Goal: Task Accomplishment & Management: Manage account settings

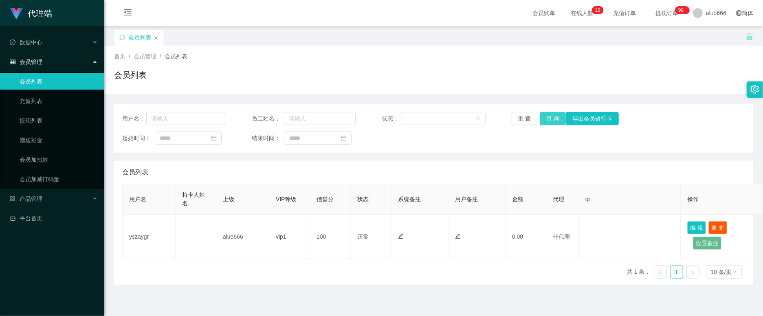
click at [548, 120] on button "查 询" at bounding box center [553, 118] width 26 height 13
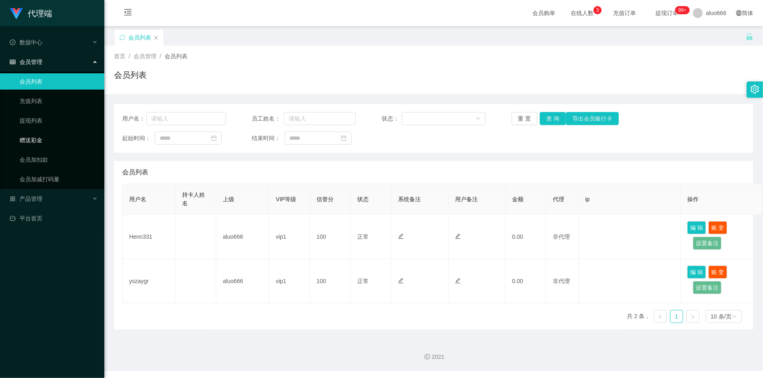
click at [36, 142] on link "赠送彩金" at bounding box center [59, 140] width 78 height 16
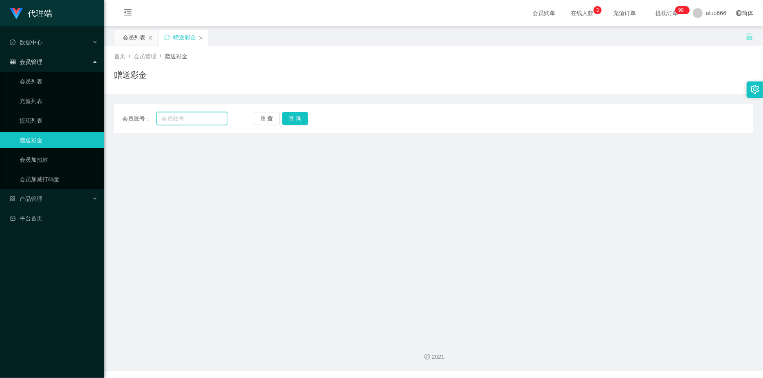
click at [173, 119] on input "text" at bounding box center [191, 118] width 71 height 13
paste input "Henn331"
type input "Henn331"
drag, startPoint x: 292, startPoint y: 122, endPoint x: 292, endPoint y: 130, distance: 8.1
click at [292, 122] on button "查 询" at bounding box center [295, 118] width 26 height 13
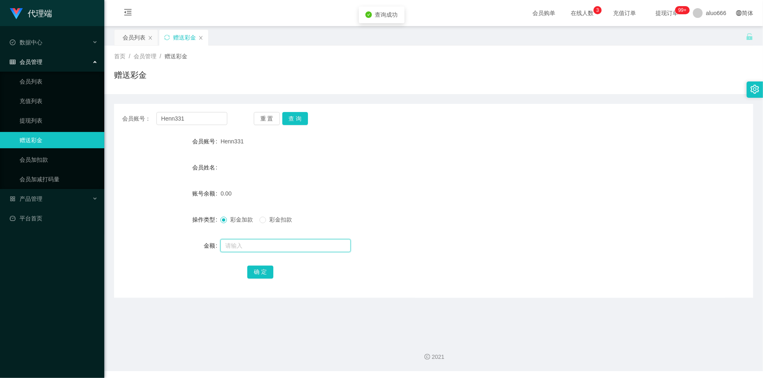
click at [239, 245] on input "text" at bounding box center [285, 245] width 130 height 13
type input "100"
click at [255, 277] on button "确 定" at bounding box center [260, 272] width 26 height 13
click at [462, 203] on form "会员账号 Henn331 会员姓名 账号余额 100.00 操作类型 彩金加款 彩金扣款 金额 确 定" at bounding box center [433, 206] width 639 height 147
click at [185, 118] on input "Henn331" at bounding box center [191, 118] width 71 height 13
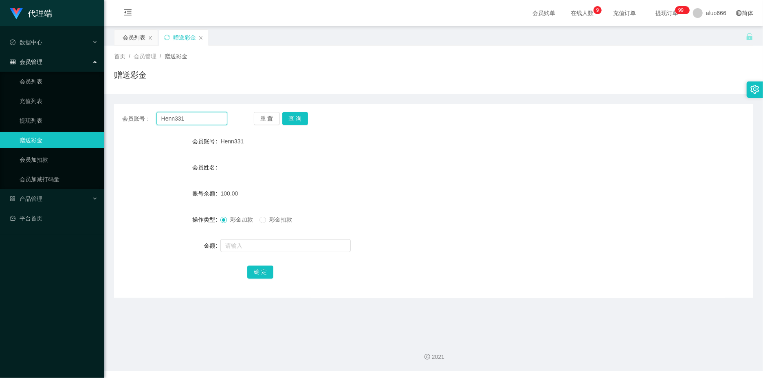
click at [185, 118] on input "Henn331" at bounding box center [191, 118] width 71 height 13
paste input "JW2025"
type input "HJW2025"
click at [292, 116] on button "查 询" at bounding box center [295, 118] width 26 height 13
click at [249, 243] on input "text" at bounding box center [285, 245] width 130 height 13
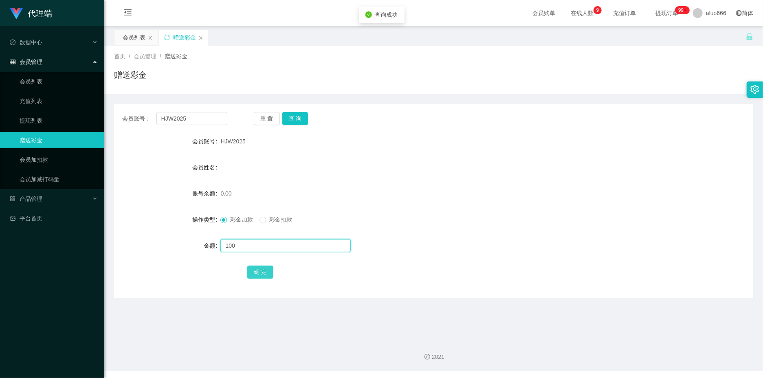
type input "100"
click at [258, 270] on button "确 定" at bounding box center [260, 272] width 26 height 13
click at [359, 189] on div "100.00" at bounding box center [406, 193] width 373 height 16
click at [134, 38] on div "会员列表" at bounding box center [134, 37] width 23 height 15
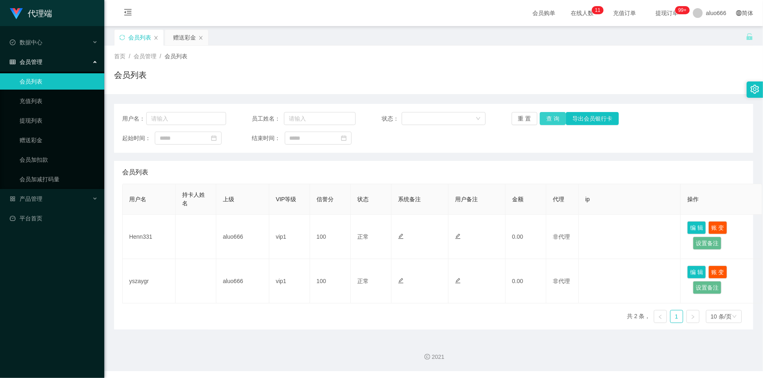
click at [548, 114] on button "查 询" at bounding box center [553, 118] width 26 height 13
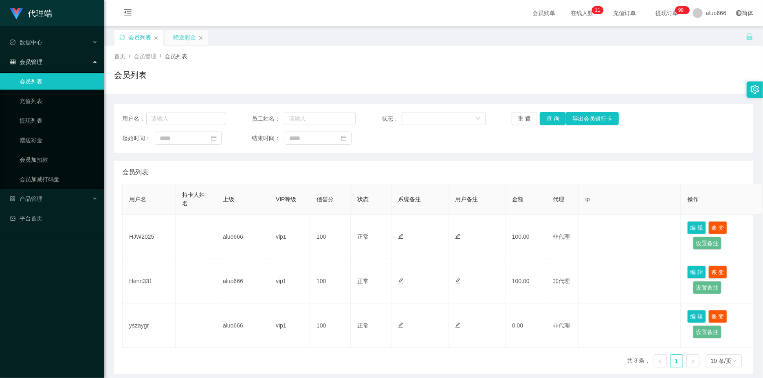
click at [189, 33] on div "赠送彩金" at bounding box center [184, 37] width 23 height 15
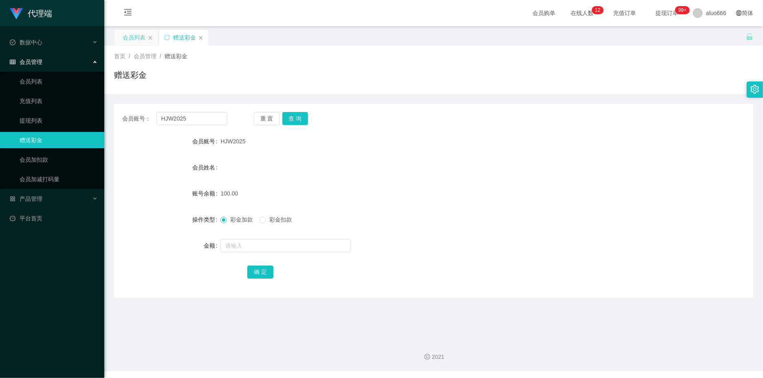
click at [138, 38] on div "会员列表" at bounding box center [134, 37] width 23 height 15
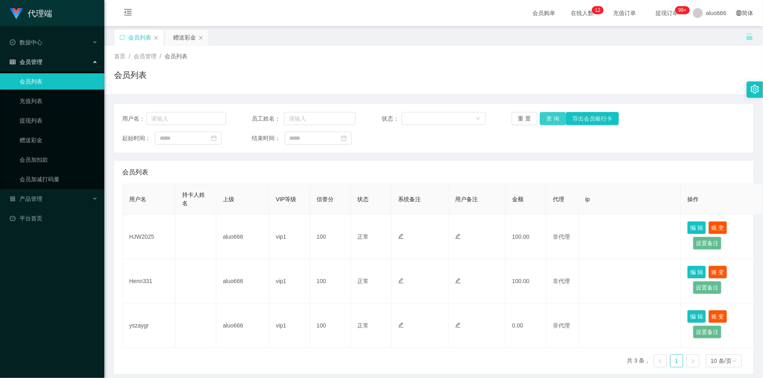
click at [552, 119] on button "查 询" at bounding box center [553, 118] width 26 height 13
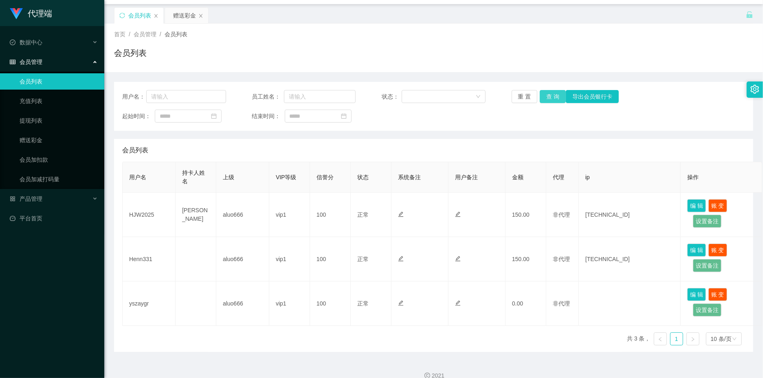
scroll to position [35, 0]
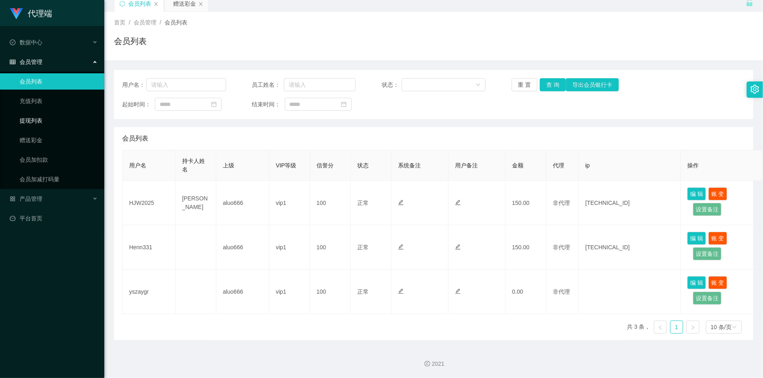
click at [36, 113] on link "提现列表" at bounding box center [59, 120] width 78 height 16
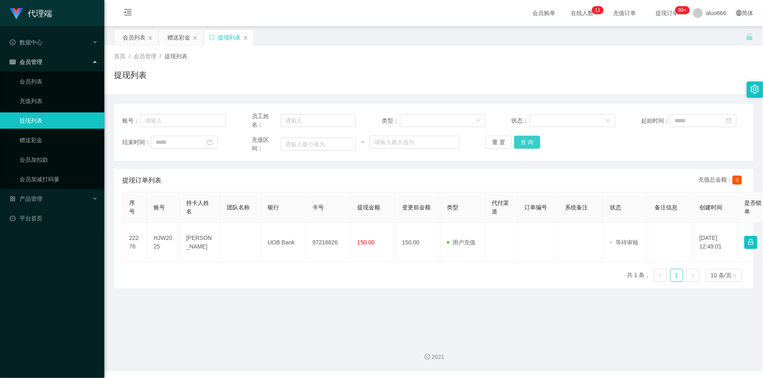
click at [531, 137] on button "查 询" at bounding box center [527, 142] width 26 height 13
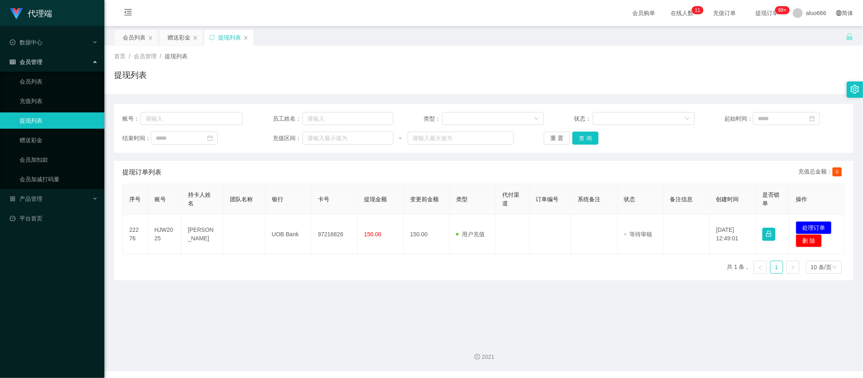
drag, startPoint x: 660, startPoint y: 336, endPoint x: 707, endPoint y: 304, distance: 56.8
click at [660, 316] on div "2021" at bounding box center [483, 352] width 758 height 38
click at [693, 312] on main "关闭左侧 关闭右侧 关闭其它 刷新页面 会员列表 赠送彩金 提现列表 首页 / 会员管理 / 提现列表 / 提现列表 账号： 员工姓名： 类型： 状态： 起始…" at bounding box center [483, 179] width 758 height 307
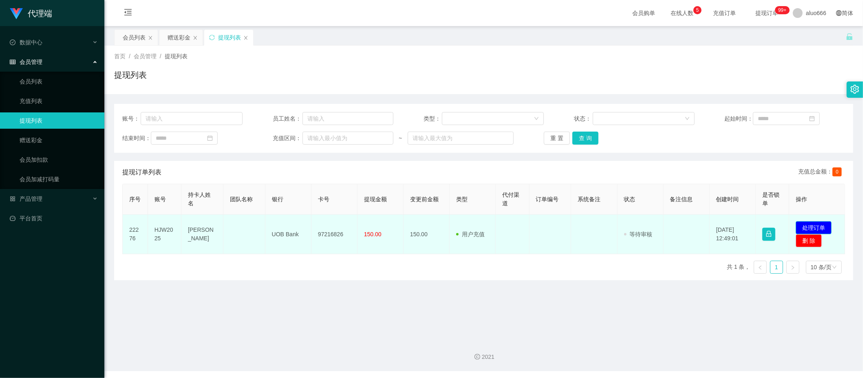
click at [763, 225] on button "处理订单" at bounding box center [813, 227] width 36 height 13
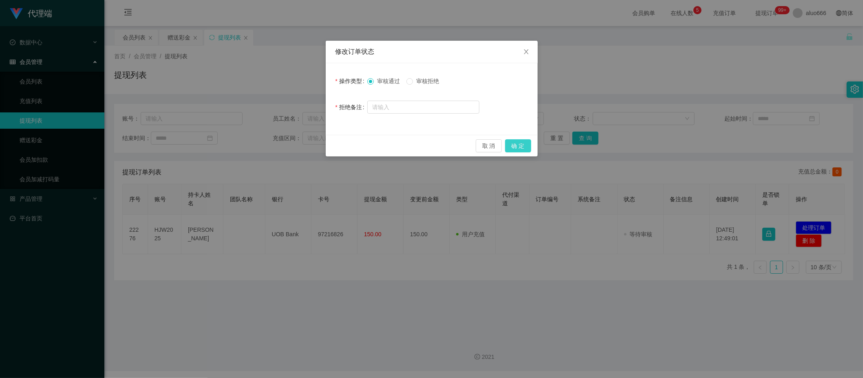
click at [515, 142] on button "确 定" at bounding box center [518, 145] width 26 height 13
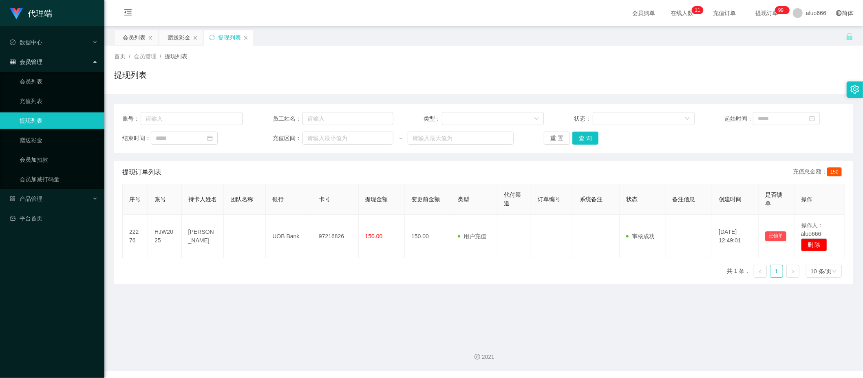
click at [680, 316] on main "关闭左侧 关闭右侧 关闭其它 刷新页面 会员列表 赠送彩金 提现列表 首页 / 会员管理 / 提现列表 / 提现列表 账号： 员工姓名： 类型： 状态： 起始…" at bounding box center [483, 179] width 758 height 307
click at [583, 139] on button "查 询" at bounding box center [585, 138] width 26 height 13
click at [582, 142] on button "查 询" at bounding box center [585, 138] width 26 height 13
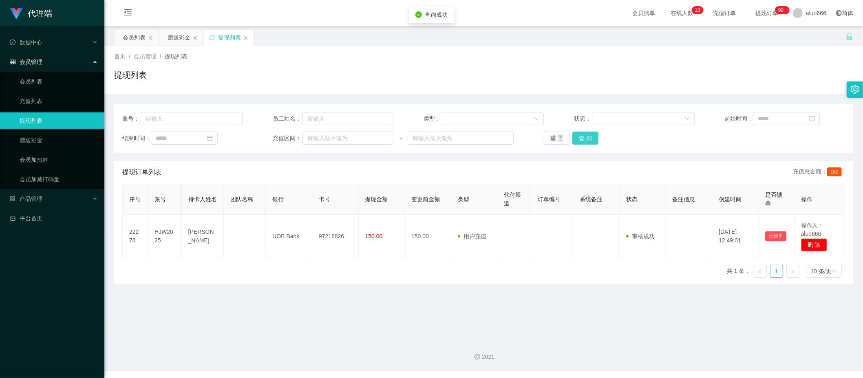
click at [583, 141] on button "查 询" at bounding box center [585, 138] width 26 height 13
click at [178, 35] on div "赠送彩金" at bounding box center [178, 37] width 23 height 15
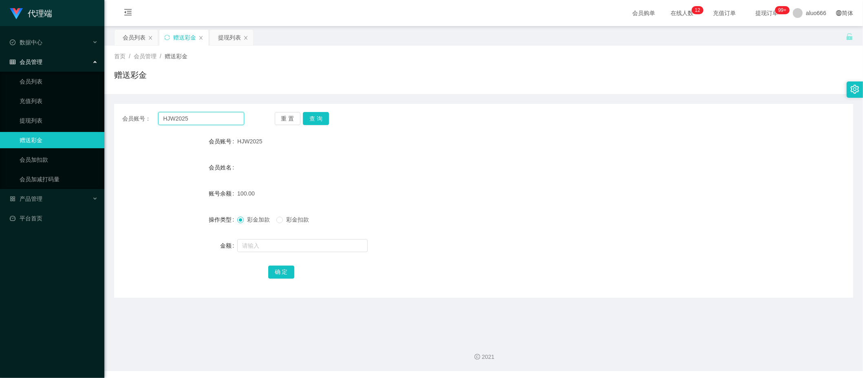
click at [180, 121] on input "HJW2025" at bounding box center [201, 118] width 86 height 13
click at [315, 117] on button "查 询" at bounding box center [316, 118] width 26 height 13
click at [255, 243] on input "text" at bounding box center [302, 245] width 130 height 13
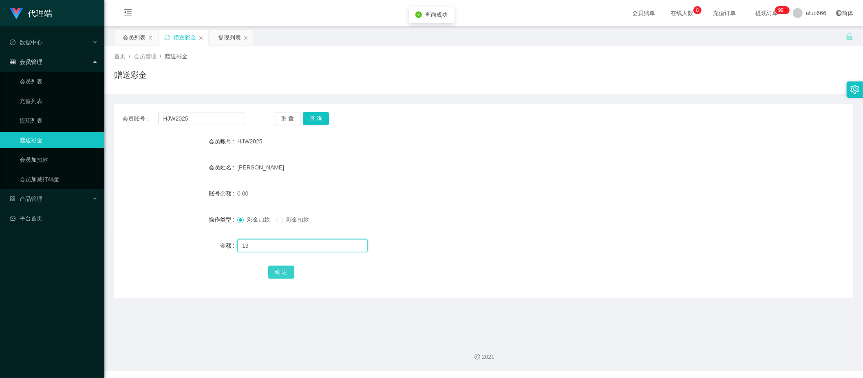
type input "13"
click at [282, 266] on button "确 定" at bounding box center [281, 272] width 26 height 13
click at [461, 192] on div "0.00" at bounding box center [452, 193] width 431 height 16
click at [235, 35] on div "提现列表" at bounding box center [229, 37] width 23 height 15
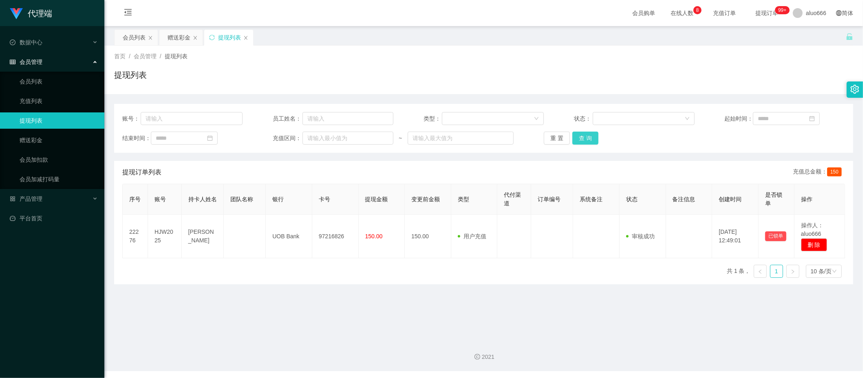
click at [580, 136] on button "查 询" at bounding box center [585, 138] width 26 height 13
click at [582, 137] on button "查 询" at bounding box center [585, 138] width 26 height 13
click at [583, 138] on button "查 询" at bounding box center [585, 138] width 26 height 13
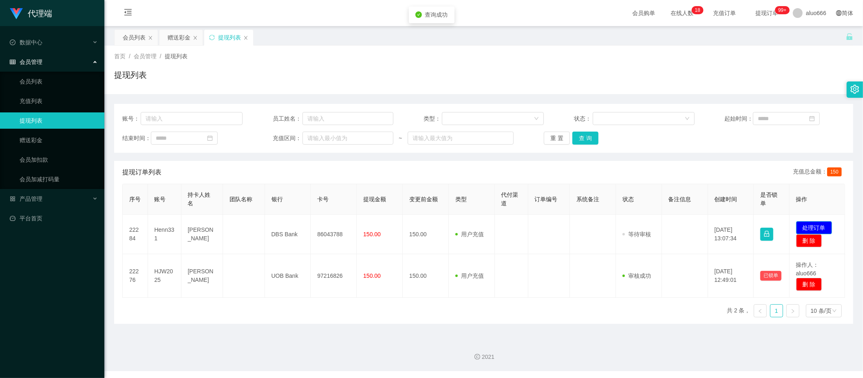
drag, startPoint x: 799, startPoint y: 227, endPoint x: 790, endPoint y: 228, distance: 8.6
click at [763, 228] on button "处理订单" at bounding box center [814, 227] width 36 height 13
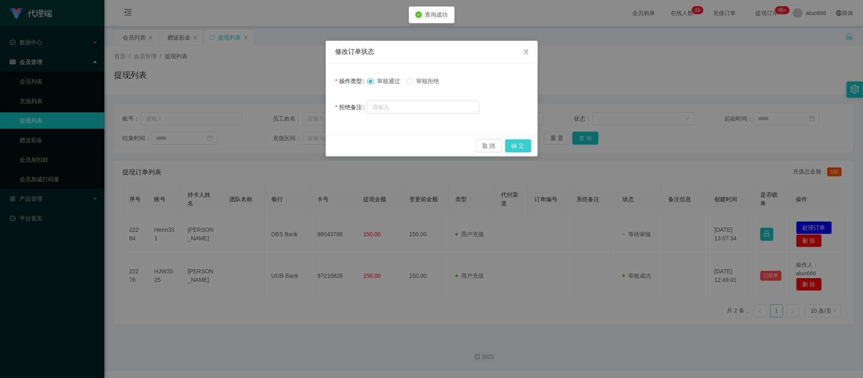
click at [518, 144] on button "确 定" at bounding box center [518, 145] width 26 height 13
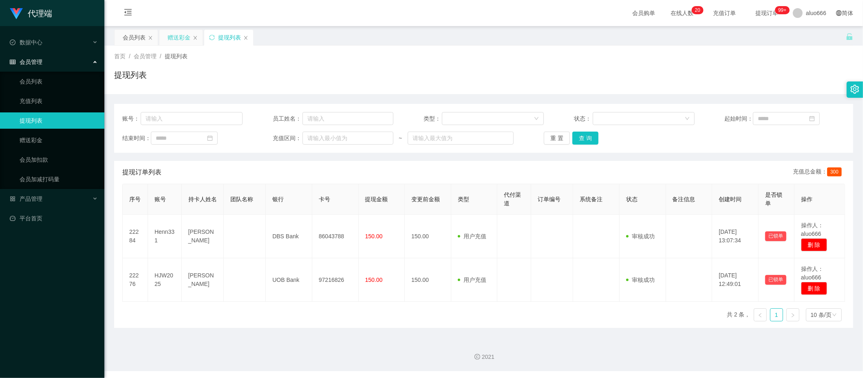
click at [178, 38] on div "赠送彩金" at bounding box center [178, 37] width 23 height 15
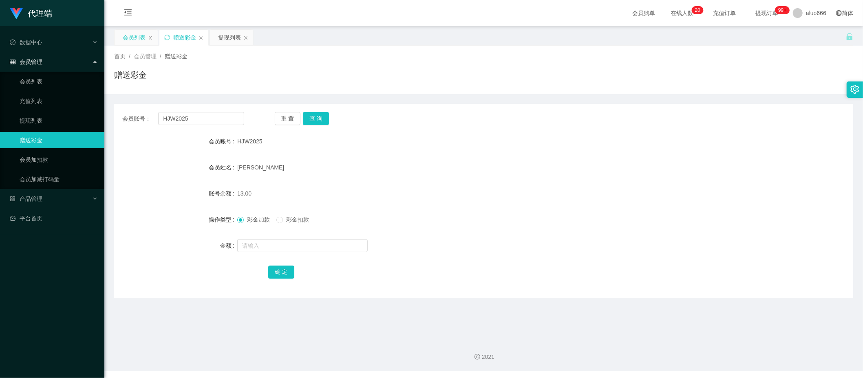
click at [136, 30] on div "会员列表" at bounding box center [134, 37] width 23 height 15
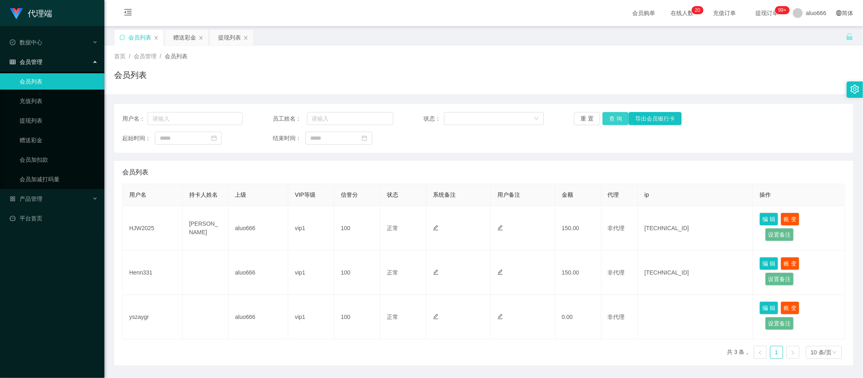
click at [612, 117] on button "查 询" at bounding box center [615, 118] width 26 height 13
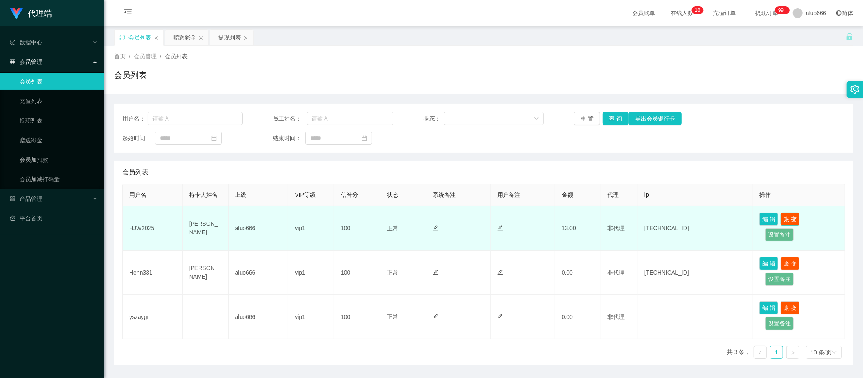
click at [763, 217] on button "账 变" at bounding box center [789, 219] width 19 height 13
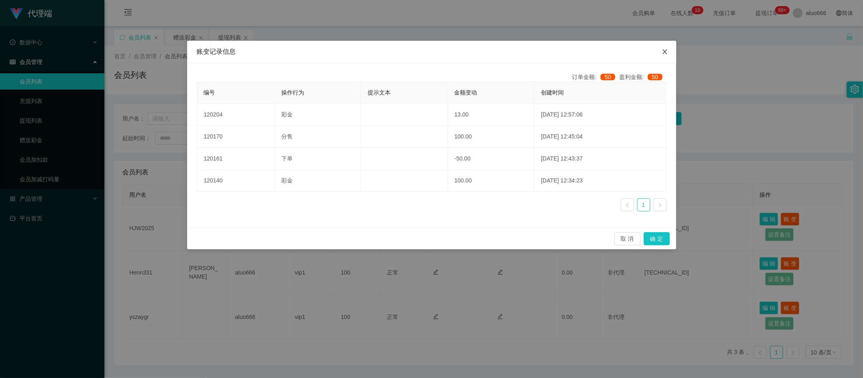
click at [663, 53] on icon "图标: close" at bounding box center [664, 51] width 7 height 7
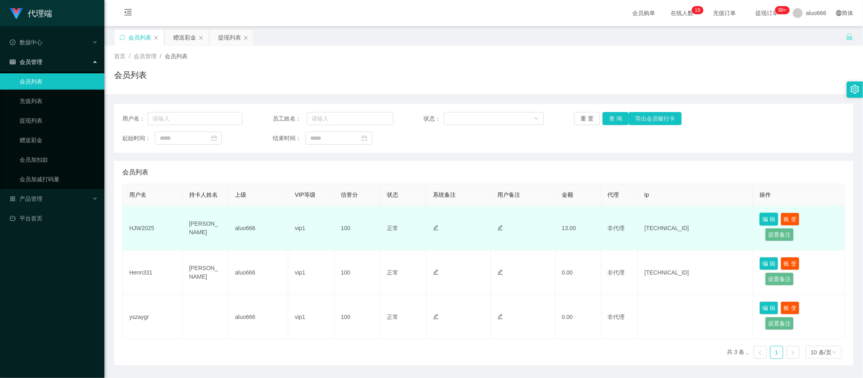
click at [762, 222] on button "编 辑" at bounding box center [768, 219] width 19 height 13
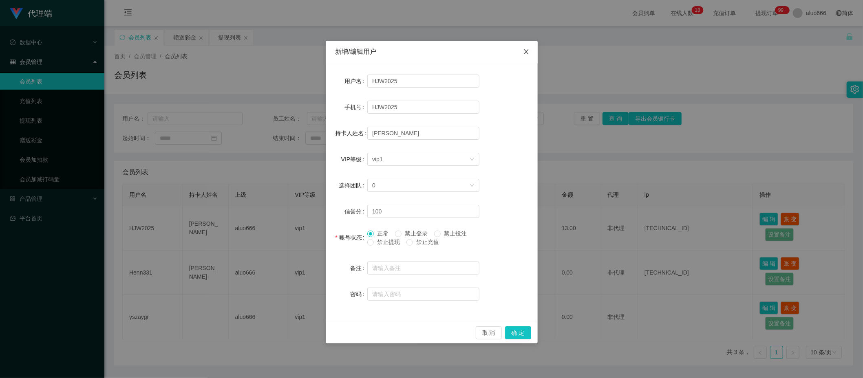
click at [528, 54] on icon "图标: close" at bounding box center [526, 51] width 7 height 7
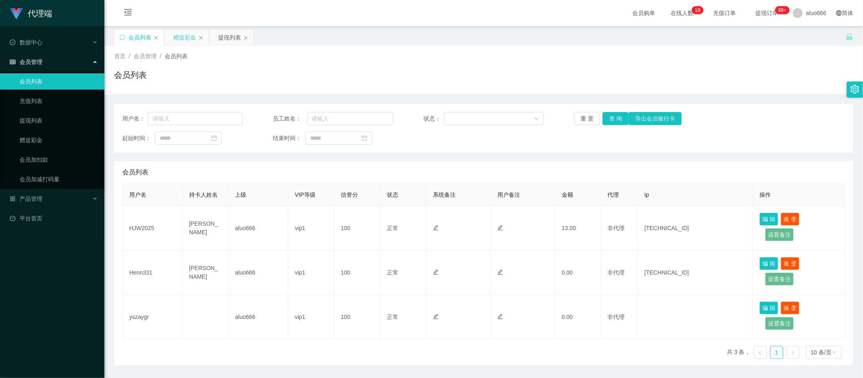
click at [186, 38] on div "赠送彩金" at bounding box center [184, 37] width 23 height 15
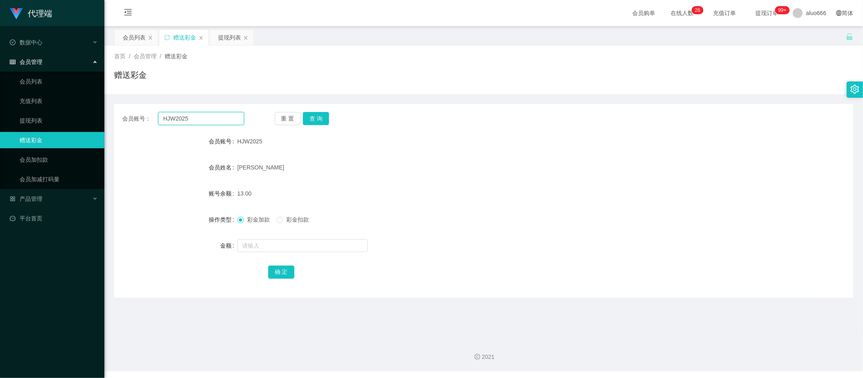
click at [191, 114] on input "HJW2025" at bounding box center [201, 118] width 86 height 13
paste input "88635683"
type input "88635683"
click at [321, 112] on button "查 询" at bounding box center [316, 118] width 26 height 13
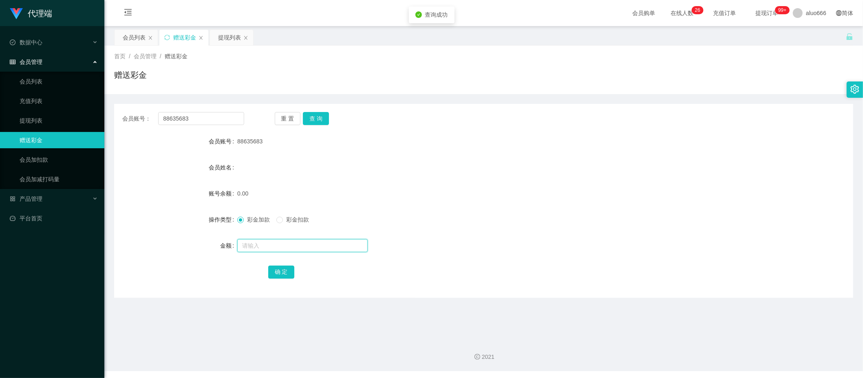
click at [271, 246] on input "text" at bounding box center [302, 245] width 130 height 13
type input "100"
click at [279, 274] on button "确 定" at bounding box center [281, 272] width 26 height 13
click at [494, 187] on div "100.00" at bounding box center [452, 193] width 431 height 16
click at [207, 117] on input "88635683" at bounding box center [201, 118] width 86 height 13
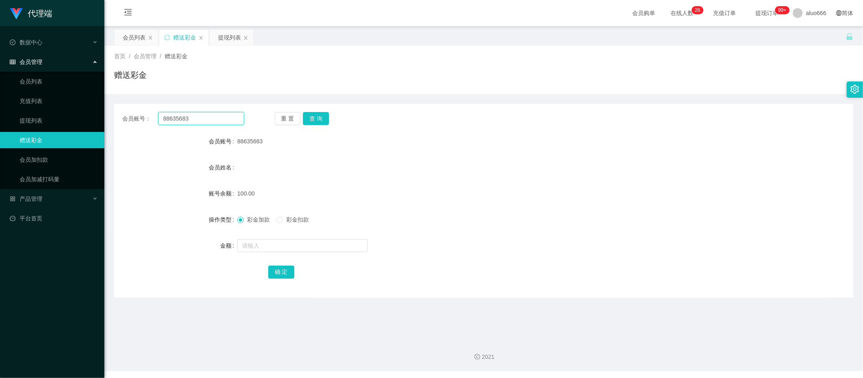
click at [207, 117] on input "88635683" at bounding box center [201, 118] width 86 height 13
paste input "HJW2025"
type input "HJW2025"
click at [322, 118] on button "查 询" at bounding box center [316, 118] width 26 height 13
click at [273, 250] on input "text" at bounding box center [302, 245] width 130 height 13
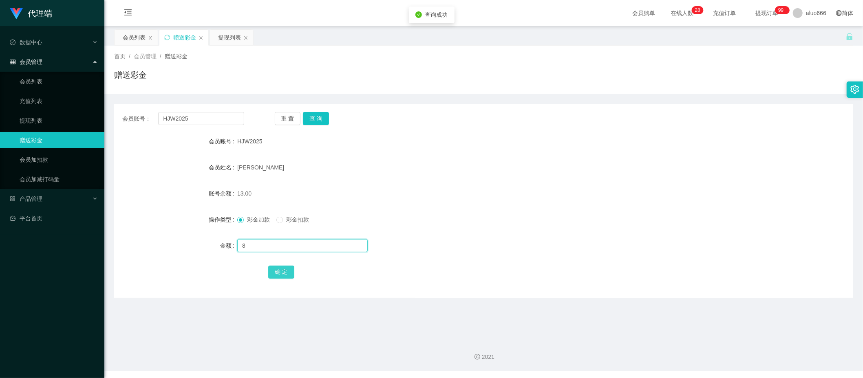
type input "8"
drag, startPoint x: 280, startPoint y: 271, endPoint x: 288, endPoint y: 271, distance: 7.3
click at [280, 271] on button "确 定" at bounding box center [281, 272] width 26 height 13
click at [444, 210] on form "会员账号 HJW2025 会员姓名 Hou Junwei 账号余额 21.00 操作类型 彩金加款 彩金扣款 金额 确 定" at bounding box center [483, 206] width 739 height 147
click at [201, 118] on input "HJW2025" at bounding box center [201, 118] width 86 height 13
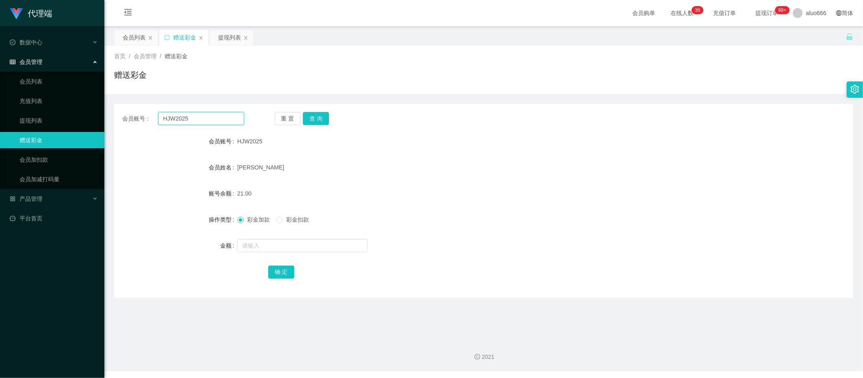
click at [201, 118] on input "HJW2025" at bounding box center [201, 118] width 86 height 13
paste input "enn331"
type input "Henn331"
click at [320, 114] on button "查 询" at bounding box center [316, 118] width 26 height 13
click at [269, 249] on input "text" at bounding box center [302, 245] width 130 height 13
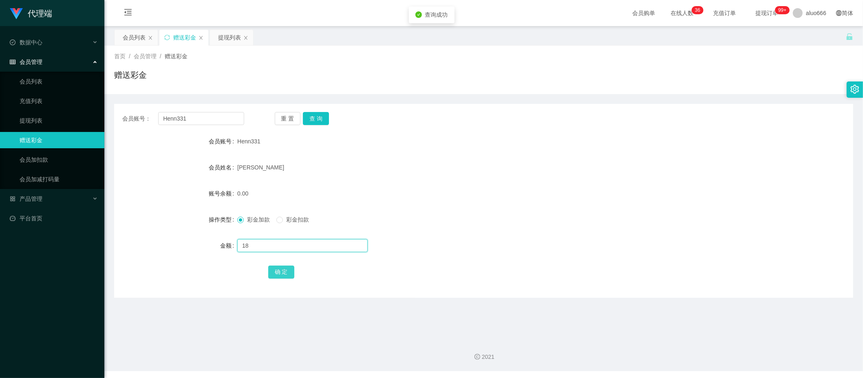
type input "18"
click at [279, 271] on button "确 定" at bounding box center [281, 272] width 26 height 13
click at [468, 155] on form "会员账号 Henn331 会员姓名 yeo xiang henn 账号余额 18.00 操作类型 彩金加款 彩金扣款 金额 确 定" at bounding box center [483, 206] width 739 height 147
click at [214, 117] on input "Henn331" at bounding box center [201, 118] width 86 height 13
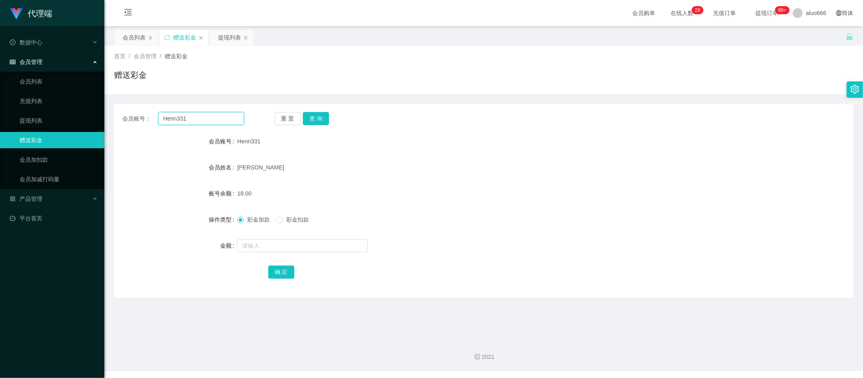
paste input "88635683"
click at [319, 121] on button "查 询" at bounding box center [316, 118] width 26 height 13
click at [414, 184] on form "会员账号 88635683 会员姓名 账号余额 100.00 操作类型 彩金加款 彩金扣款 金额 确 定" at bounding box center [483, 206] width 739 height 147
click at [193, 121] on input "88635683" at bounding box center [201, 118] width 86 height 13
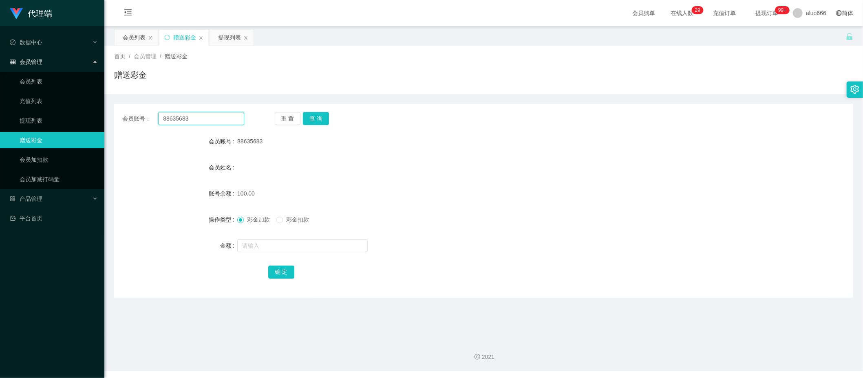
paste input "HJW2025"
type input "HJW2025"
click at [316, 118] on button "查 询" at bounding box center [316, 118] width 26 height 13
click at [225, 41] on div "提现列表" at bounding box center [229, 37] width 23 height 15
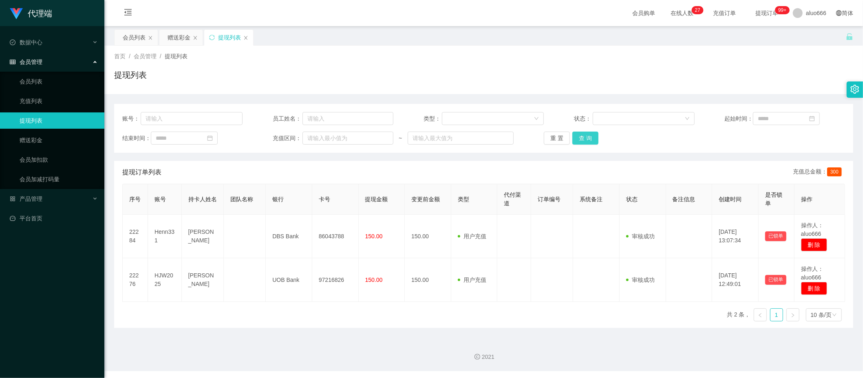
click at [581, 138] on button "查 询" at bounding box center [585, 138] width 26 height 13
click at [180, 41] on div "赠送彩金" at bounding box center [178, 37] width 23 height 15
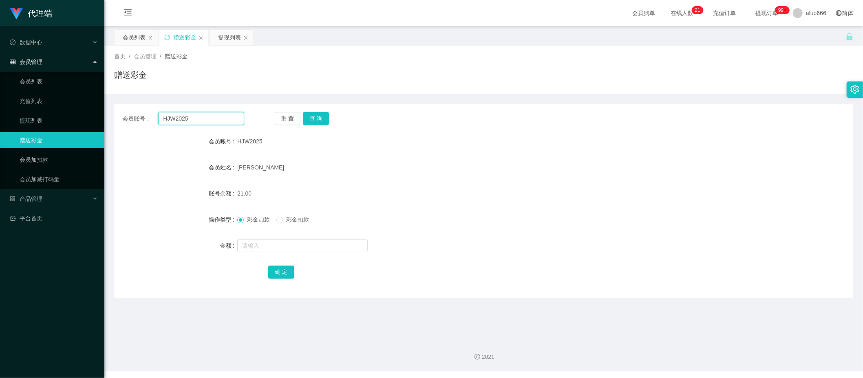
click at [203, 114] on input "HJW2025" at bounding box center [201, 118] width 86 height 13
paste input "enn331"
type input "Henn331"
drag, startPoint x: 310, startPoint y: 114, endPoint x: 313, endPoint y: 123, distance: 9.3
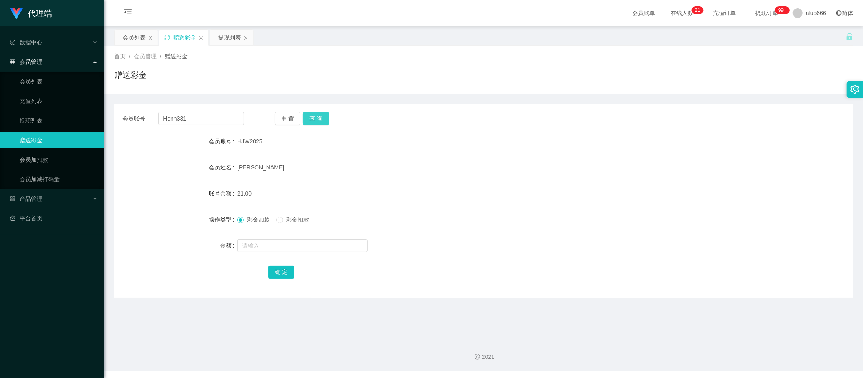
click at [310, 114] on button "查 询" at bounding box center [316, 118] width 26 height 13
click at [277, 248] on input "text" at bounding box center [302, 245] width 130 height 13
type input "8"
click at [282, 274] on button "确 定" at bounding box center [281, 272] width 26 height 13
click at [471, 208] on form "会员账号 Henn331 会员姓名 yeo xiang henn 账号余额 26.00 操作类型 彩金加款 彩金扣款 金额 确 定" at bounding box center [483, 206] width 739 height 147
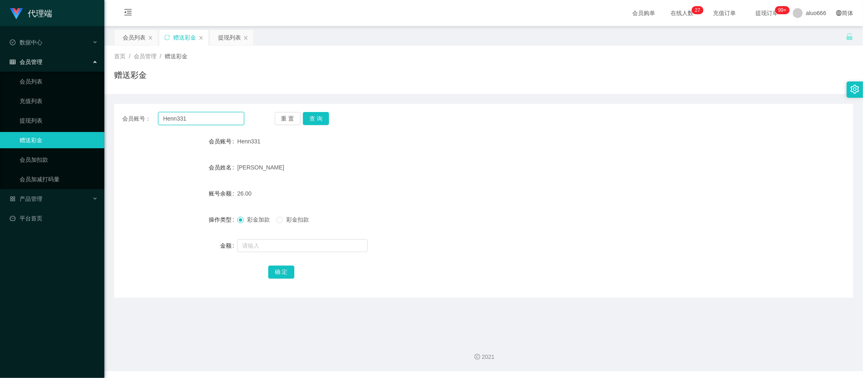
click at [212, 121] on input "Henn331" at bounding box center [201, 118] width 86 height 13
click at [317, 119] on button "查 询" at bounding box center [316, 118] width 26 height 13
click at [268, 245] on input "text" at bounding box center [302, 245] width 130 height 13
type input "8"
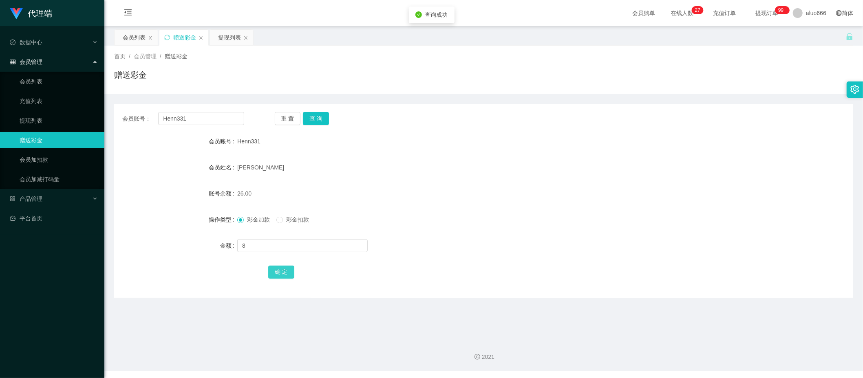
click at [282, 273] on button "确 定" at bounding box center [281, 272] width 26 height 13
click at [520, 155] on form "会员账号 Henn331 会员姓名 yeo xiang henn 账号余额 34.00 操作类型 彩金加款 彩金扣款 金额 确 定" at bounding box center [483, 206] width 739 height 147
click at [198, 118] on input "Henn331" at bounding box center [201, 118] width 86 height 13
paste input "JW2025"
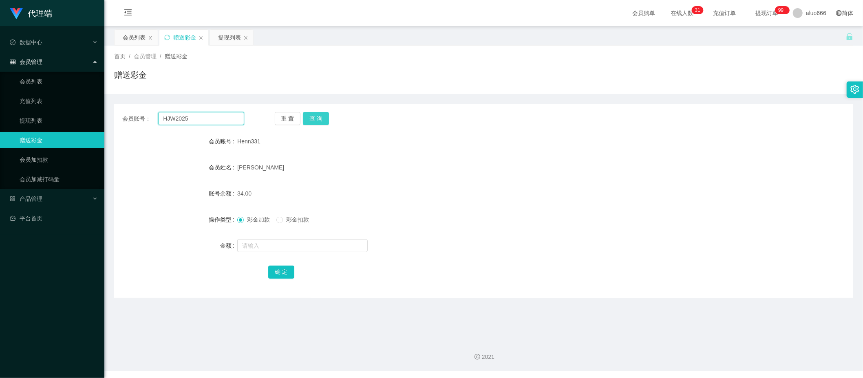
type input "HJW2025"
drag, startPoint x: 321, startPoint y: 118, endPoint x: 305, endPoint y: 160, distance: 45.0
click at [321, 118] on button "查 询" at bounding box center [316, 118] width 26 height 13
click at [258, 246] on input "text" at bounding box center [302, 245] width 130 height 13
type input "8"
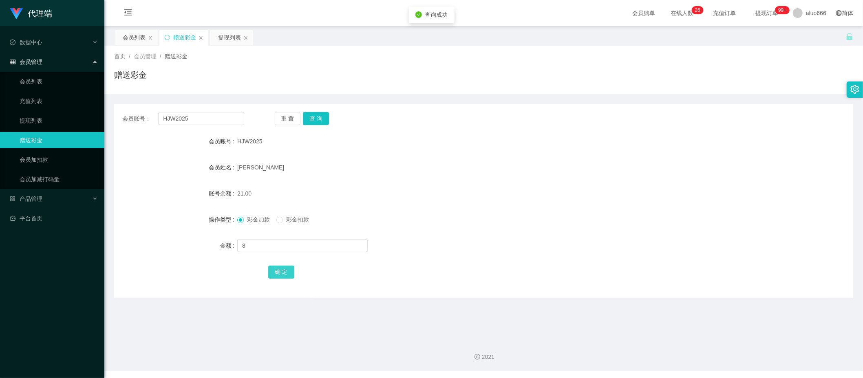
click at [281, 273] on button "确 定" at bounding box center [281, 272] width 26 height 13
click at [548, 178] on form "会员账号 HJW2025 会员姓名 Hou Junwei 账号余额 21.00 操作类型 彩金加款 彩金扣款 金额 确 定" at bounding box center [483, 206] width 739 height 147
click at [225, 34] on div "提现列表" at bounding box center [229, 37] width 23 height 15
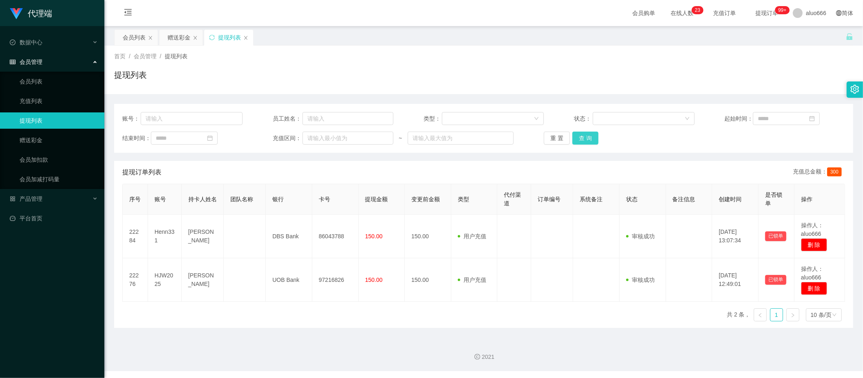
click at [583, 136] on button "查 询" at bounding box center [585, 138] width 26 height 13
click at [587, 141] on button "查 询" at bounding box center [585, 138] width 26 height 13
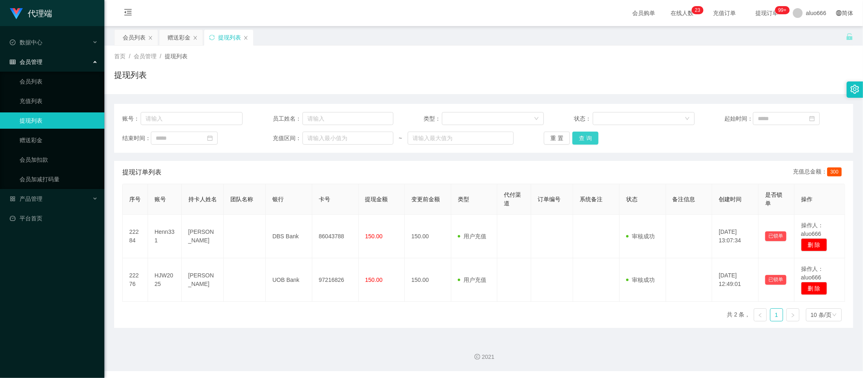
click at [587, 134] on button "查 询" at bounding box center [585, 138] width 26 height 13
click at [586, 139] on button "查 询" at bounding box center [585, 138] width 26 height 13
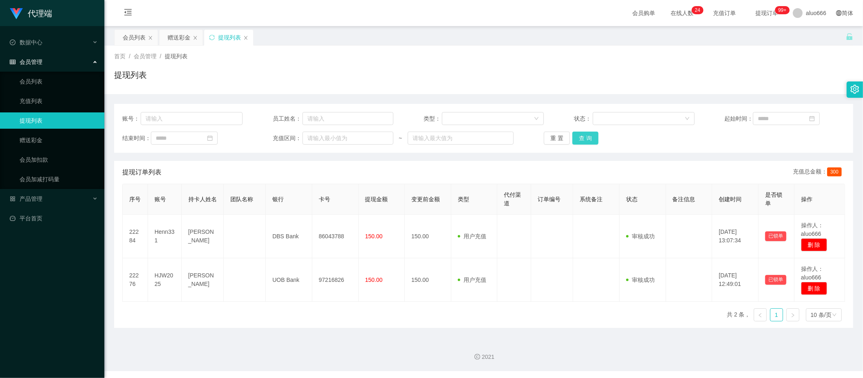
click at [586, 139] on button "查 询" at bounding box center [585, 138] width 26 height 13
click at [173, 36] on div "赠送彩金" at bounding box center [178, 37] width 23 height 15
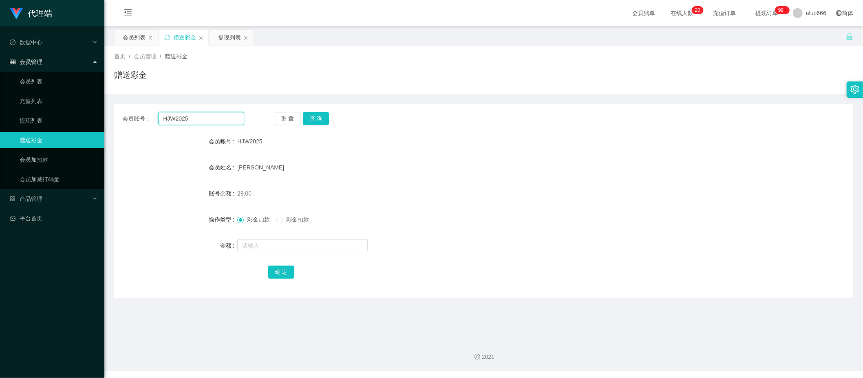
click at [181, 114] on input "HJW2025" at bounding box center [201, 118] width 86 height 13
paste input "enn331"
type input "Henn331"
click at [317, 117] on button "查 询" at bounding box center [316, 118] width 26 height 13
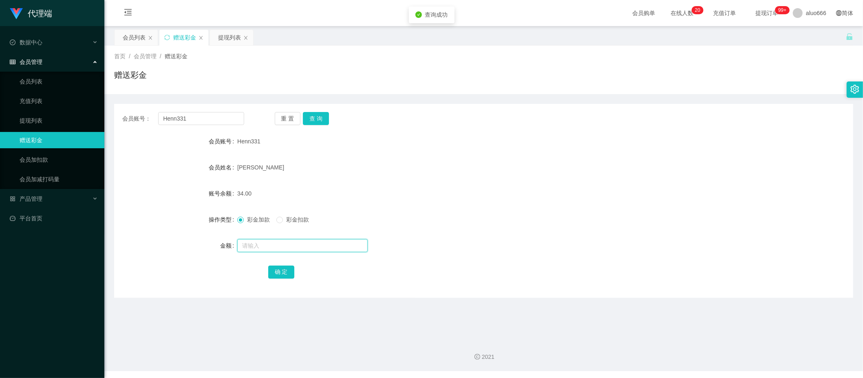
click at [266, 247] on input "text" at bounding box center [302, 245] width 130 height 13
type input "8"
click at [273, 276] on button "确 定" at bounding box center [281, 272] width 26 height 13
click at [498, 183] on form "会员账号 Henn331 会员姓名 yeo xiang henn 账号余额 42.00 操作类型 彩金加款 彩金扣款 金额 确 定" at bounding box center [483, 206] width 739 height 147
click at [227, 35] on div "提现列表" at bounding box center [229, 37] width 23 height 15
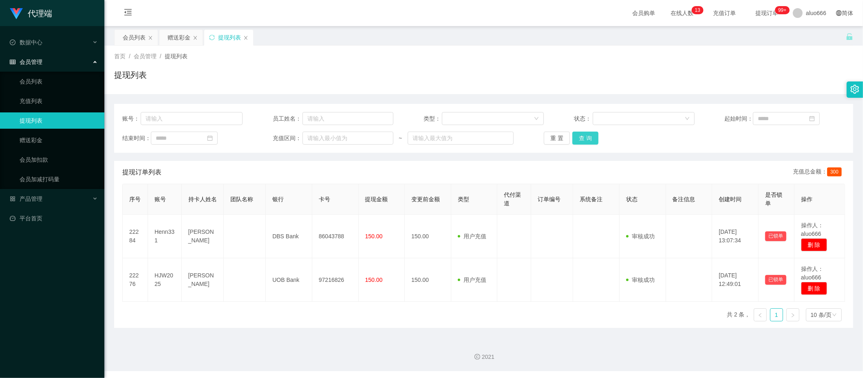
click at [584, 142] on button "查 询" at bounding box center [585, 138] width 26 height 13
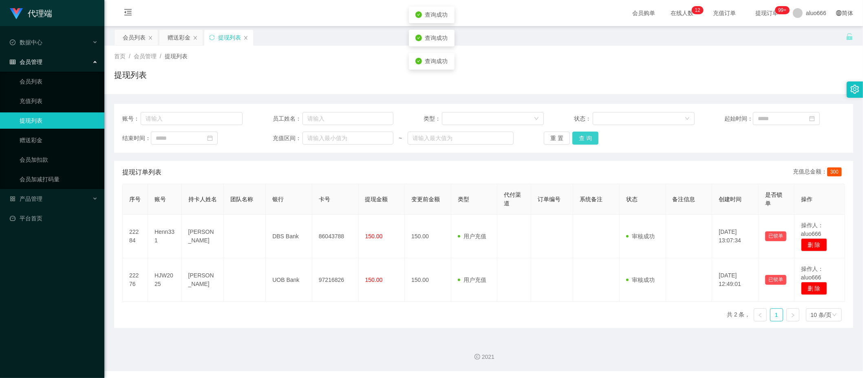
click at [584, 142] on button "查 询" at bounding box center [585, 138] width 26 height 13
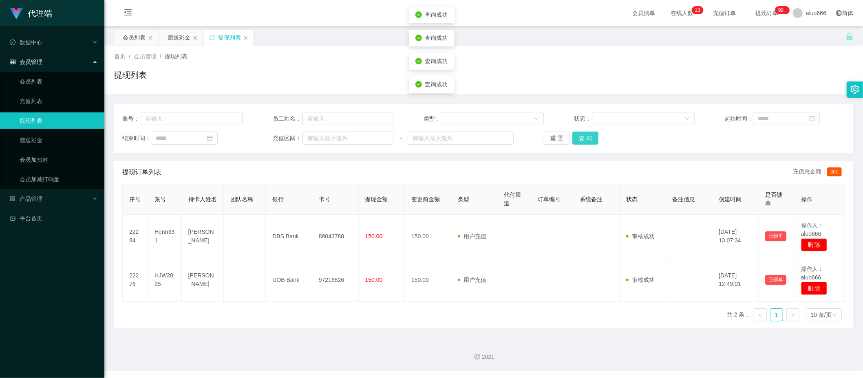
click at [584, 142] on button "查 询" at bounding box center [585, 138] width 26 height 13
click at [590, 139] on button "查 询" at bounding box center [585, 138] width 26 height 13
click at [572, 69] on div "提现列表" at bounding box center [483, 78] width 739 height 19
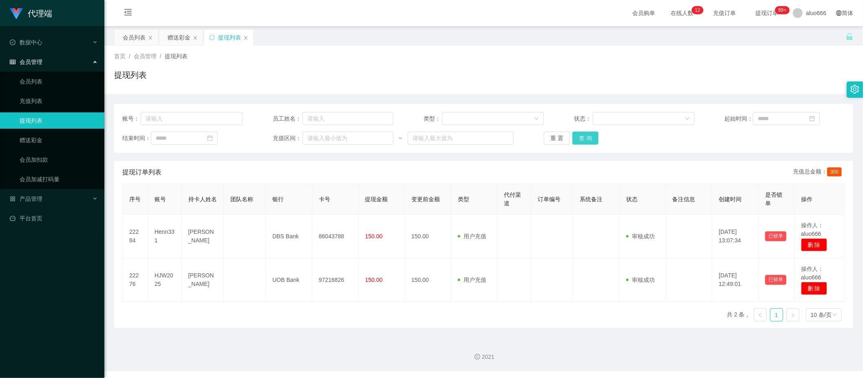
drag, startPoint x: 582, startPoint y: 139, endPoint x: 577, endPoint y: 137, distance: 5.2
click at [582, 139] on button "查 询" at bounding box center [585, 138] width 26 height 13
click at [577, 137] on button "查 询" at bounding box center [585, 138] width 26 height 13
click at [589, 137] on button "查 询" at bounding box center [585, 138] width 26 height 13
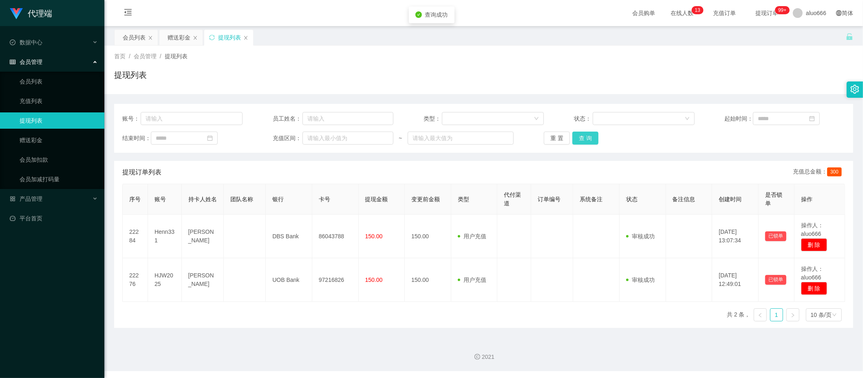
click at [587, 137] on button "查 询" at bounding box center [585, 138] width 26 height 13
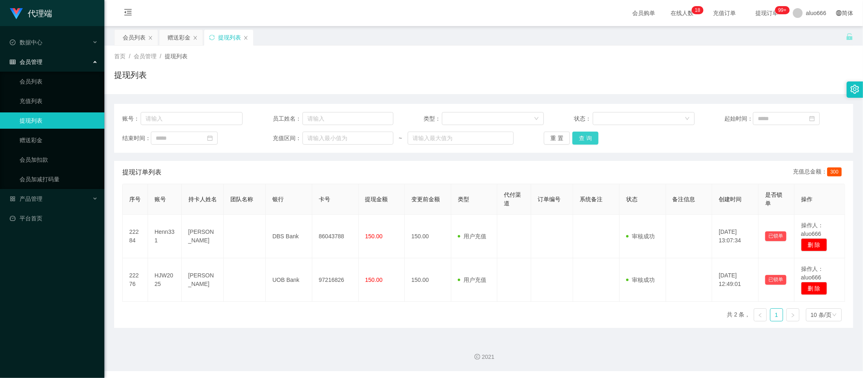
click at [582, 137] on button "查 询" at bounding box center [585, 138] width 26 height 13
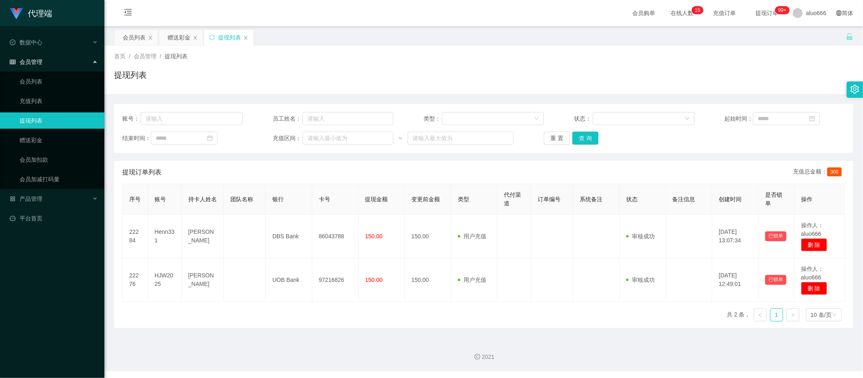
drag, startPoint x: 600, startPoint y: 65, endPoint x: 595, endPoint y: 67, distance: 4.9
click at [600, 65] on div "首页 / 会员管理 / 提现列表 / 提现列表" at bounding box center [483, 69] width 739 height 35
click at [180, 33] on div "赠送彩金" at bounding box center [178, 37] width 23 height 15
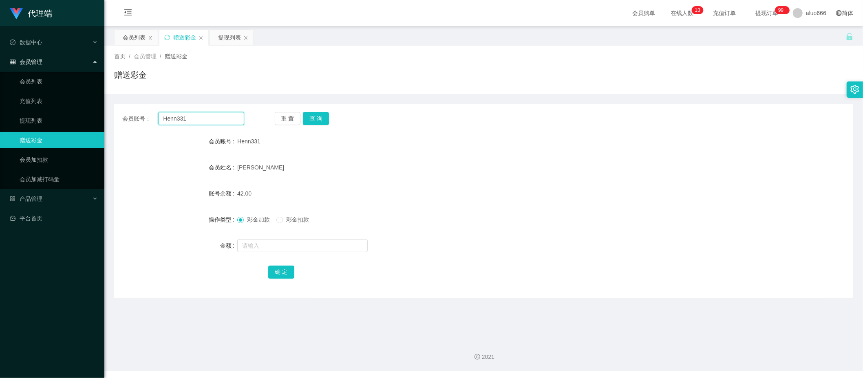
click at [203, 121] on input "Henn331" at bounding box center [201, 118] width 86 height 13
paste input "JW2025"
type input "HJW2025"
drag, startPoint x: 317, startPoint y: 114, endPoint x: 317, endPoint y: 136, distance: 21.6
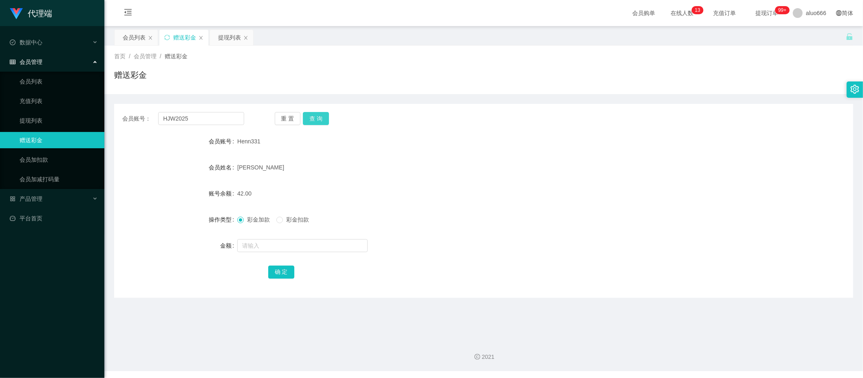
click at [317, 114] on button "查 询" at bounding box center [316, 118] width 26 height 13
click at [271, 248] on input "text" at bounding box center [302, 245] width 130 height 13
type input "8"
click at [274, 273] on button "确 定" at bounding box center [281, 272] width 26 height 13
click at [495, 227] on div "彩金加款 彩金扣款" at bounding box center [452, 219] width 431 height 16
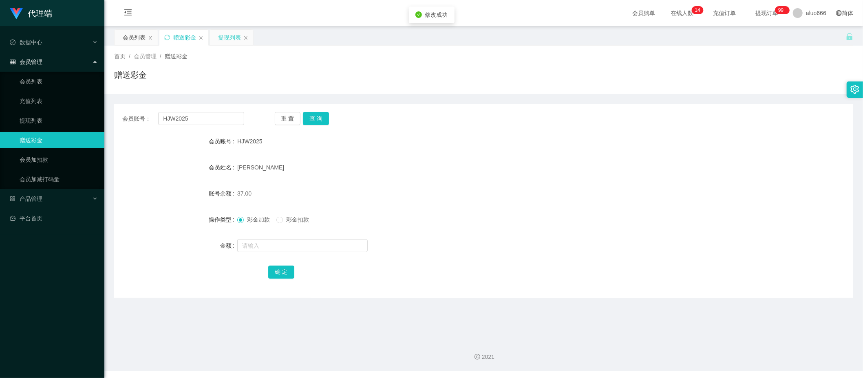
click at [221, 34] on div "提现列表" at bounding box center [229, 37] width 23 height 15
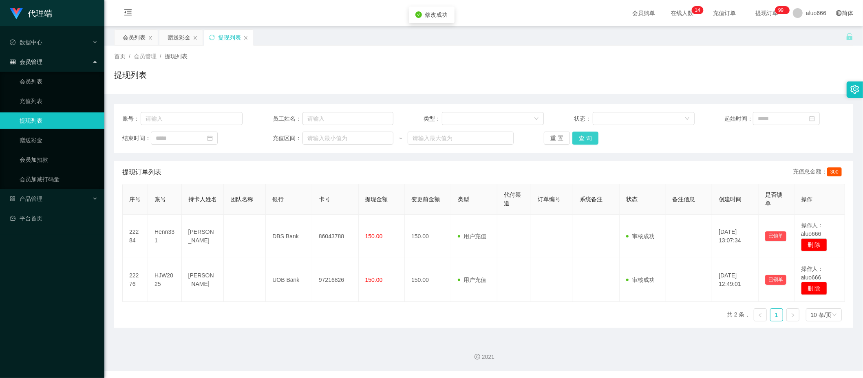
click at [583, 137] on button "查 询" at bounding box center [585, 138] width 26 height 13
click at [584, 137] on button "查 询" at bounding box center [585, 138] width 26 height 13
click at [580, 139] on button "查 询" at bounding box center [585, 138] width 26 height 13
click at [579, 139] on button "查 询" at bounding box center [585, 138] width 26 height 13
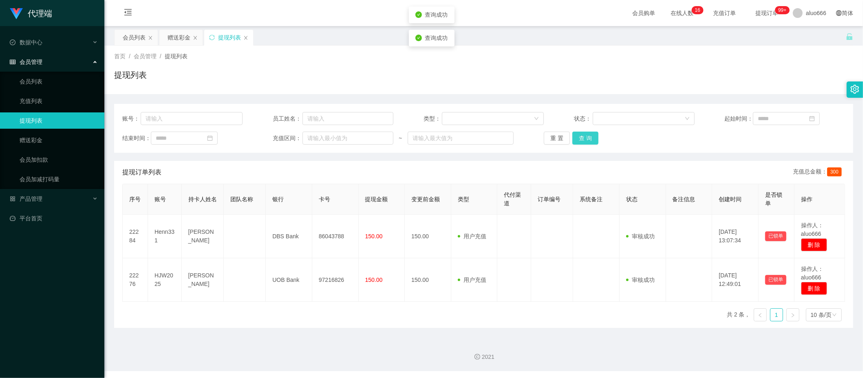
click at [579, 139] on button "查 询" at bounding box center [585, 138] width 26 height 13
click at [594, 139] on button "查 询" at bounding box center [585, 138] width 26 height 13
click at [590, 137] on button "查 询" at bounding box center [585, 138] width 26 height 13
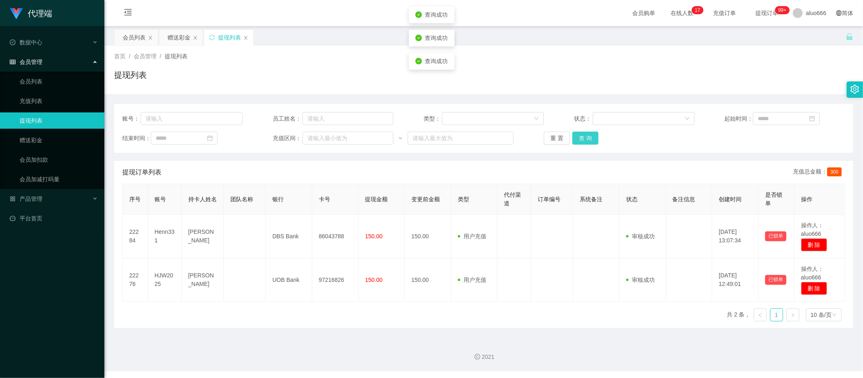
click at [590, 137] on button "查 询" at bounding box center [585, 138] width 26 height 13
click at [181, 37] on div "赠送彩金" at bounding box center [178, 37] width 23 height 15
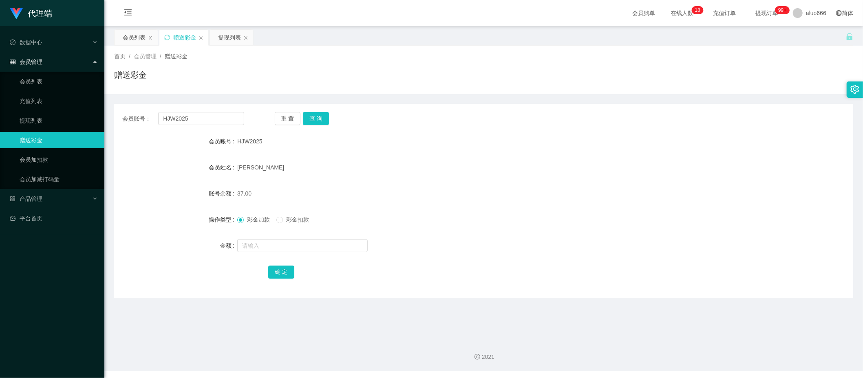
click at [648, 206] on form "会员账号 HJW2025 会员姓名 Hou Junwei 账号余额 37.00 操作类型 彩金加款 彩金扣款 金额 确 定" at bounding box center [483, 206] width 739 height 147
click at [235, 35] on div "提现列表" at bounding box center [229, 37] width 23 height 15
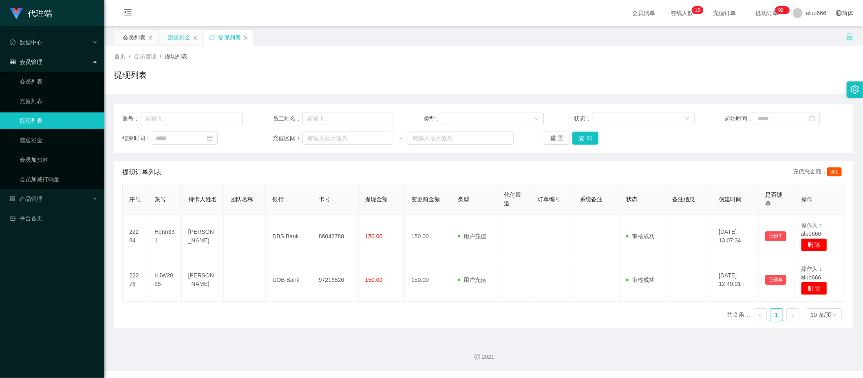
drag, startPoint x: 172, startPoint y: 34, endPoint x: 174, endPoint y: 43, distance: 9.1
click at [172, 35] on div "赠送彩金" at bounding box center [178, 37] width 23 height 15
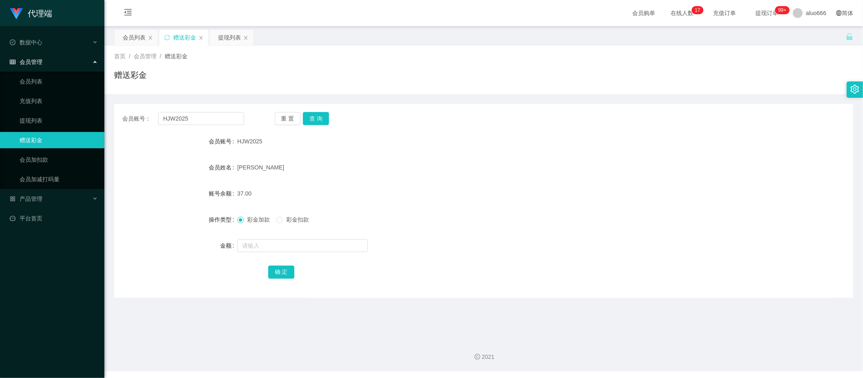
drag, startPoint x: 689, startPoint y: 198, endPoint x: 677, endPoint y: 194, distance: 12.5
click at [685, 196] on div "账号余额 37.00" at bounding box center [483, 193] width 739 height 16
click at [200, 116] on input "HJW2025" at bounding box center [201, 118] width 86 height 13
paste input "88635683"
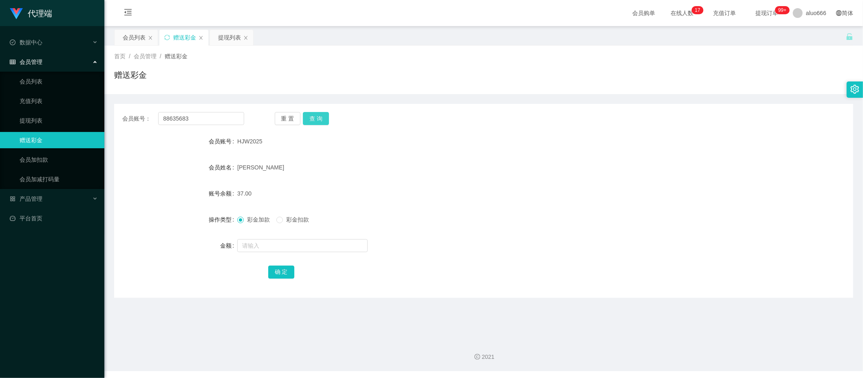
click at [323, 116] on button "查 询" at bounding box center [316, 118] width 26 height 13
drag, startPoint x: 245, startPoint y: 167, endPoint x: 270, endPoint y: 169, distance: 24.5
click at [270, 169] on span "[PERSON_NAME]" at bounding box center [260, 167] width 47 height 7
click at [428, 161] on div "[PERSON_NAME]" at bounding box center [452, 167] width 431 height 16
click at [317, 119] on button "查 询" at bounding box center [316, 118] width 26 height 13
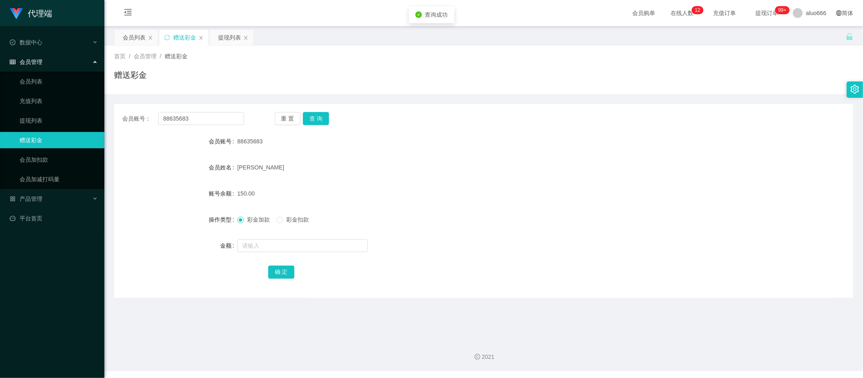
click at [449, 156] on form "会员账号 88635683 会员姓名 Wong Hwee Yinn 账号余额 150.00 操作类型 彩金加款 彩金扣款 金额 确 定" at bounding box center [483, 206] width 739 height 147
click at [195, 119] on input "88635683" at bounding box center [201, 118] width 86 height 13
paste input "Henn331"
type input "Henn331"
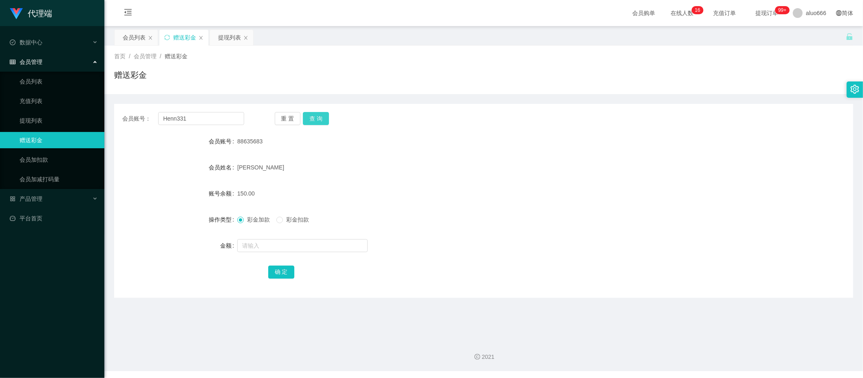
click at [319, 117] on button "查 询" at bounding box center [316, 118] width 26 height 13
click at [259, 244] on input "text" at bounding box center [302, 245] width 130 height 13
type input "8"
click at [275, 269] on button "确 定" at bounding box center [281, 272] width 26 height 13
click at [420, 189] on div "50.00" at bounding box center [452, 193] width 431 height 16
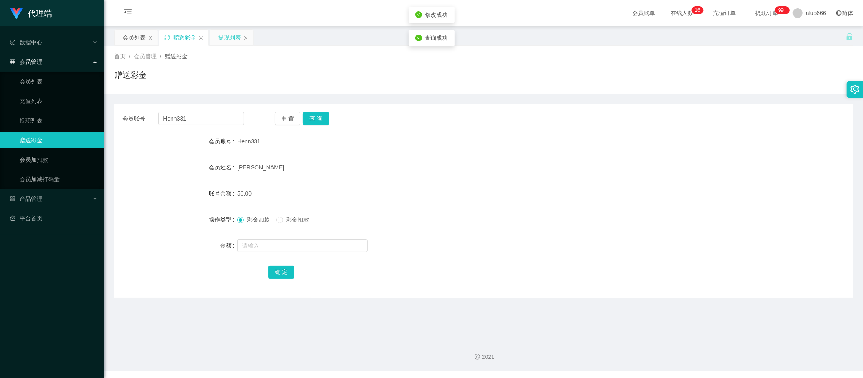
click at [231, 33] on div "提现列表" at bounding box center [229, 37] width 23 height 15
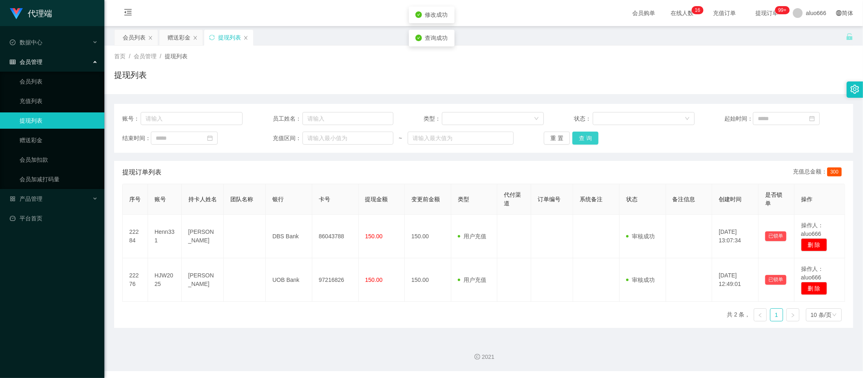
click at [587, 133] on button "查 询" at bounding box center [585, 138] width 26 height 13
click at [583, 137] on button "查 询" at bounding box center [585, 138] width 26 height 13
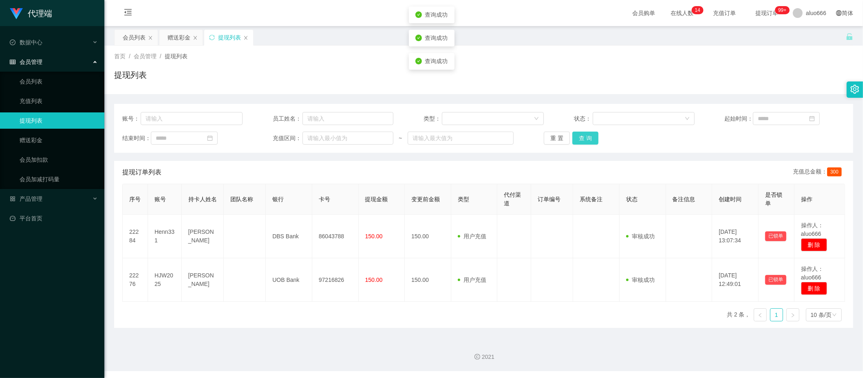
click at [583, 137] on button "查 询" at bounding box center [585, 138] width 26 height 13
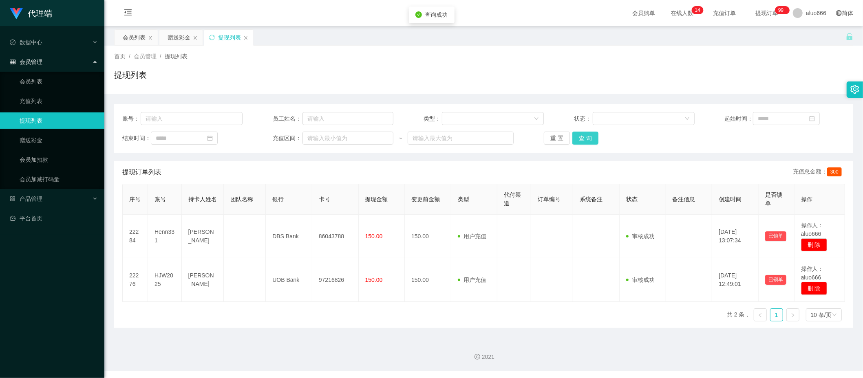
click at [583, 137] on button "查 询" at bounding box center [585, 138] width 26 height 13
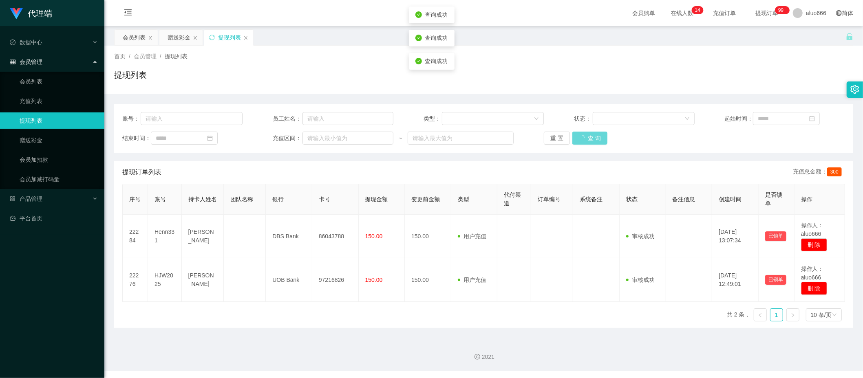
click at [583, 137] on div "重 置 查 询" at bounding box center [604, 138] width 120 height 13
click at [588, 137] on button "查 询" at bounding box center [585, 138] width 26 height 13
click at [586, 137] on button "查 询" at bounding box center [585, 138] width 26 height 13
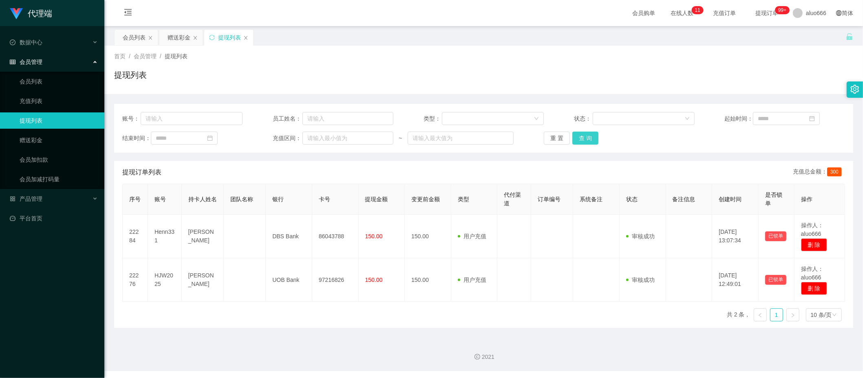
click at [586, 137] on button "查 询" at bounding box center [585, 138] width 26 height 13
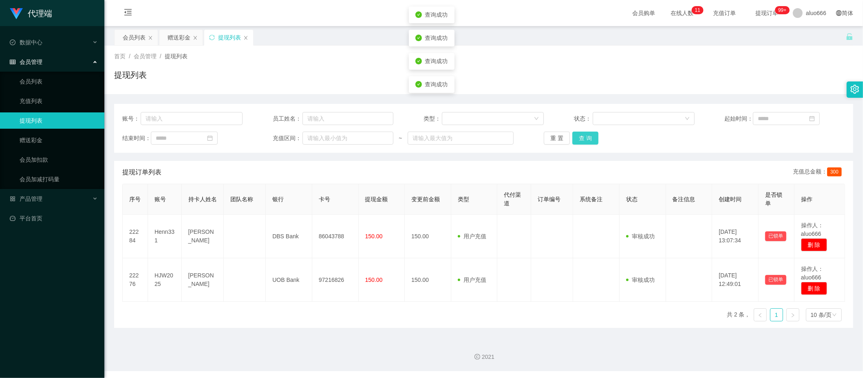
click at [586, 137] on button "查 询" at bounding box center [585, 138] width 26 height 13
click at [582, 138] on button "查 询" at bounding box center [585, 138] width 26 height 13
click at [579, 134] on button "查 询" at bounding box center [585, 138] width 26 height 13
click at [581, 137] on button "查 询" at bounding box center [585, 138] width 26 height 13
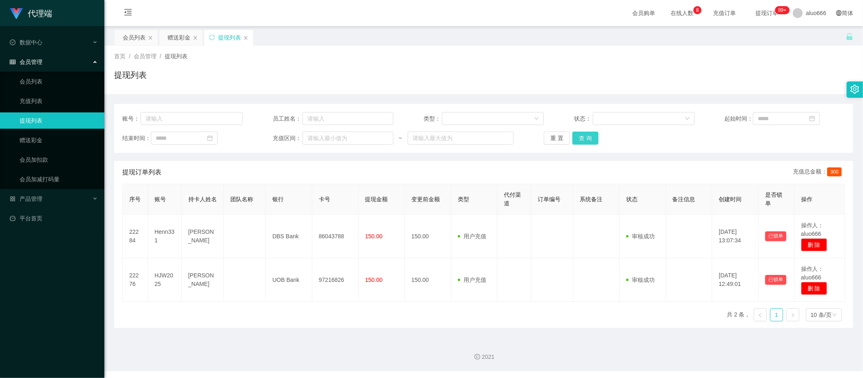
click at [582, 142] on button "查 询" at bounding box center [585, 138] width 26 height 13
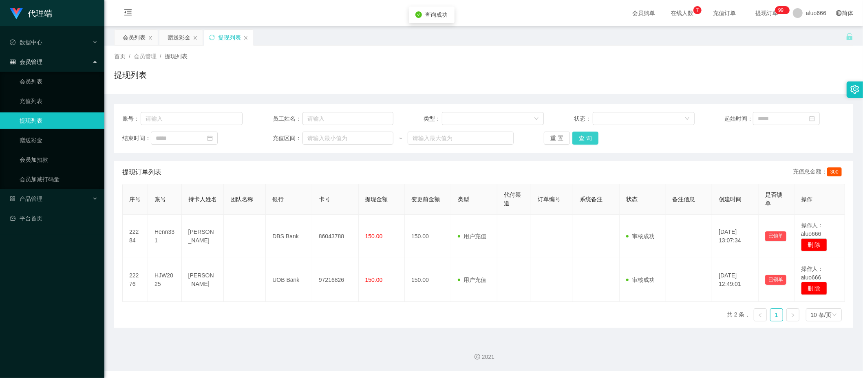
click at [582, 142] on button "查 询" at bounding box center [585, 138] width 26 height 13
click at [582, 137] on button "查 询" at bounding box center [585, 138] width 26 height 13
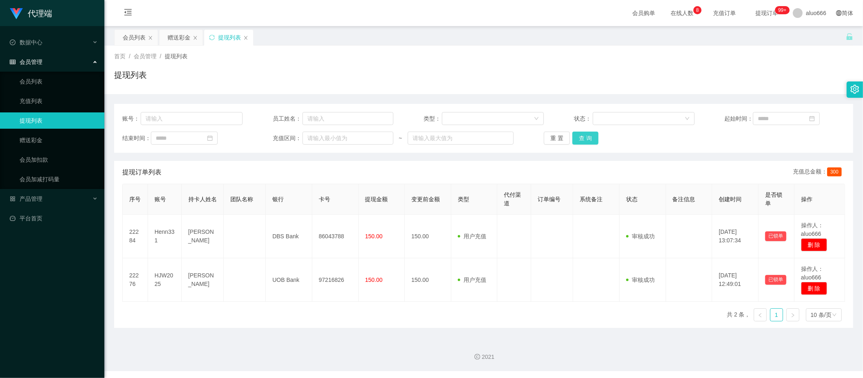
click at [582, 137] on button "查 询" at bounding box center [585, 138] width 26 height 13
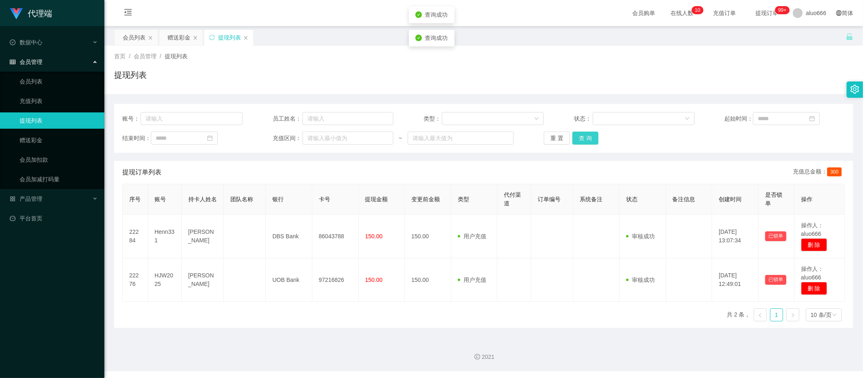
click at [582, 137] on button "查 询" at bounding box center [585, 138] width 26 height 13
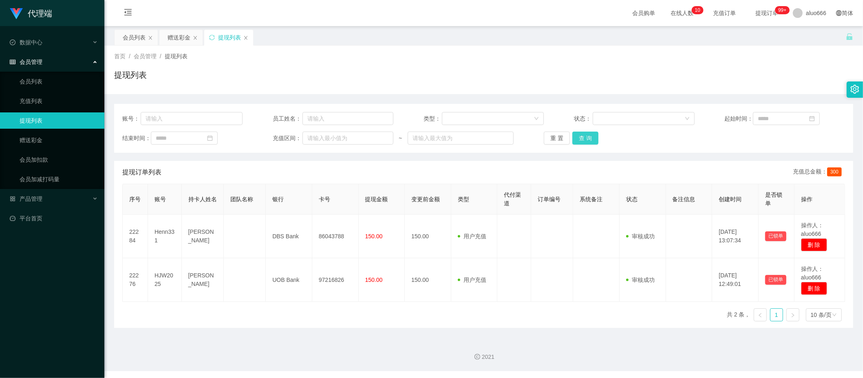
click at [579, 137] on button "查 询" at bounding box center [585, 138] width 26 height 13
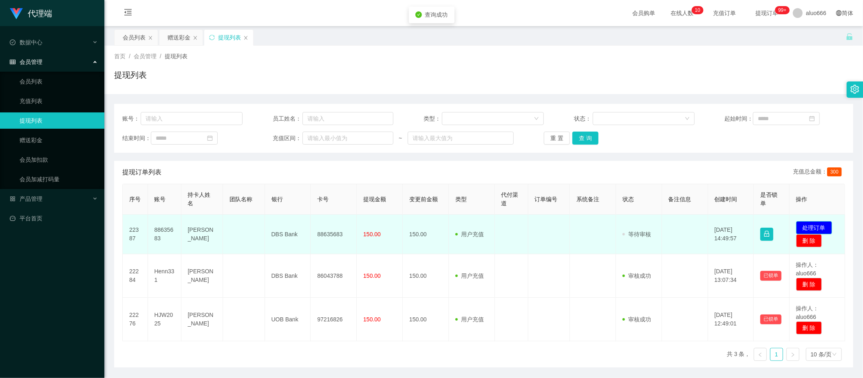
click at [763, 227] on button "处理订单" at bounding box center [814, 227] width 36 height 13
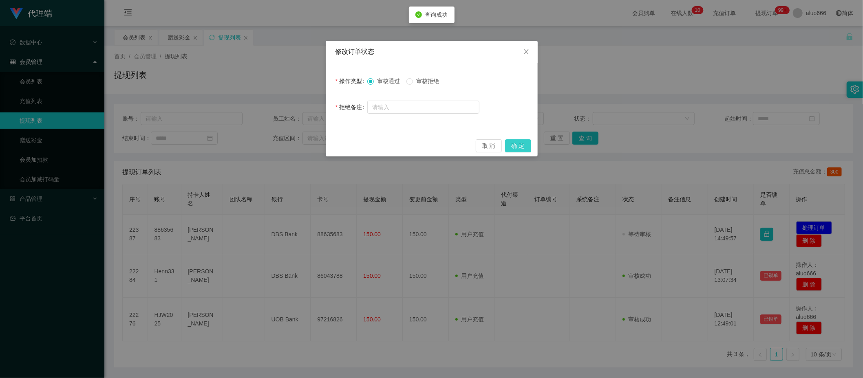
click at [523, 147] on button "确 定" at bounding box center [518, 145] width 26 height 13
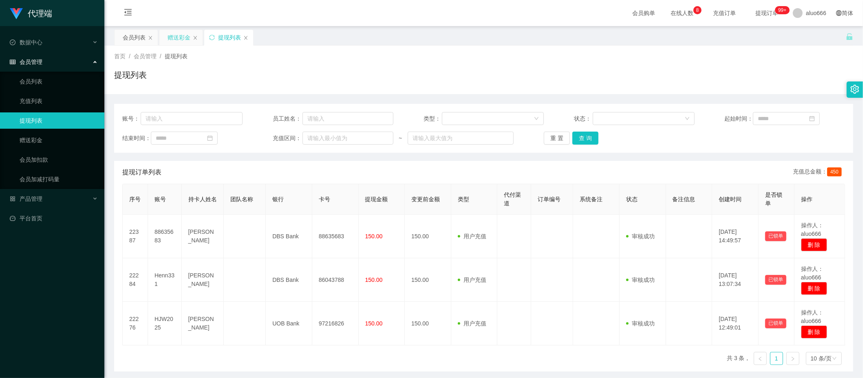
click at [178, 39] on div "赠送彩金" at bounding box center [178, 37] width 23 height 15
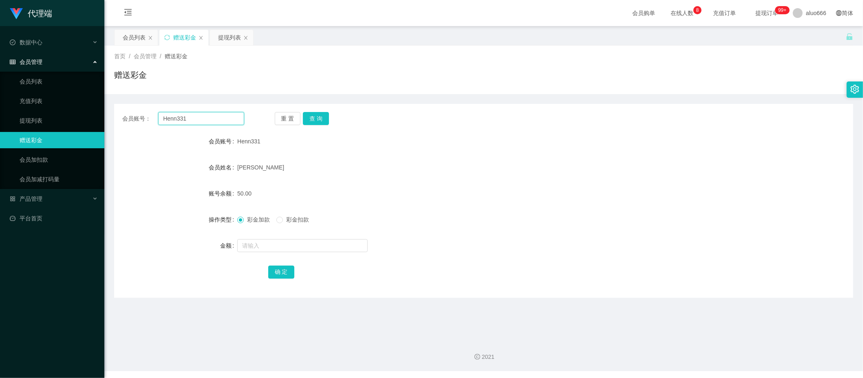
click at [182, 116] on input "Henn331" at bounding box center [201, 118] width 86 height 13
paste input "88635683"
type input "88635683"
drag, startPoint x: 324, startPoint y: 117, endPoint x: 318, endPoint y: 129, distance: 14.0
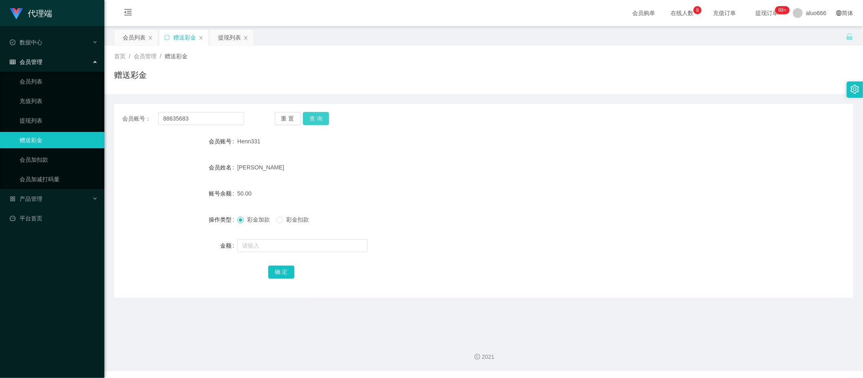
click at [324, 117] on button "查 询" at bounding box center [316, 118] width 26 height 13
click at [266, 248] on input "text" at bounding box center [302, 245] width 130 height 13
type input "38"
click at [280, 275] on button "确 定" at bounding box center [281, 272] width 26 height 13
click at [467, 182] on form "会员账号 88635683 会员姓名 Wong Hwee Yinn 账号余额 38.00 操作类型 彩金加款 彩金扣款 金额 确 定" at bounding box center [483, 206] width 739 height 147
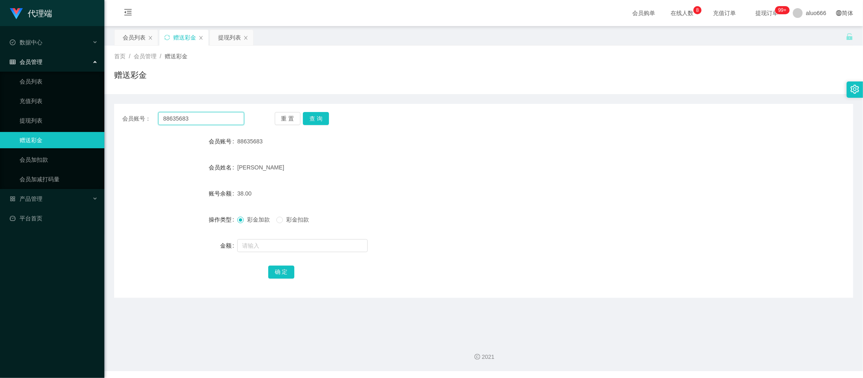
click at [200, 117] on input "88635683" at bounding box center [201, 118] width 86 height 13
click at [199, 117] on input "88635683" at bounding box center [201, 118] width 86 height 13
paste input "HJW2025"
type input "HJW2025"
click at [321, 114] on button "查 询" at bounding box center [316, 118] width 26 height 13
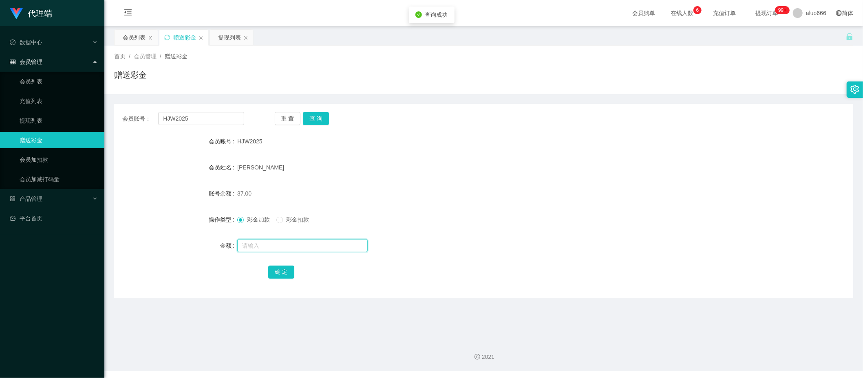
click at [260, 247] on input "text" at bounding box center [302, 245] width 130 height 13
type input "8"
drag, startPoint x: 276, startPoint y: 269, endPoint x: 339, endPoint y: 251, distance: 65.3
click at [276, 269] on button "确 定" at bounding box center [281, 272] width 26 height 13
click at [441, 182] on form "会员账号 HJW2025 会员姓名 Hou Junwei 账号余额 45.00 操作类型 彩金加款 彩金扣款 金额 确 定" at bounding box center [483, 206] width 739 height 147
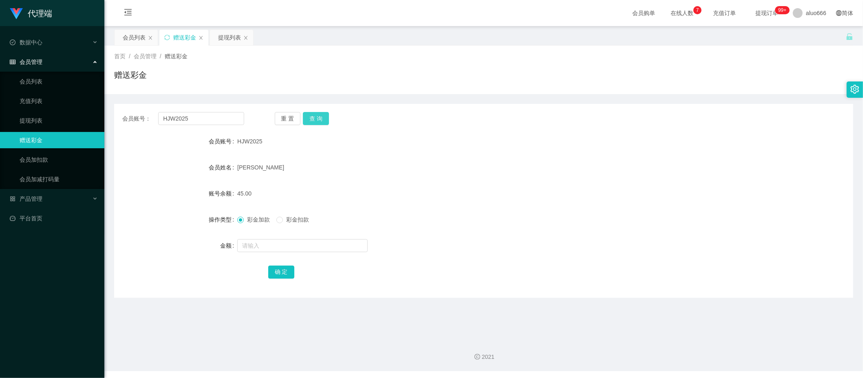
click at [315, 119] on button "查 询" at bounding box center [316, 118] width 26 height 13
click at [227, 40] on div "提现列表" at bounding box center [229, 37] width 23 height 15
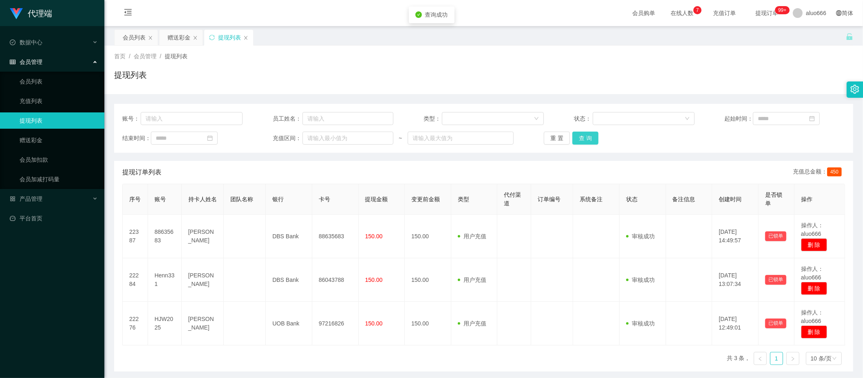
click at [583, 139] on button "查 询" at bounding box center [585, 138] width 26 height 13
click at [583, 138] on button "查 询" at bounding box center [585, 138] width 26 height 13
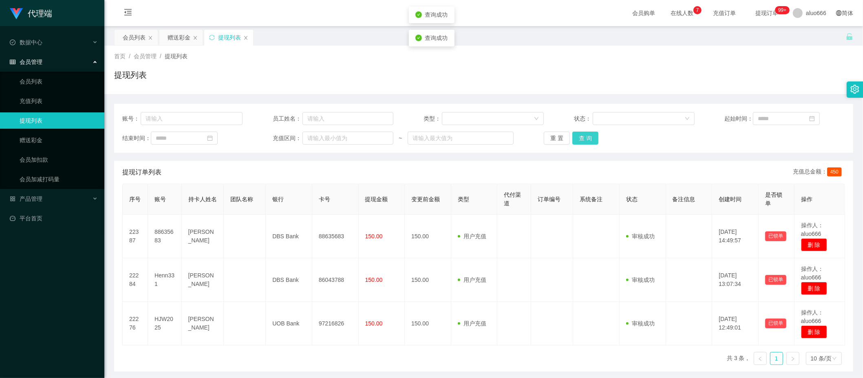
click at [583, 138] on button "查 询" at bounding box center [585, 138] width 26 height 13
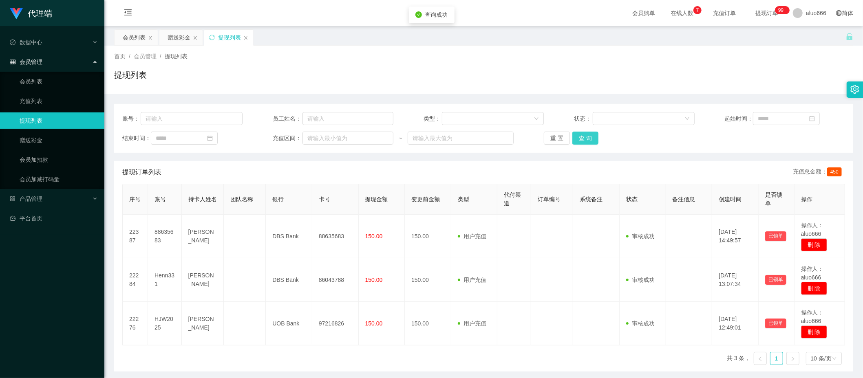
click at [583, 138] on button "查 询" at bounding box center [585, 138] width 26 height 13
click at [582, 138] on button "查 询" at bounding box center [585, 138] width 26 height 13
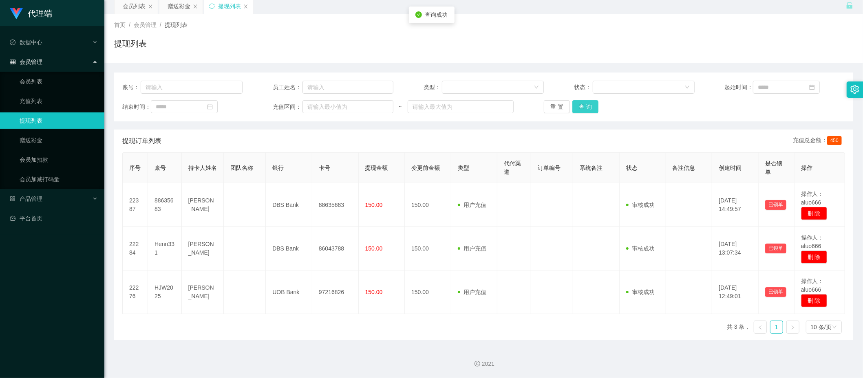
click at [589, 105] on button "查 询" at bounding box center [585, 106] width 26 height 13
click at [588, 105] on button "查 询" at bounding box center [585, 106] width 26 height 13
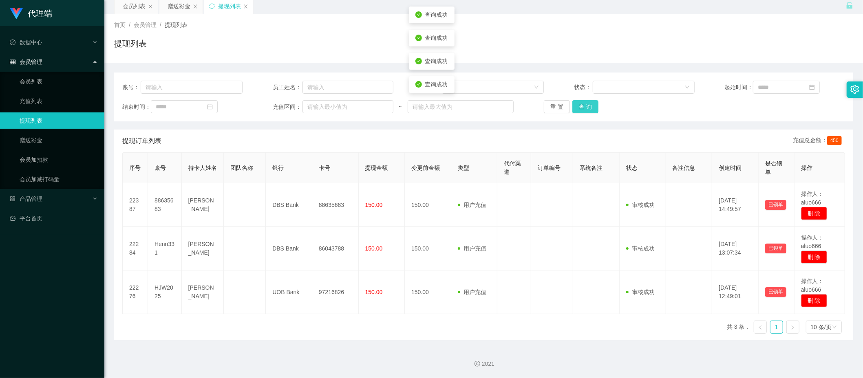
click at [588, 105] on button "查 询" at bounding box center [585, 106] width 26 height 13
click at [181, 7] on div "赠送彩金" at bounding box center [178, 5] width 23 height 15
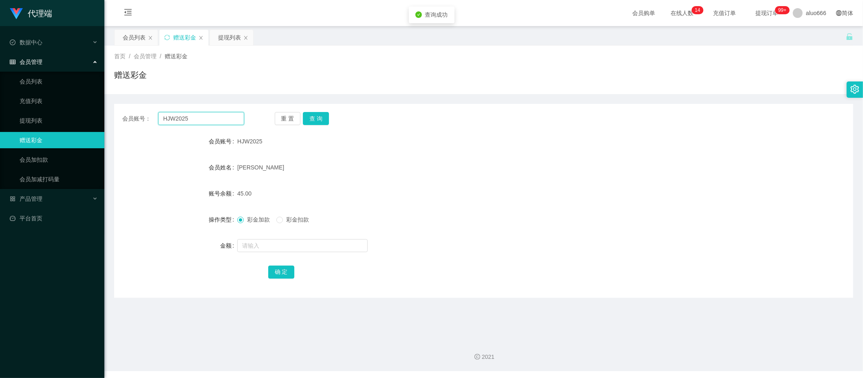
click at [185, 123] on input "HJW2025" at bounding box center [201, 118] width 86 height 13
click at [318, 115] on button "查 询" at bounding box center [316, 118] width 26 height 13
click at [187, 118] on input "HJW2025" at bounding box center [201, 118] width 86 height 13
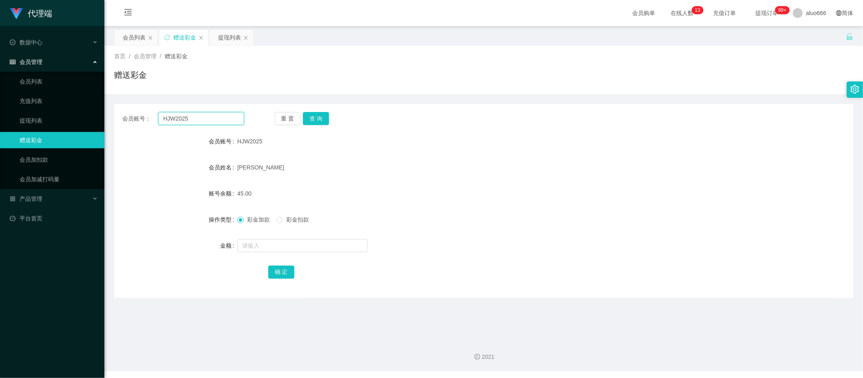
click at [187, 118] on input "HJW2025" at bounding box center [201, 118] width 86 height 13
paste input "88635683"
type input "88635683"
click at [318, 119] on button "查 询" at bounding box center [316, 118] width 26 height 13
click at [258, 247] on input "text" at bounding box center [302, 245] width 130 height 13
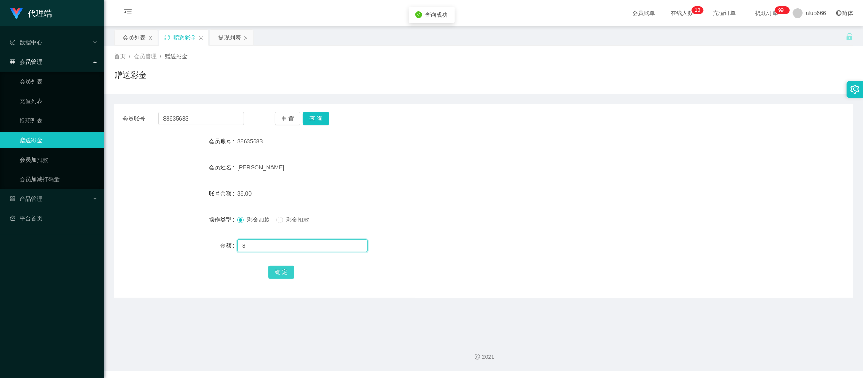
type input "8"
click at [279, 271] on button "确 定" at bounding box center [281, 272] width 26 height 13
click at [513, 158] on form "会员账号 88635683 会员姓名 Wong Hwee Yinn 账号余额 38.00 操作类型 彩金加款 彩金扣款 金额 确 定" at bounding box center [483, 206] width 739 height 147
click at [191, 123] on input "88635683" at bounding box center [201, 118] width 86 height 13
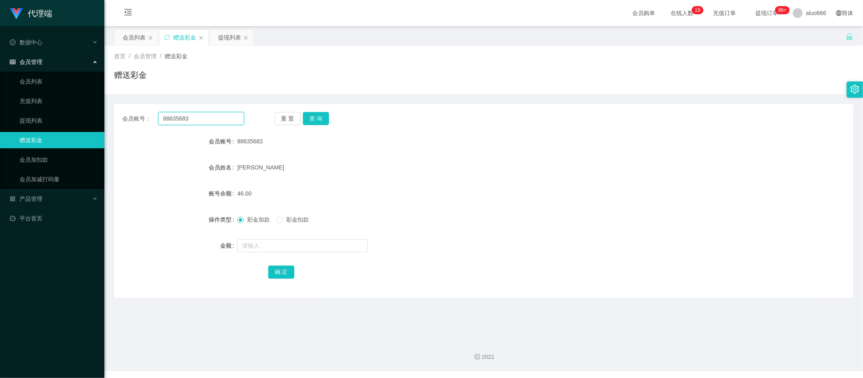
paste input "Henn331"
type input "Henn331"
click at [310, 122] on button "查 询" at bounding box center [316, 118] width 26 height 13
click at [272, 244] on input "text" at bounding box center [302, 245] width 130 height 13
type input "8"
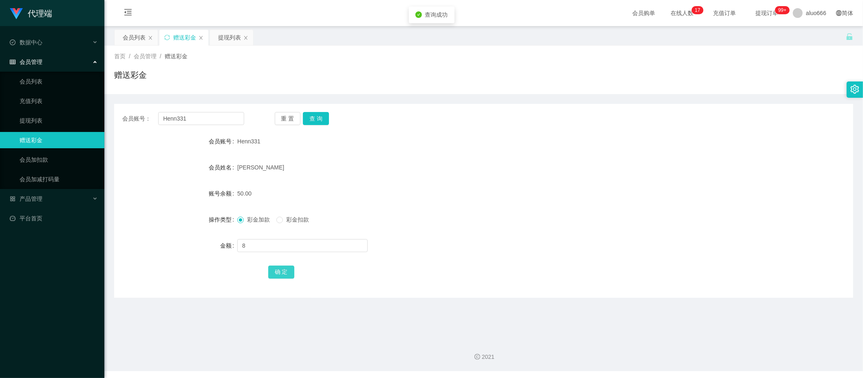
click at [275, 269] on button "确 定" at bounding box center [281, 272] width 26 height 13
click at [504, 144] on div "Henn331" at bounding box center [452, 141] width 431 height 16
click at [227, 40] on div "提现列表" at bounding box center [229, 37] width 23 height 15
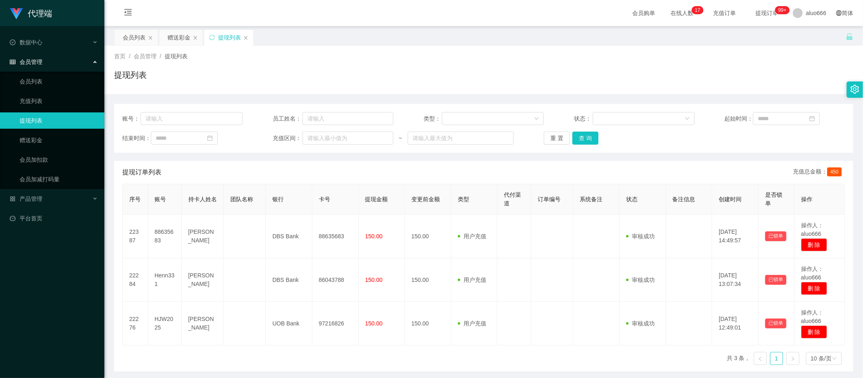
click at [587, 145] on div "账号： 员工姓名： 类型： 状态： 起始时间： 结束时间： 充值区间： ~ 重 置 查 询" at bounding box center [483, 128] width 739 height 49
click at [585, 143] on button "查 询" at bounding box center [585, 138] width 26 height 13
click at [588, 137] on button "查 询" at bounding box center [585, 138] width 26 height 13
click at [582, 139] on button "查 询" at bounding box center [585, 138] width 26 height 13
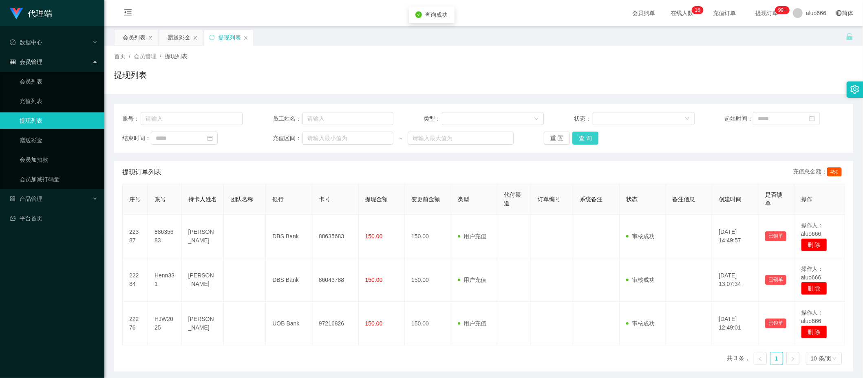
click at [582, 139] on button "查 询" at bounding box center [585, 138] width 26 height 13
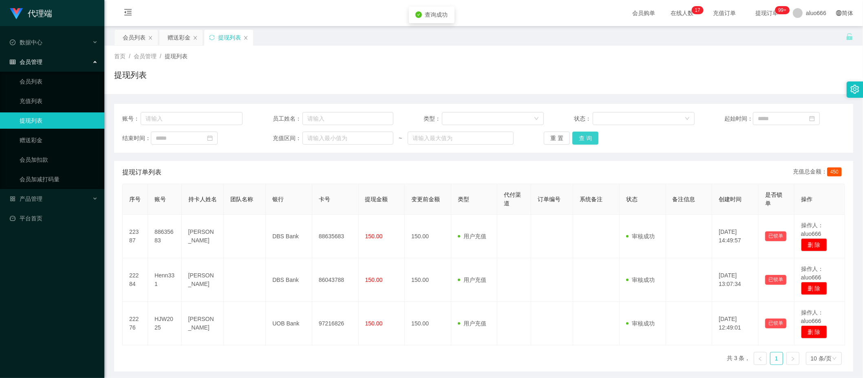
click at [582, 139] on button "查 询" at bounding box center [585, 138] width 26 height 13
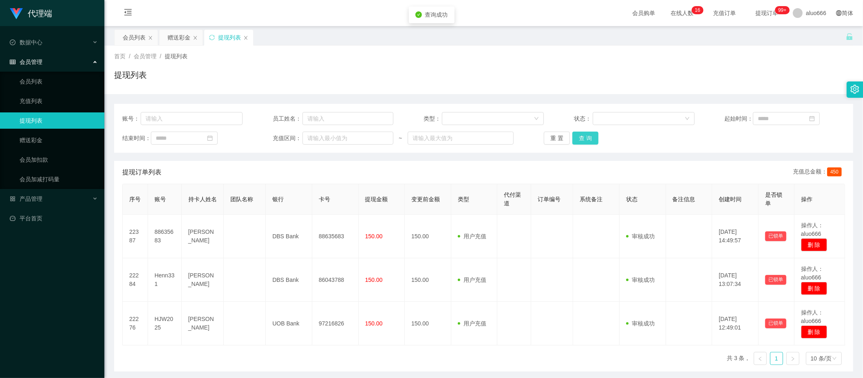
click at [582, 139] on button "查 询" at bounding box center [585, 138] width 26 height 13
click at [577, 138] on button "查 询" at bounding box center [585, 138] width 26 height 13
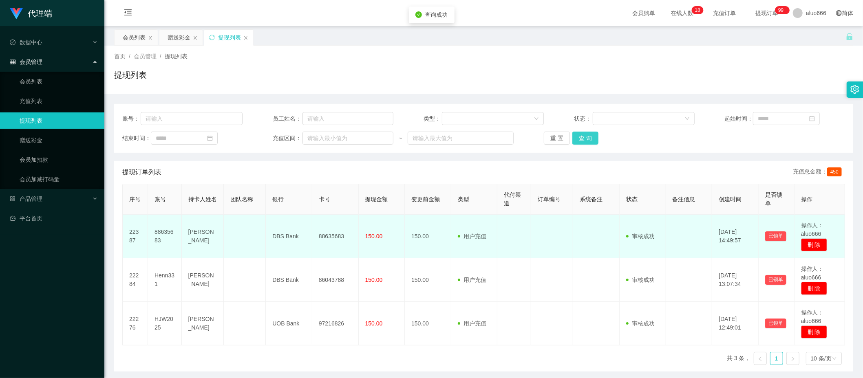
scroll to position [32, 0]
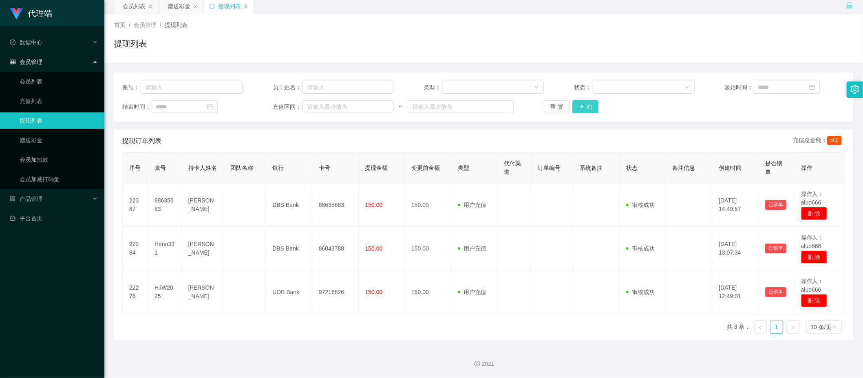
click at [581, 101] on button "查 询" at bounding box center [585, 106] width 26 height 13
click at [582, 109] on button "查 询" at bounding box center [585, 106] width 26 height 13
click at [583, 103] on button "查 询" at bounding box center [585, 106] width 26 height 13
click at [178, 7] on div "赠送彩金" at bounding box center [178, 5] width 23 height 15
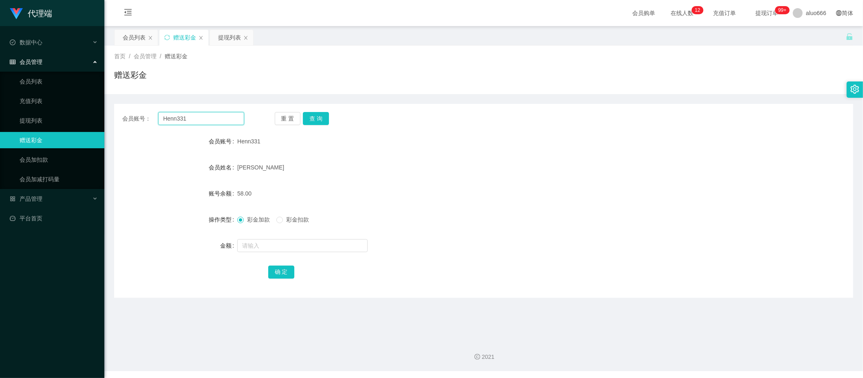
click at [196, 121] on input "Henn331" at bounding box center [201, 118] width 86 height 13
paste input "JW2025"
type input "HJW2025"
click at [315, 119] on button "查 询" at bounding box center [316, 118] width 26 height 13
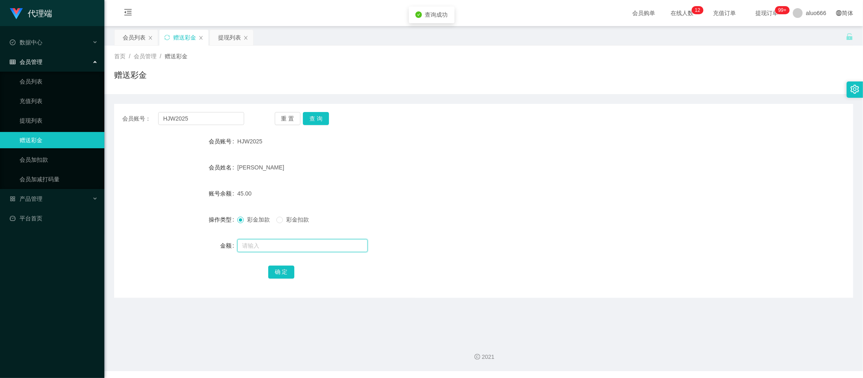
click at [266, 242] on input "text" at bounding box center [302, 245] width 130 height 13
type input "8"
click at [279, 274] on button "确 定" at bounding box center [281, 272] width 26 height 13
click at [514, 169] on div "[PERSON_NAME]" at bounding box center [452, 167] width 431 height 16
click at [214, 114] on input "HJW2025" at bounding box center [201, 118] width 86 height 13
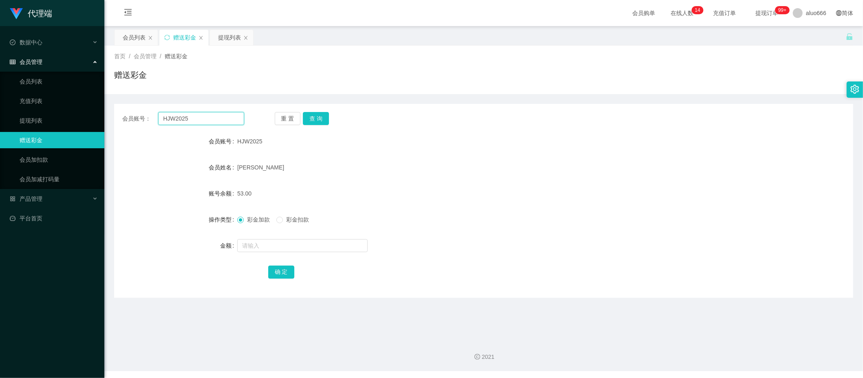
click at [214, 114] on input "HJW2025" at bounding box center [201, 118] width 86 height 13
paste input "88635683"
type input "88635683"
click at [321, 121] on button "查 询" at bounding box center [316, 118] width 26 height 13
click at [35, 160] on link "会员加扣款" at bounding box center [59, 160] width 78 height 16
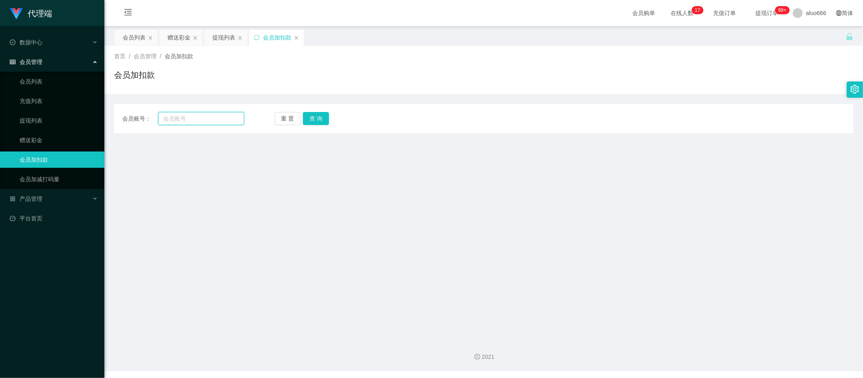
click at [189, 115] on input "text" at bounding box center [201, 118] width 86 height 13
paste input "88635683"
type input "88635683"
click at [315, 118] on button "查 询" at bounding box center [316, 118] width 26 height 13
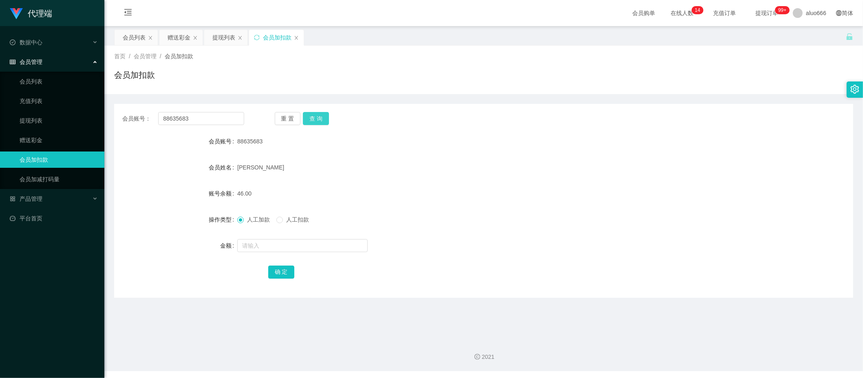
click at [317, 119] on button "查 询" at bounding box center [316, 118] width 26 height 13
click at [44, 103] on link "充值列表" at bounding box center [59, 101] width 78 height 16
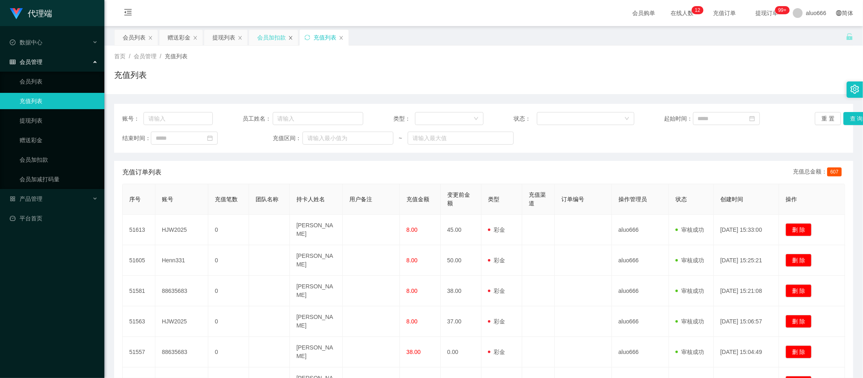
click at [289, 37] on icon "图标: close" at bounding box center [290, 37] width 5 height 5
click at [187, 116] on input "text" at bounding box center [177, 118] width 69 height 13
paste input "88635683"
type input "88635683"
click at [763, 121] on button "查 询" at bounding box center [856, 118] width 26 height 13
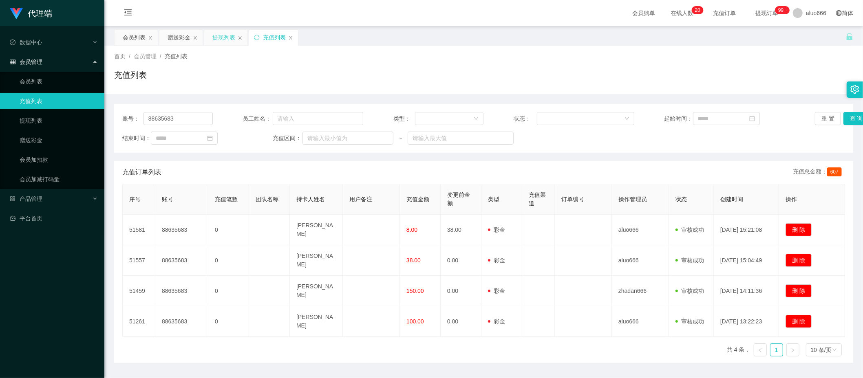
click at [225, 38] on div "提现列表" at bounding box center [223, 37] width 23 height 15
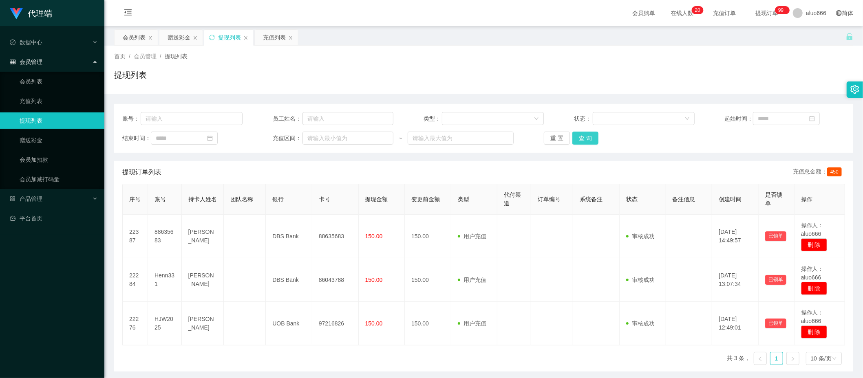
click at [587, 136] on button "查 询" at bounding box center [585, 138] width 26 height 13
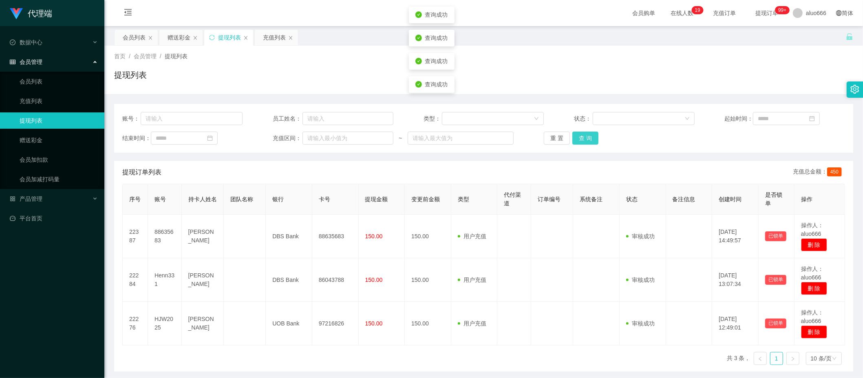
click at [587, 136] on button "查 询" at bounding box center [585, 138] width 26 height 13
click at [584, 139] on button "查 询" at bounding box center [585, 138] width 26 height 13
click at [177, 40] on div "赠送彩金" at bounding box center [178, 37] width 23 height 15
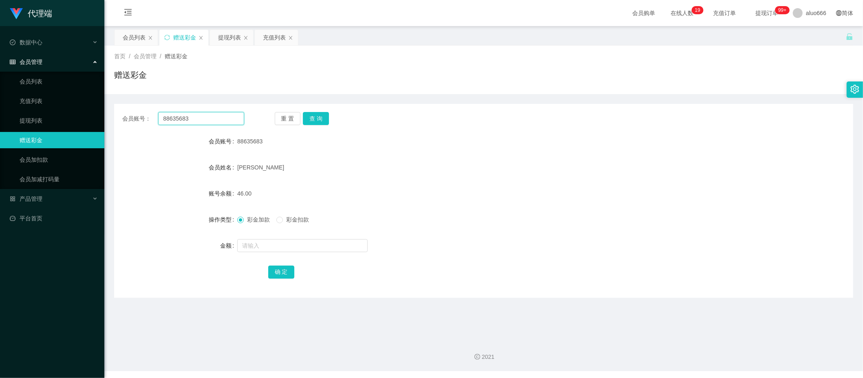
click at [185, 118] on input "88635683" at bounding box center [201, 118] width 86 height 13
paste input "Henn331"
type input "Henn331"
drag, startPoint x: 318, startPoint y: 119, endPoint x: 316, endPoint y: 129, distance: 9.9
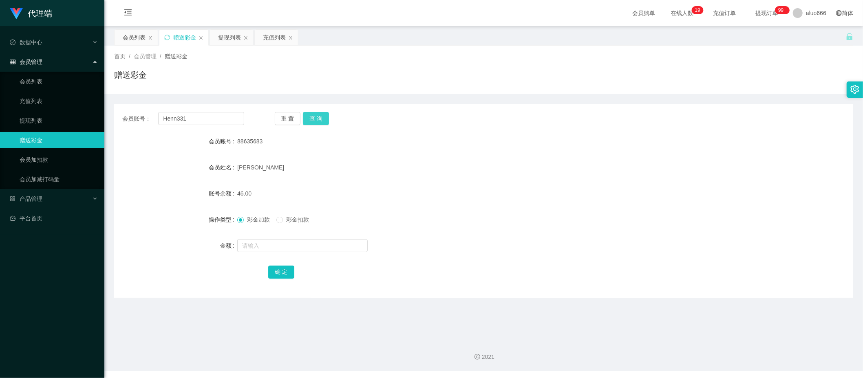
click at [318, 119] on button "查 询" at bounding box center [316, 118] width 26 height 13
click at [269, 242] on input "text" at bounding box center [302, 245] width 130 height 13
type input "8"
click at [284, 275] on button "确 定" at bounding box center [281, 272] width 26 height 13
click at [628, 189] on div "66.00" at bounding box center [452, 193] width 431 height 16
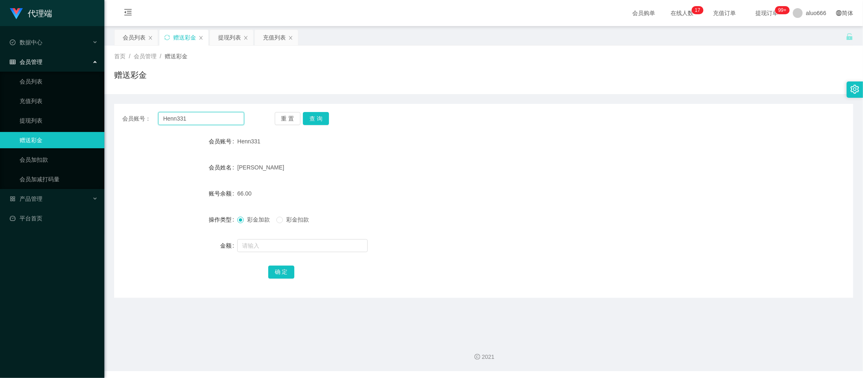
click at [200, 120] on input "Henn331" at bounding box center [201, 118] width 86 height 13
paste input "88635683"
type input "88635683"
click at [307, 118] on button "查 询" at bounding box center [316, 118] width 26 height 13
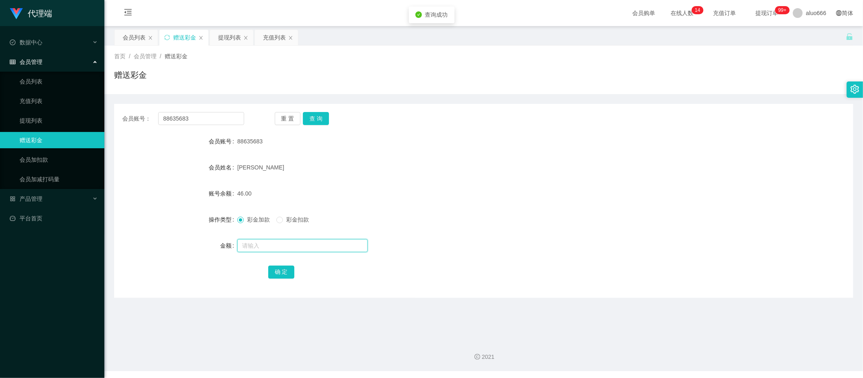
click at [267, 246] on input "text" at bounding box center [302, 245] width 130 height 13
type input "8"
click at [278, 271] on button "确 定" at bounding box center [281, 272] width 26 height 13
click at [495, 187] on div "54.00" at bounding box center [452, 193] width 431 height 16
click at [640, 212] on div "彩金加款 彩金扣款" at bounding box center [452, 219] width 431 height 16
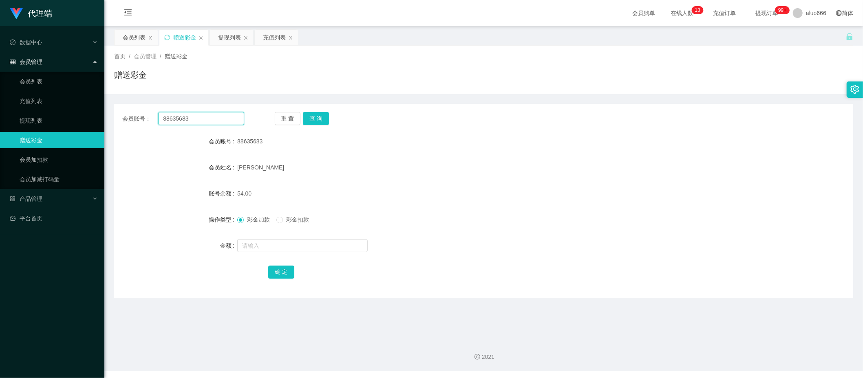
click at [183, 116] on input "88635683" at bounding box center [201, 118] width 86 height 13
paste input "HJW2025"
type input "HJW2025"
click at [316, 119] on button "查 询" at bounding box center [316, 118] width 26 height 13
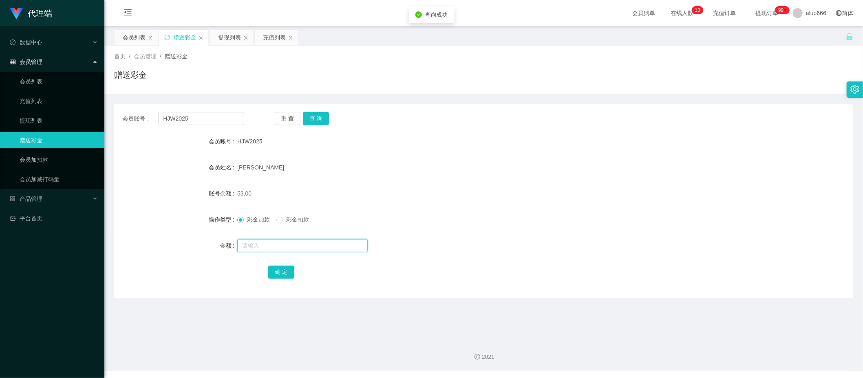
click at [263, 242] on input "text" at bounding box center [302, 245] width 130 height 13
type input "8"
click at [284, 273] on button "确 定" at bounding box center [281, 272] width 26 height 13
click at [467, 182] on form "会员账号 HJW2025 会员姓名 Hou Junwei 账号余额 53.00 操作类型 彩金加款 彩金扣款 金额 确 定" at bounding box center [483, 206] width 739 height 147
click at [235, 41] on div "提现列表" at bounding box center [229, 37] width 23 height 15
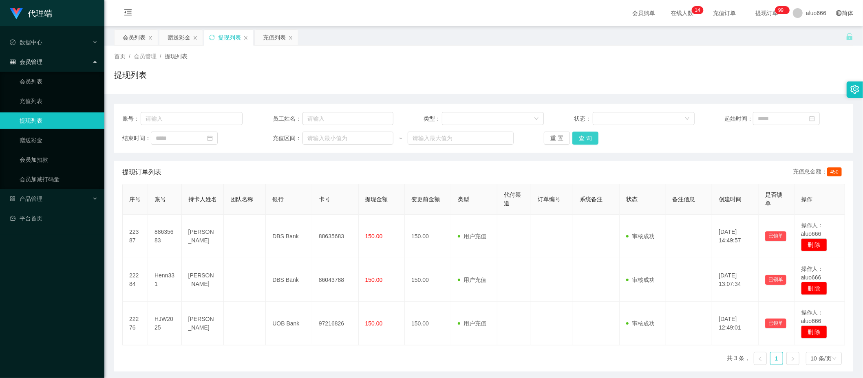
click at [577, 142] on button "查 询" at bounding box center [585, 138] width 26 height 13
click at [130, 38] on div "会员列表" at bounding box center [134, 37] width 23 height 15
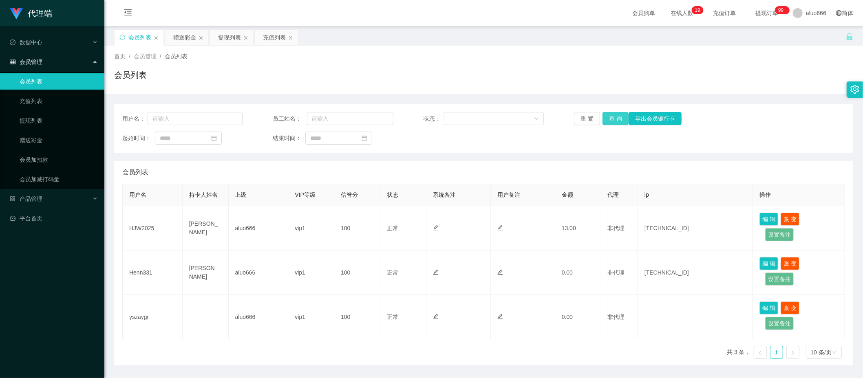
click at [613, 121] on button "查 询" at bounding box center [615, 118] width 26 height 13
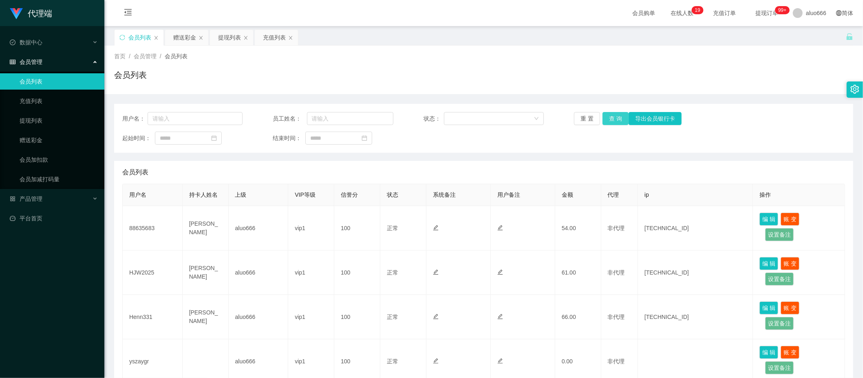
click at [610, 122] on button "查 询" at bounding box center [615, 118] width 26 height 13
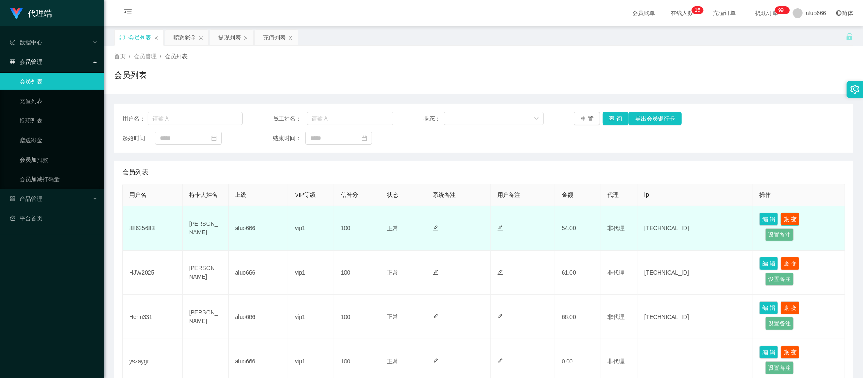
click at [763, 222] on button "账 变" at bounding box center [789, 219] width 19 height 13
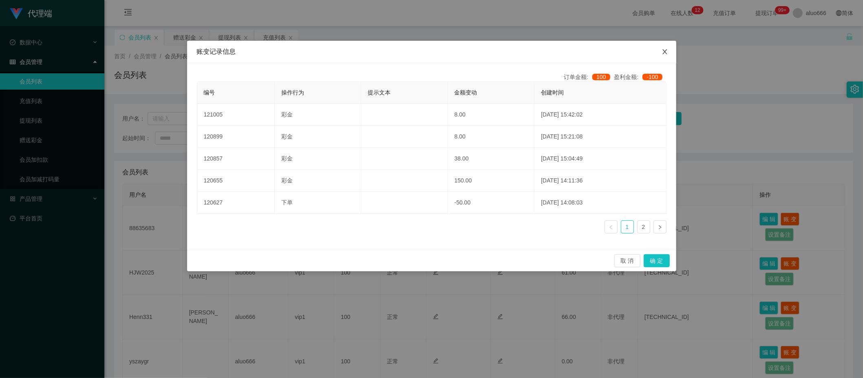
click at [665, 59] on span "Close" at bounding box center [664, 52] width 23 height 23
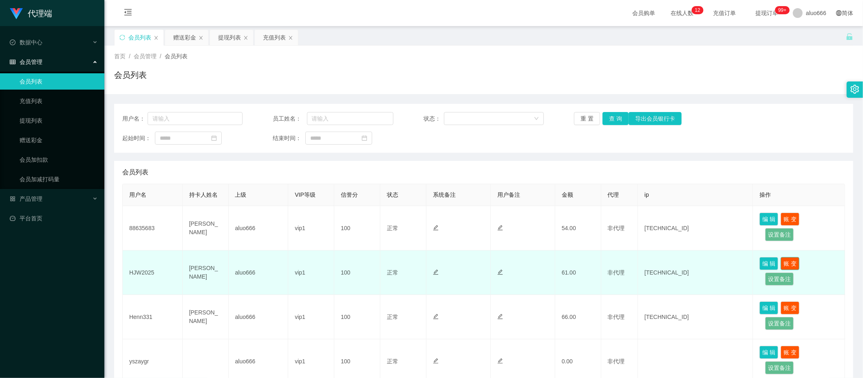
click at [763, 264] on button "账 变" at bounding box center [789, 263] width 19 height 13
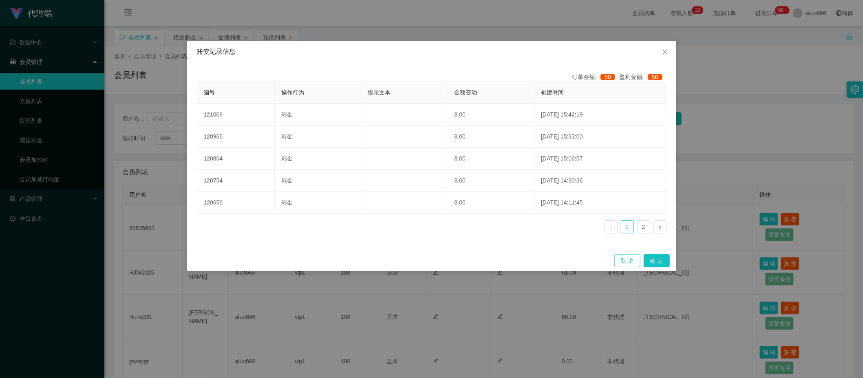
click at [631, 259] on button "取 消" at bounding box center [627, 260] width 26 height 13
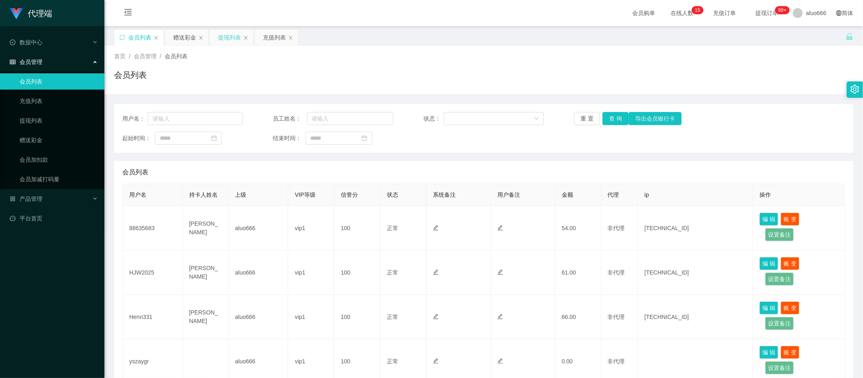
click at [232, 40] on div "提现列表" at bounding box center [229, 37] width 23 height 15
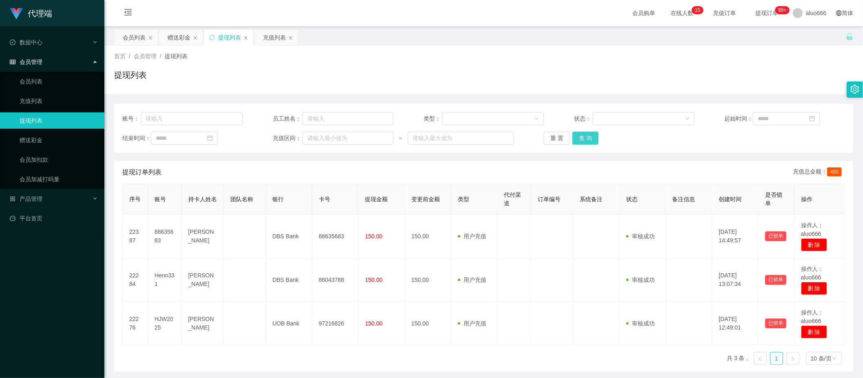
click at [579, 139] on button "查 询" at bounding box center [585, 138] width 26 height 13
click at [588, 141] on button "查 询" at bounding box center [585, 138] width 26 height 13
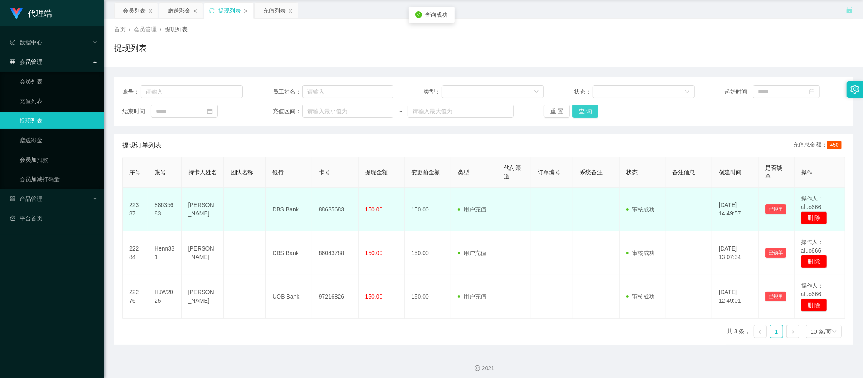
scroll to position [32, 0]
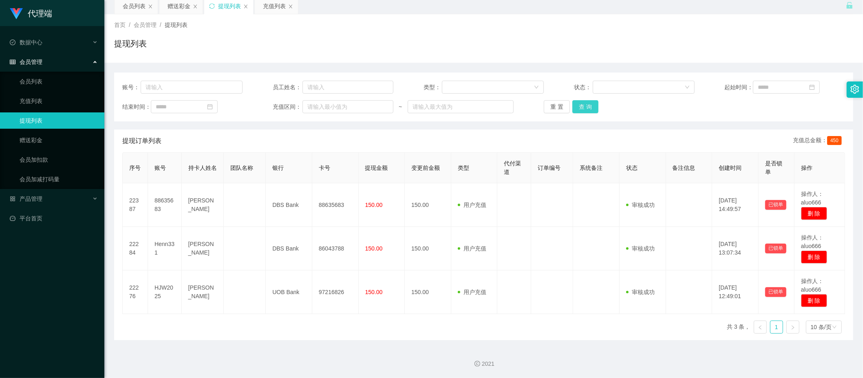
click at [579, 111] on button "查 询" at bounding box center [585, 106] width 26 height 13
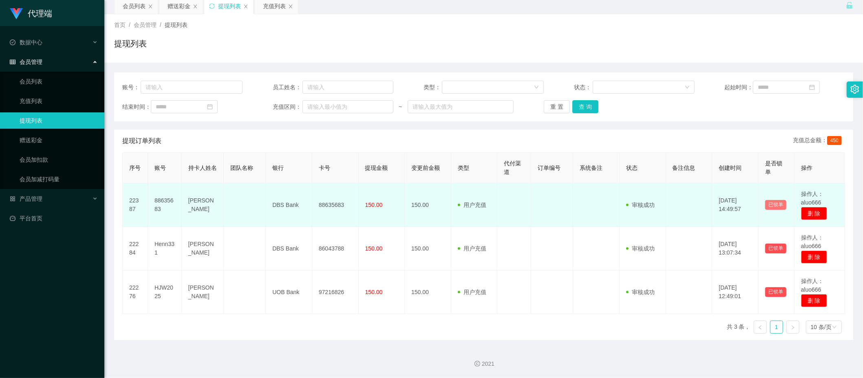
click at [763, 205] on button "已锁单" at bounding box center [775, 205] width 21 height 10
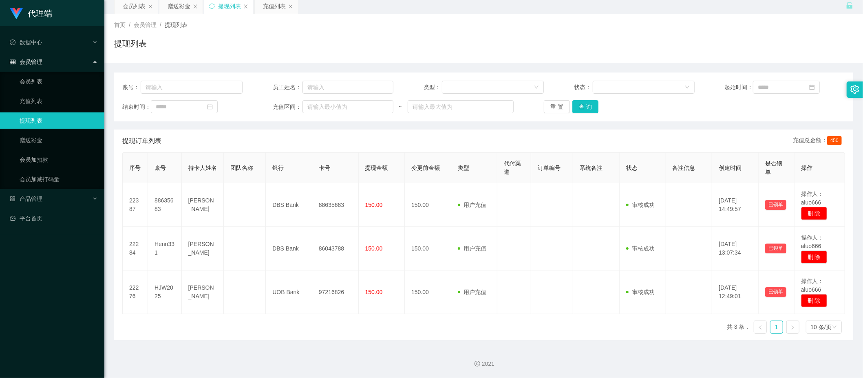
click at [685, 143] on div "提现订单列表 充值总金额： 450" at bounding box center [483, 141] width 722 height 23
click at [586, 106] on button "查 询" at bounding box center [585, 106] width 26 height 13
click at [580, 108] on button "查 询" at bounding box center [585, 106] width 26 height 13
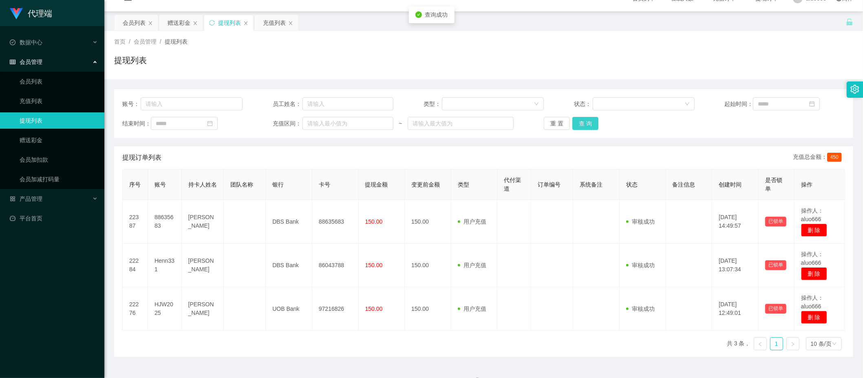
scroll to position [0, 0]
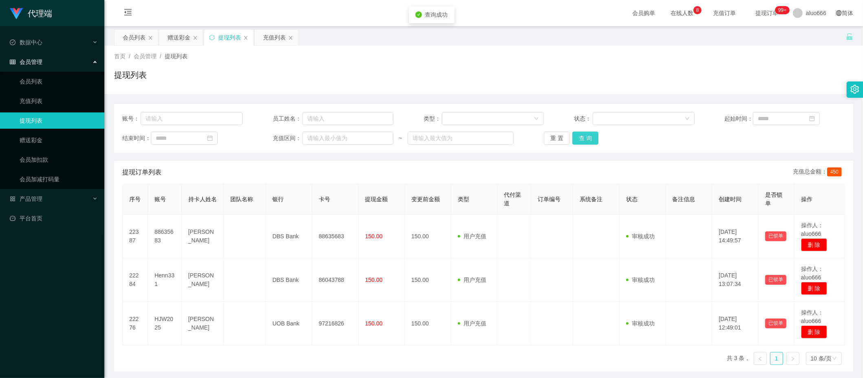
click at [582, 136] on button "查 询" at bounding box center [585, 138] width 26 height 13
click at [582, 138] on button "查 询" at bounding box center [585, 138] width 26 height 13
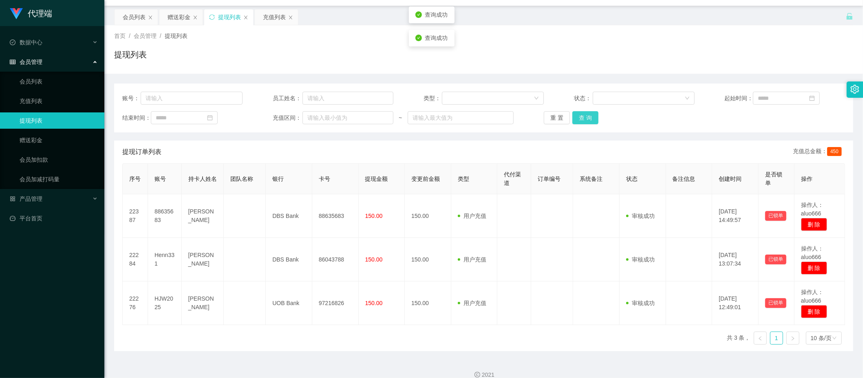
scroll to position [32, 0]
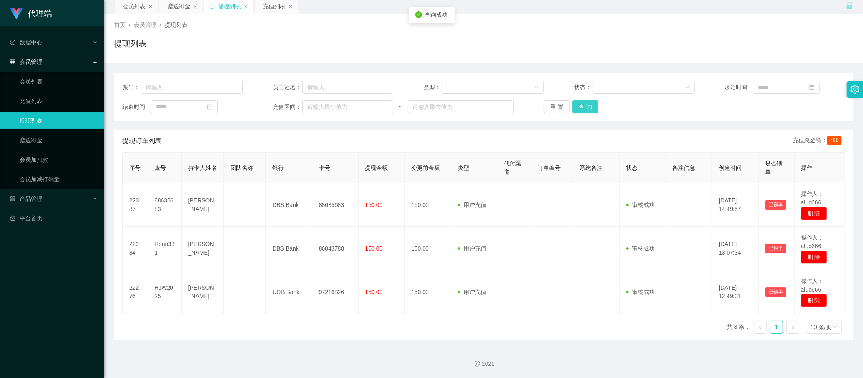
click at [587, 110] on button "查 询" at bounding box center [585, 106] width 26 height 13
click at [583, 105] on button "查 询" at bounding box center [585, 106] width 26 height 13
click at [183, 9] on div "赠送彩金" at bounding box center [178, 5] width 23 height 15
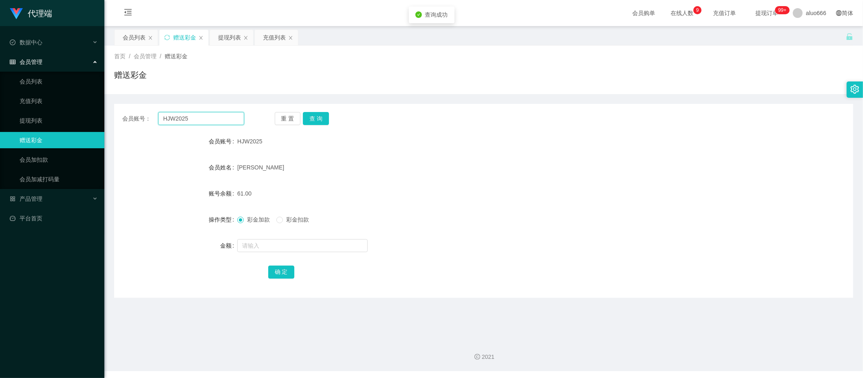
click at [172, 119] on input "HJW2025" at bounding box center [201, 118] width 86 height 13
paste input "enn331"
type input "Henn331"
click at [315, 118] on button "查 询" at bounding box center [316, 118] width 26 height 13
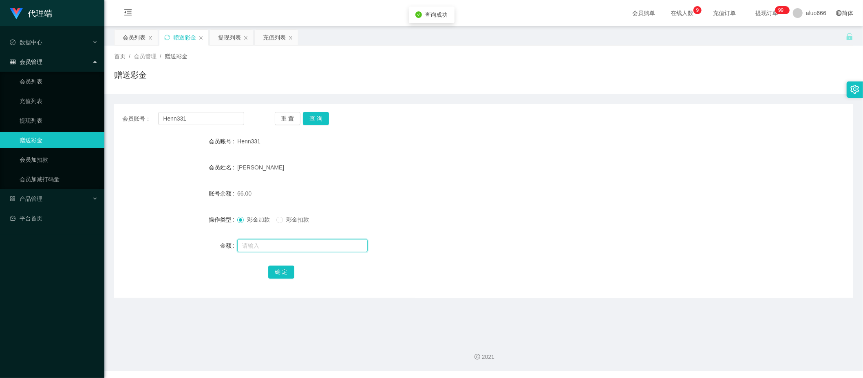
click at [258, 244] on input "text" at bounding box center [302, 245] width 130 height 13
type input "8"
click at [287, 271] on button "确 定" at bounding box center [281, 272] width 26 height 13
click at [459, 201] on div "74.00" at bounding box center [452, 193] width 431 height 16
click at [317, 118] on button "查 询" at bounding box center [316, 118] width 26 height 13
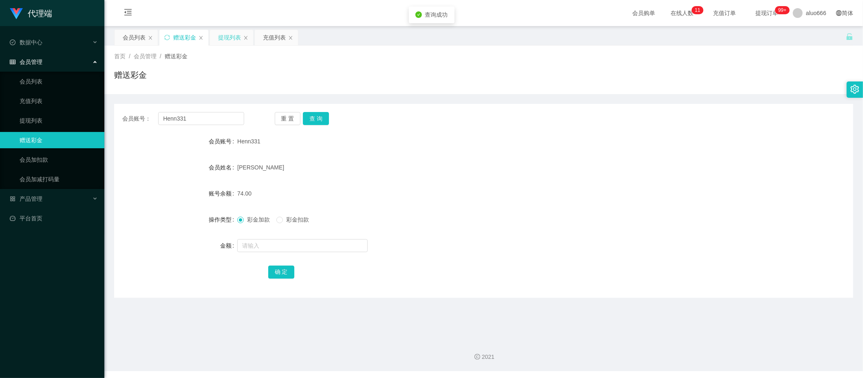
click at [237, 37] on div "提现列表" at bounding box center [229, 37] width 23 height 15
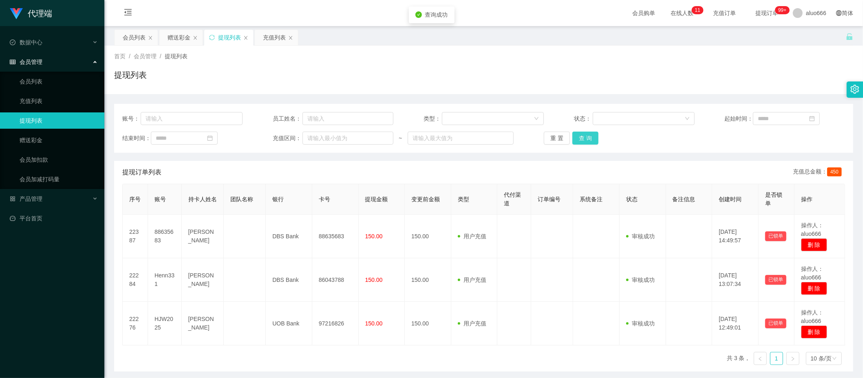
click at [587, 141] on button "查 询" at bounding box center [585, 138] width 26 height 13
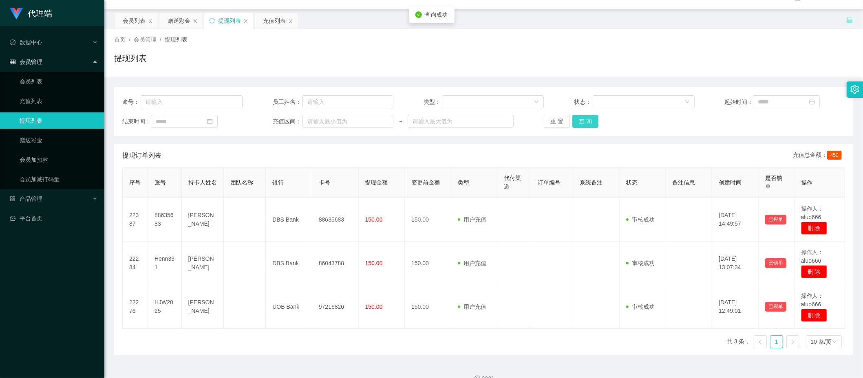
scroll to position [32, 0]
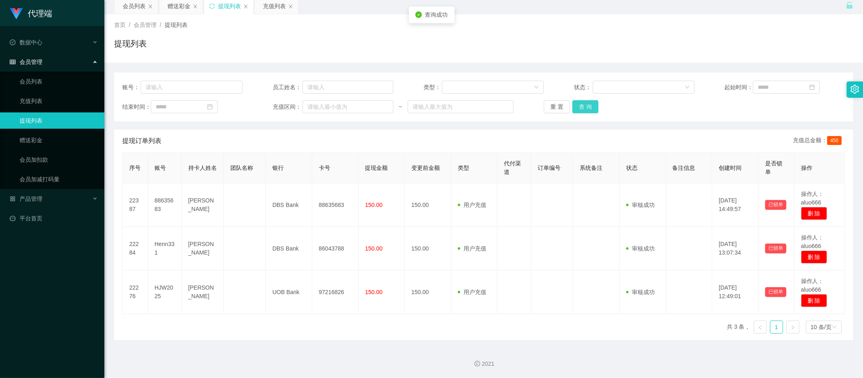
click at [594, 102] on button "查 询" at bounding box center [585, 106] width 26 height 13
click at [588, 103] on button "查 询" at bounding box center [585, 106] width 26 height 13
click at [588, 105] on button "查 询" at bounding box center [585, 106] width 26 height 13
click at [183, 7] on div "赠送彩金" at bounding box center [178, 5] width 23 height 15
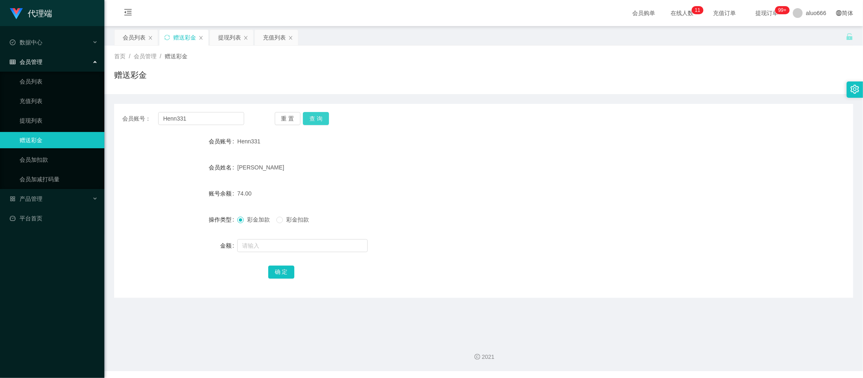
click at [319, 115] on button "查 询" at bounding box center [316, 118] width 26 height 13
click at [231, 36] on div "提现列表" at bounding box center [229, 37] width 23 height 15
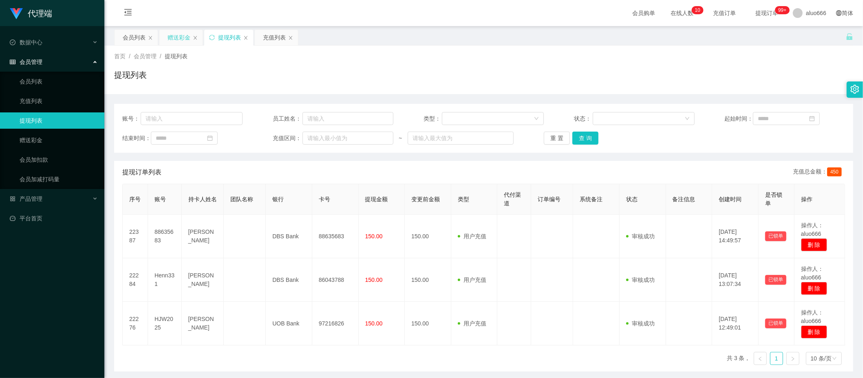
click at [183, 36] on div "赠送彩金" at bounding box center [178, 37] width 23 height 15
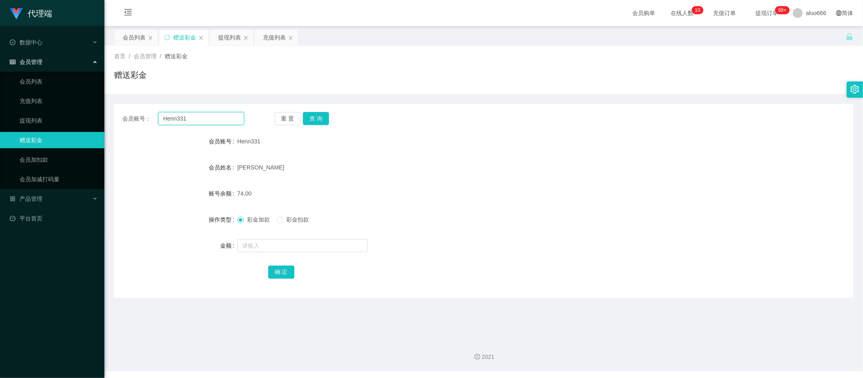
click at [192, 114] on input "Henn331" at bounding box center [201, 118] width 86 height 13
paste input "88635683"
type input "88635683"
drag, startPoint x: 312, startPoint y: 121, endPoint x: 313, endPoint y: 134, distance: 12.7
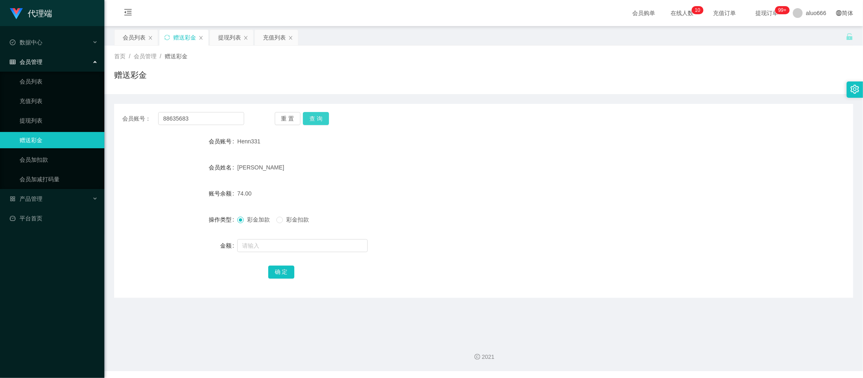
click at [312, 121] on button "查 询" at bounding box center [316, 118] width 26 height 13
click at [263, 242] on input "text" at bounding box center [302, 245] width 130 height 13
type input "8"
click at [271, 268] on button "确 定" at bounding box center [281, 272] width 26 height 13
click at [501, 197] on div "62.00" at bounding box center [452, 193] width 431 height 16
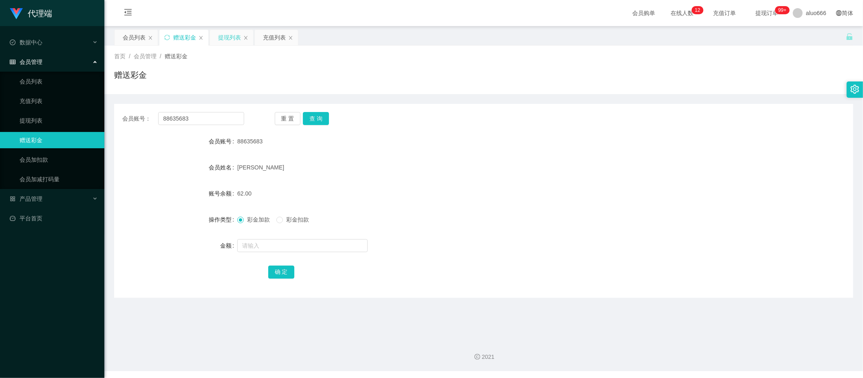
click at [228, 42] on div "提现列表" at bounding box center [229, 37] width 23 height 15
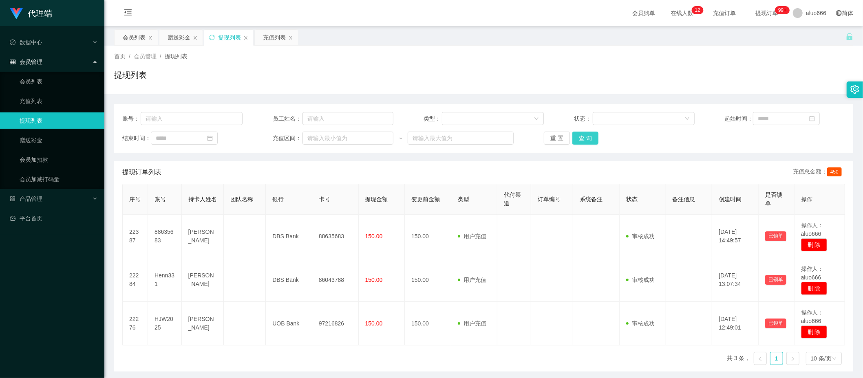
click at [581, 141] on button "查 询" at bounding box center [585, 138] width 26 height 13
click at [581, 139] on button "查 询" at bounding box center [585, 138] width 26 height 13
click at [584, 140] on button "查 询" at bounding box center [585, 138] width 26 height 13
click at [184, 41] on div "赠送彩金" at bounding box center [178, 37] width 23 height 15
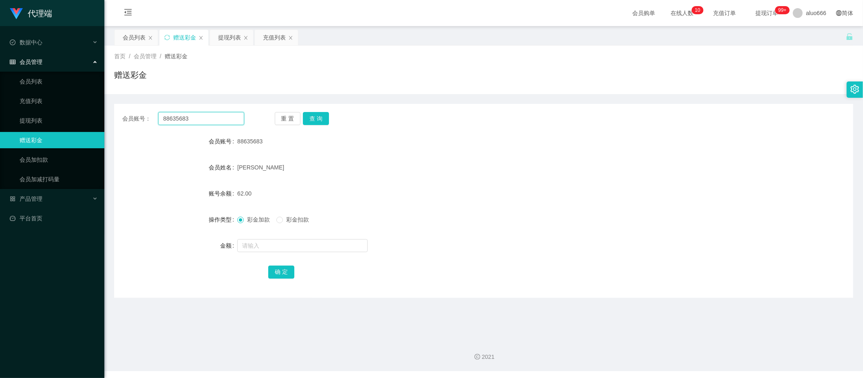
click at [196, 118] on input "88635683" at bounding box center [201, 118] width 86 height 13
paste input "Henn331"
type input "Henn331"
click at [318, 117] on button "查 询" at bounding box center [316, 118] width 26 height 13
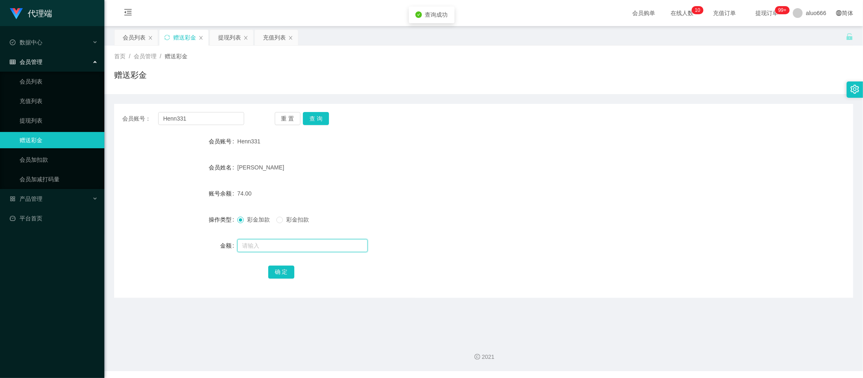
click at [271, 246] on input "text" at bounding box center [302, 245] width 130 height 13
type input "8"
click at [281, 270] on button "确 定" at bounding box center [281, 272] width 26 height 13
click at [456, 191] on div "74.00" at bounding box center [452, 193] width 431 height 16
click at [228, 37] on div "提现列表" at bounding box center [229, 37] width 23 height 15
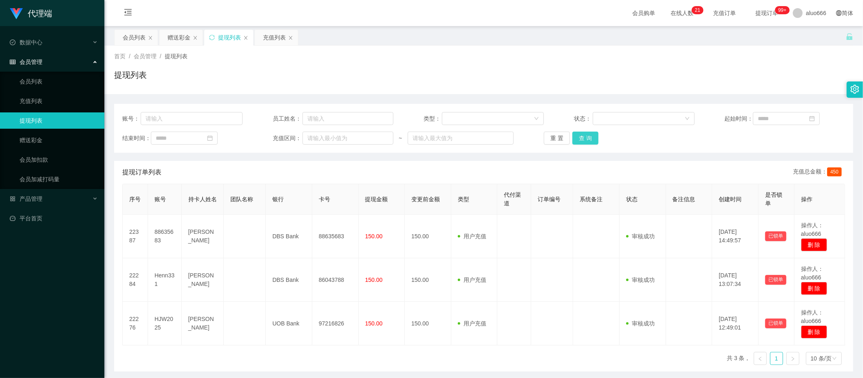
click at [581, 136] on button "查 询" at bounding box center [585, 138] width 26 height 13
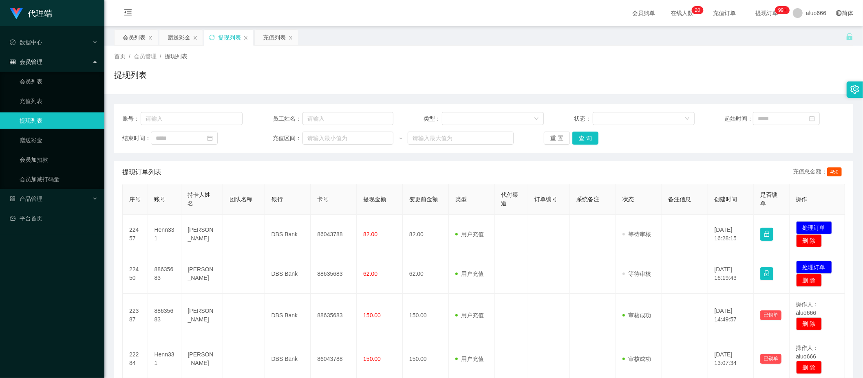
click at [661, 56] on div "首页 / 会员管理 / 提现列表 /" at bounding box center [483, 56] width 739 height 9
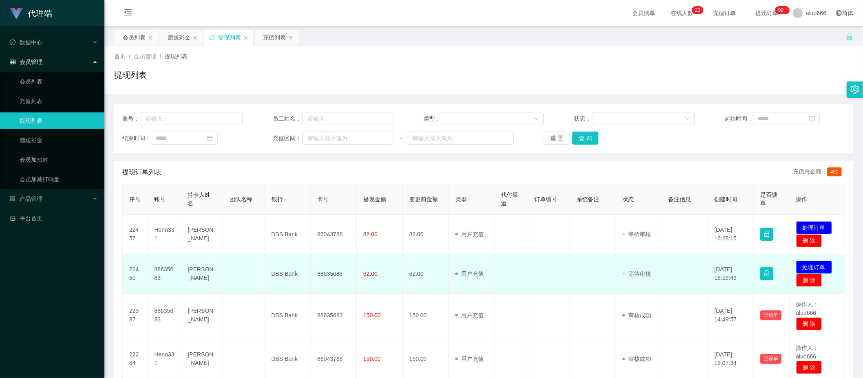
click at [763, 268] on button "处理订单" at bounding box center [814, 267] width 36 height 13
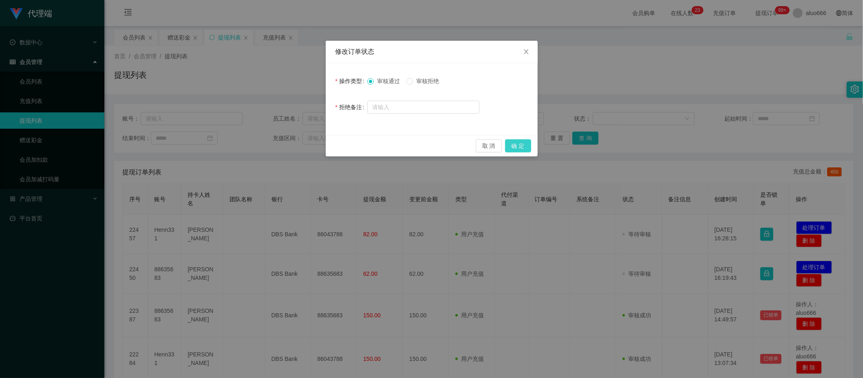
click at [522, 147] on button "确 定" at bounding box center [518, 145] width 26 height 13
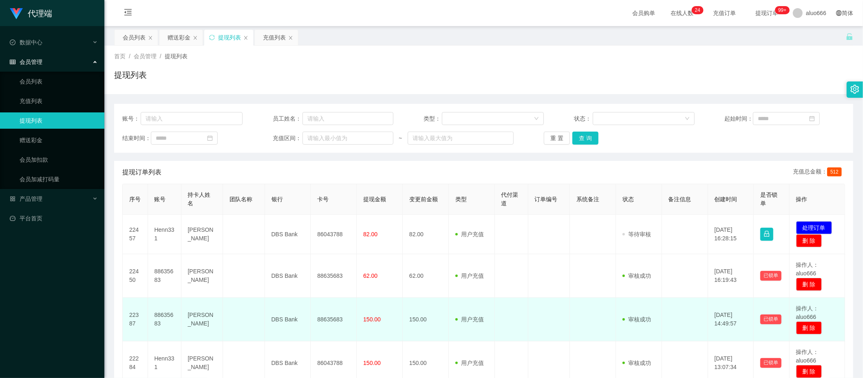
click at [458, 300] on td "用户充值 人工扣款" at bounding box center [472, 320] width 46 height 44
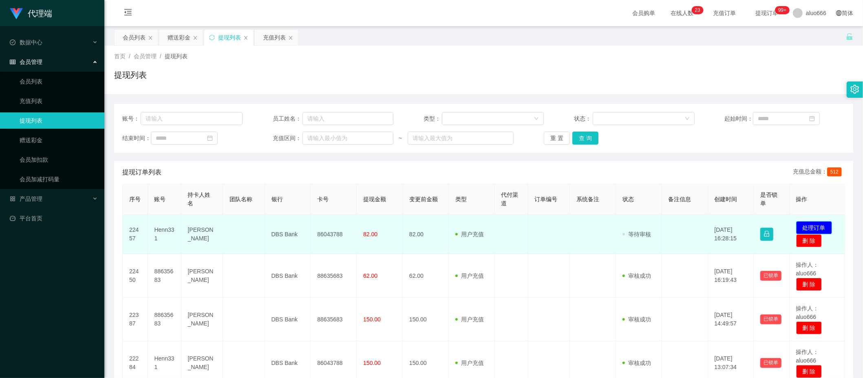
click at [763, 225] on button "处理订单" at bounding box center [814, 227] width 36 height 13
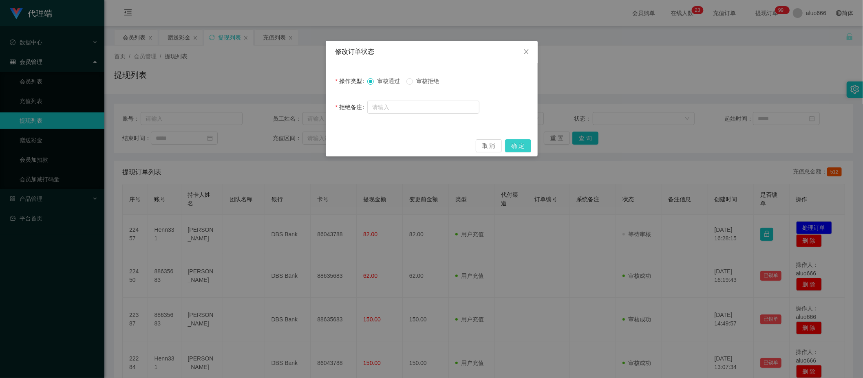
click at [517, 145] on button "确 定" at bounding box center [518, 145] width 26 height 13
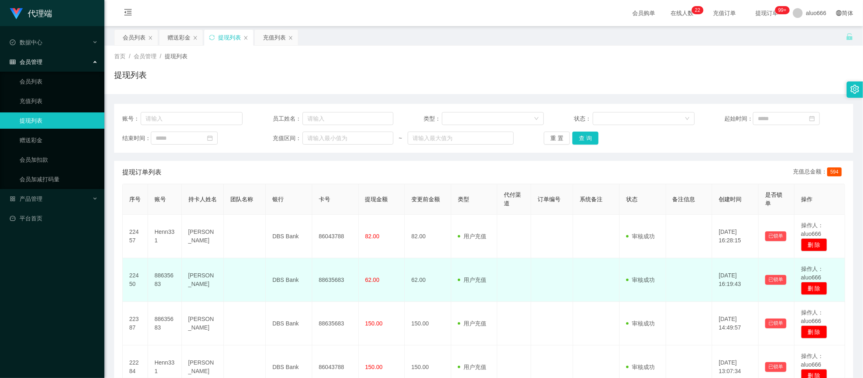
click at [563, 268] on td at bounding box center [552, 280] width 42 height 44
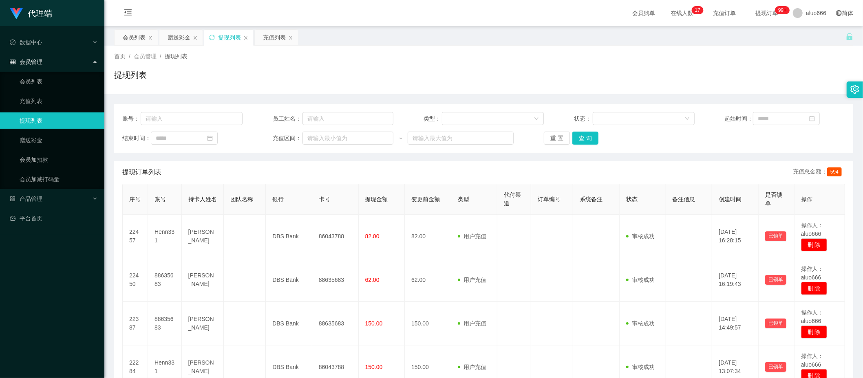
click at [552, 180] on div "提现订单列表 充值总金额： 594" at bounding box center [483, 172] width 722 height 23
click at [582, 142] on button "查 询" at bounding box center [585, 138] width 26 height 13
click at [631, 73] on div "提现列表" at bounding box center [483, 78] width 739 height 19
click at [176, 34] on div "赠送彩金" at bounding box center [178, 37] width 23 height 15
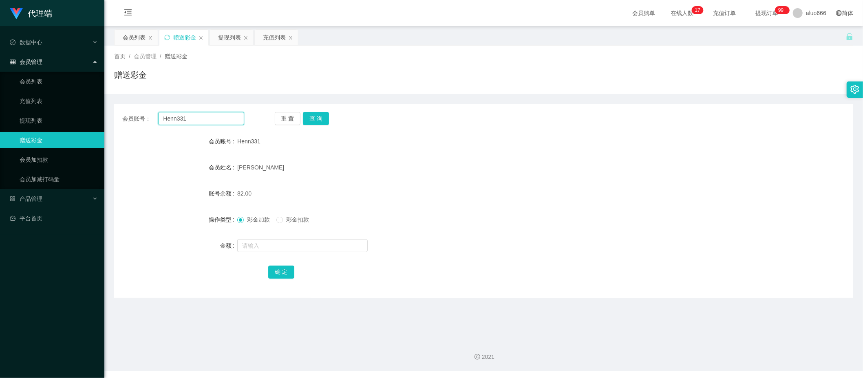
drag, startPoint x: 196, startPoint y: 121, endPoint x: 141, endPoint y: 116, distance: 56.1
click at [141, 116] on div "会员账号： Henn331" at bounding box center [183, 118] width 122 height 13
paste input "JW2025"
type input "HJW2025"
click at [315, 117] on button "查 询" at bounding box center [316, 118] width 26 height 13
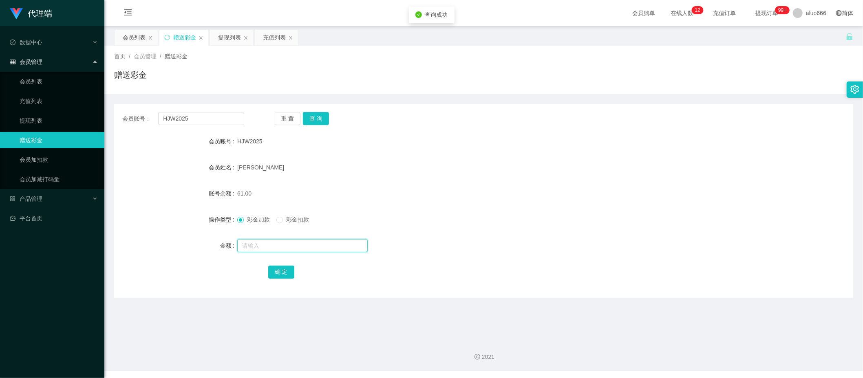
click at [264, 247] on input "text" at bounding box center [302, 245] width 130 height 13
type input "8"
click at [278, 269] on button "确 定" at bounding box center [281, 272] width 26 height 13
drag, startPoint x: 627, startPoint y: 181, endPoint x: 436, endPoint y: 138, distance: 195.5
click at [627, 181] on form "会员账号 HJW2025 会员姓名 Hou Junwei 账号余额 69.00 操作类型 彩金加款 彩金扣款 金额 确 定" at bounding box center [483, 206] width 739 height 147
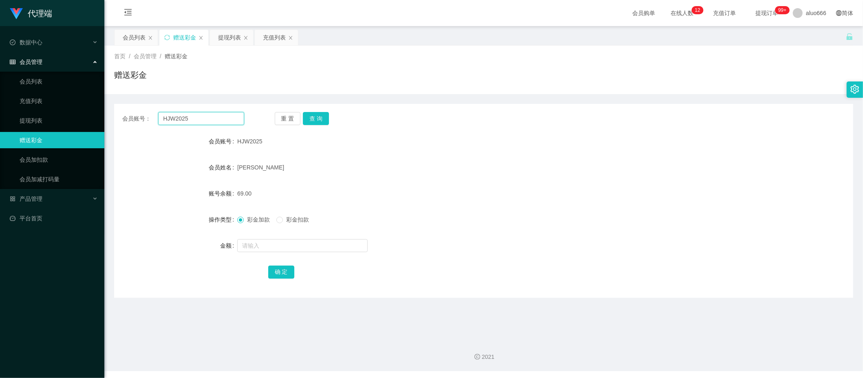
drag, startPoint x: 208, startPoint y: 119, endPoint x: 111, endPoint y: 117, distance: 97.0
click at [111, 117] on main "关闭左侧 关闭右侧 关闭其它 刷新页面 会员列表 赠送彩金 提现列表 充值列表 首页 / 会员管理 / 赠送彩金 / 赠送彩金 会员账号： HJW2025 重…" at bounding box center [483, 179] width 758 height 307
paste input "88635683"
type input "88635683"
drag, startPoint x: 324, startPoint y: 118, endPoint x: 322, endPoint y: 128, distance: 10.3
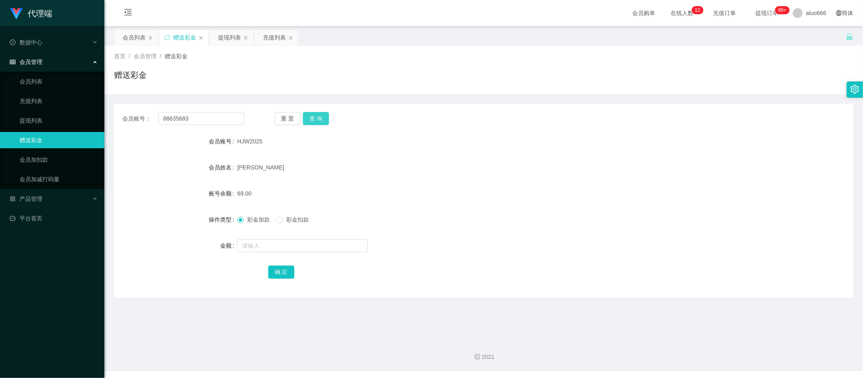
click at [324, 118] on button "查 询" at bounding box center [316, 118] width 26 height 13
click at [261, 247] on input "text" at bounding box center [302, 245] width 130 height 13
type input "8"
drag, startPoint x: 280, startPoint y: 276, endPoint x: 289, endPoint y: 273, distance: 10.2
click at [280, 276] on button "确 定" at bounding box center [281, 272] width 26 height 13
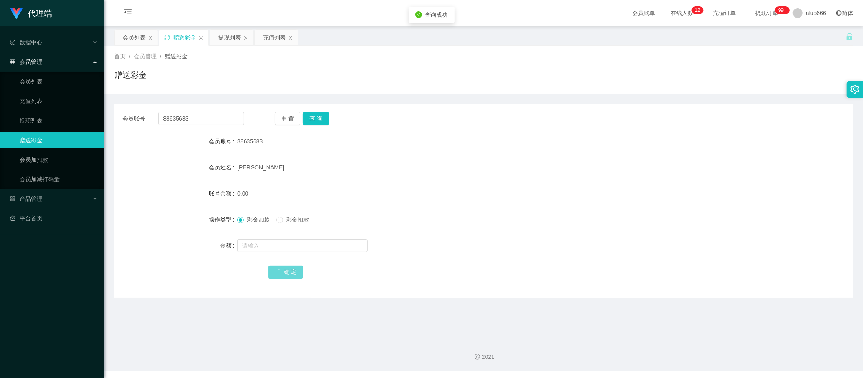
click at [486, 186] on div "0.00" at bounding box center [452, 193] width 431 height 16
drag, startPoint x: 577, startPoint y: 178, endPoint x: 412, endPoint y: 147, distance: 168.0
click at [577, 178] on form "会员账号 88635683 会员姓名 Wong Hwee Yinn 账号余额 8.00 操作类型 彩金加款 彩金扣款 金额 确 定" at bounding box center [483, 206] width 739 height 147
drag, startPoint x: 209, startPoint y: 119, endPoint x: 108, endPoint y: 123, distance: 100.3
click at [108, 123] on main "关闭左侧 关闭右侧 关闭其它 刷新页面 会员列表 赠送彩金 提现列表 充值列表 首页 / 会员管理 / 赠送彩金 / 赠送彩金 会员账号： 88635683 …" at bounding box center [483, 179] width 758 height 307
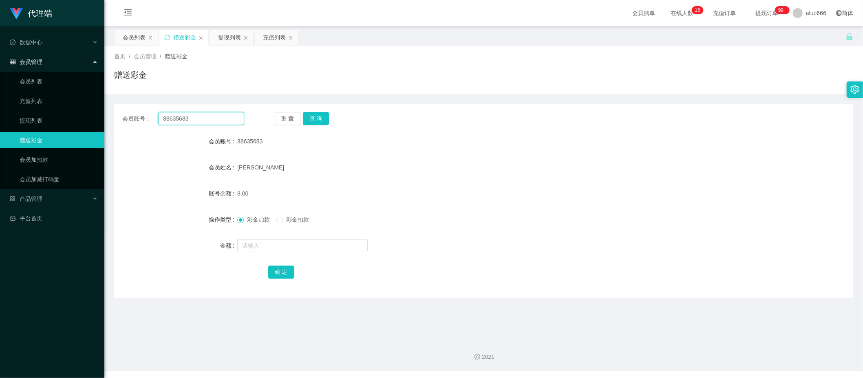
paste input "Henn331"
type input "Henn331"
click at [315, 119] on button "查 询" at bounding box center [316, 118] width 26 height 13
click at [436, 171] on div "[PERSON_NAME]" at bounding box center [452, 167] width 431 height 16
click at [587, 205] on form "会员账号 Henn331 会员姓名 [PERSON_NAME] henn 账号余额 0.00 操作类型 彩金加款 彩金扣款 金额 确 定" at bounding box center [483, 206] width 739 height 147
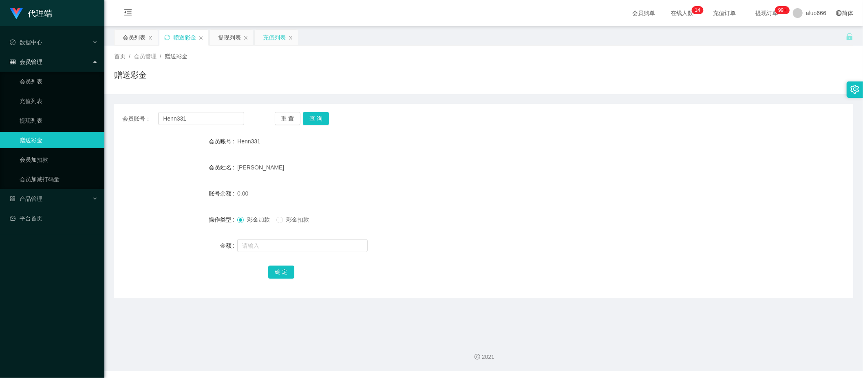
click at [270, 38] on div "充值列表" at bounding box center [274, 37] width 23 height 15
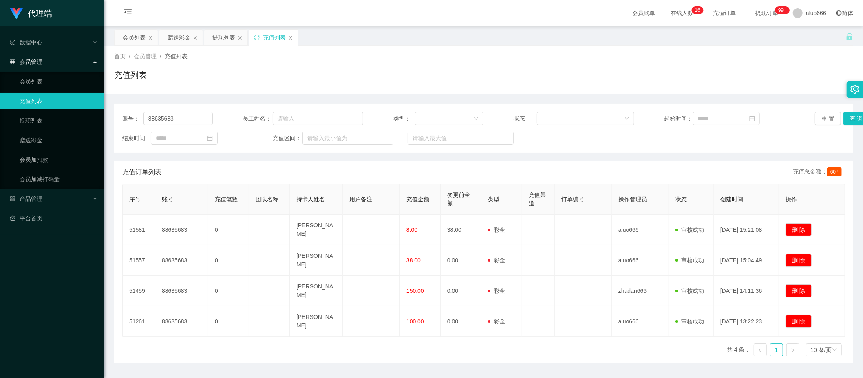
click at [599, 62] on div "首页 / 会员管理 / 充值列表 / 充值列表" at bounding box center [483, 69] width 739 height 35
click at [183, 118] on input "88635683" at bounding box center [177, 118] width 69 height 13
paste input "Henn331"
type input "Henn331"
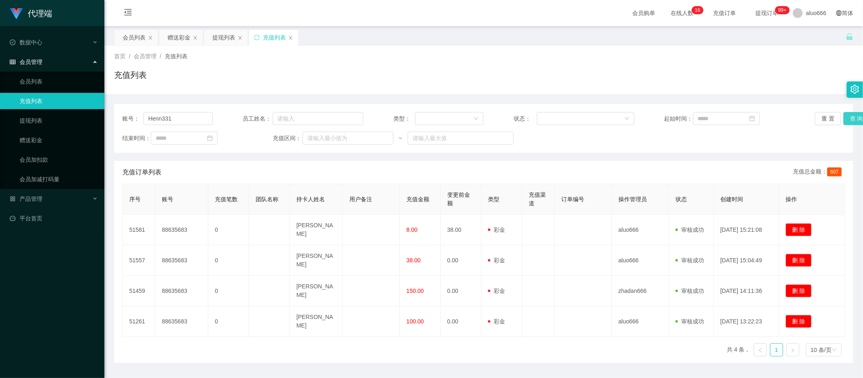
click at [763, 118] on button "查 询" at bounding box center [856, 118] width 26 height 13
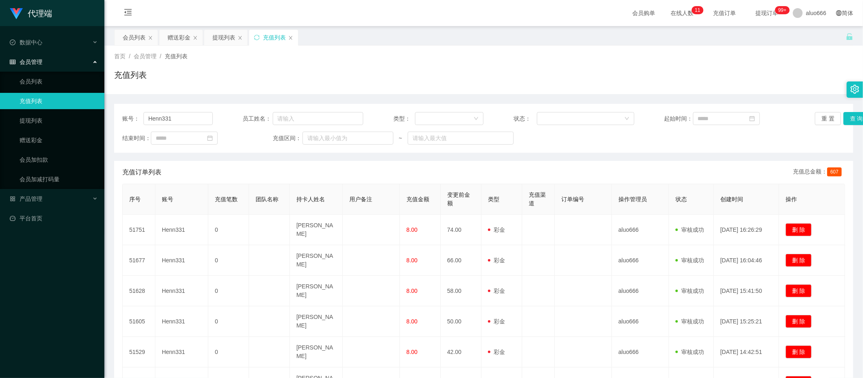
click at [623, 65] on div "首页 / 会员管理 / 充值列表 / 充值列表" at bounding box center [483, 69] width 739 height 35
click at [182, 35] on div "赠送彩金" at bounding box center [178, 37] width 23 height 15
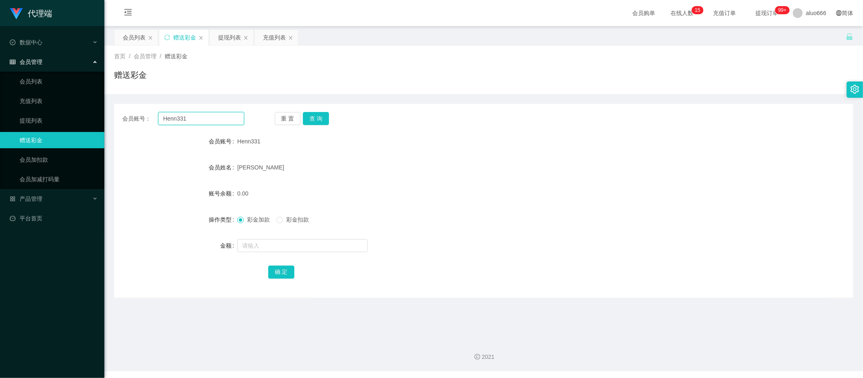
click at [183, 121] on input "Henn331" at bounding box center [201, 118] width 86 height 13
click at [310, 118] on button "查 询" at bounding box center [316, 118] width 26 height 13
click at [316, 121] on button "查 询" at bounding box center [316, 118] width 26 height 13
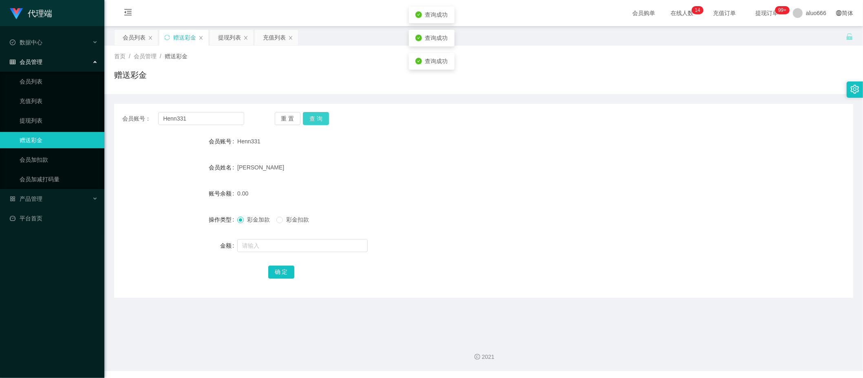
click at [316, 121] on button "查 询" at bounding box center [316, 118] width 26 height 13
click at [227, 35] on div "提现列表" at bounding box center [229, 37] width 23 height 15
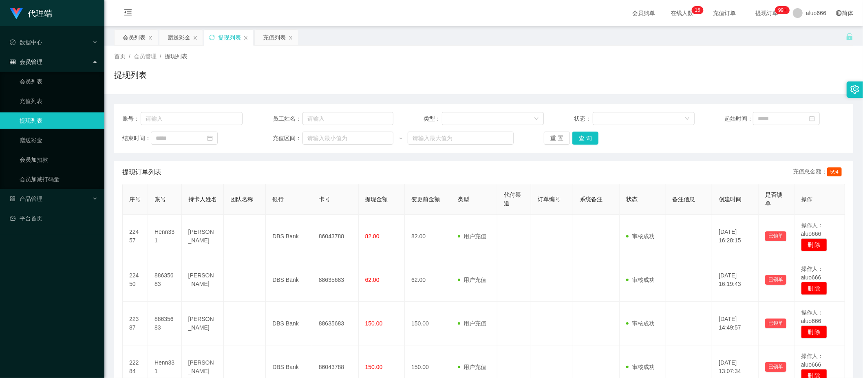
click at [700, 73] on div "提现列表" at bounding box center [483, 78] width 739 height 19
click at [68, 316] on div "代理端 数据中心 会员管理 会员列表 充值列表 提现列表 赠送彩金 会员加扣款 会员加减打码量 产品管理 平台首页" at bounding box center [52, 189] width 104 height 378
click at [575, 139] on button "查 询" at bounding box center [585, 138] width 26 height 13
click at [180, 38] on div "赠送彩金" at bounding box center [178, 37] width 23 height 15
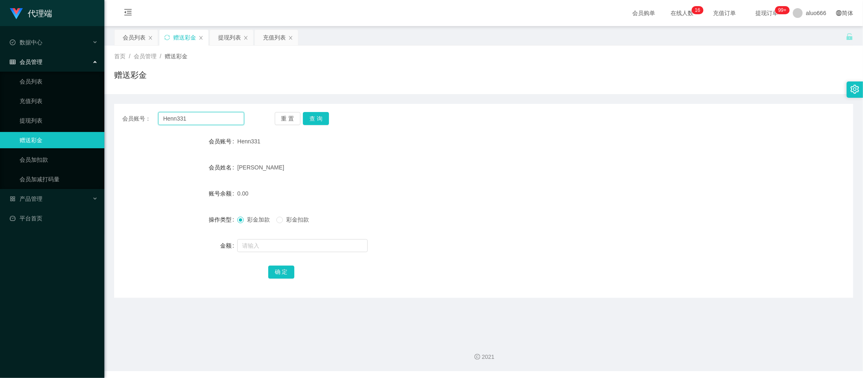
click at [193, 118] on input "Henn331" at bounding box center [201, 118] width 86 height 13
paste input "JW2025"
type input "HJW2025"
click at [323, 118] on button "查 询" at bounding box center [316, 118] width 26 height 13
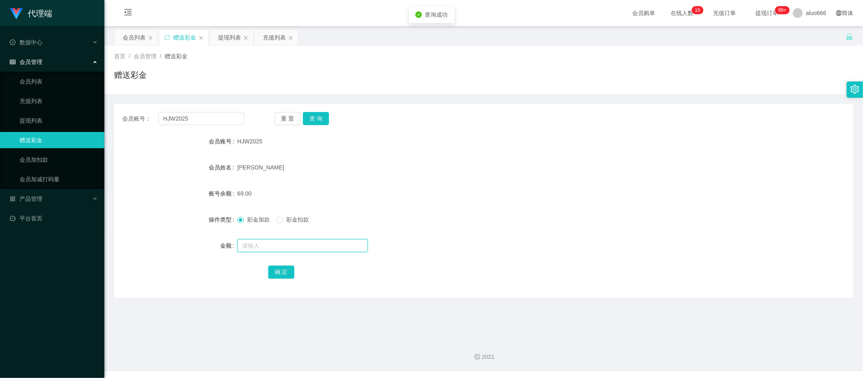
click at [268, 249] on input "text" at bounding box center [302, 245] width 130 height 13
type input "8"
click at [281, 274] on button "确 定" at bounding box center [281, 272] width 26 height 13
click at [538, 169] on div "[PERSON_NAME]" at bounding box center [452, 167] width 431 height 16
click at [195, 118] on input "HJW2025" at bounding box center [201, 118] width 86 height 13
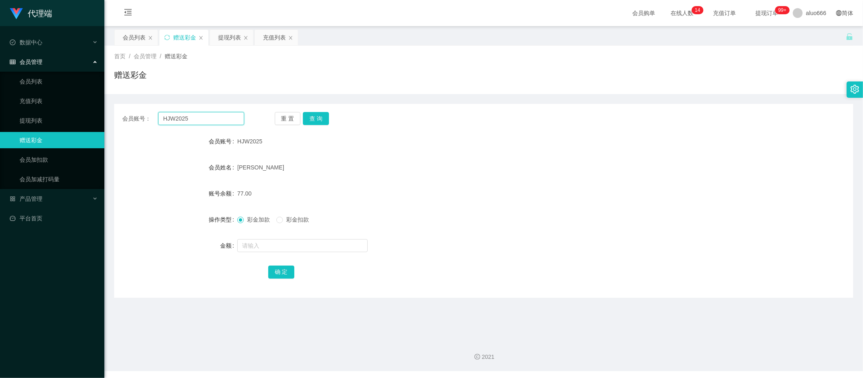
click at [195, 118] on input "HJW2025" at bounding box center [201, 118] width 86 height 13
paste input "enn331"
type input "Henn331"
click at [314, 117] on button "查 询" at bounding box center [316, 118] width 26 height 13
click at [262, 250] on input "text" at bounding box center [302, 245] width 130 height 13
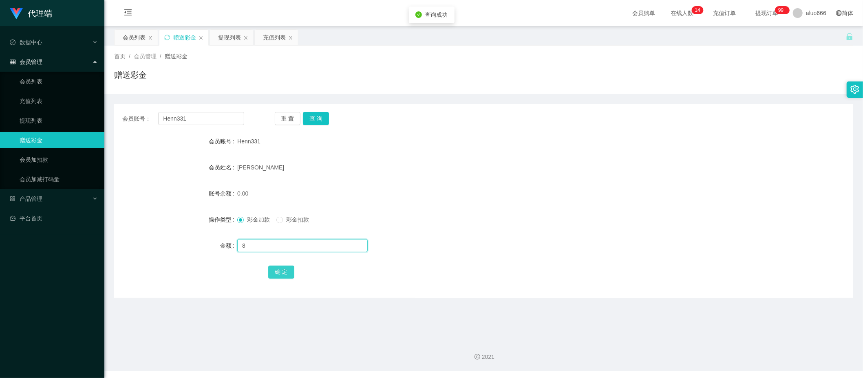
type input "8"
click at [282, 270] on button "确 定" at bounding box center [281, 272] width 26 height 13
drag, startPoint x: 499, startPoint y: 181, endPoint x: 603, endPoint y: 125, distance: 118.5
click at [499, 180] on form "会员账号 Henn331 会员姓名 yeo xiang henn 账号余额 8.00 操作类型 彩金加款 彩金扣款 金额 确 定" at bounding box center [483, 206] width 739 height 147
click at [183, 117] on input "Henn331" at bounding box center [201, 118] width 86 height 13
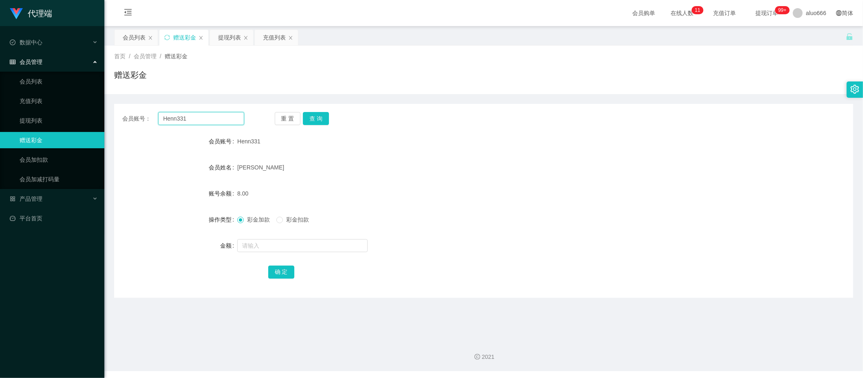
click at [183, 117] on input "Henn331" at bounding box center [201, 118] width 86 height 13
click at [315, 120] on button "查 询" at bounding box center [316, 118] width 26 height 13
click at [390, 175] on div "[PERSON_NAME]" at bounding box center [452, 167] width 431 height 16
click at [275, 248] on input "text" at bounding box center [302, 245] width 130 height 13
type input "300"
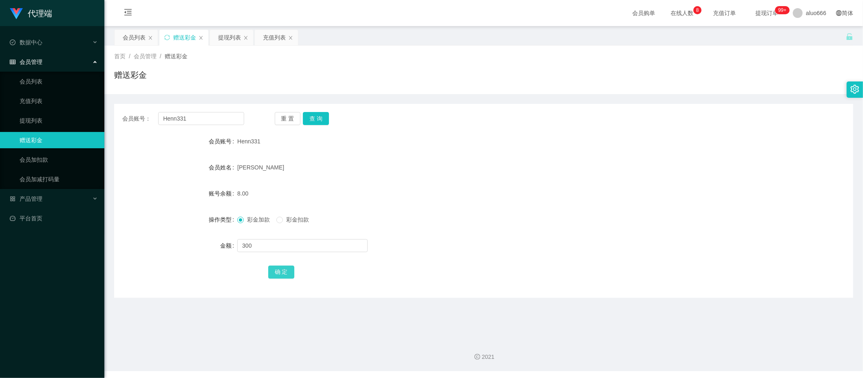
click at [284, 268] on button "确 定" at bounding box center [281, 272] width 26 height 13
click at [539, 200] on div "308.00" at bounding box center [452, 193] width 431 height 16
click at [187, 119] on input "Henn331" at bounding box center [201, 118] width 86 height 13
paste input "88635683"
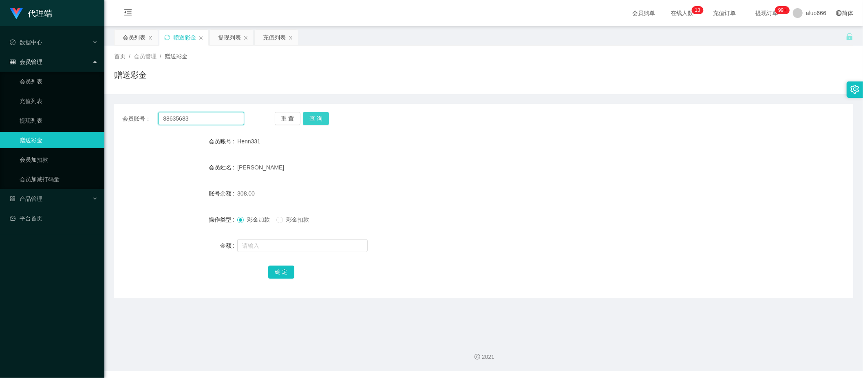
type input "88635683"
click at [313, 119] on button "查 询" at bounding box center [316, 118] width 26 height 13
click at [270, 38] on div "充值列表" at bounding box center [274, 37] width 23 height 15
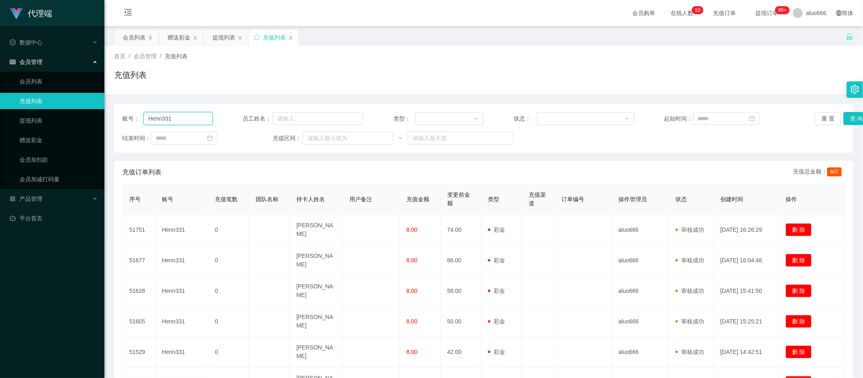
click at [168, 121] on input "Henn331" at bounding box center [177, 118] width 69 height 13
paste input "88635683"
type input "88635683"
click at [763, 121] on button "查 询" at bounding box center [856, 118] width 26 height 13
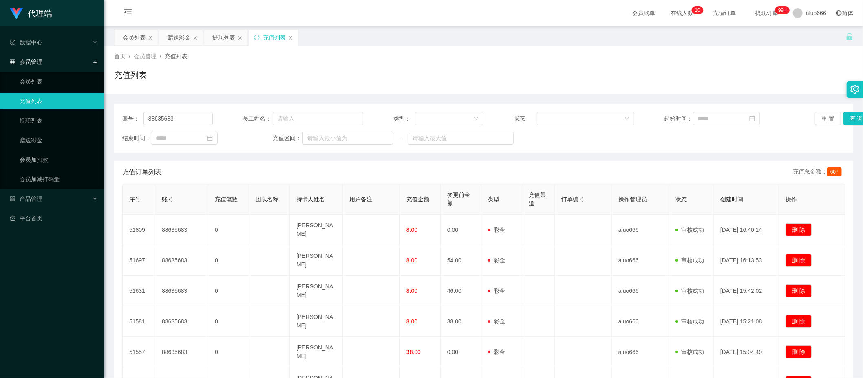
click at [717, 177] on div "充值订单列表 充值总金额： 607" at bounding box center [483, 172] width 722 height 23
click at [641, 142] on div "结束时间： 充值区间： ~" at bounding box center [483, 138] width 722 height 13
click at [181, 38] on div "赠送彩金" at bounding box center [178, 37] width 23 height 15
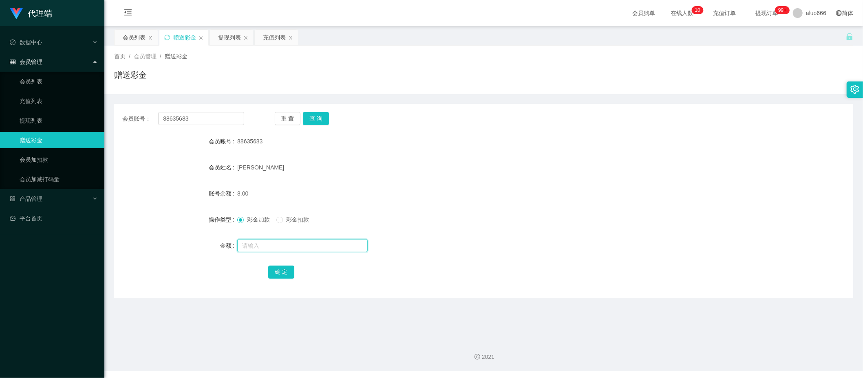
click at [258, 244] on input "text" at bounding box center [302, 245] width 130 height 13
type input "8"
click at [279, 271] on button "确 定" at bounding box center [281, 272] width 26 height 13
click at [464, 185] on div "16.00" at bounding box center [452, 193] width 431 height 16
click at [234, 35] on div "提现列表" at bounding box center [229, 37] width 23 height 15
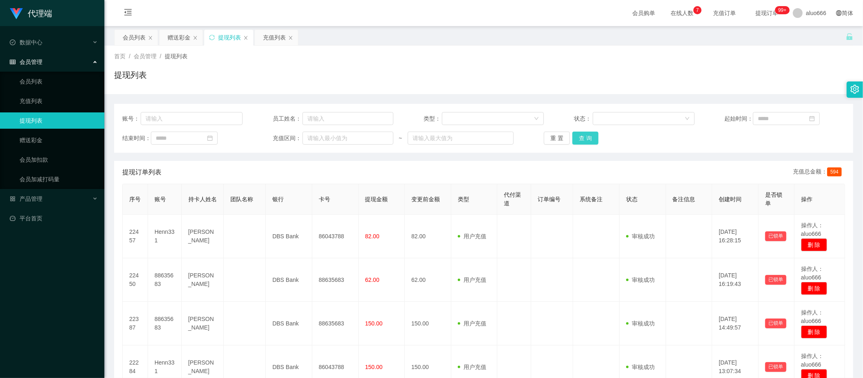
click at [581, 139] on button "查 询" at bounding box center [585, 138] width 26 height 13
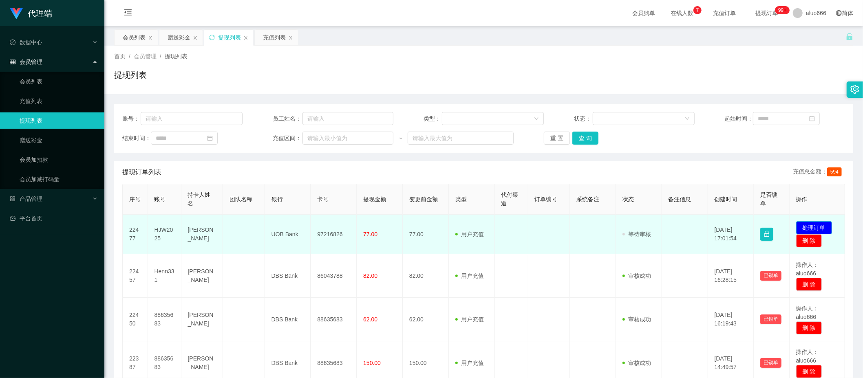
click at [763, 226] on button "处理订单" at bounding box center [814, 227] width 36 height 13
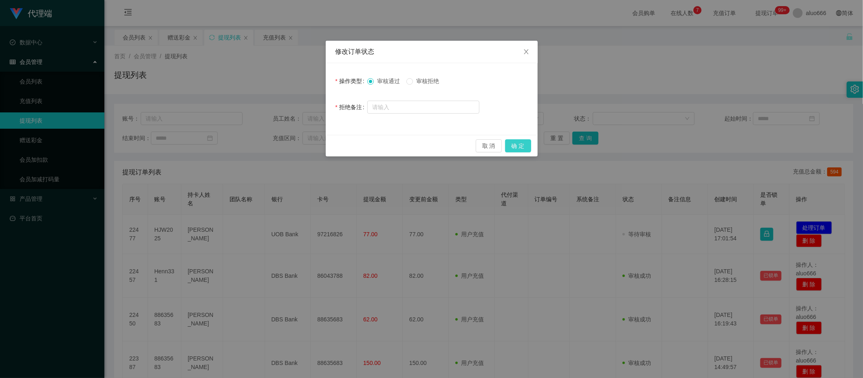
click at [517, 147] on button "确 定" at bounding box center [518, 145] width 26 height 13
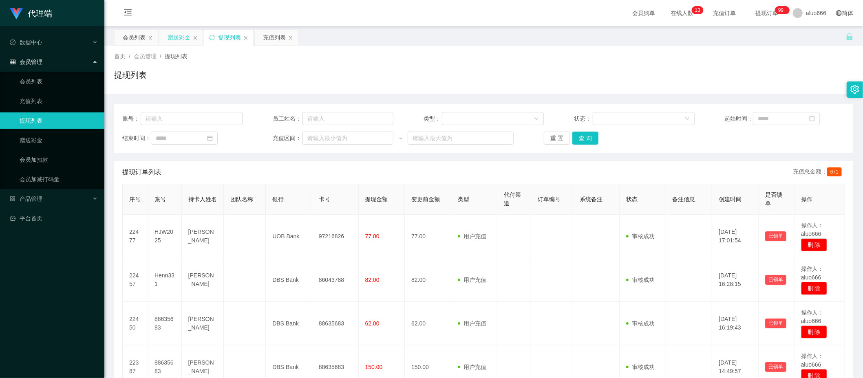
click at [183, 37] on div "赠送彩金" at bounding box center [178, 37] width 23 height 15
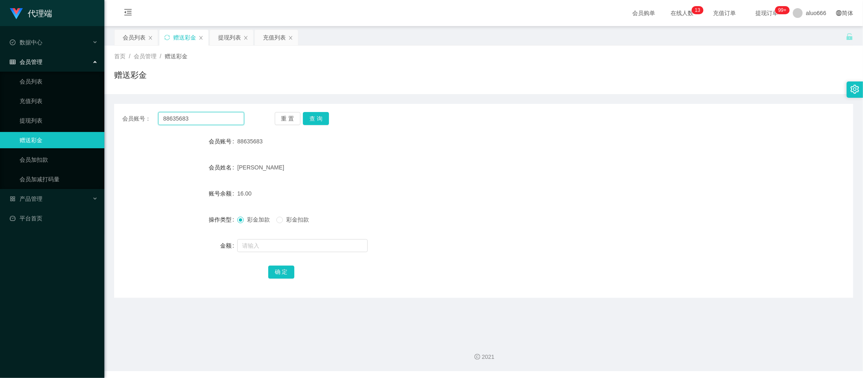
click at [175, 117] on input "88635683" at bounding box center [201, 118] width 86 height 13
paste input "Henn331"
type input "Henn331"
click at [312, 117] on button "查 询" at bounding box center [316, 118] width 26 height 13
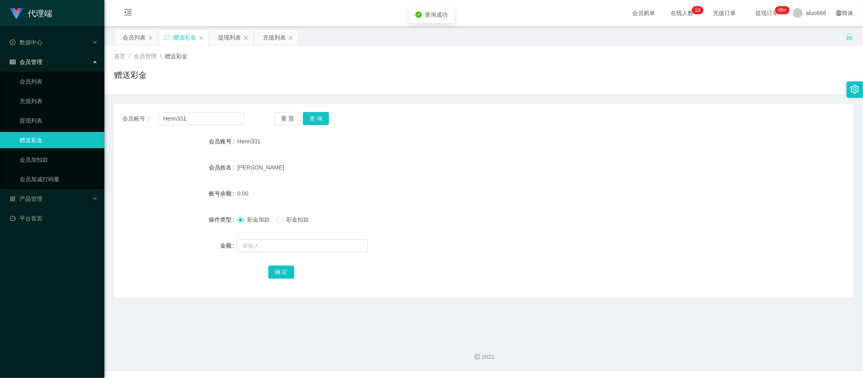
click at [273, 253] on div at bounding box center [452, 246] width 431 height 16
click at [273, 249] on input "text" at bounding box center [302, 245] width 130 height 13
type input "8"
drag, startPoint x: 278, startPoint y: 269, endPoint x: 292, endPoint y: 269, distance: 14.3
click at [278, 269] on button "确 定" at bounding box center [281, 272] width 26 height 13
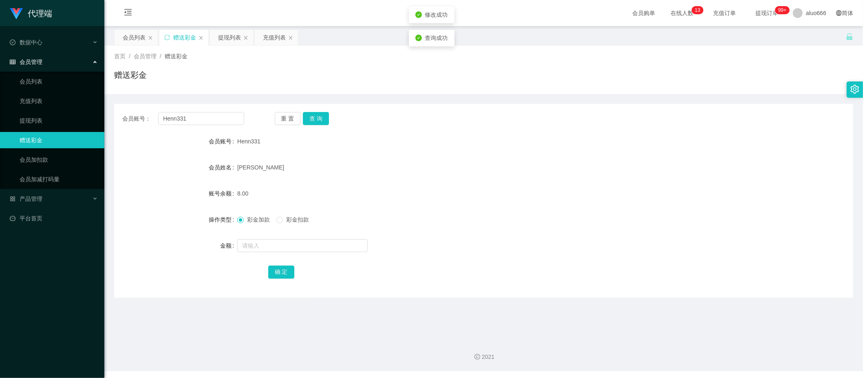
click at [430, 193] on div "8.00" at bounding box center [452, 193] width 431 height 16
click at [225, 38] on div "提现列表" at bounding box center [229, 37] width 23 height 15
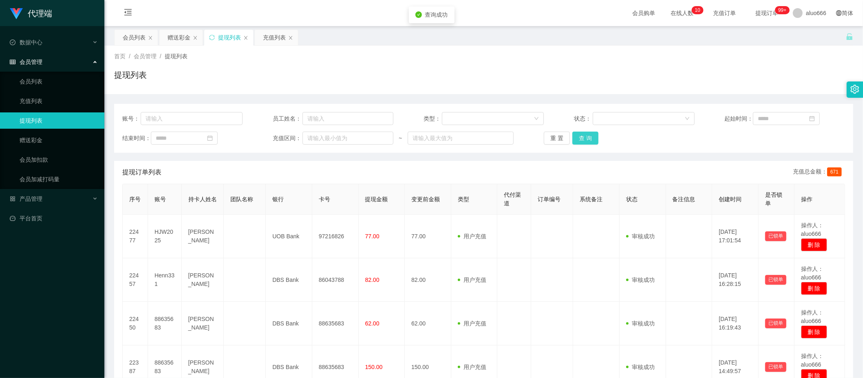
click at [592, 136] on button "查 询" at bounding box center [585, 138] width 26 height 13
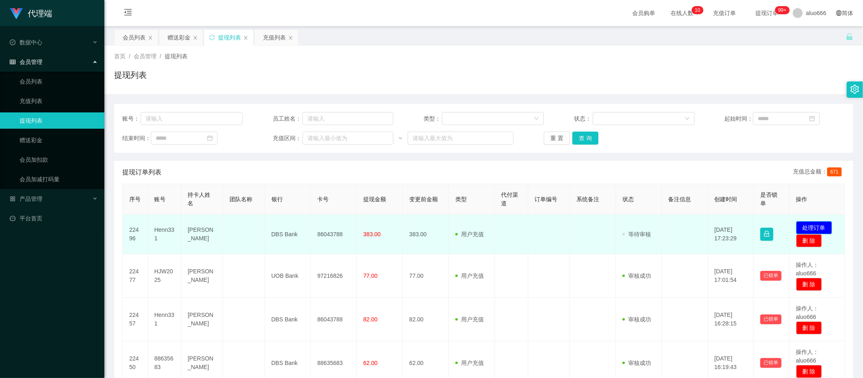
click at [763, 223] on button "处理订单" at bounding box center [814, 227] width 36 height 13
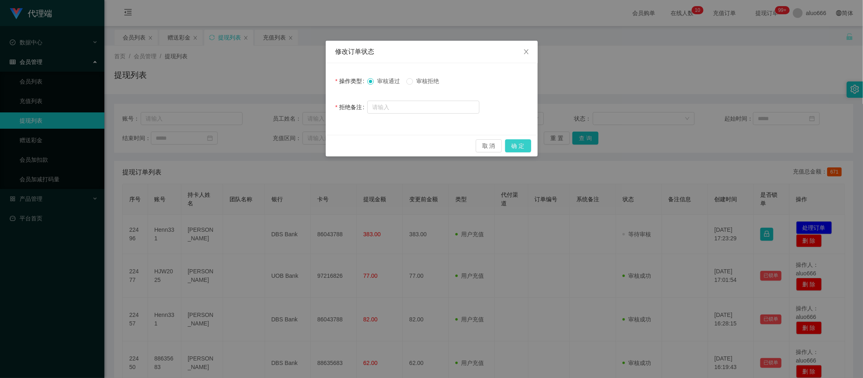
click at [522, 144] on button "确 定" at bounding box center [518, 145] width 26 height 13
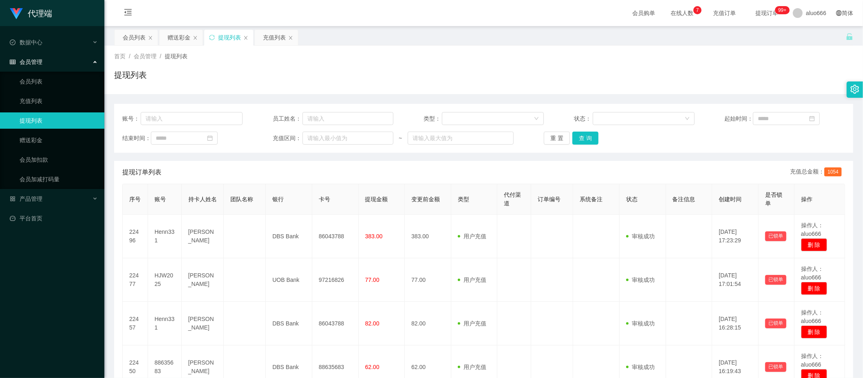
click at [763, 173] on span "1054" at bounding box center [833, 171] width 18 height 9
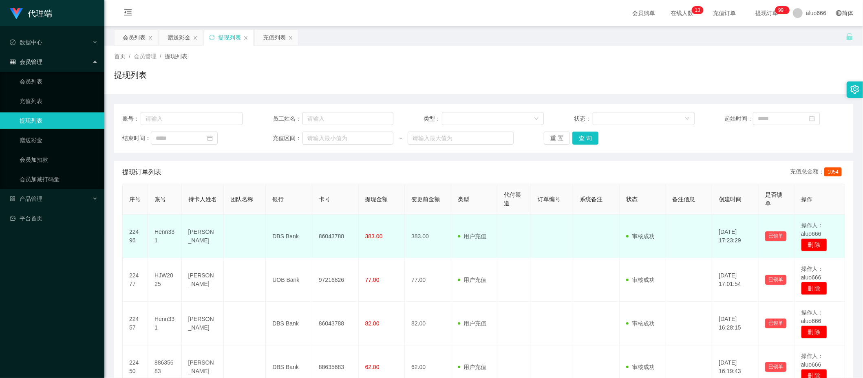
click at [333, 233] on td "86043788" at bounding box center [335, 237] width 46 height 44
click at [162, 235] on td "Henn331" at bounding box center [165, 237] width 34 height 44
copy td "Henn331"
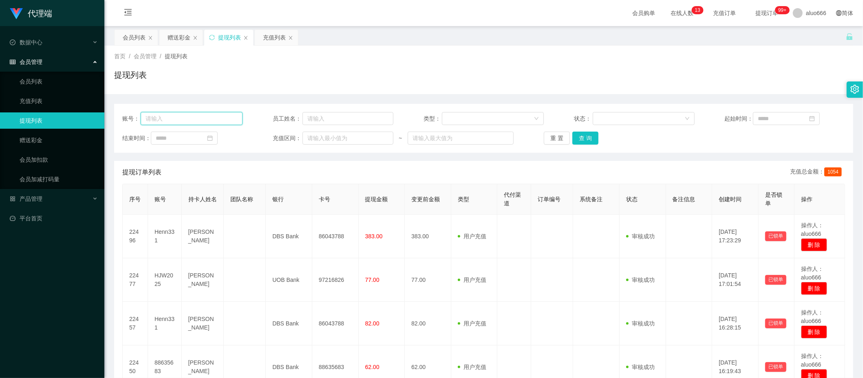
click at [170, 121] on input "text" at bounding box center [192, 118] width 102 height 13
paste input "Henn331"
type input "Henn331"
click at [586, 141] on button "查 询" at bounding box center [585, 138] width 26 height 13
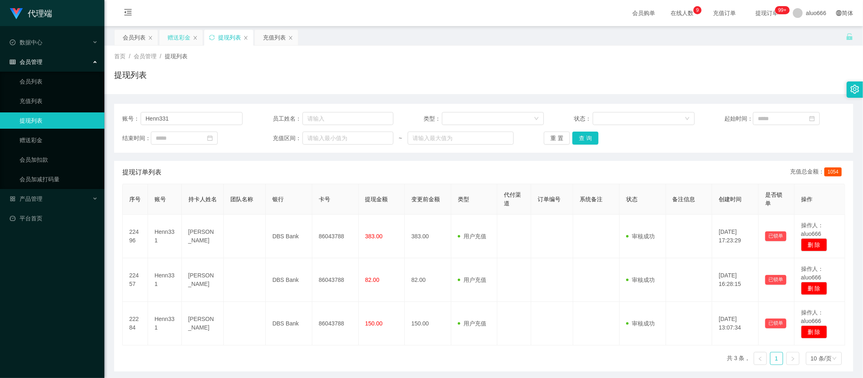
click at [179, 38] on div "赠送彩金" at bounding box center [178, 37] width 23 height 15
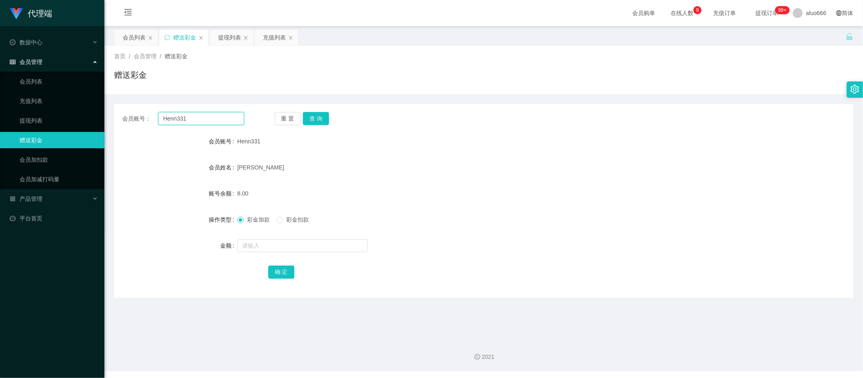
click at [173, 117] on input "Henn331" at bounding box center [201, 118] width 86 height 13
click at [323, 121] on button "查 询" at bounding box center [316, 118] width 26 height 13
click at [274, 245] on input "text" at bounding box center [302, 245] width 130 height 13
type input "38"
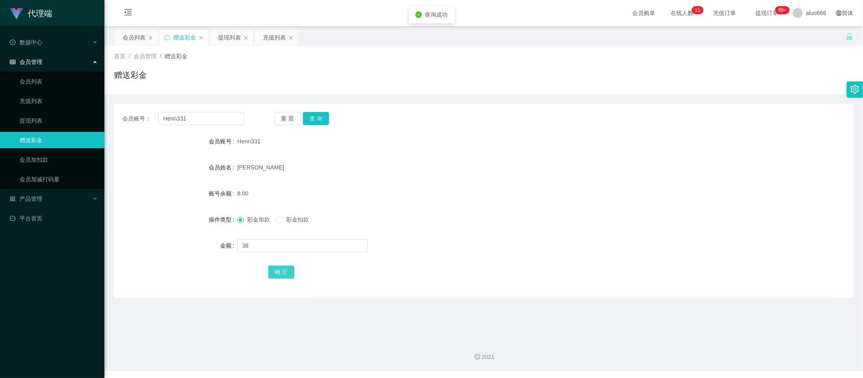
click at [279, 271] on button "确 定" at bounding box center [281, 272] width 26 height 13
click at [419, 203] on form "会员账号 Henn331 会员姓名 yeo xiang henn 账号余额 46.00 操作类型 彩金加款 彩金扣款 金额 确 定" at bounding box center [483, 206] width 739 height 147
click at [207, 121] on input "Henn331" at bounding box center [201, 118] width 86 height 13
paste input "88635683"
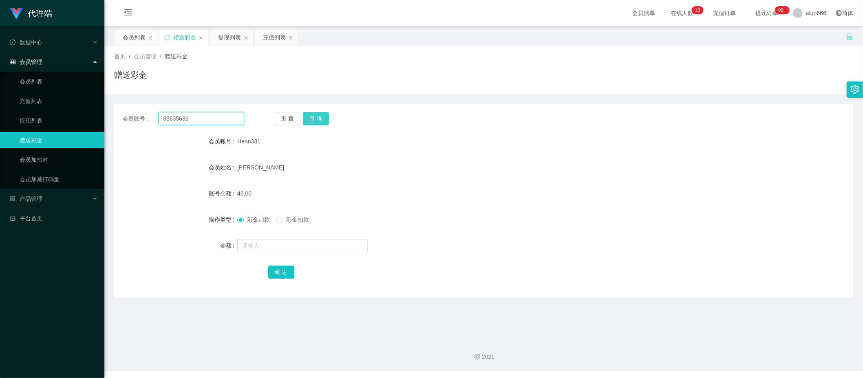
type input "88635683"
click at [321, 119] on button "查 询" at bounding box center [316, 118] width 26 height 13
click at [270, 245] on input "text" at bounding box center [302, 245] width 130 height 13
type input "8"
click at [282, 271] on button "确 定" at bounding box center [281, 272] width 26 height 13
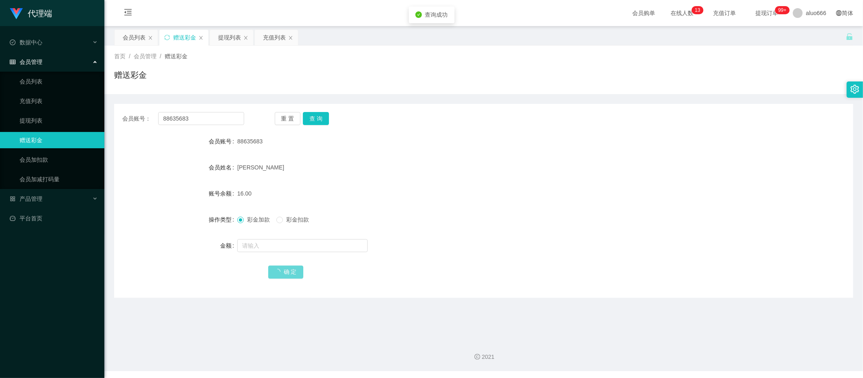
click at [426, 196] on div "16.00" at bounding box center [452, 193] width 431 height 16
click at [311, 114] on button "查 询" at bounding box center [316, 118] width 26 height 13
click at [405, 164] on div "[PERSON_NAME]" at bounding box center [452, 167] width 431 height 16
click at [229, 35] on div "提现列表" at bounding box center [229, 37] width 23 height 15
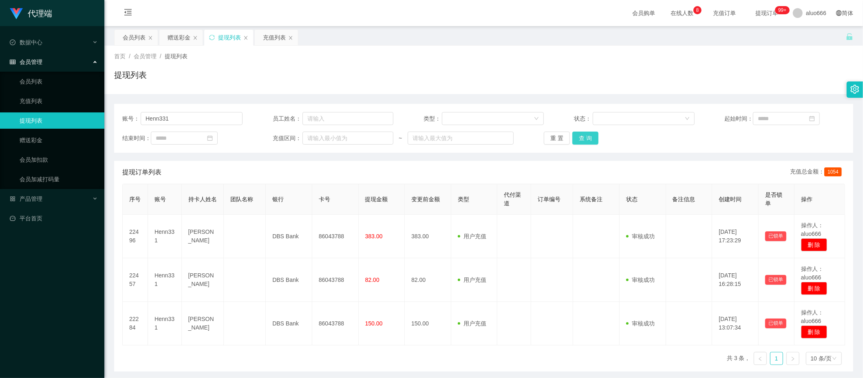
click at [582, 139] on button "查 询" at bounding box center [585, 138] width 26 height 13
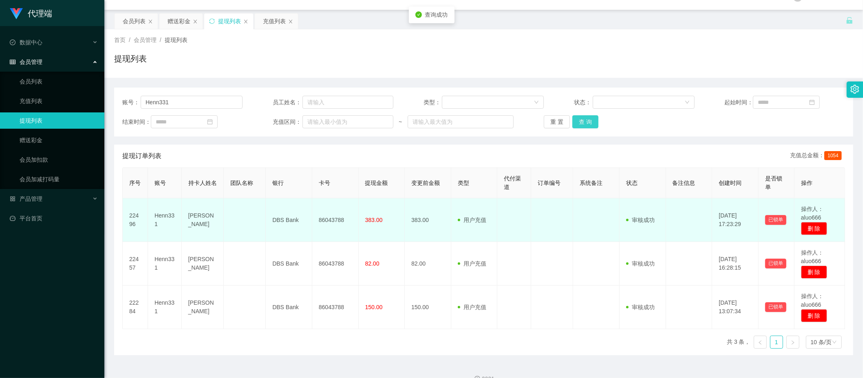
scroll to position [32, 0]
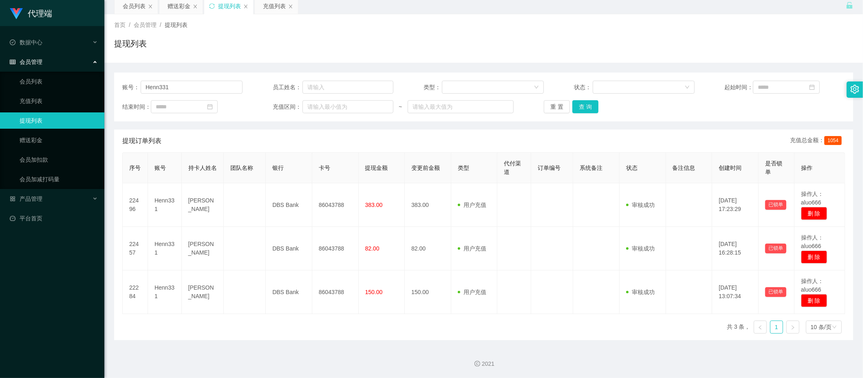
click at [180, 7] on div "赠送彩金" at bounding box center [178, 5] width 23 height 15
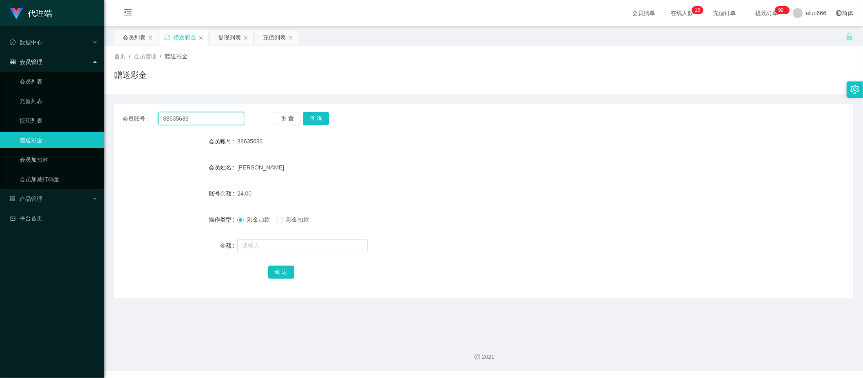
click at [184, 117] on input "88635683" at bounding box center [201, 118] width 86 height 13
paste input "Henn331"
type input "Henn331"
drag, startPoint x: 320, startPoint y: 116, endPoint x: 310, endPoint y: 161, distance: 46.5
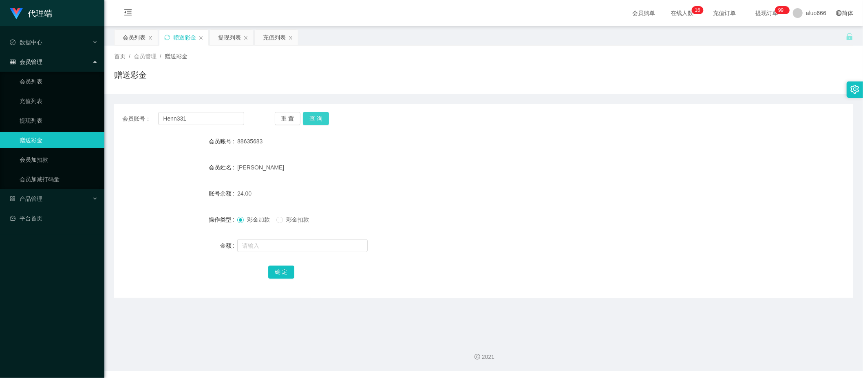
click at [320, 116] on button "查 询" at bounding box center [316, 118] width 26 height 13
click at [270, 248] on input "text" at bounding box center [302, 245] width 130 height 13
type input "8"
click at [279, 273] on button "确 定" at bounding box center [281, 272] width 26 height 13
click at [476, 183] on form "会员账号 Henn331 会员姓名 yeo xiang henn 账号余额 46.00 操作类型 彩金加款 彩金扣款 金额 确 定" at bounding box center [483, 206] width 739 height 147
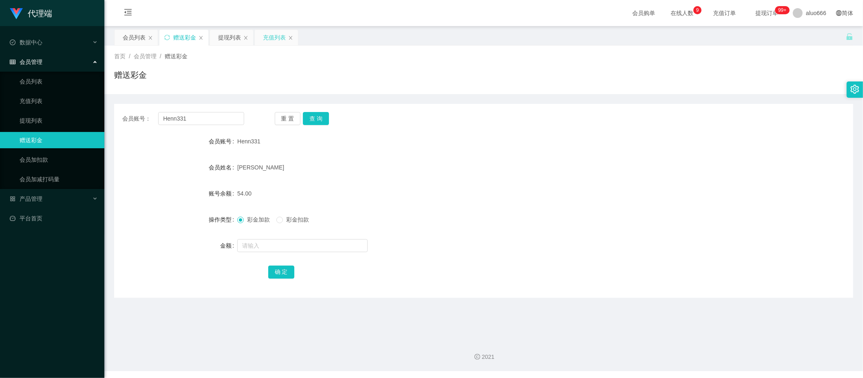
click at [268, 34] on div "充值列表" at bounding box center [274, 37] width 23 height 15
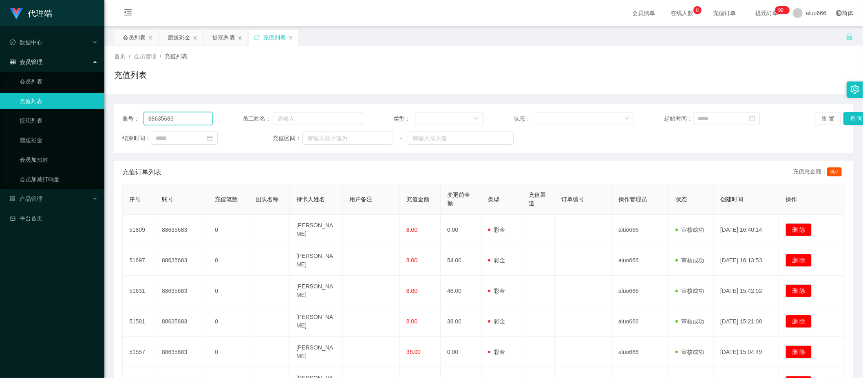
click at [173, 120] on input "88635683" at bounding box center [177, 118] width 69 height 13
paste input "HJW2025"
type input "HJW2025"
click at [763, 118] on button "查 询" at bounding box center [856, 118] width 26 height 13
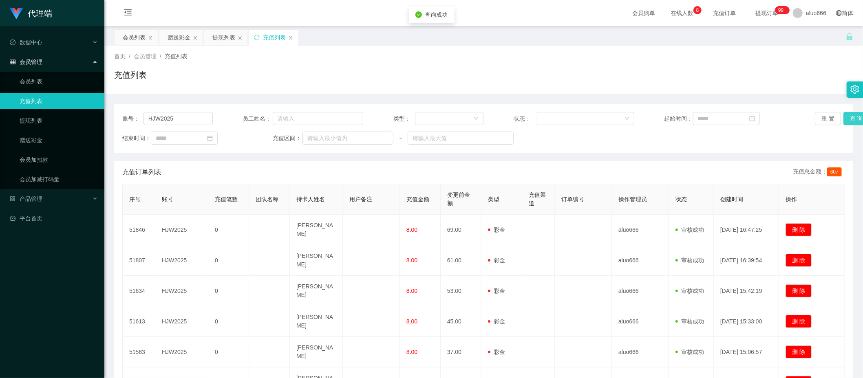
click at [763, 118] on button "查 询" at bounding box center [856, 118] width 26 height 13
click at [174, 39] on div "赠送彩金" at bounding box center [178, 37] width 23 height 15
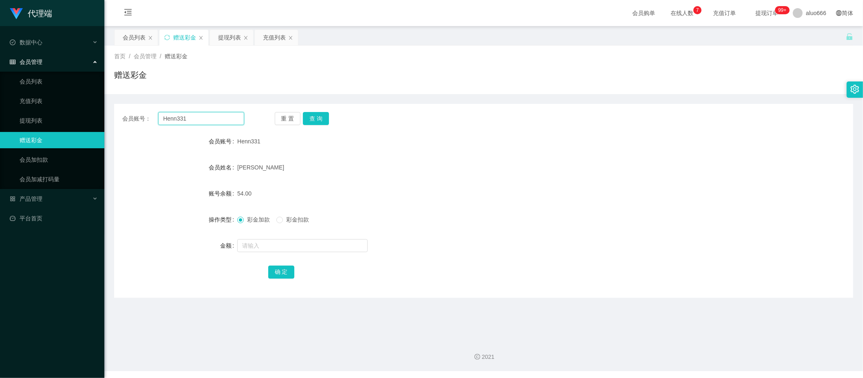
click at [188, 122] on input "Henn331" at bounding box center [201, 118] width 86 height 13
paste input "JW2025"
type input "HJW2025"
click at [315, 117] on button "查 询" at bounding box center [316, 118] width 26 height 13
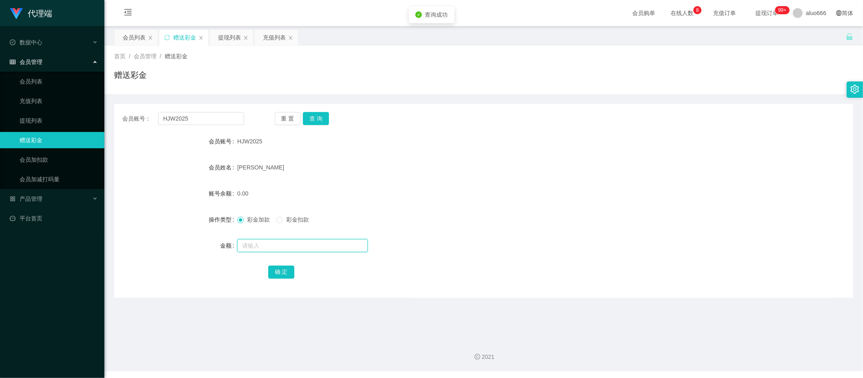
click at [267, 250] on input "text" at bounding box center [302, 245] width 130 height 13
type input "8"
drag, startPoint x: 272, startPoint y: 273, endPoint x: 294, endPoint y: 268, distance: 22.1
click at [272, 273] on button "确 定" at bounding box center [281, 272] width 26 height 13
click at [429, 216] on div "彩金加款 彩金扣款" at bounding box center [452, 219] width 431 height 16
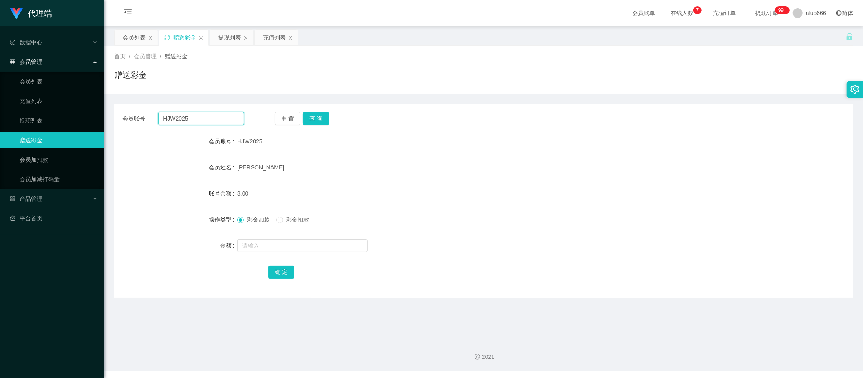
click at [191, 113] on input "HJW2025" at bounding box center [201, 118] width 86 height 13
paste input "88635683"
type input "88635683"
click at [310, 112] on button "查 询" at bounding box center [316, 118] width 26 height 13
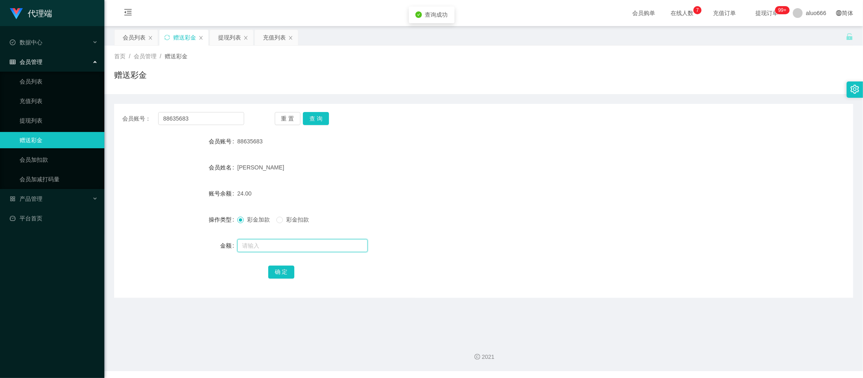
click at [264, 249] on input "text" at bounding box center [302, 245] width 130 height 13
type input "8"
drag, startPoint x: 284, startPoint y: 273, endPoint x: 306, endPoint y: 266, distance: 23.2
click at [284, 273] on button "确 定" at bounding box center [281, 272] width 26 height 13
click at [537, 161] on div "[PERSON_NAME]" at bounding box center [452, 167] width 431 height 16
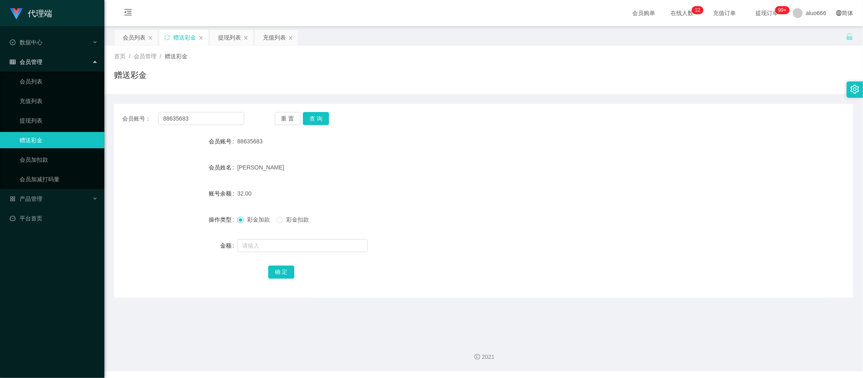
click at [396, 179] on form "会员账号 88635683 会员姓名 Wong Hwee Yinn 账号余额 32.00 操作类型 彩金加款 彩金扣款 金额 确 定" at bounding box center [483, 206] width 739 height 147
click at [222, 36] on div "提现列表" at bounding box center [229, 37] width 23 height 15
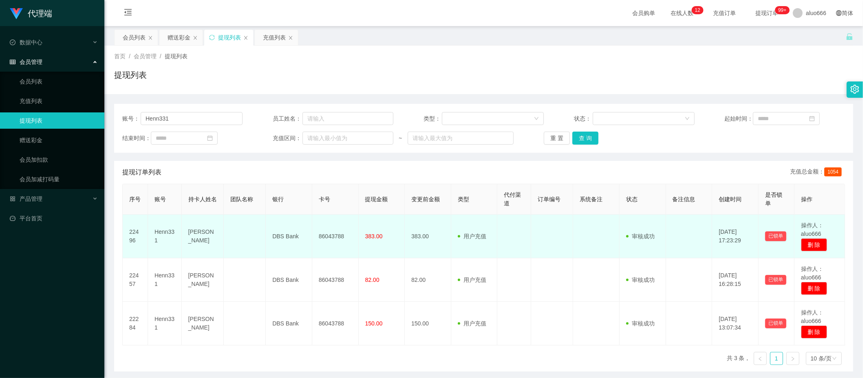
click at [322, 234] on td "86043788" at bounding box center [335, 237] width 46 height 44
copy td "86043788"
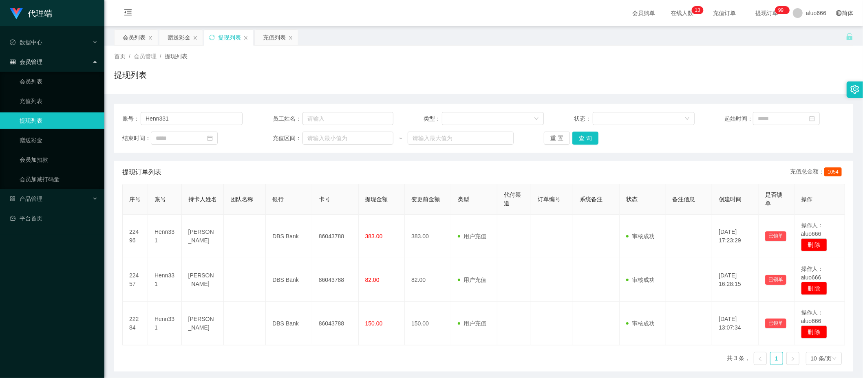
click at [581, 15] on div "会员购单 在线人数 0 1 2 3 4 5 6 7 8 9 0 1 2 3 4 5 6 7 8 9 0 1 2 3 4 5 6 7 8 9 0 1 2 3 4…" at bounding box center [483, 13] width 758 height 26
drag, startPoint x: 195, startPoint y: 119, endPoint x: 125, endPoint y: 117, distance: 69.3
click at [125, 117] on div "账号： Henn331" at bounding box center [182, 118] width 120 height 13
click at [589, 134] on button "查 询" at bounding box center [585, 138] width 26 height 13
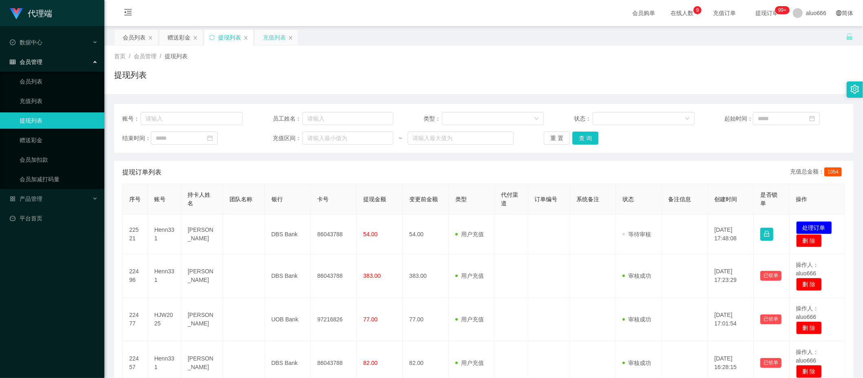
click at [269, 37] on div "充值列表" at bounding box center [274, 37] width 23 height 15
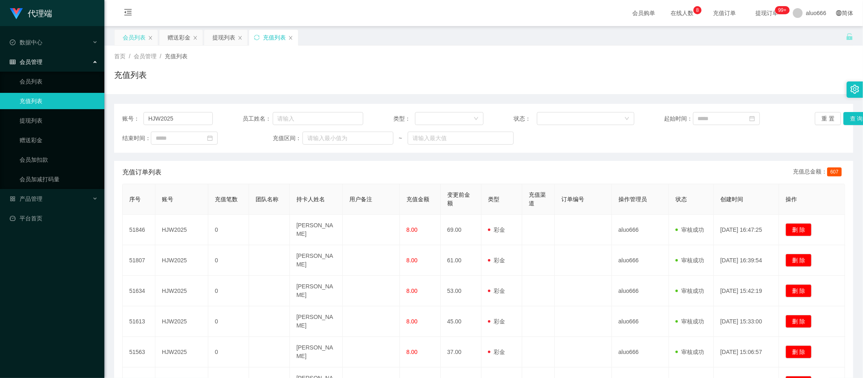
click at [136, 37] on div "会员列表" at bounding box center [134, 37] width 23 height 15
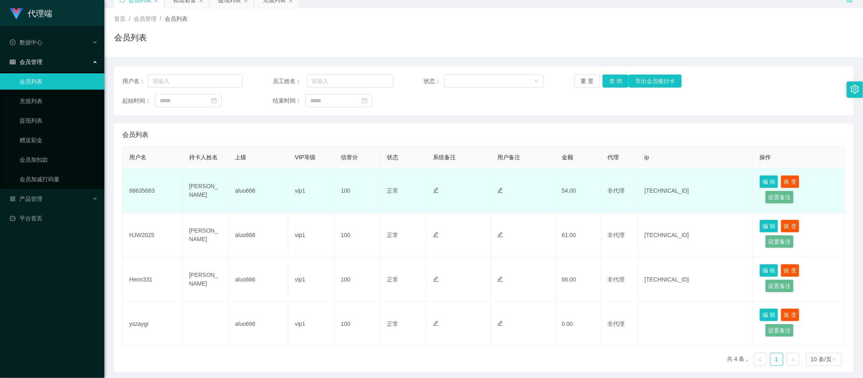
scroll to position [54, 0]
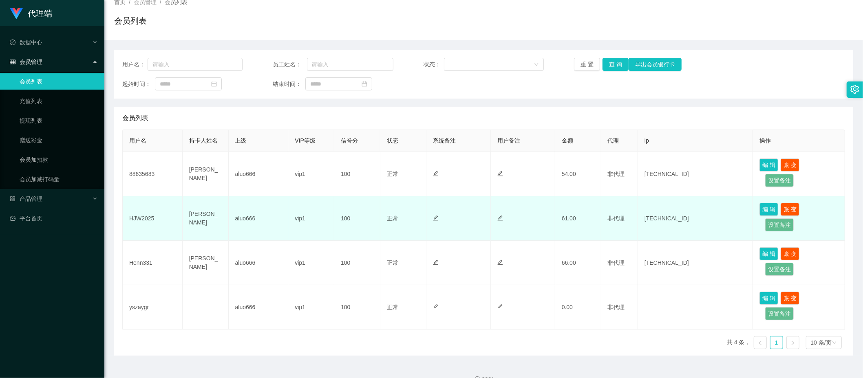
click at [145, 222] on td "HJW2025" at bounding box center [153, 218] width 60 height 44
click at [147, 216] on td "HJW2025" at bounding box center [153, 218] width 60 height 44
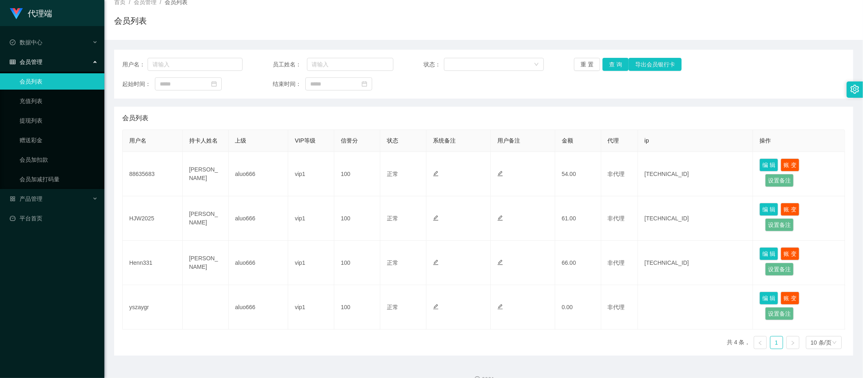
click at [574, 316] on div "用户名 持卡人姓名 上级 VIP等级 信誉分 状态 系统备注 用户备注 金额 代理 ip 操作 88635683 Wong Hwee Yinn aluo666…" at bounding box center [483, 243] width 722 height 226
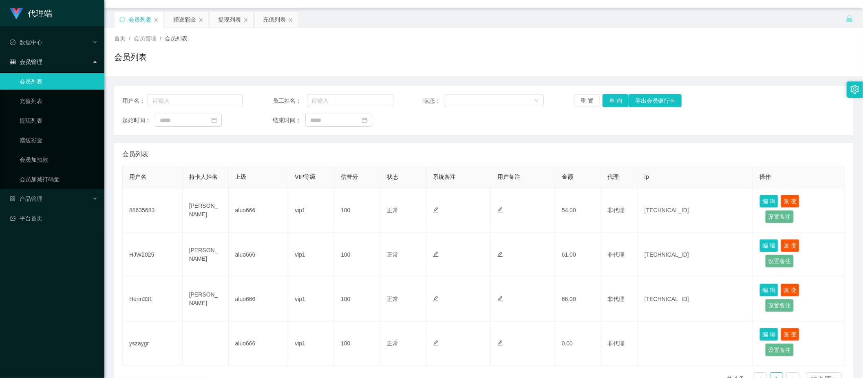
scroll to position [0, 0]
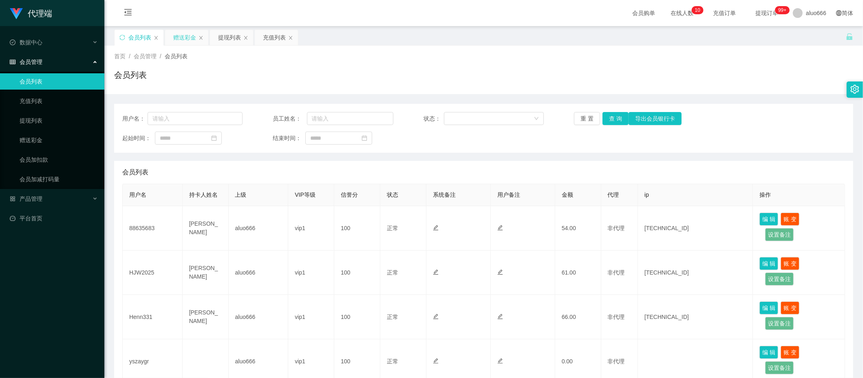
click at [186, 32] on div "赠送彩金" at bounding box center [184, 37] width 23 height 15
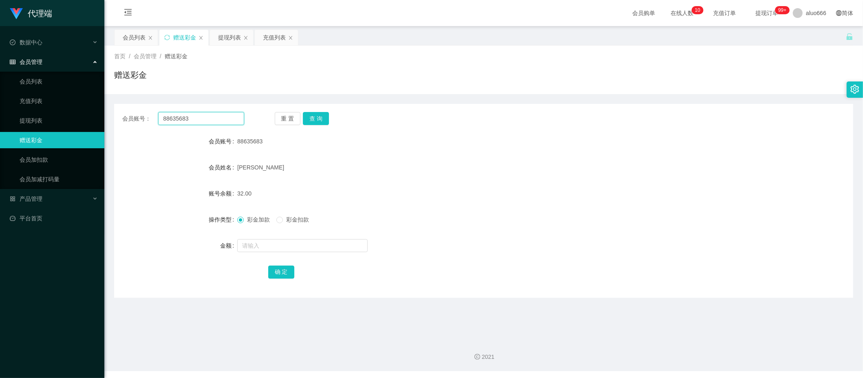
click at [180, 115] on input "88635683" at bounding box center [201, 118] width 86 height 13
paste input "Henn331"
type input "Henn331"
click at [309, 121] on button "查 询" at bounding box center [316, 118] width 26 height 13
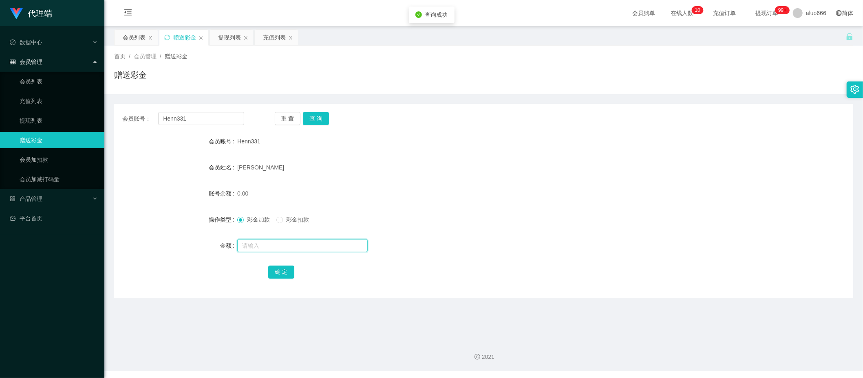
click at [268, 251] on input "text" at bounding box center [302, 245] width 130 height 13
type input "8"
click at [280, 275] on button "确 定" at bounding box center [281, 272] width 26 height 13
click at [414, 183] on form "会员账号 Henn331 会员姓名 yeo xiang henn 账号余额 8.00 操作类型 彩金加款 彩金扣款 金额 确 定" at bounding box center [483, 206] width 739 height 147
click at [224, 33] on div "提现列表" at bounding box center [229, 37] width 23 height 15
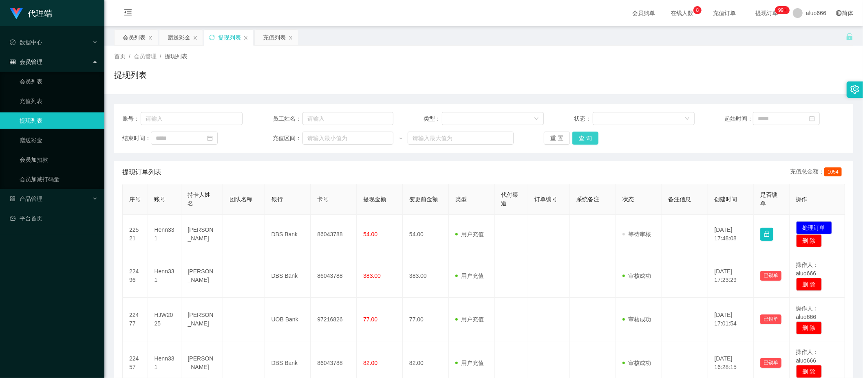
click at [584, 138] on button "查 询" at bounding box center [585, 138] width 26 height 13
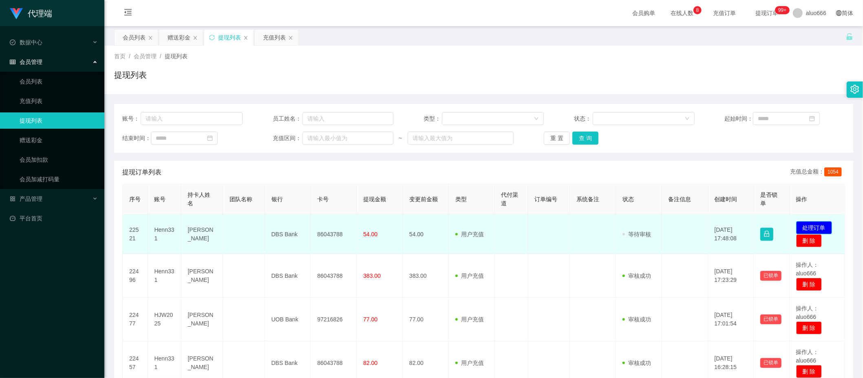
click at [763, 225] on button "处理订单" at bounding box center [814, 227] width 36 height 13
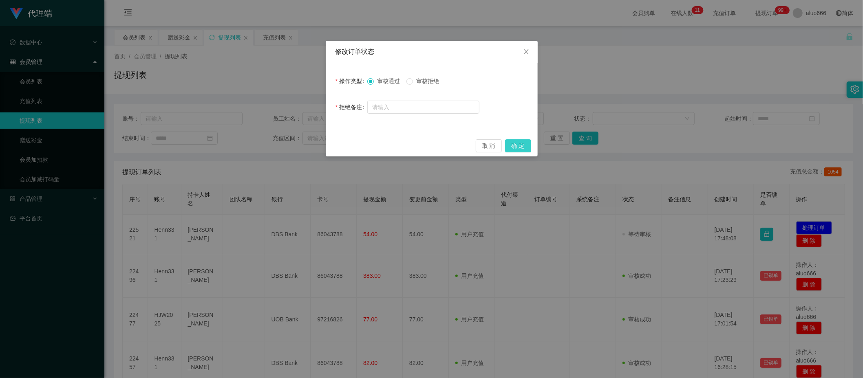
click at [517, 142] on button "确 定" at bounding box center [518, 145] width 26 height 13
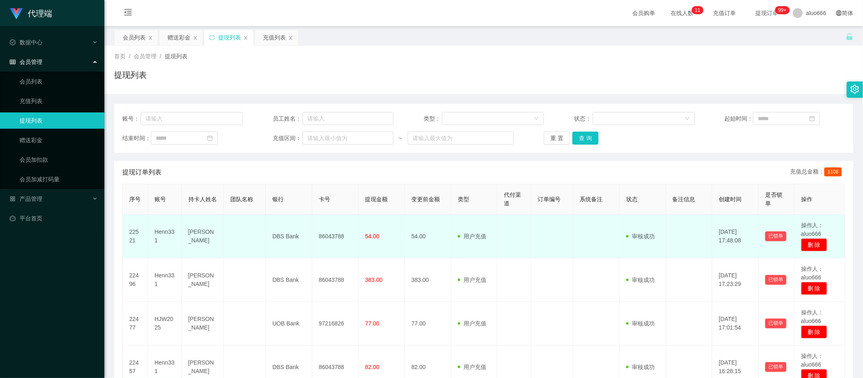
click at [328, 236] on td "86043788" at bounding box center [335, 237] width 46 height 44
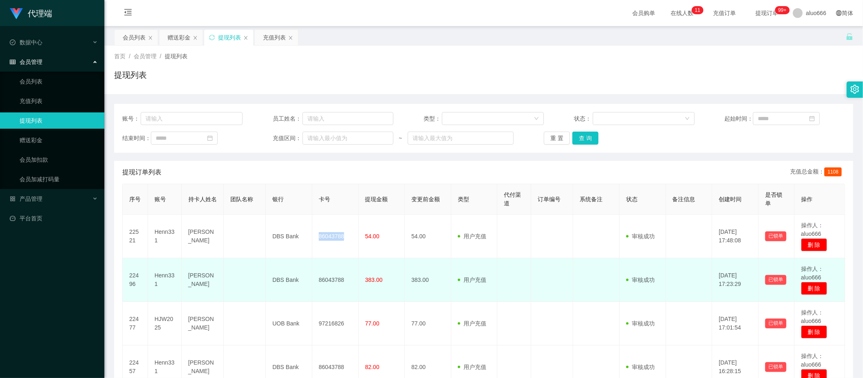
copy td "86043788"
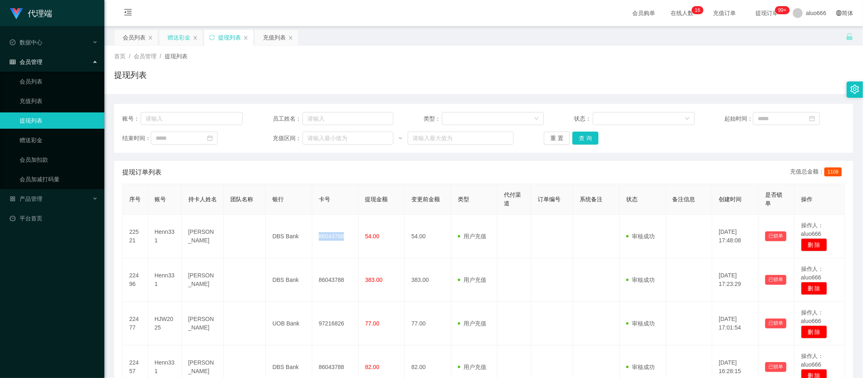
click at [173, 38] on div "赠送彩金" at bounding box center [178, 37] width 23 height 15
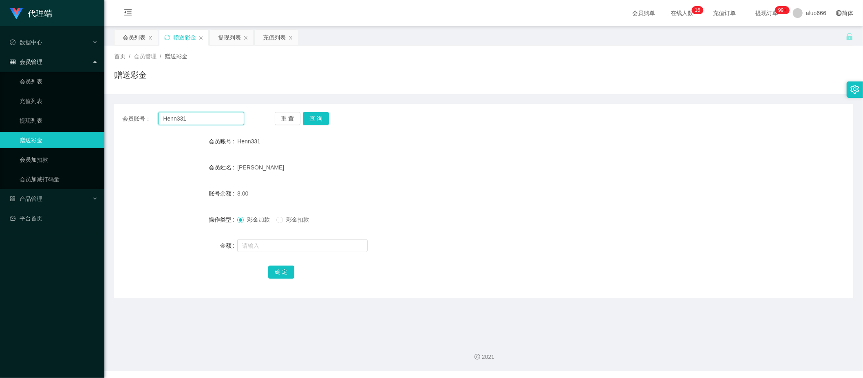
click at [178, 121] on input "Henn331" at bounding box center [201, 118] width 86 height 13
paste input "88635683"
type input "88635683"
click at [313, 117] on button "查 询" at bounding box center [316, 118] width 26 height 13
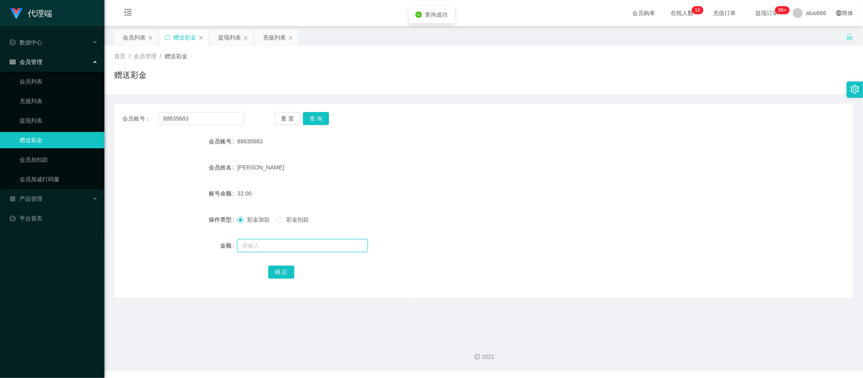
click at [256, 245] on input "text" at bounding box center [302, 245] width 130 height 13
type input "8"
click at [272, 268] on button "确 定" at bounding box center [281, 272] width 26 height 13
click at [198, 116] on input "88635683" at bounding box center [201, 118] width 86 height 13
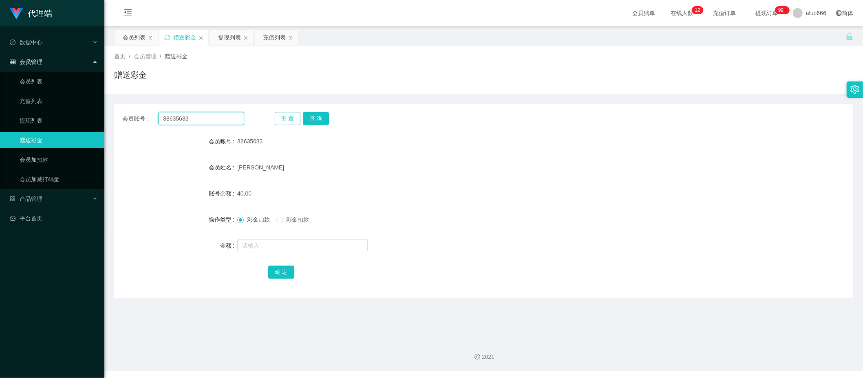
paste input "Henn331"
type input "Henn331"
drag, startPoint x: 318, startPoint y: 121, endPoint x: 316, endPoint y: 126, distance: 5.2
click at [318, 121] on button "查 询" at bounding box center [316, 118] width 26 height 13
click at [266, 244] on input "text" at bounding box center [302, 245] width 130 height 13
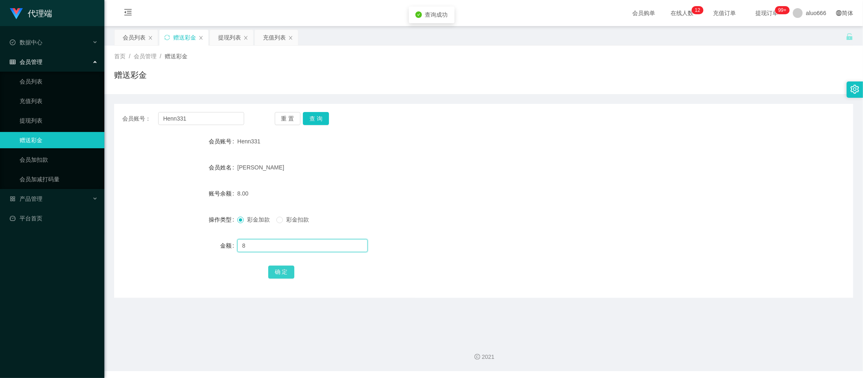
type input "8"
drag, startPoint x: 278, startPoint y: 268, endPoint x: 284, endPoint y: 265, distance: 7.3
click at [278, 268] on button "确 定" at bounding box center [281, 272] width 26 height 13
click at [451, 176] on form "会员账号 Henn331 会员姓名 yeo xiang henn 账号余额 8.00 操作类型 彩金加款 彩金扣款 金额 确 定" at bounding box center [483, 206] width 739 height 147
click at [231, 36] on div "提现列表" at bounding box center [229, 37] width 23 height 15
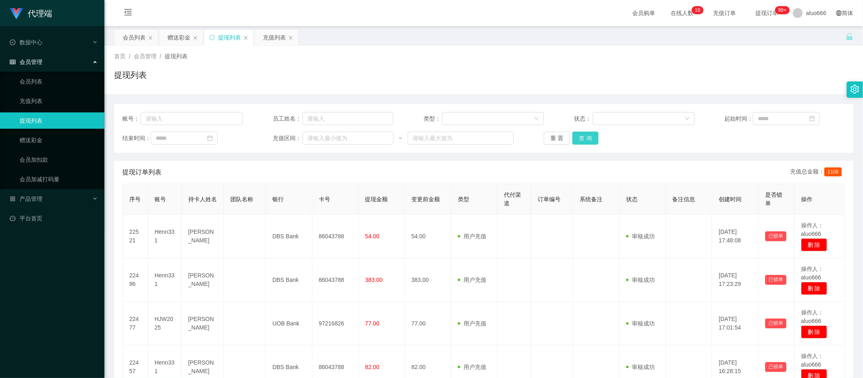
click at [584, 140] on button "查 询" at bounding box center [585, 138] width 26 height 13
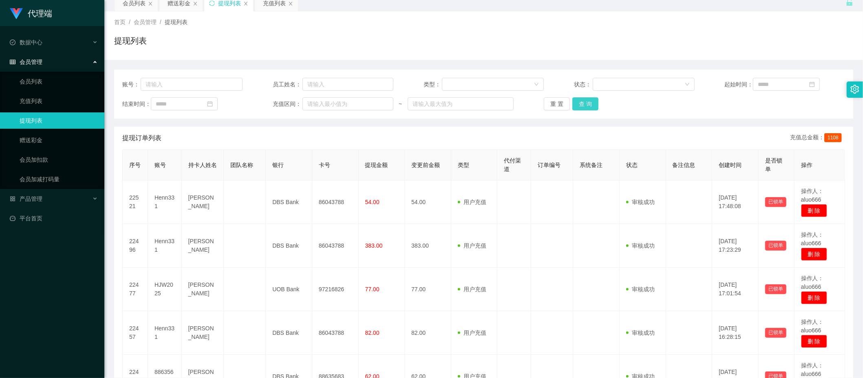
scroll to position [33, 0]
click at [579, 105] on button "查 询" at bounding box center [585, 104] width 26 height 13
click at [583, 101] on button "查 询" at bounding box center [585, 104] width 26 height 13
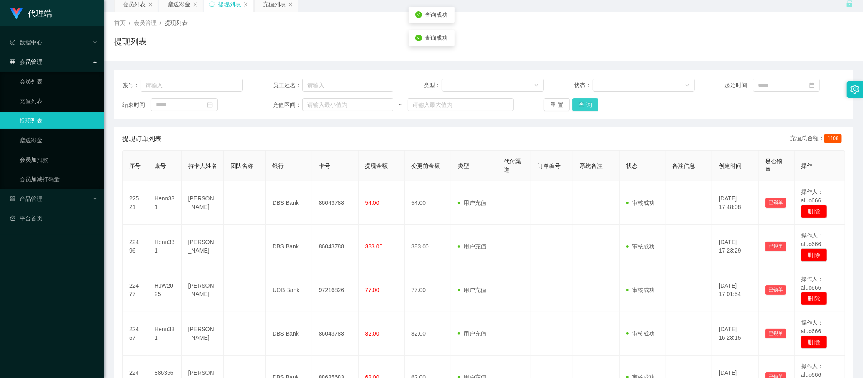
click at [583, 101] on button "查 询" at bounding box center [585, 104] width 26 height 13
click at [178, 2] on div "赠送彩金" at bounding box center [178, 3] width 23 height 15
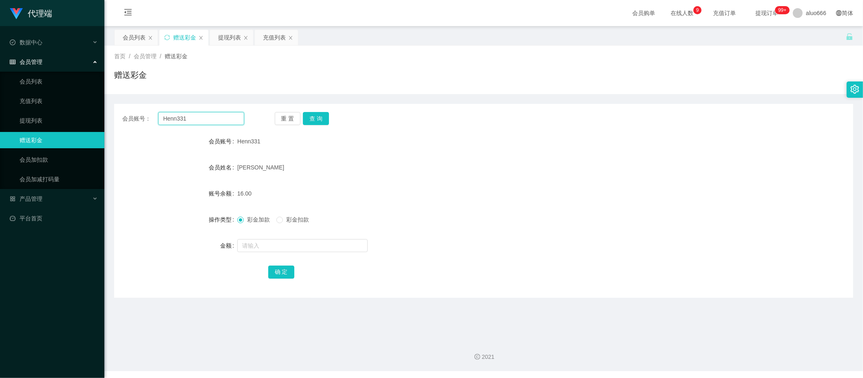
click at [205, 117] on input "Henn331" at bounding box center [201, 118] width 86 height 13
paste input "88635683"
type input "88635683"
click at [321, 117] on button "查 询" at bounding box center [316, 118] width 26 height 13
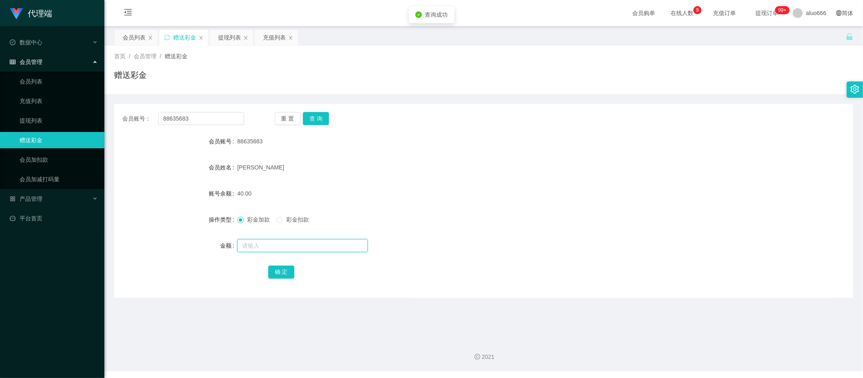
click at [268, 248] on input "text" at bounding box center [302, 245] width 130 height 13
type input "8"
click at [280, 276] on button "确 定" at bounding box center [281, 272] width 26 height 13
click at [473, 178] on form "会员账号 88635683 会员姓名 Wong Hwee Yinn 账号余额 48.00 操作类型 彩金加款 彩金扣款 金额 确 定" at bounding box center [483, 206] width 739 height 147
click at [450, 168] on div "[PERSON_NAME]" at bounding box center [452, 167] width 431 height 16
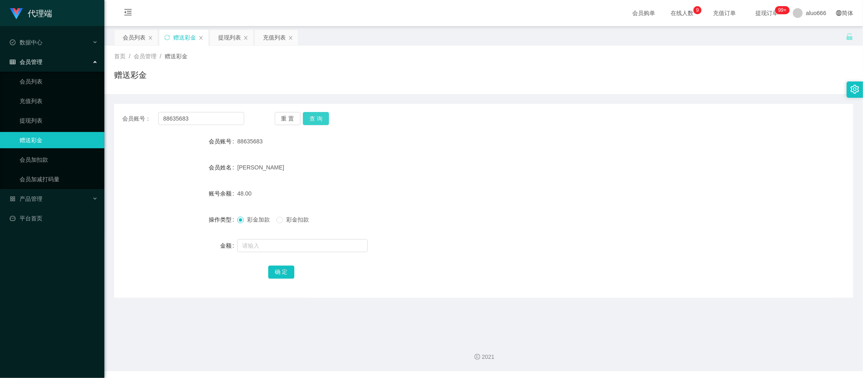
click at [318, 116] on button "查 询" at bounding box center [316, 118] width 26 height 13
click at [401, 182] on form "会员账号 88635683 会员姓名 Wong Hwee Yinn 账号余额 48.00 操作类型 彩金加款 彩金扣款 金额 确 定" at bounding box center [483, 206] width 739 height 147
click at [236, 35] on div "提现列表" at bounding box center [229, 37] width 23 height 15
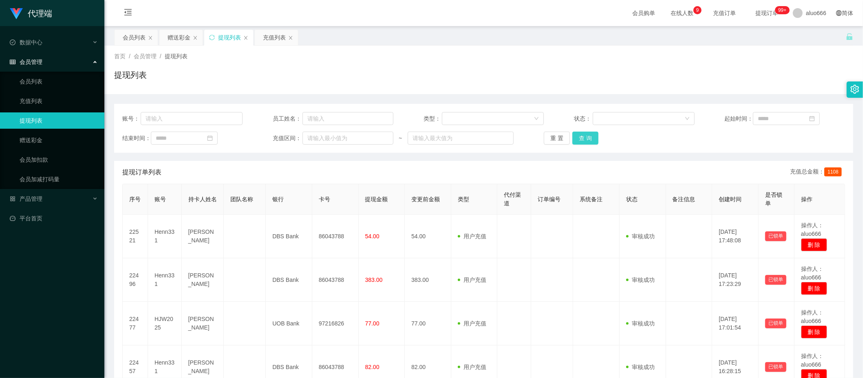
click at [581, 137] on button "查 询" at bounding box center [585, 138] width 26 height 13
click at [269, 38] on div "充值列表" at bounding box center [274, 37] width 23 height 15
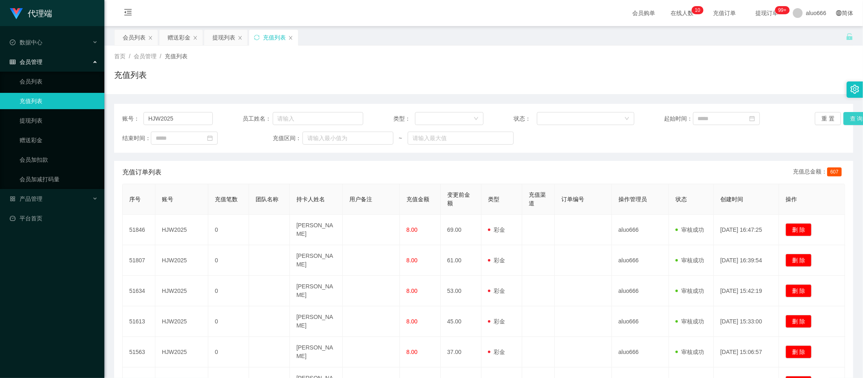
click at [763, 119] on button "查 询" at bounding box center [856, 118] width 26 height 13
click at [220, 33] on div "提现列表" at bounding box center [223, 37] width 23 height 15
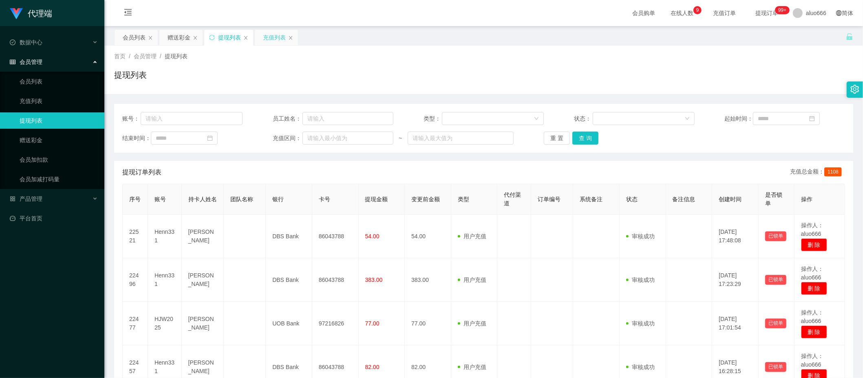
click at [266, 36] on div "充值列表" at bounding box center [274, 37] width 23 height 15
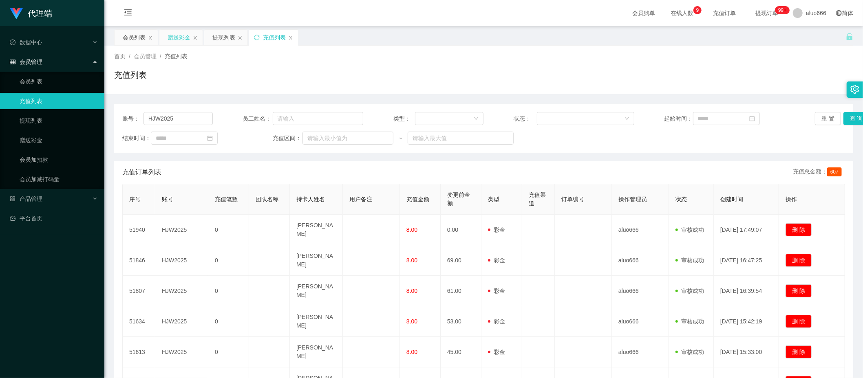
click at [174, 35] on div "赠送彩金" at bounding box center [178, 37] width 23 height 15
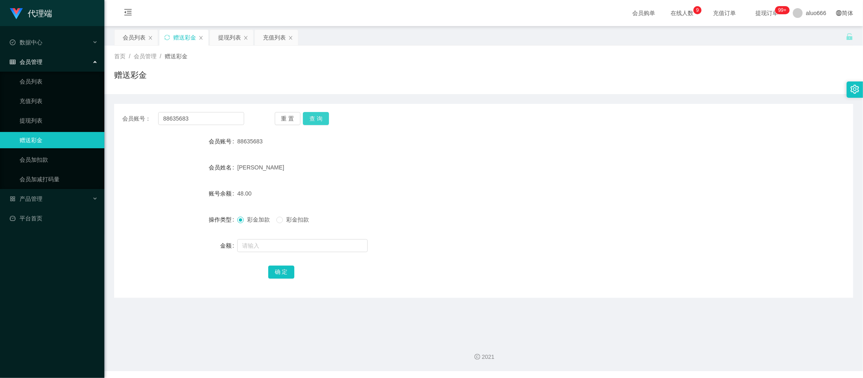
click at [315, 120] on button "查 询" at bounding box center [316, 118] width 26 height 13
click at [199, 121] on input "88635683" at bounding box center [201, 118] width 86 height 13
paste input "Henn331"
type input "Henn331"
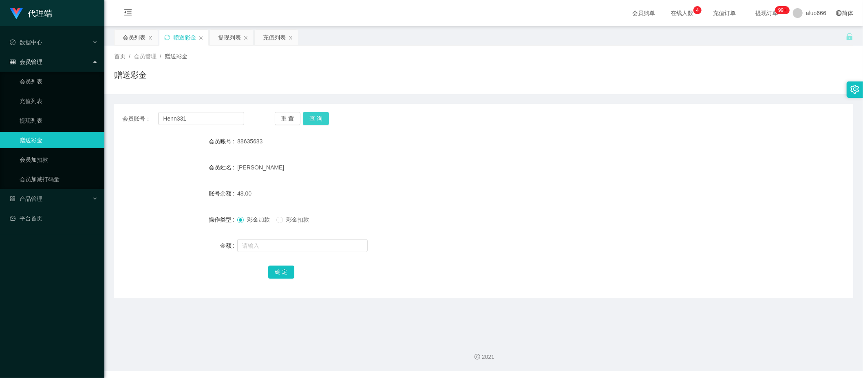
click at [312, 119] on button "查 询" at bounding box center [316, 118] width 26 height 13
click at [252, 252] on input "text" at bounding box center [302, 245] width 130 height 13
type input "8"
click at [275, 269] on button "确 定" at bounding box center [281, 272] width 26 height 13
click at [513, 186] on div "24.00" at bounding box center [452, 193] width 431 height 16
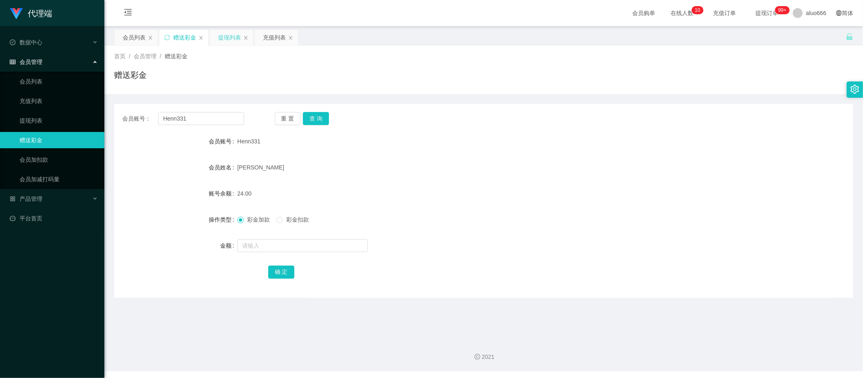
click at [236, 36] on div "提现列表" at bounding box center [229, 37] width 23 height 15
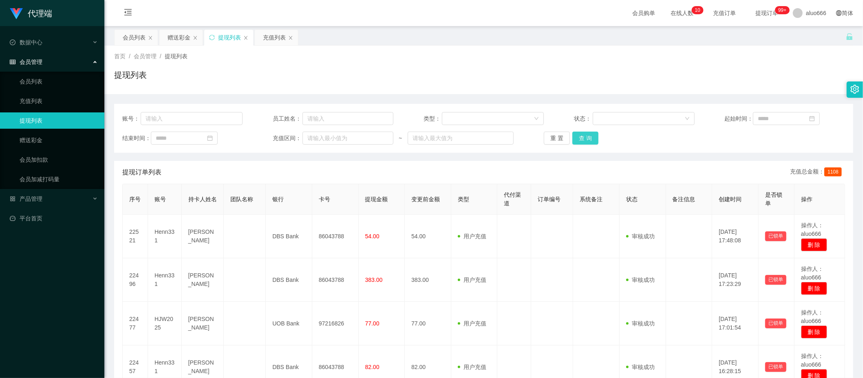
click at [577, 139] on button "查 询" at bounding box center [585, 138] width 26 height 13
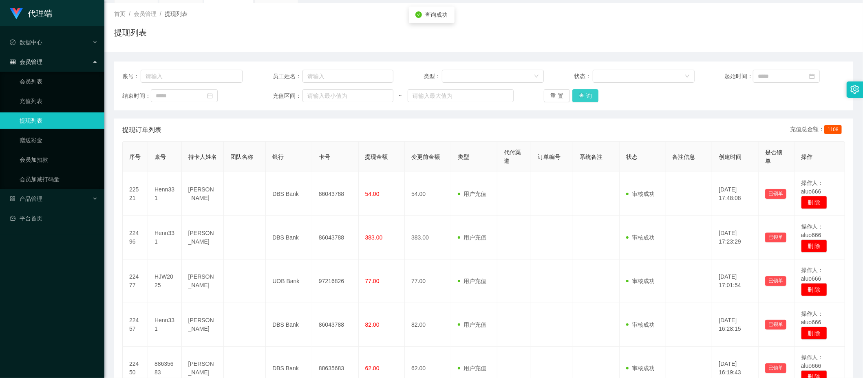
scroll to position [33, 0]
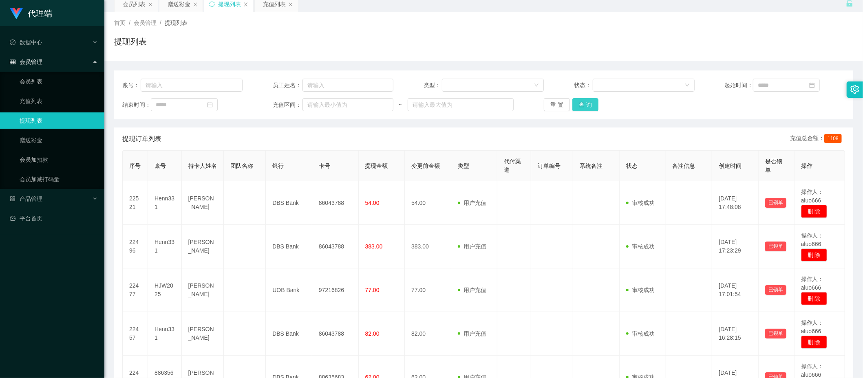
click at [586, 105] on button "查 询" at bounding box center [585, 104] width 26 height 13
click at [183, 8] on div "赠送彩金" at bounding box center [178, 3] width 23 height 15
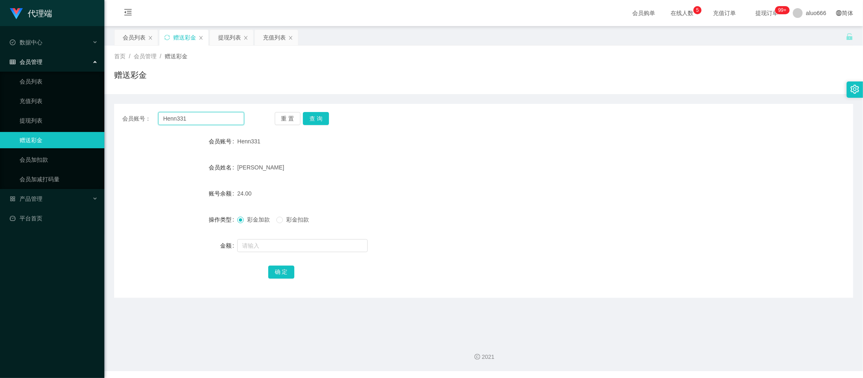
click at [199, 122] on input "Henn331" at bounding box center [201, 118] width 86 height 13
paste input "88635683"
type input "88635683"
click at [318, 116] on button "查 询" at bounding box center [316, 118] width 26 height 13
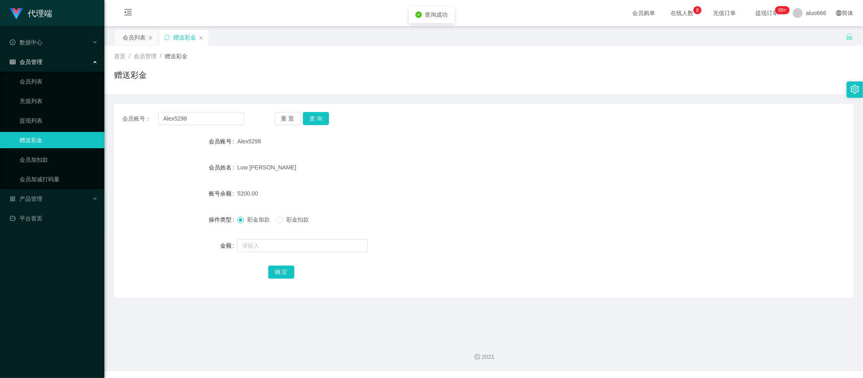
click at [302, 67] on div "首页 / 会员管理 / 赠送彩金 / 赠送彩金" at bounding box center [483, 69] width 739 height 35
click at [268, 249] on input "text" at bounding box center [302, 245] width 130 height 13
type input "8"
click at [273, 273] on button "确 定" at bounding box center [281, 272] width 26 height 13
click at [440, 185] on div "56.00" at bounding box center [452, 193] width 431 height 16
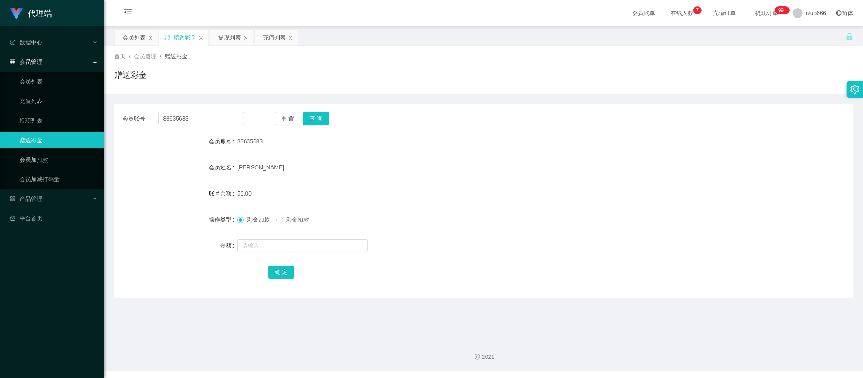
click at [621, 211] on form "会员账号 88635683 会员姓名 [PERSON_NAME] 账号余额 56.00 操作类型 彩金加款 彩金扣款 金额 确 定" at bounding box center [483, 206] width 739 height 147
click at [233, 39] on div "提现列表" at bounding box center [229, 37] width 23 height 15
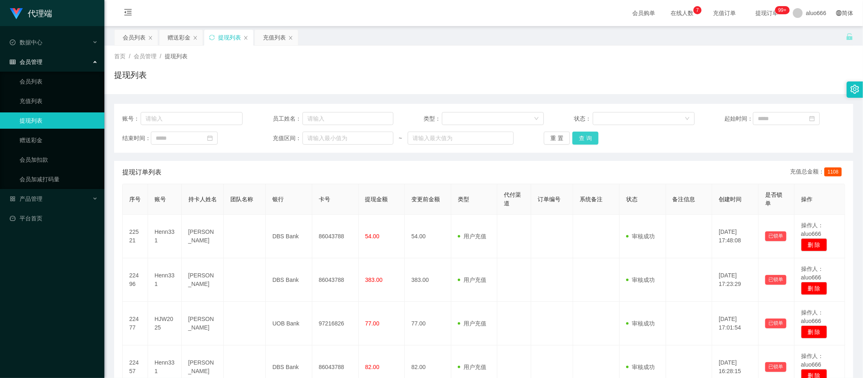
click at [583, 134] on button "查 询" at bounding box center [585, 138] width 26 height 13
click at [588, 139] on button "查 询" at bounding box center [585, 138] width 26 height 13
click at [586, 141] on button "查 询" at bounding box center [585, 138] width 26 height 13
click at [583, 143] on button "查 询" at bounding box center [585, 138] width 26 height 13
click at [584, 138] on button "查 询" at bounding box center [585, 138] width 26 height 13
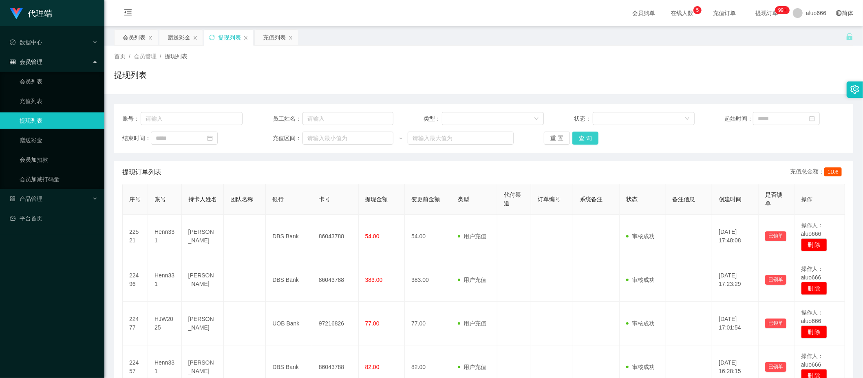
click at [579, 139] on button "查 询" at bounding box center [585, 138] width 26 height 13
click at [587, 134] on button "查 询" at bounding box center [585, 138] width 26 height 13
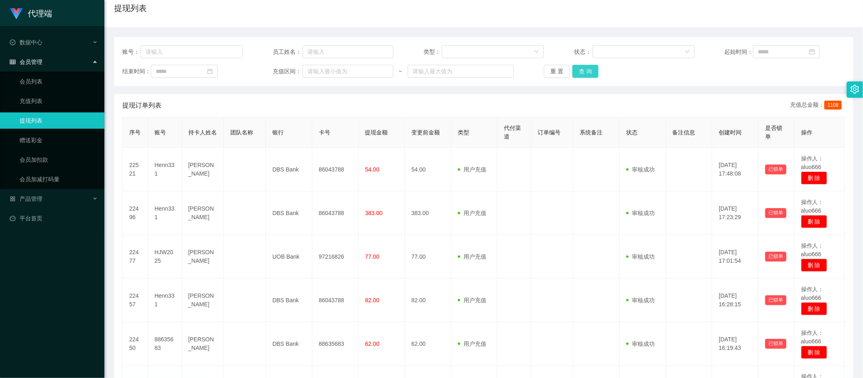
scroll to position [33, 0]
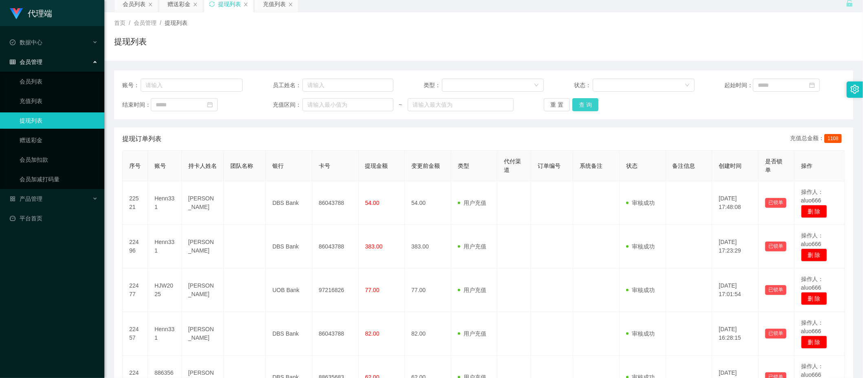
click at [592, 106] on button "查 询" at bounding box center [585, 104] width 26 height 13
click at [178, 7] on div "赠送彩金" at bounding box center [178, 3] width 23 height 15
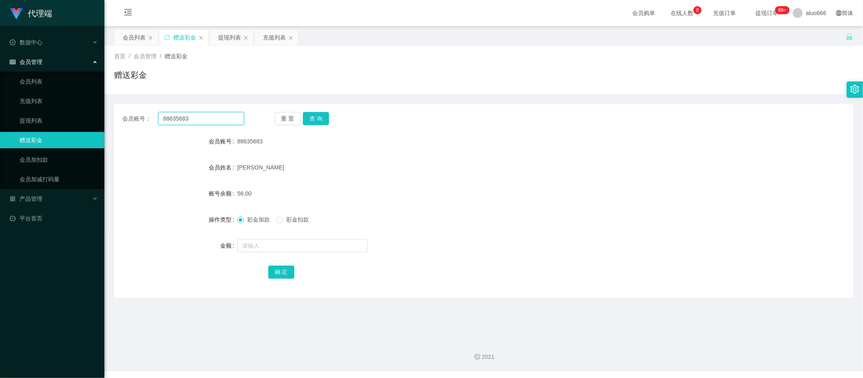
click at [192, 117] on input "88635683" at bounding box center [201, 118] width 86 height 13
paste input "HJW2025"
type input "HJW2025"
click at [319, 119] on button "查 询" at bounding box center [316, 118] width 26 height 13
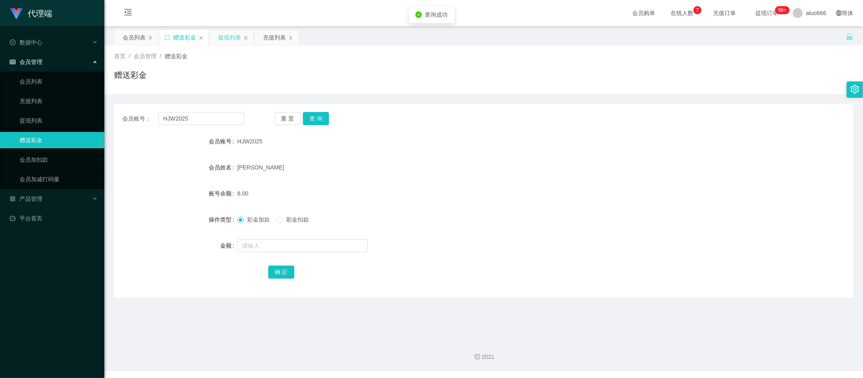
click at [233, 37] on div "提现列表" at bounding box center [229, 37] width 23 height 15
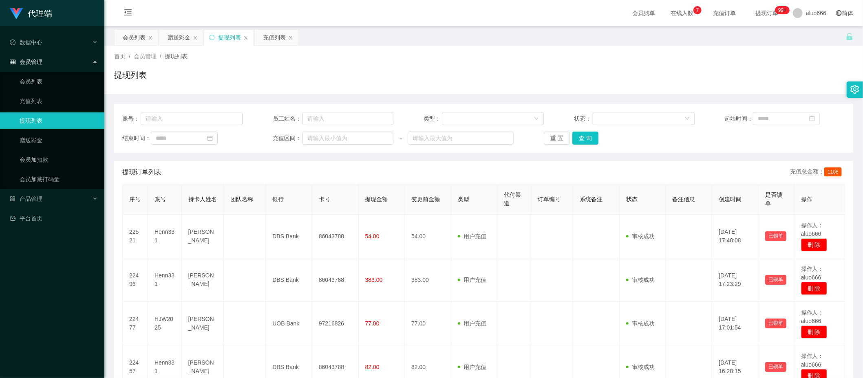
click at [669, 139] on div "结束时间： 充值区间： ~ 重 置 查 询" at bounding box center [483, 138] width 722 height 13
click at [191, 121] on input "text" at bounding box center [192, 118] width 102 height 13
paste input "88635683"
type input "88635683"
click at [582, 137] on button "查 询" at bounding box center [585, 138] width 26 height 13
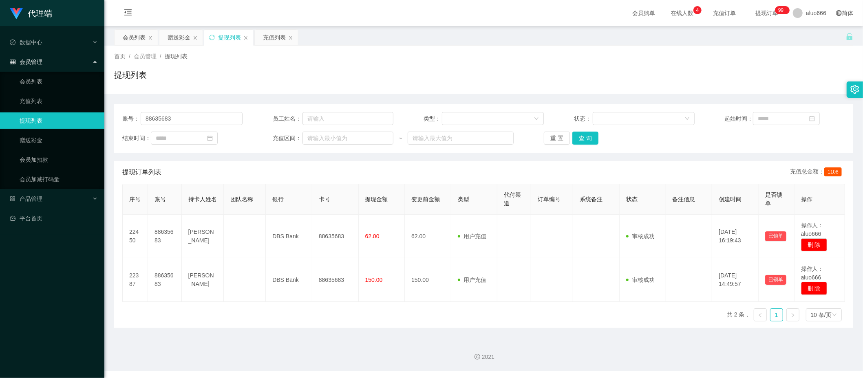
click at [222, 36] on div "提现列表" at bounding box center [229, 37] width 23 height 15
drag, startPoint x: 188, startPoint y: 116, endPoint x: 114, endPoint y: 112, distance: 73.5
click at [114, 112] on div "账号： 88635683 员工姓名： 类型： 状态： 起始时间： 结束时间： 充值区间： ~ 重 置 查 询" at bounding box center [483, 128] width 739 height 49
click at [578, 139] on button "查 询" at bounding box center [585, 138] width 26 height 13
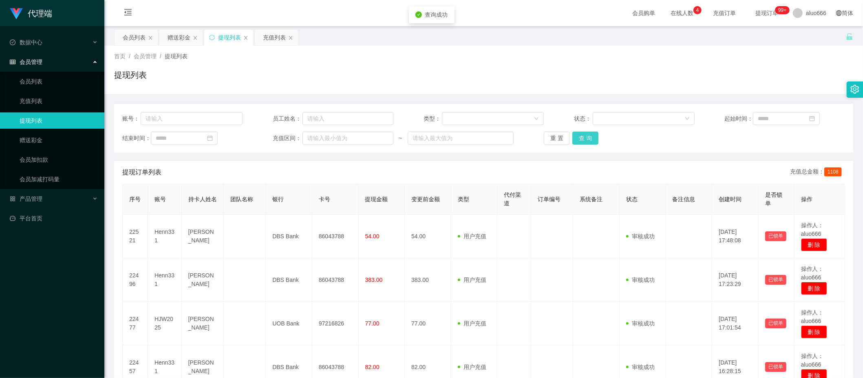
click at [579, 139] on button "查 询" at bounding box center [585, 138] width 26 height 13
click at [586, 136] on button "查 询" at bounding box center [585, 138] width 26 height 13
click at [586, 137] on button "查 询" at bounding box center [585, 138] width 26 height 13
click at [589, 137] on button "查 询" at bounding box center [585, 138] width 26 height 13
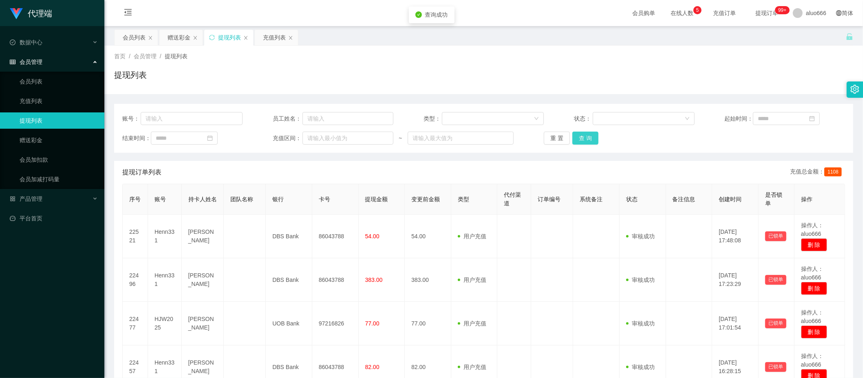
click at [588, 139] on button "查 询" at bounding box center [585, 138] width 26 height 13
click at [658, 69] on div "提现列表" at bounding box center [483, 78] width 739 height 19
click at [186, 34] on div "赠送彩金" at bounding box center [178, 37] width 23 height 15
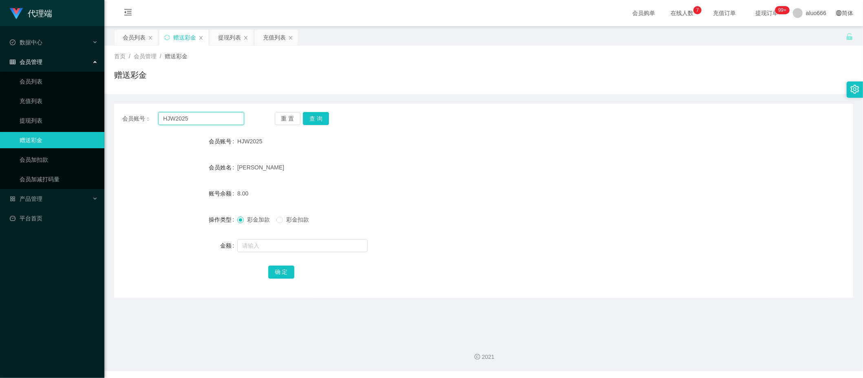
click at [199, 120] on input "HJW2025" at bounding box center [201, 118] width 86 height 13
paste input "88635683"
type input "88635683"
click at [306, 116] on button "查 询" at bounding box center [316, 118] width 26 height 13
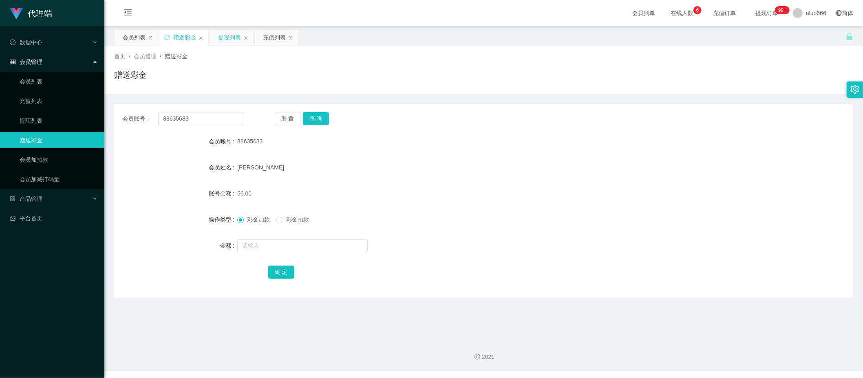
click at [231, 37] on div "提现列表" at bounding box center [229, 37] width 23 height 15
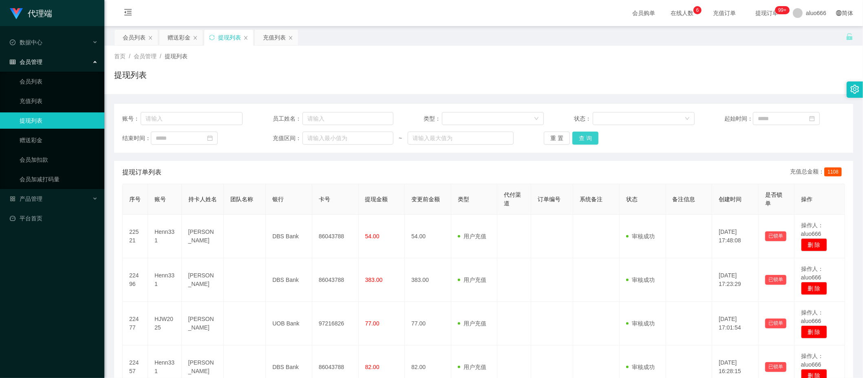
click at [589, 137] on button "查 询" at bounding box center [585, 138] width 26 height 13
click at [582, 134] on button "查 询" at bounding box center [585, 138] width 26 height 13
click at [583, 135] on button "查 询" at bounding box center [585, 138] width 26 height 13
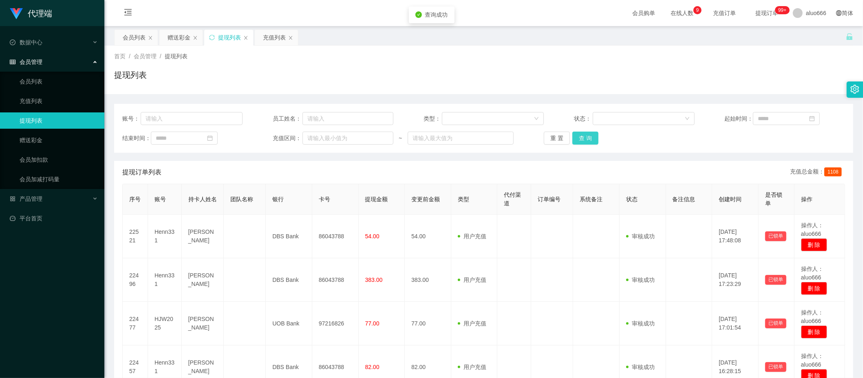
click at [583, 135] on button "查 询" at bounding box center [585, 138] width 26 height 13
click at [593, 141] on button "查 询" at bounding box center [585, 138] width 26 height 13
click at [587, 139] on button "查 询" at bounding box center [585, 138] width 26 height 13
click at [577, 141] on button "查 询" at bounding box center [585, 138] width 26 height 13
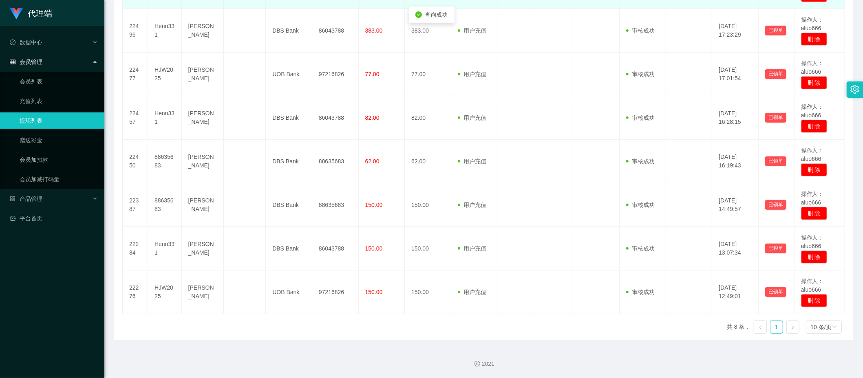
scroll to position [33, 0]
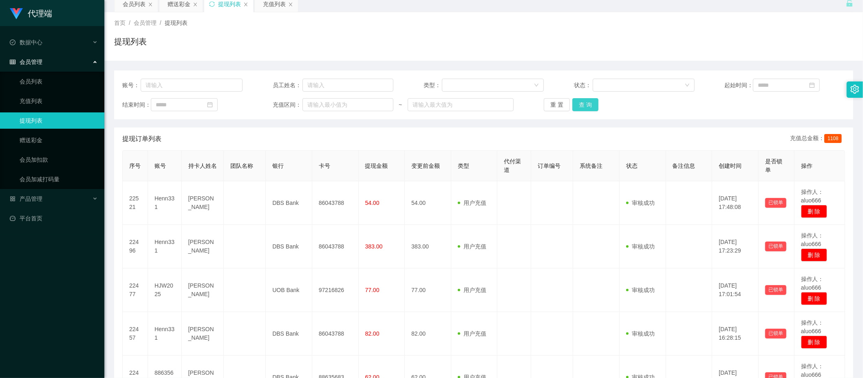
click at [582, 99] on button "查 询" at bounding box center [585, 104] width 26 height 13
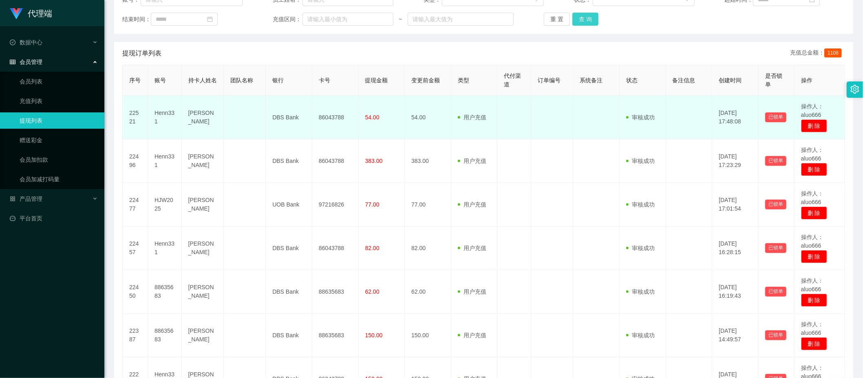
scroll to position [0, 0]
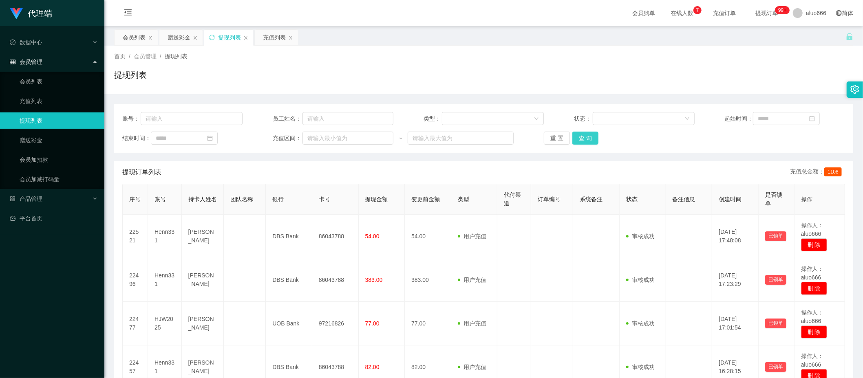
click at [587, 138] on button "查 询" at bounding box center [585, 138] width 26 height 13
click at [169, 116] on input "text" at bounding box center [192, 118] width 102 height 13
paste input "Henn331"
type input "Henn331"
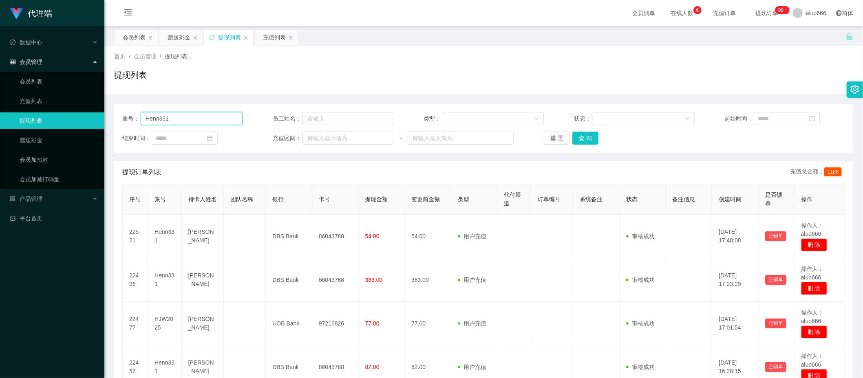
drag, startPoint x: 188, startPoint y: 116, endPoint x: 113, endPoint y: 115, distance: 75.4
click at [113, 115] on main "关闭左侧 关闭右侧 关闭其它 刷新页面 会员列表 赠送彩金 提现列表 充值列表 首页 / 会员管理 / 提现列表 / 提现列表 账号： Henn331 员工姓…" at bounding box center [483, 308] width 758 height 564
click at [183, 38] on div "赠送彩金" at bounding box center [178, 37] width 23 height 15
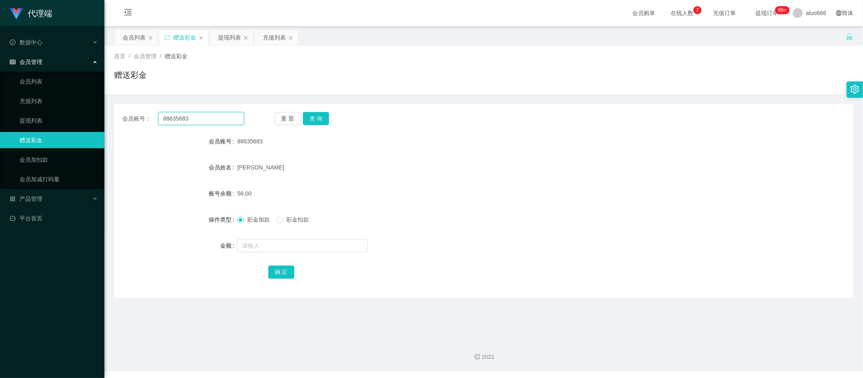
click at [196, 118] on input "88635683" at bounding box center [201, 118] width 86 height 13
paste input "Henn331"
type input "Henn331"
click at [315, 118] on button "查 询" at bounding box center [316, 118] width 26 height 13
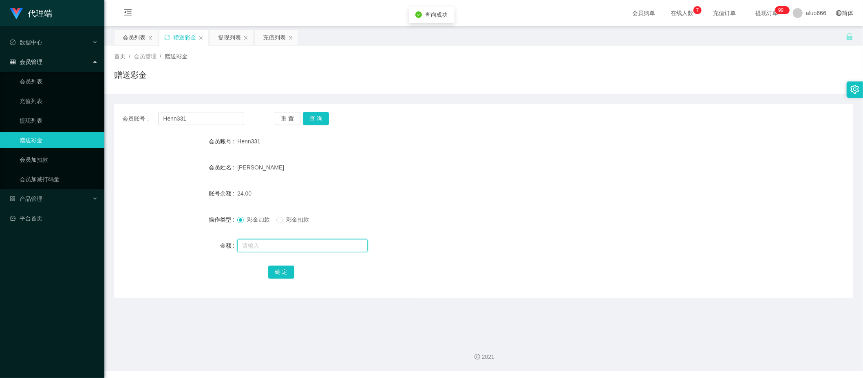
click at [269, 251] on input "text" at bounding box center [302, 245] width 130 height 13
type input "8"
click at [286, 272] on button "确 定" at bounding box center [281, 272] width 26 height 13
drag, startPoint x: 568, startPoint y: 167, endPoint x: 574, endPoint y: 164, distance: 6.7
click at [570, 165] on div "[PERSON_NAME]" at bounding box center [452, 167] width 431 height 16
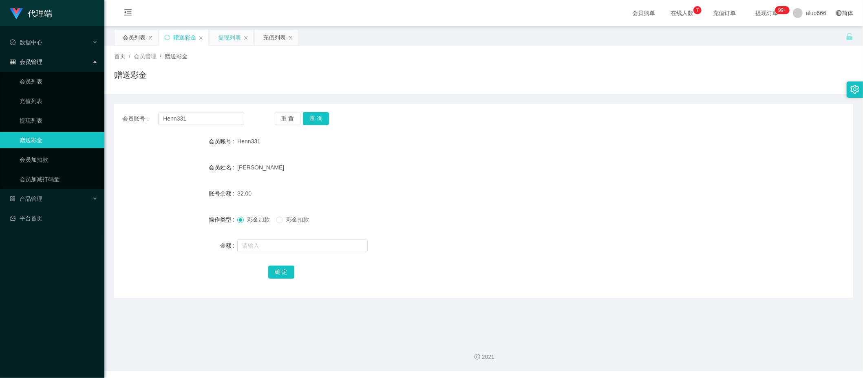
click at [229, 39] on div "提现列表" at bounding box center [229, 37] width 23 height 15
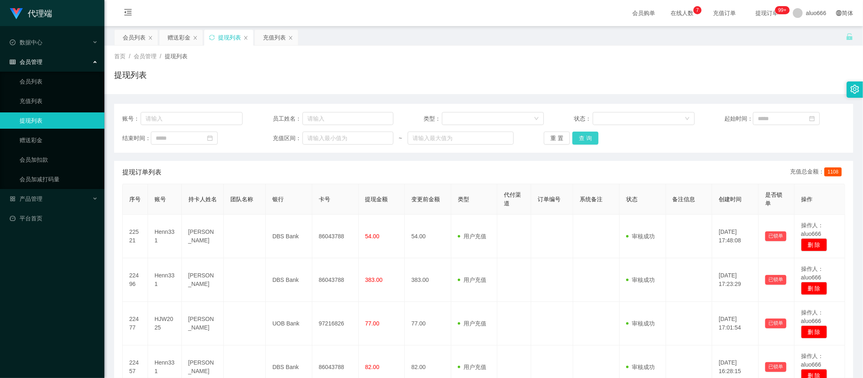
click at [583, 133] on button "查 询" at bounding box center [585, 138] width 26 height 13
click at [583, 139] on button "查 询" at bounding box center [585, 138] width 26 height 13
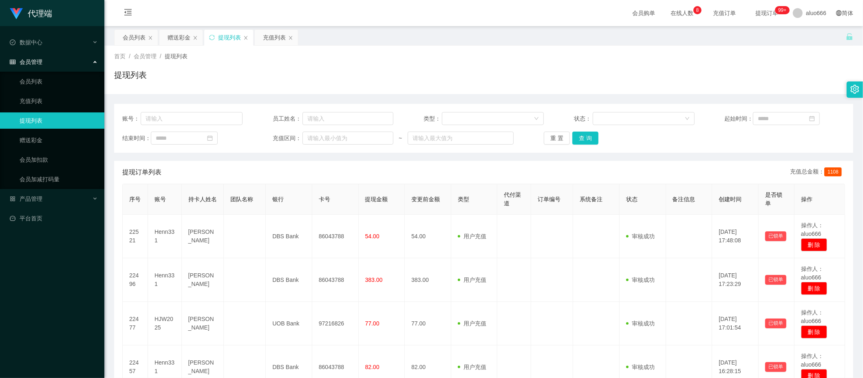
click at [695, 80] on div "提现列表" at bounding box center [483, 78] width 739 height 19
click at [579, 138] on button "查 询" at bounding box center [585, 138] width 26 height 13
click at [578, 138] on button "查 询" at bounding box center [585, 138] width 26 height 13
click at [578, 138] on div "重 置 查 询" at bounding box center [604, 138] width 120 height 13
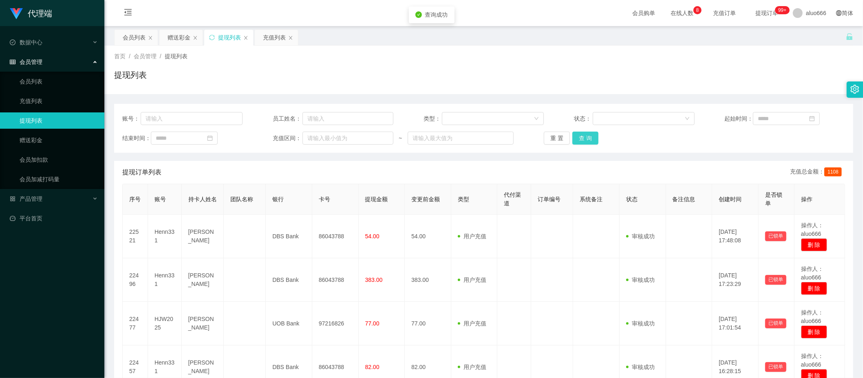
click at [582, 144] on button "查 询" at bounding box center [585, 138] width 26 height 13
click at [178, 33] on div "赠送彩金" at bounding box center [178, 37] width 23 height 15
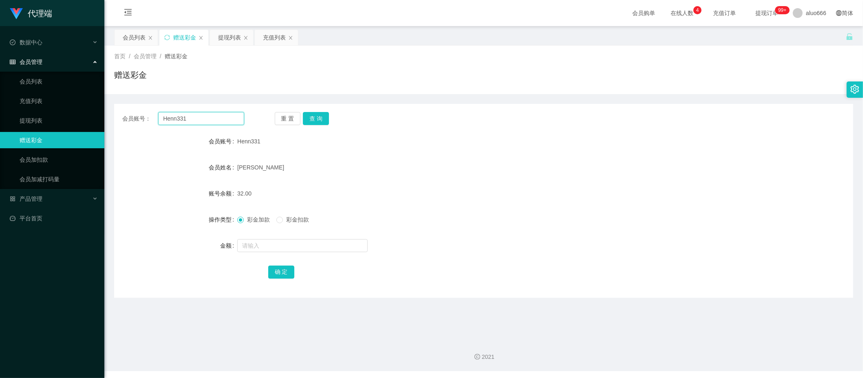
click at [194, 118] on input "Henn331" at bounding box center [201, 118] width 86 height 13
paste input "88635683"
type input "88635683"
click at [313, 121] on button "查 询" at bounding box center [316, 118] width 26 height 13
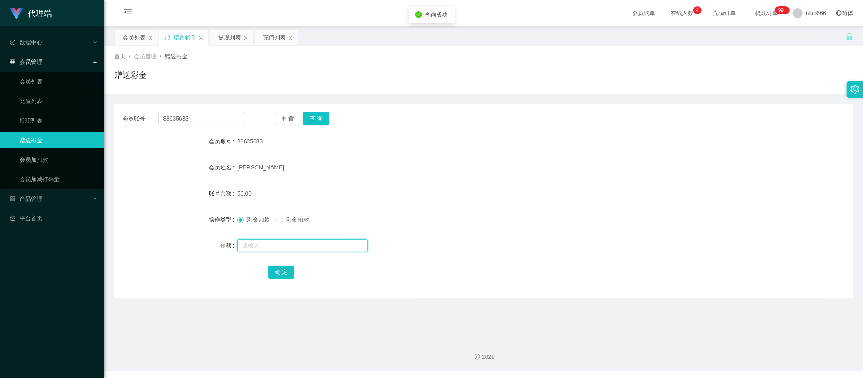
click at [266, 252] on input "text" at bounding box center [302, 245] width 130 height 13
type input "8"
click at [279, 266] on button "确 定" at bounding box center [281, 272] width 26 height 13
drag, startPoint x: 490, startPoint y: 167, endPoint x: 515, endPoint y: 160, distance: 26.1
click at [496, 165] on div "[PERSON_NAME]" at bounding box center [452, 167] width 431 height 16
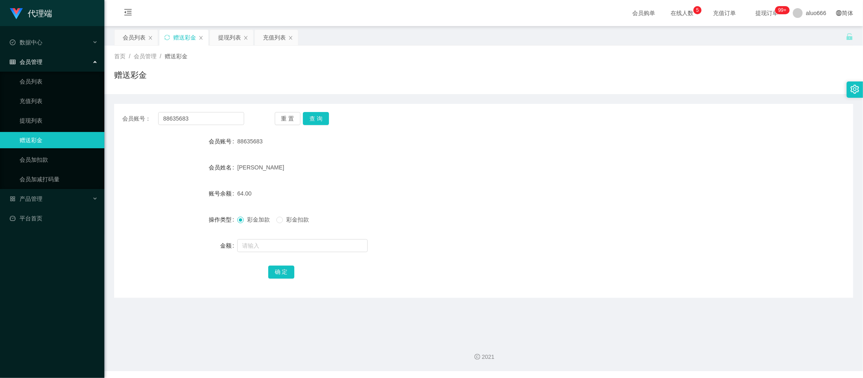
click at [387, 171] on div "[PERSON_NAME]" at bounding box center [452, 167] width 431 height 16
click at [177, 123] on input "88635683" at bounding box center [201, 118] width 86 height 13
paste input "HJW2025"
type input "HJW2025"
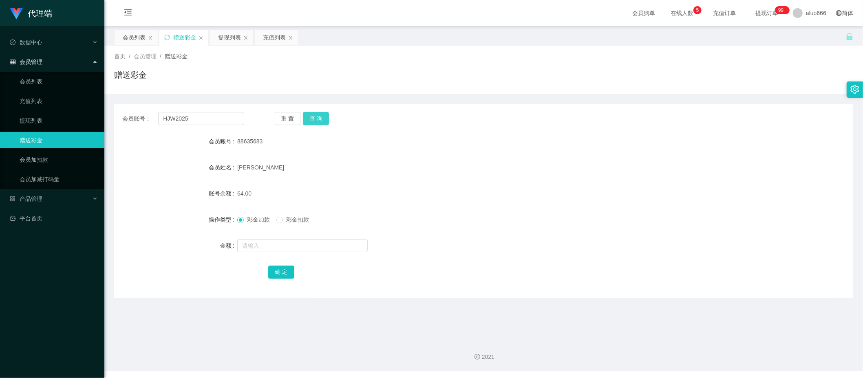
click at [315, 119] on button "查 询" at bounding box center [316, 118] width 26 height 13
click at [268, 243] on input "text" at bounding box center [302, 245] width 130 height 13
type input "8"
click at [281, 266] on button "确 定" at bounding box center [281, 272] width 26 height 13
drag, startPoint x: 489, startPoint y: 178, endPoint x: 690, endPoint y: 101, distance: 215.1
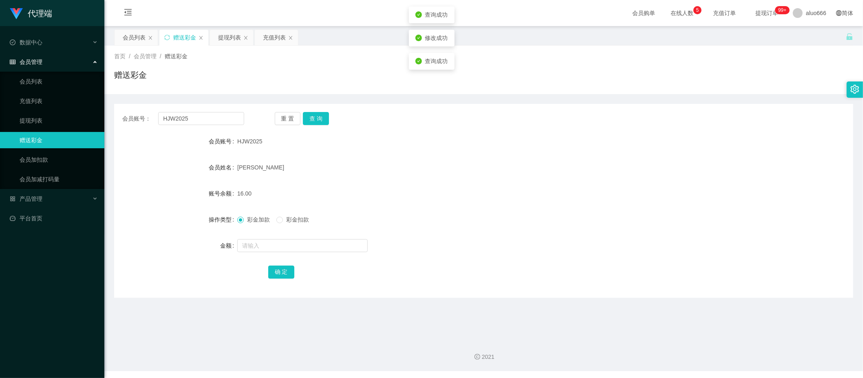
click at [493, 177] on form "会员账号 HJW2025 会员姓名 [PERSON_NAME] 账号余额 16.00 操作类型 彩金加款 彩金扣款 金额 确 定" at bounding box center [483, 206] width 739 height 147
click at [230, 36] on div "提现列表" at bounding box center [229, 37] width 23 height 15
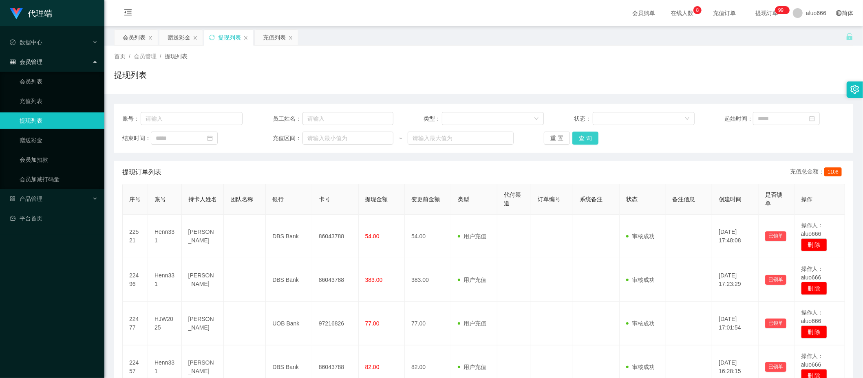
click at [588, 139] on button "查 询" at bounding box center [585, 138] width 26 height 13
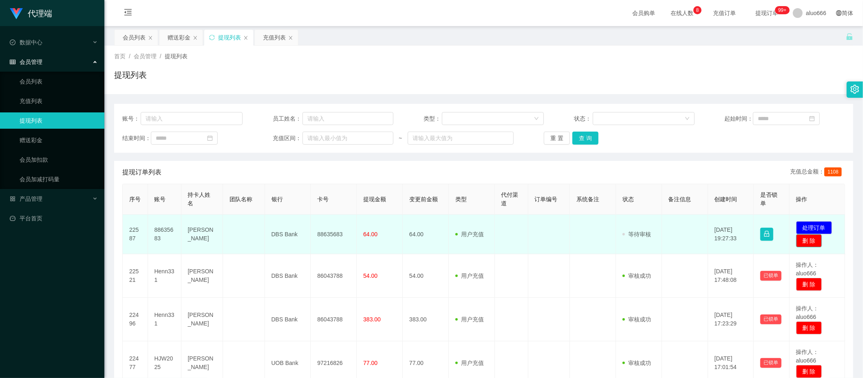
click at [799, 241] on button "删 除" at bounding box center [809, 240] width 26 height 13
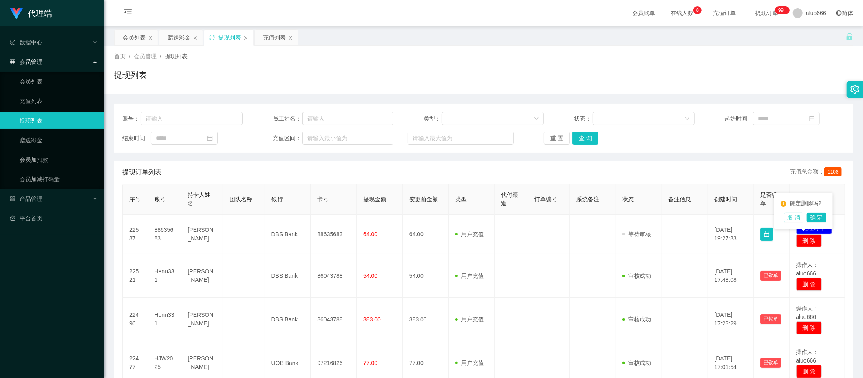
click at [796, 217] on button "取 消" at bounding box center [794, 218] width 20 height 10
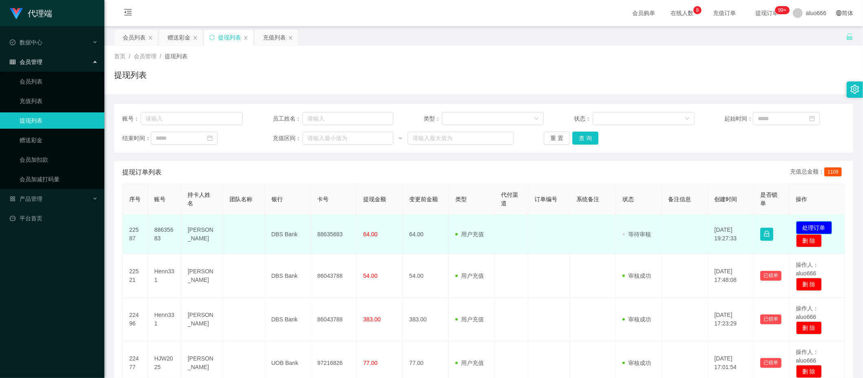
click at [796, 228] on button "处理订单" at bounding box center [814, 227] width 36 height 13
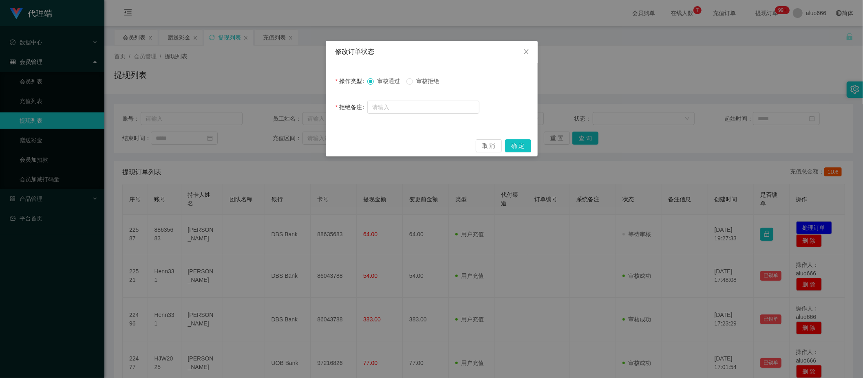
click at [418, 79] on span "审核拒绝" at bounding box center [427, 81] width 29 height 7
drag, startPoint x: 522, startPoint y: 144, endPoint x: 517, endPoint y: 144, distance: 4.9
click at [522, 144] on button "确 定" at bounding box center [518, 145] width 26 height 13
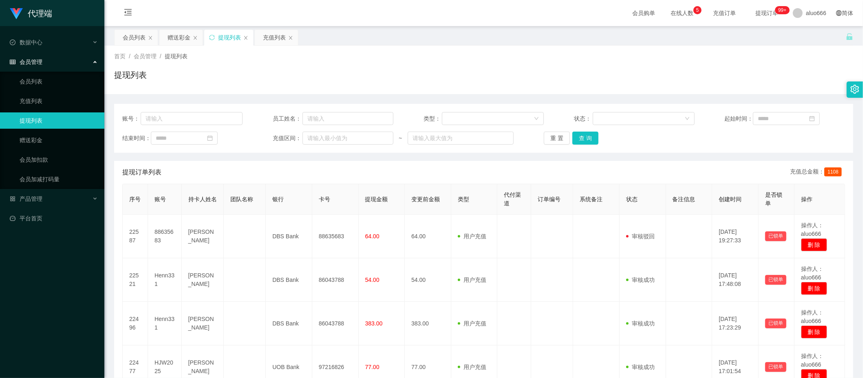
drag, startPoint x: 662, startPoint y: 77, endPoint x: 647, endPoint y: 77, distance: 14.7
click at [662, 77] on div "提现列表" at bounding box center [483, 78] width 739 height 19
click at [577, 141] on button "查 询" at bounding box center [585, 138] width 26 height 13
click at [582, 139] on button "查 询" at bounding box center [585, 138] width 26 height 13
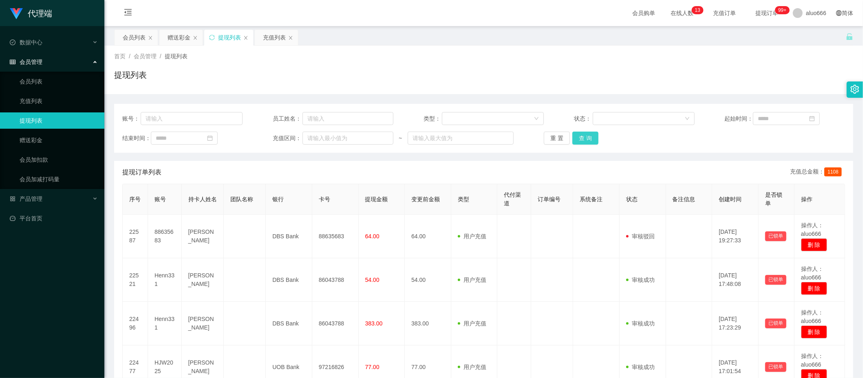
click at [582, 139] on button "查 询" at bounding box center [585, 138] width 26 height 13
click at [586, 139] on button "查 询" at bounding box center [585, 138] width 26 height 13
click at [178, 38] on div "赠送彩金" at bounding box center [178, 37] width 23 height 15
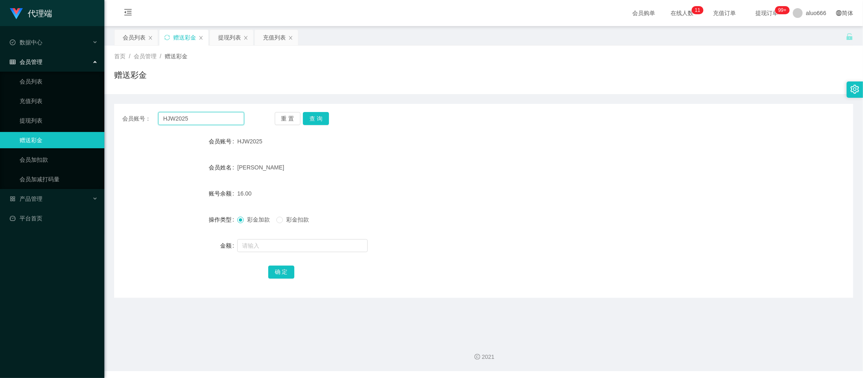
click at [169, 116] on input "HJW2025" at bounding box center [201, 118] width 86 height 13
paste input "enn331"
type input "Henn331"
click at [320, 113] on button "查 询" at bounding box center [316, 118] width 26 height 13
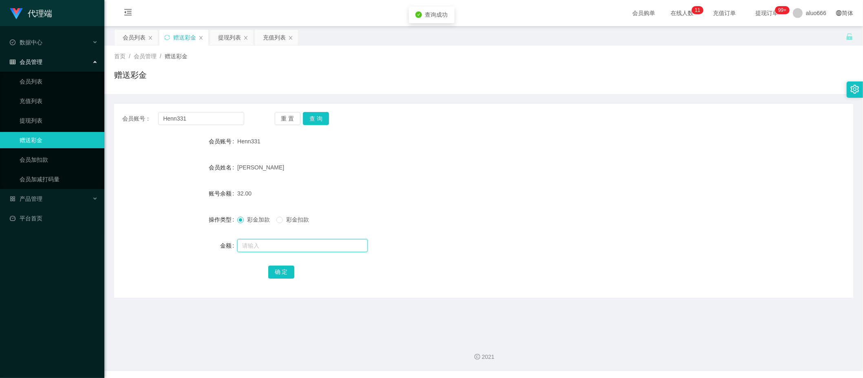
click at [254, 248] on input "text" at bounding box center [302, 245] width 130 height 13
type input "8"
click at [284, 272] on button "确 定" at bounding box center [281, 272] width 26 height 13
click at [183, 115] on input "Henn331" at bounding box center [201, 118] width 86 height 13
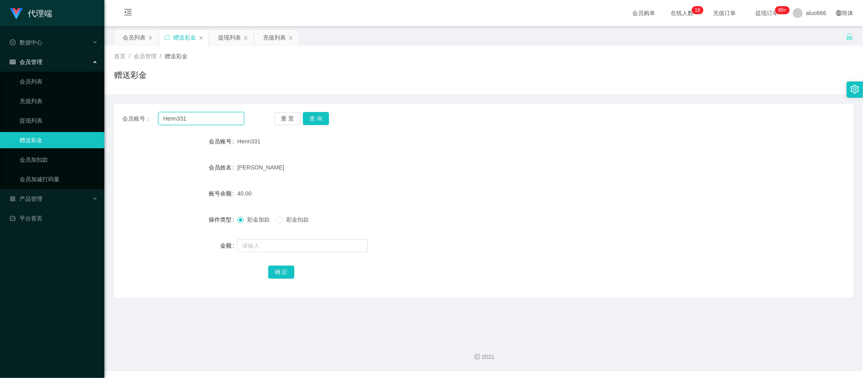
paste input "88635683"
type input "88635683"
drag, startPoint x: 318, startPoint y: 118, endPoint x: 322, endPoint y: 143, distance: 25.9
click at [318, 118] on button "查 询" at bounding box center [316, 118] width 26 height 13
click at [264, 247] on input "text" at bounding box center [302, 245] width 130 height 13
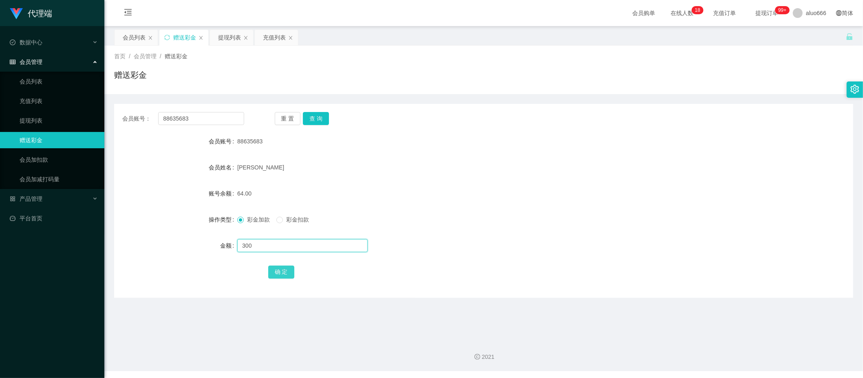
type input "300"
click at [271, 274] on button "确 定" at bounding box center [281, 272] width 26 height 13
click at [494, 166] on div "[PERSON_NAME]" at bounding box center [452, 167] width 431 height 16
click at [186, 116] on input "88635683" at bounding box center [201, 118] width 86 height 13
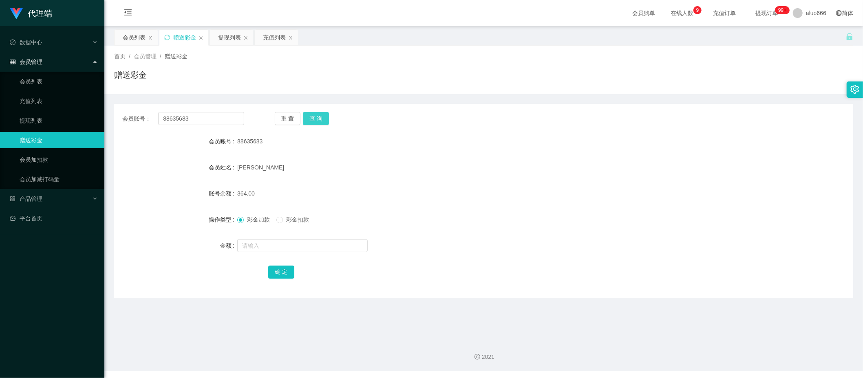
click at [317, 119] on button "查 询" at bounding box center [316, 118] width 26 height 13
click at [269, 249] on input "text" at bounding box center [302, 245] width 130 height 13
type input "8"
drag, startPoint x: 276, startPoint y: 272, endPoint x: 286, endPoint y: 270, distance: 10.5
click at [276, 272] on button "确 定" at bounding box center [281, 272] width 26 height 13
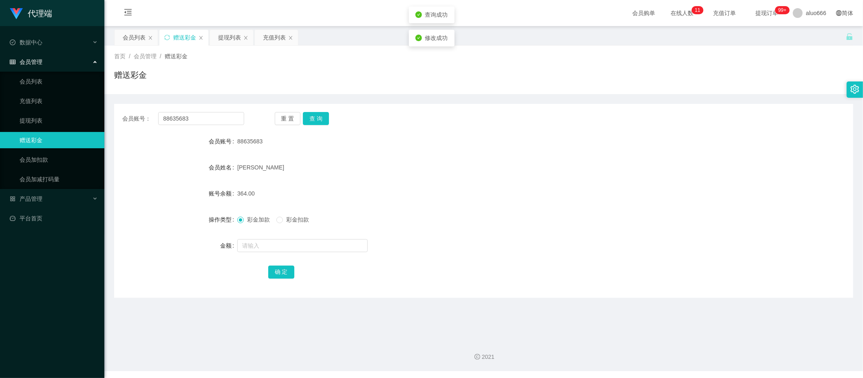
click at [431, 158] on form "会员账号 88635683 会员姓名 [PERSON_NAME] 账号余额 364.00 操作类型 彩金加款 彩金扣款 金额 确 定" at bounding box center [483, 206] width 739 height 147
click at [227, 35] on div "提现列表" at bounding box center [229, 37] width 23 height 15
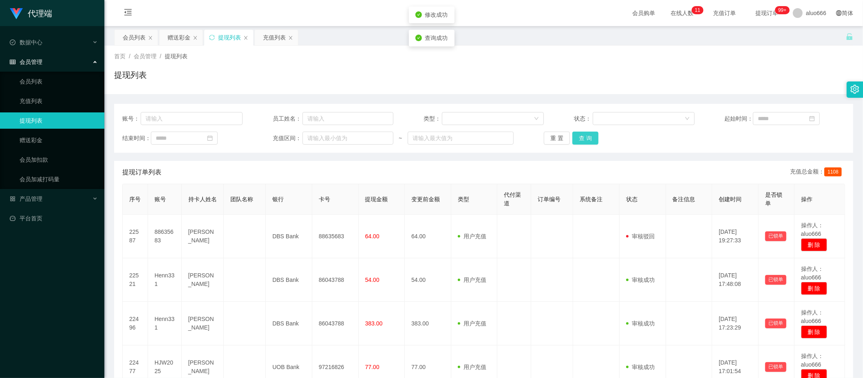
click at [587, 141] on button "查 询" at bounding box center [585, 138] width 26 height 13
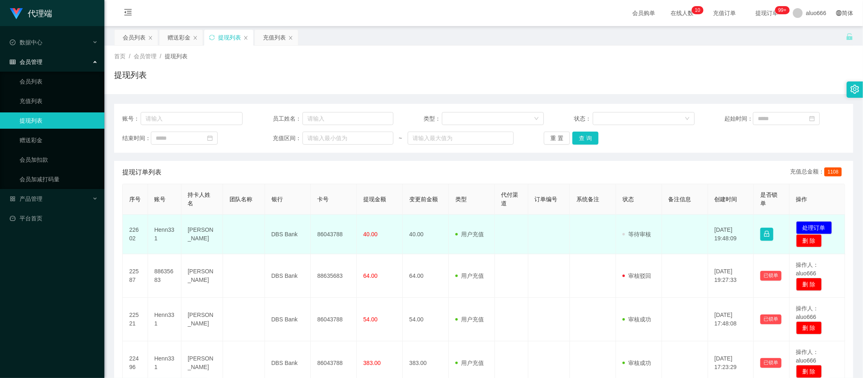
click at [328, 235] on td "86043788" at bounding box center [333, 235] width 46 height 40
copy td "86043788"
click at [814, 224] on button "处理订单" at bounding box center [814, 227] width 36 height 13
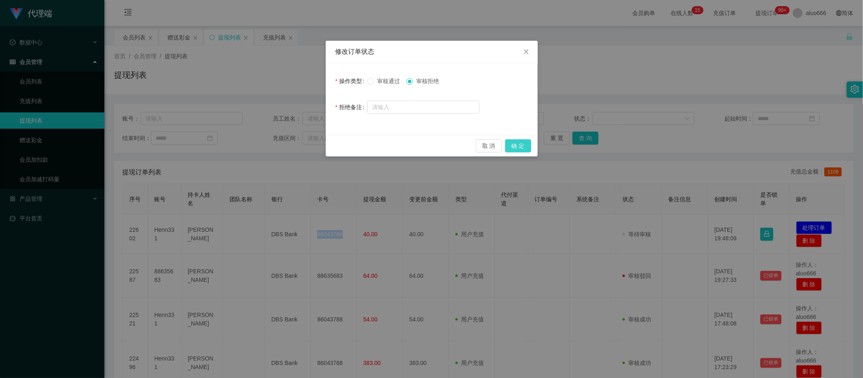
click at [522, 139] on button "确 定" at bounding box center [518, 145] width 26 height 13
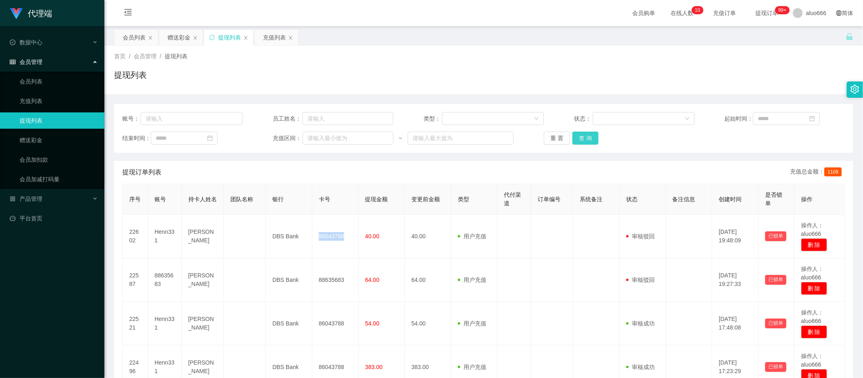
click at [584, 137] on button "查 询" at bounding box center [585, 138] width 26 height 13
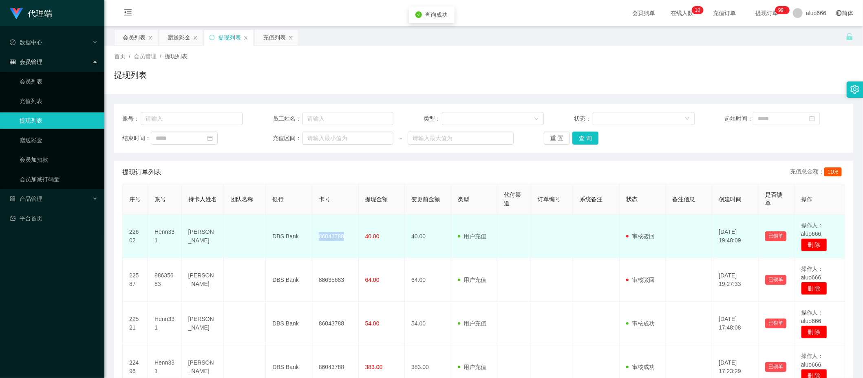
click at [328, 237] on td "86043788" at bounding box center [335, 237] width 46 height 44
click at [163, 233] on td "Henn331" at bounding box center [165, 237] width 34 height 44
copy td "Henn331"
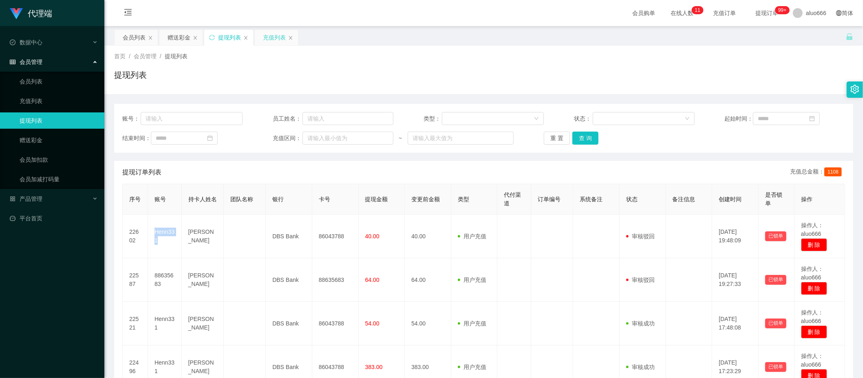
click at [275, 41] on div "充值列表" at bounding box center [274, 37] width 23 height 15
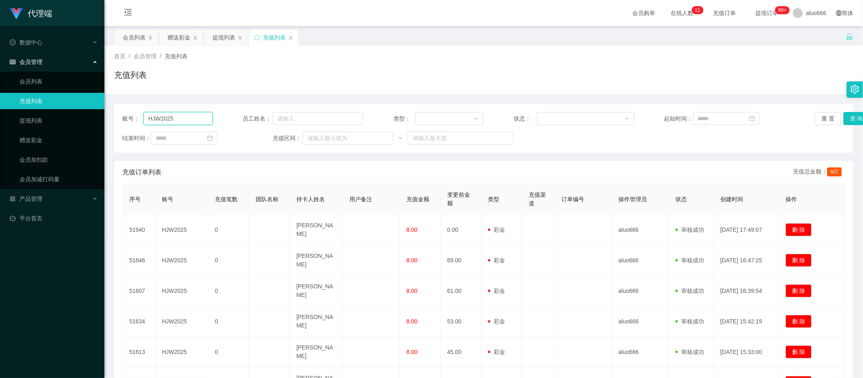
click at [178, 119] on input "HJW2025" at bounding box center [177, 118] width 69 height 13
paste input "enn331"
type input "Henn331"
click at [852, 119] on button "查 询" at bounding box center [856, 118] width 26 height 13
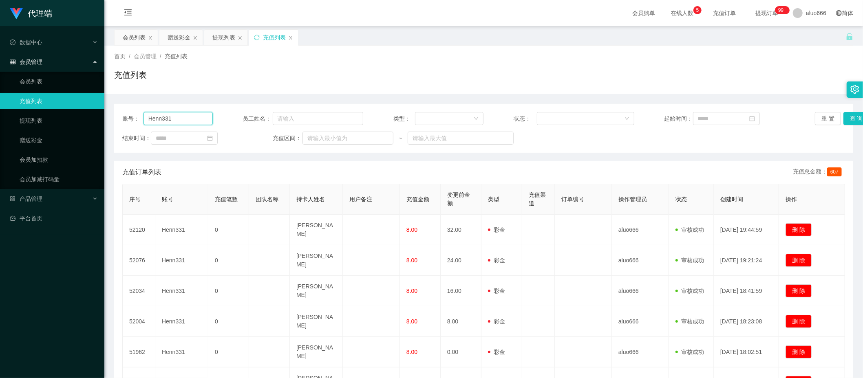
click at [168, 121] on input "Henn331" at bounding box center [177, 118] width 69 height 13
drag, startPoint x: 173, startPoint y: 33, endPoint x: 174, endPoint y: 37, distance: 4.4
click at [173, 33] on div "赠送彩金" at bounding box center [178, 37] width 23 height 15
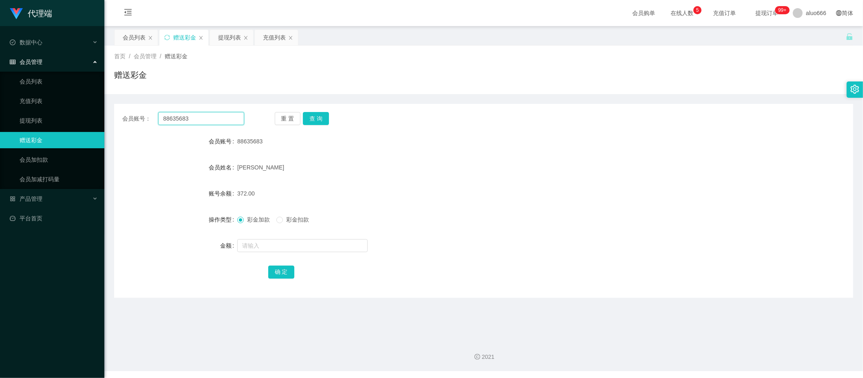
click at [184, 120] on input "88635683" at bounding box center [201, 118] width 86 height 13
paste input "Henn331"
type input "Henn331"
click at [312, 119] on button "查 询" at bounding box center [316, 118] width 26 height 13
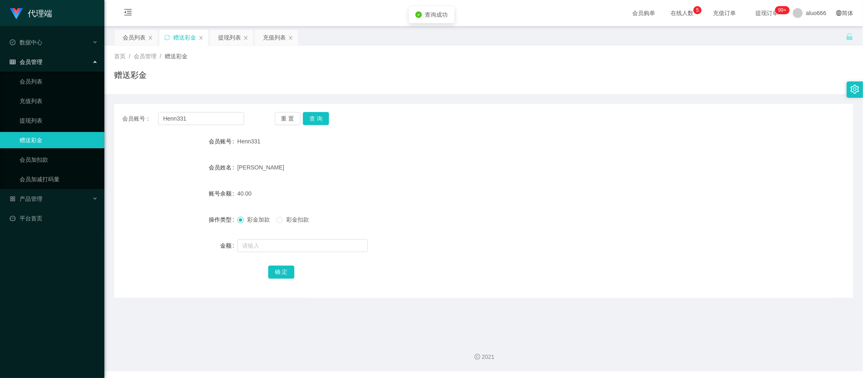
click at [382, 178] on form "会员账号 Henn331 会员姓名 [PERSON_NAME] henn 账号余额 40.00 操作类型 彩金加款 彩金扣款 金额 确 定" at bounding box center [483, 206] width 739 height 147
click at [227, 36] on div "提现列表" at bounding box center [229, 37] width 23 height 15
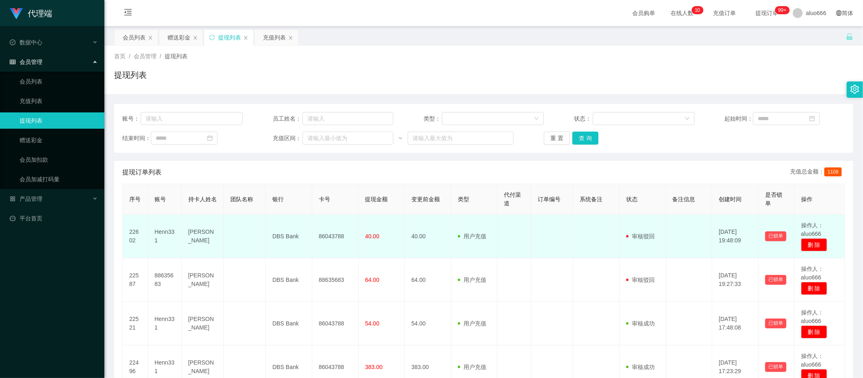
drag, startPoint x: 639, startPoint y: 236, endPoint x: 612, endPoint y: 240, distance: 27.9
click at [612, 240] on td at bounding box center [596, 237] width 46 height 44
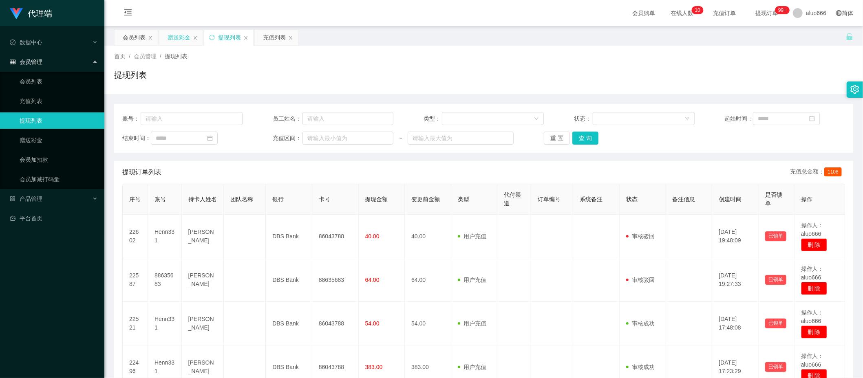
click at [178, 37] on div "赠送彩金" at bounding box center [178, 37] width 23 height 15
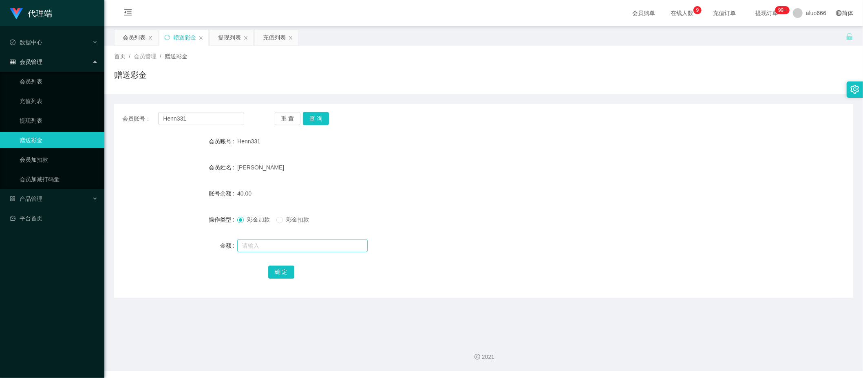
drag, startPoint x: 286, startPoint y: 219, endPoint x: 268, endPoint y: 243, distance: 30.0
click at [286, 219] on span "彩金扣款" at bounding box center [297, 219] width 29 height 7
click at [266, 247] on input "text" at bounding box center [302, 245] width 130 height 13
type input "40"
click at [284, 273] on button "确 定" at bounding box center [281, 272] width 26 height 13
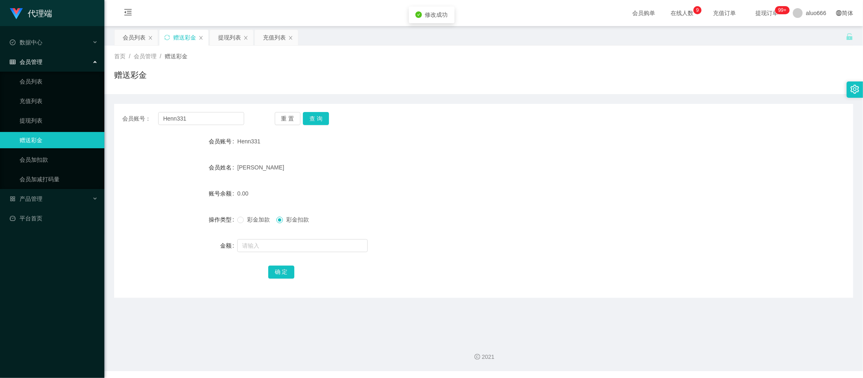
drag, startPoint x: 507, startPoint y: 256, endPoint x: 530, endPoint y: 248, distance: 24.6
click at [509, 256] on form "会员账号 Henn331 会员姓名 [PERSON_NAME] henn 账号余额 0.00 操作类型 彩金加款 彩金扣款 金额 确 定" at bounding box center [483, 206] width 739 height 147
click at [230, 38] on div "提现列表" at bounding box center [229, 37] width 23 height 15
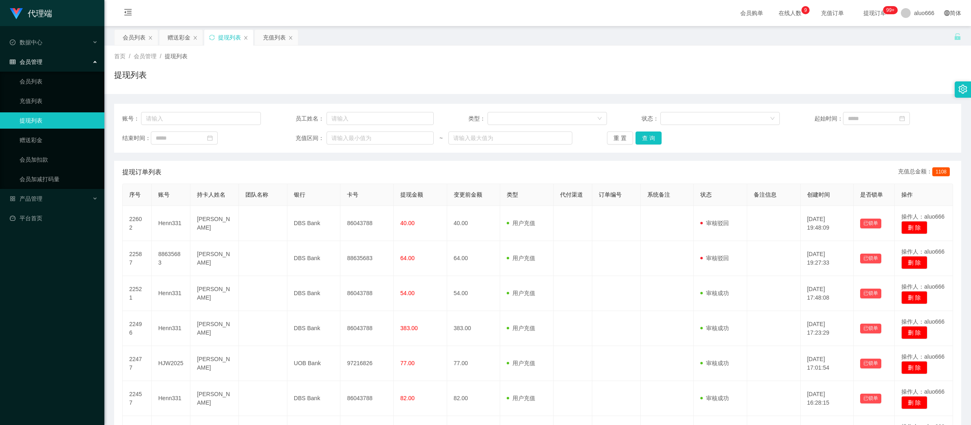
click at [768, 172] on div "提现订单列表 充值总金额： 1108" at bounding box center [537, 172] width 830 height 23
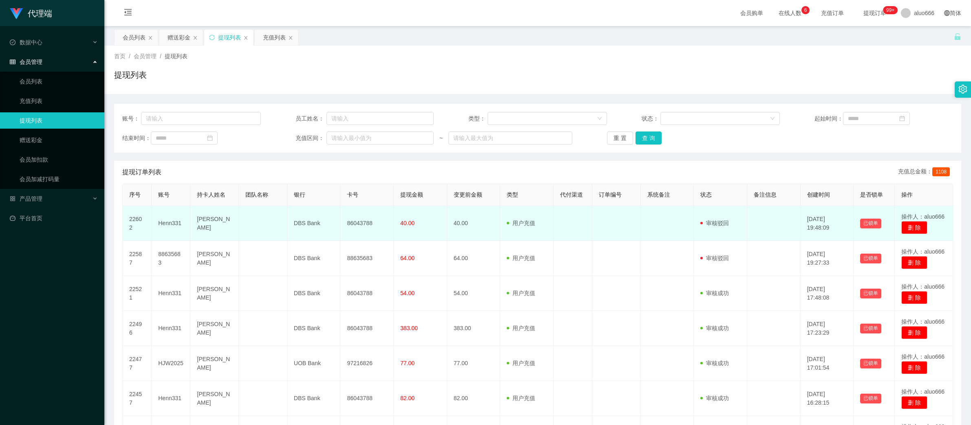
click at [549, 236] on td "用户充值 人工扣款" at bounding box center [526, 223] width 53 height 35
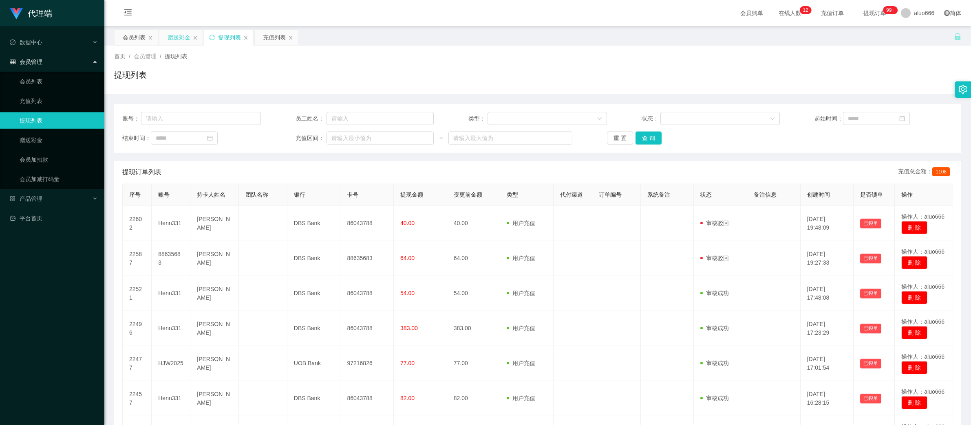
click at [175, 34] on div "赠送彩金" at bounding box center [178, 37] width 23 height 15
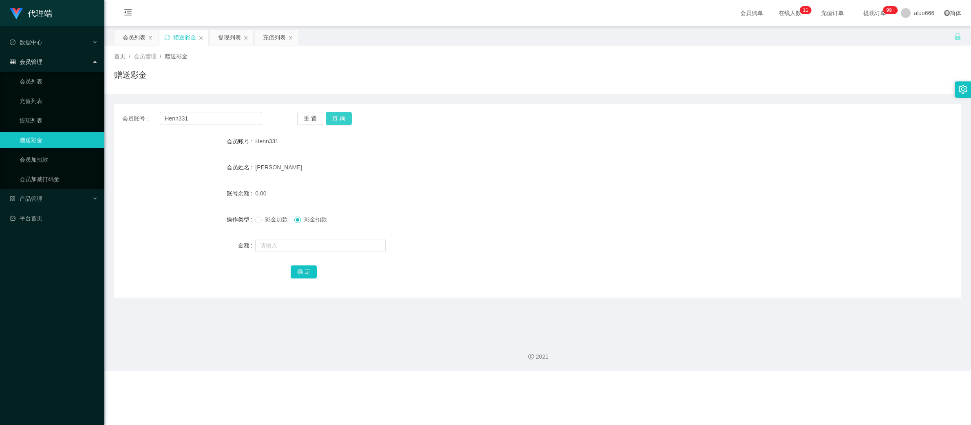
click at [340, 120] on button "查 询" at bounding box center [339, 118] width 26 height 13
click at [508, 170] on div "[PERSON_NAME]" at bounding box center [502, 167] width 494 height 16
click at [235, 40] on div "提现列表" at bounding box center [229, 37] width 23 height 15
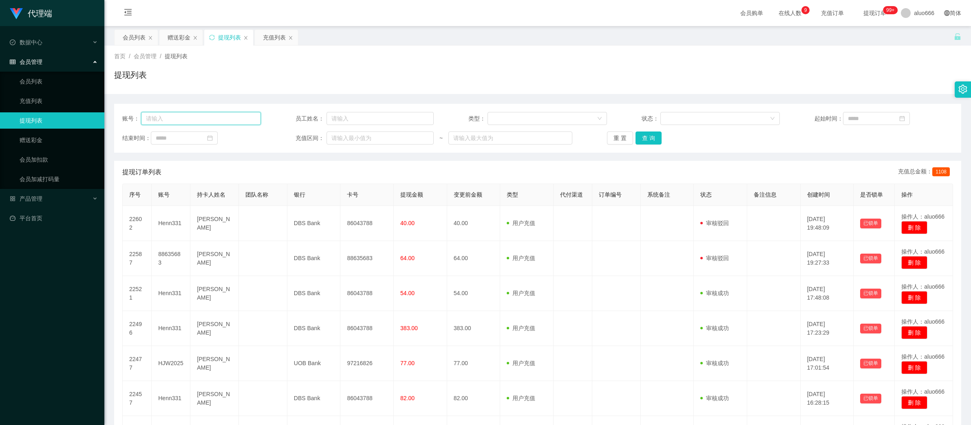
click at [180, 120] on input "text" at bounding box center [201, 118] width 120 height 13
paste input "Henn331"
type input "Henn331"
click at [649, 137] on button "查 询" at bounding box center [648, 138] width 26 height 13
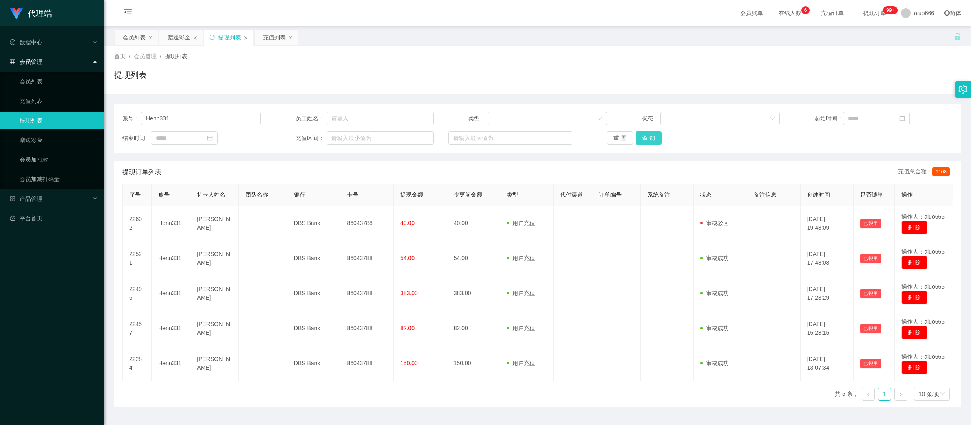
click at [642, 136] on button "查 询" at bounding box center [648, 138] width 26 height 13
click at [174, 39] on div "赠送彩金" at bounding box center [178, 37] width 23 height 15
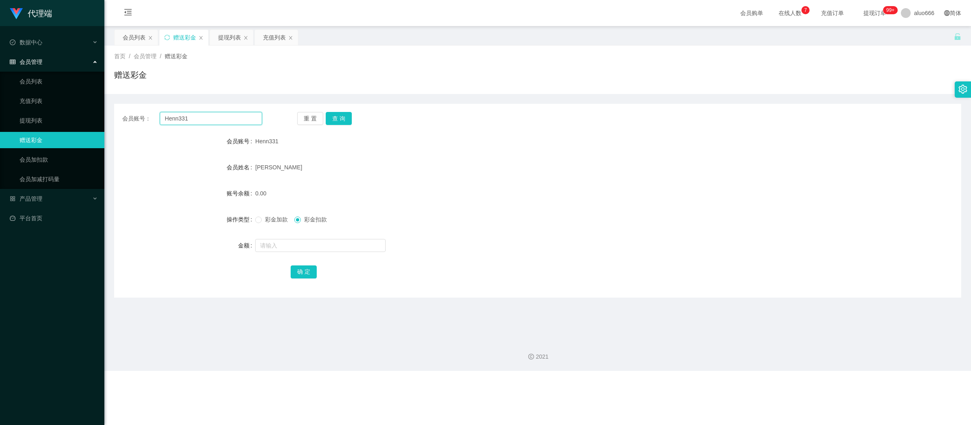
click at [179, 123] on input "Henn331" at bounding box center [211, 118] width 102 height 13
click at [178, 123] on input "Henn331" at bounding box center [211, 118] width 102 height 13
paste input "88635683"
type input "88635683"
click at [343, 115] on button "查 询" at bounding box center [339, 118] width 26 height 13
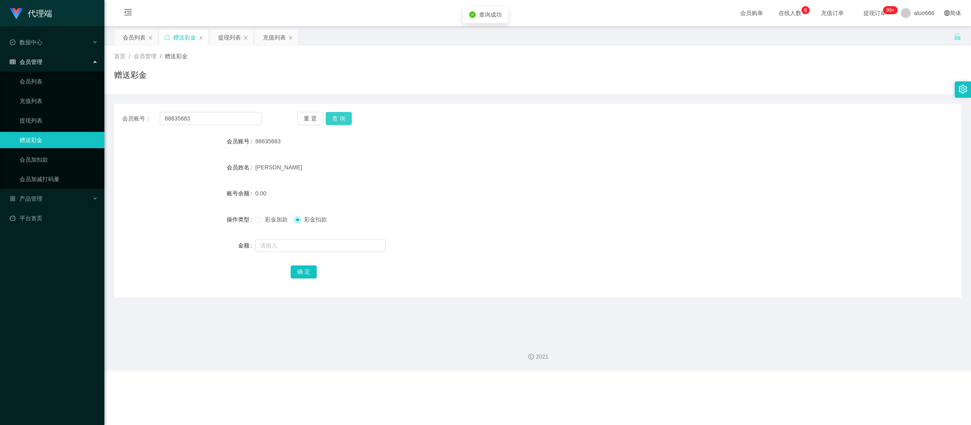
click at [343, 118] on button "查 询" at bounding box center [339, 118] width 26 height 13
click at [862, 257] on form "会员账号 88635683 会员姓名 [PERSON_NAME] 账号余额 0.00 操作类型 彩金加款 彩金扣款 金额 确 定" at bounding box center [537, 206] width 847 height 147
click at [226, 37] on div "提现列表" at bounding box center [229, 37] width 23 height 15
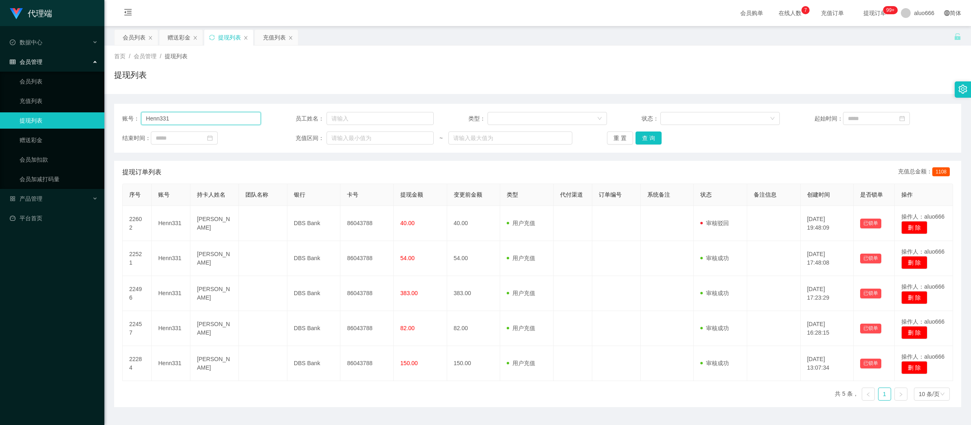
drag, startPoint x: 183, startPoint y: 117, endPoint x: 85, endPoint y: 119, distance: 98.6
click at [85, 119] on section "代理端 数据中心 会员管理 会员列表 充值列表 提现列表 赠送彩金 会员加扣款 会员加减打码量 产品管理 平台首页 保存配置 重置配置 整体风格设置 主题色 …" at bounding box center [485, 222] width 971 height 445
click at [643, 141] on button "查 询" at bounding box center [648, 138] width 26 height 13
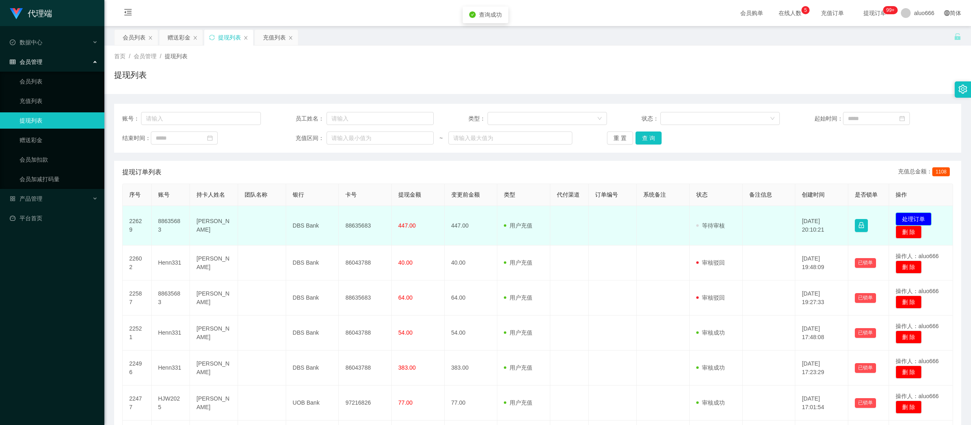
click at [862, 219] on button "处理订单" at bounding box center [913, 219] width 36 height 13
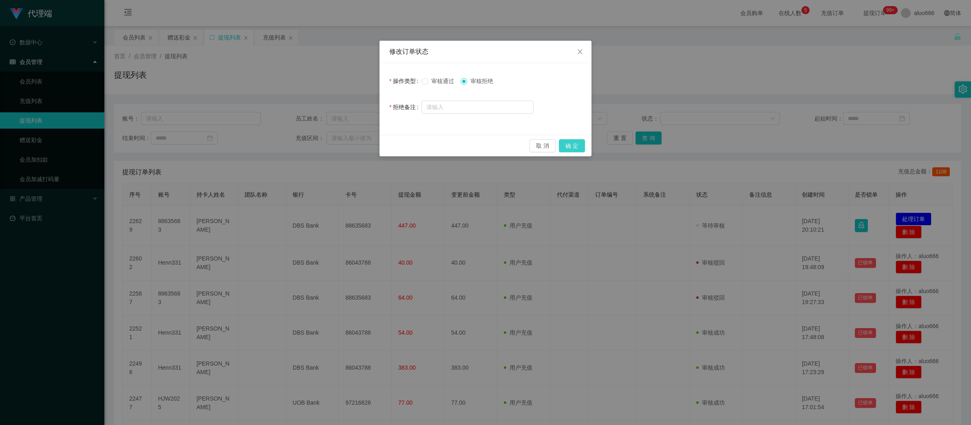
click at [572, 148] on button "确 定" at bounding box center [572, 145] width 26 height 13
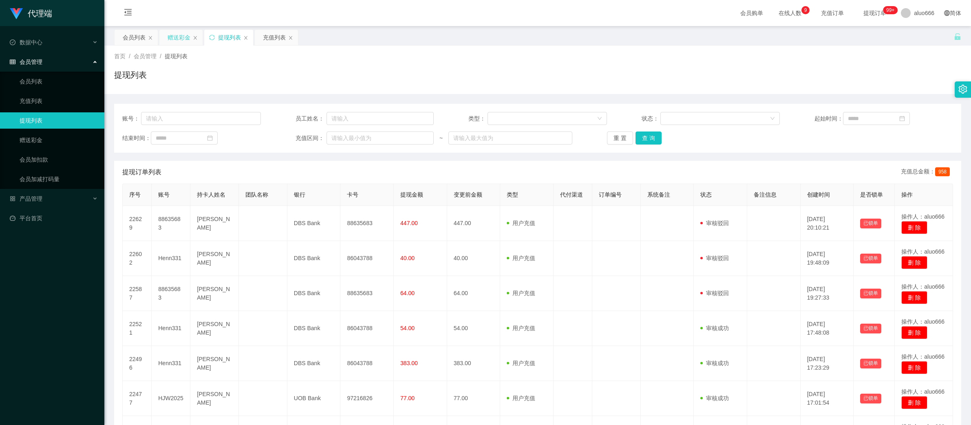
click at [178, 39] on div "赠送彩金" at bounding box center [178, 37] width 23 height 15
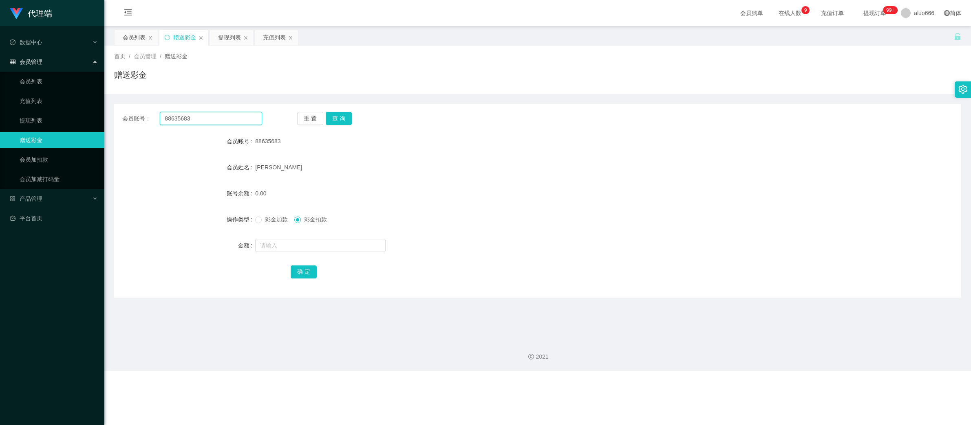
click at [175, 117] on input "88635683" at bounding box center [211, 118] width 102 height 13
paste input "paynow 62"
drag, startPoint x: 240, startPoint y: 114, endPoint x: 115, endPoint y: 120, distance: 124.8
click at [115, 120] on div "会员账号： 88635683 paynow 62 重 置 查 询" at bounding box center [537, 118] width 847 height 13
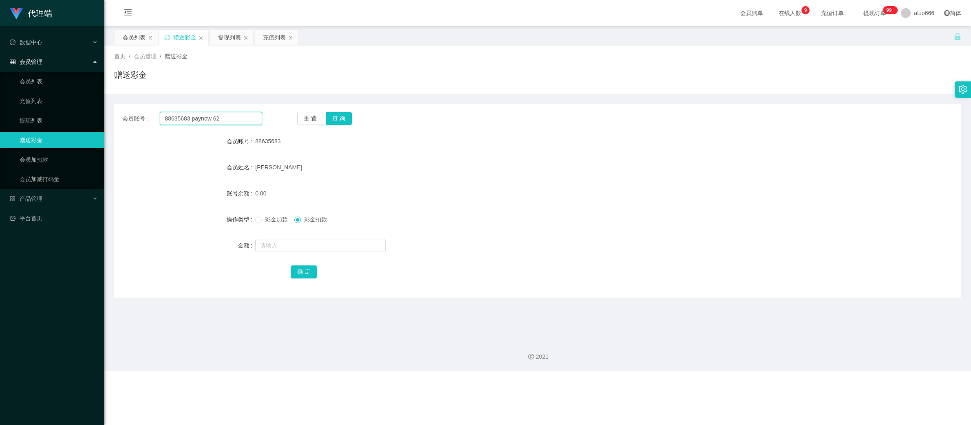
click at [228, 122] on input "88635683 paynow 62" at bounding box center [211, 118] width 102 height 13
drag, startPoint x: 240, startPoint y: 114, endPoint x: 190, endPoint y: 117, distance: 49.8
click at [190, 117] on input "88635683 paynow 62" at bounding box center [211, 118] width 102 height 13
type input "88635683"
drag, startPoint x: 338, startPoint y: 116, endPoint x: 334, endPoint y: 120, distance: 5.2
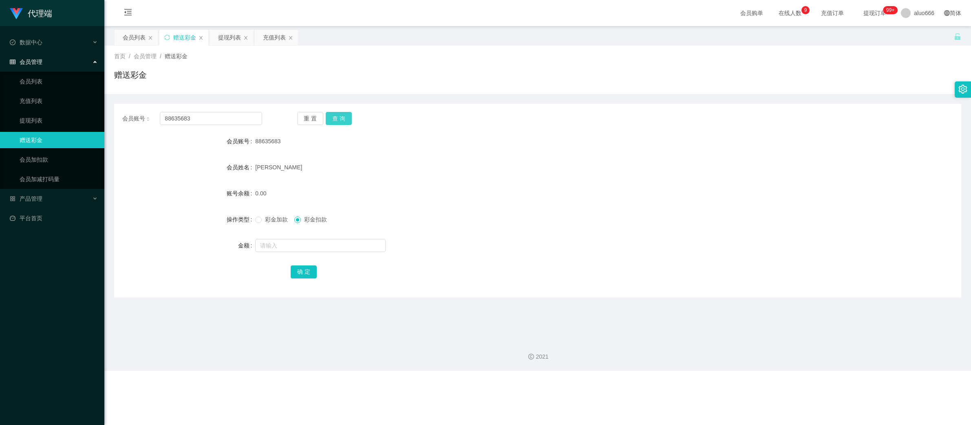
click at [337, 116] on button "查 询" at bounding box center [339, 118] width 26 height 13
click at [272, 242] on input "text" at bounding box center [320, 245] width 130 height 13
type input "38"
drag, startPoint x: 276, startPoint y: 216, endPoint x: 277, endPoint y: 224, distance: 7.8
click at [276, 216] on span "彩金加款" at bounding box center [276, 219] width 29 height 7
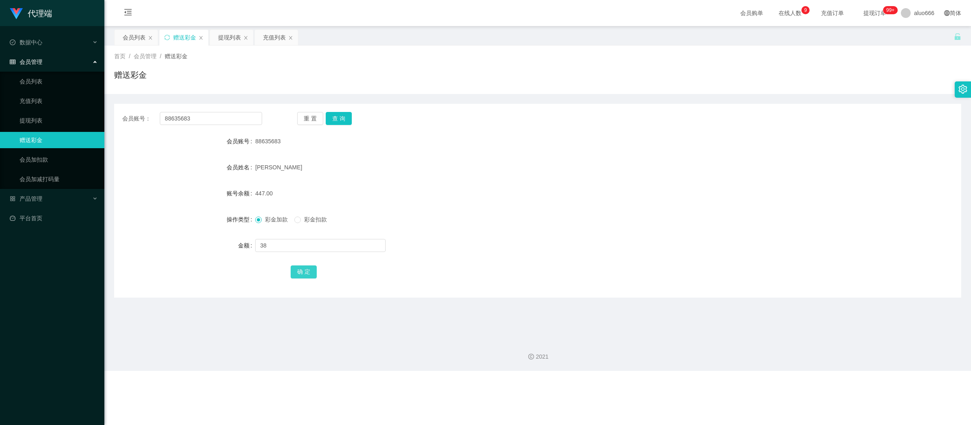
click at [296, 273] on button "确 定" at bounding box center [304, 272] width 26 height 13
click at [450, 200] on div "485.00" at bounding box center [502, 193] width 494 height 16
click at [500, 207] on form "会员账号 88635683 会员姓名 [PERSON_NAME] 账号余额 485.00 操作类型 彩金加款 彩金扣款 金额 确 定" at bounding box center [537, 206] width 847 height 147
click at [343, 120] on button "查 询" at bounding box center [339, 118] width 26 height 13
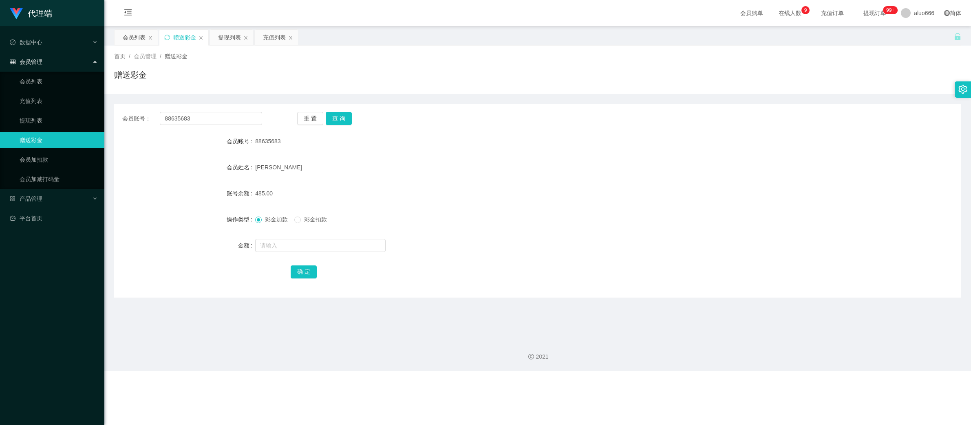
click at [673, 218] on div "彩金加款 彩金扣款" at bounding box center [502, 219] width 494 height 16
click at [666, 168] on div "[PERSON_NAME]" at bounding box center [502, 167] width 494 height 16
click at [730, 175] on form "会员账号 88635683 会员姓名 [PERSON_NAME] 账号余额 485.00 操作类型 彩金加款 彩金扣款 金额 确 定" at bounding box center [537, 206] width 847 height 147
click at [335, 117] on button "查 询" at bounding box center [339, 118] width 26 height 13
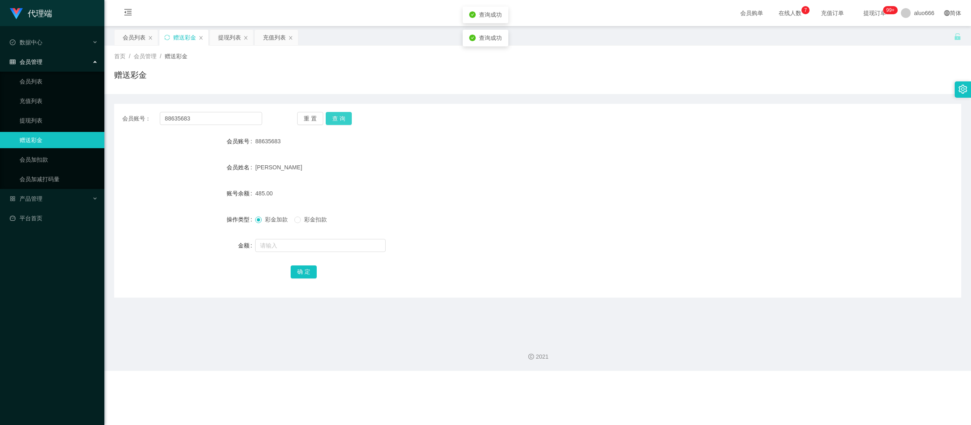
click at [339, 119] on button "查 询" at bounding box center [339, 118] width 26 height 13
click at [652, 192] on div "485.00" at bounding box center [502, 193] width 494 height 16
click at [339, 118] on button "查 询" at bounding box center [339, 118] width 26 height 13
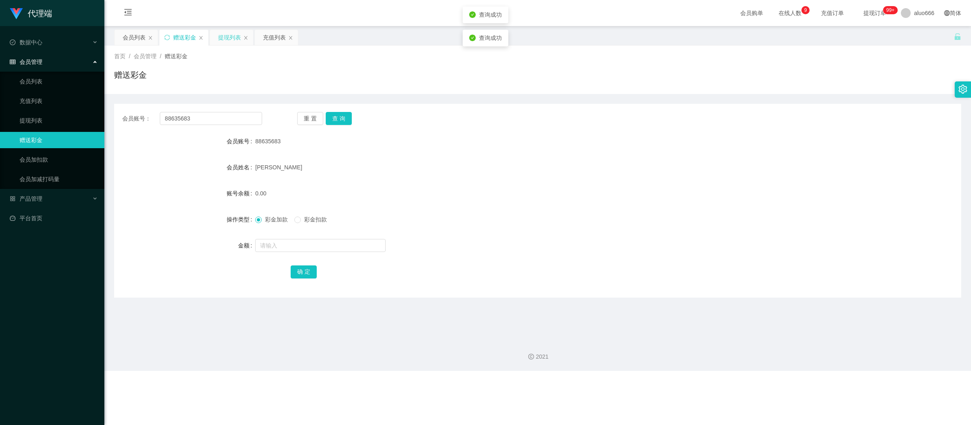
click at [227, 37] on div "提现列表" at bounding box center [229, 37] width 23 height 15
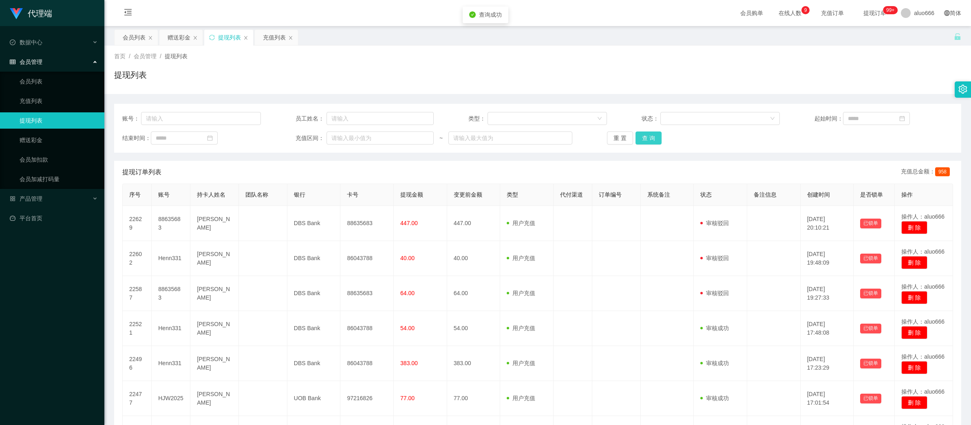
click at [647, 139] on button "查 询" at bounding box center [648, 138] width 26 height 13
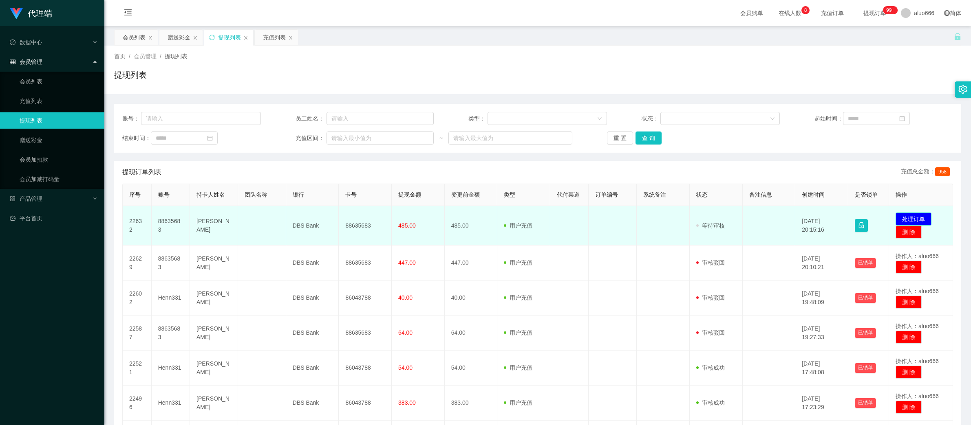
click at [862, 216] on button "处理订单" at bounding box center [913, 219] width 36 height 13
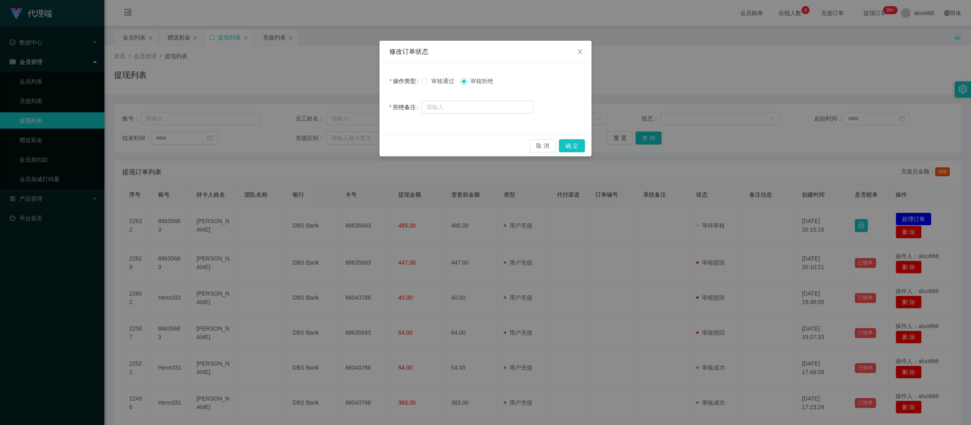
click at [445, 85] on label "审核通过" at bounding box center [439, 81] width 36 height 9
click at [541, 148] on button "取 消" at bounding box center [542, 145] width 26 height 13
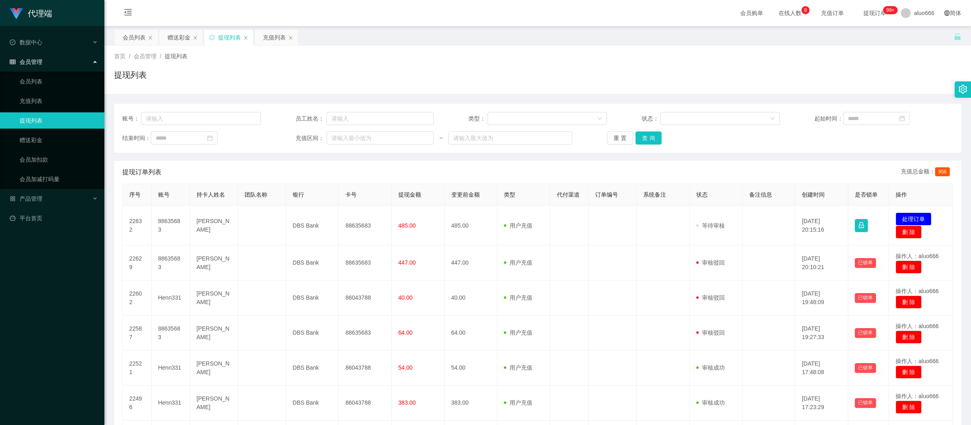
click at [641, 172] on div "提现订单列表 充值总金额： 958" at bounding box center [537, 172] width 830 height 23
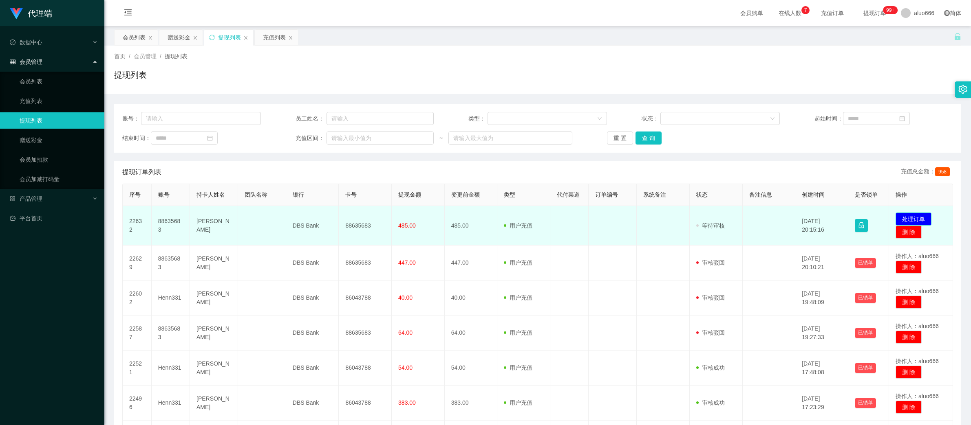
click at [862, 218] on button "处理订单" at bounding box center [913, 219] width 36 height 13
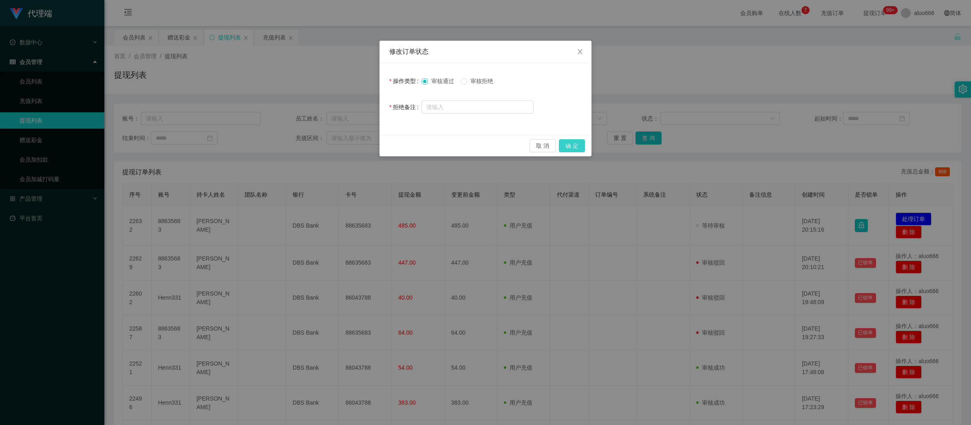
click at [575, 146] on button "确 定" at bounding box center [572, 145] width 26 height 13
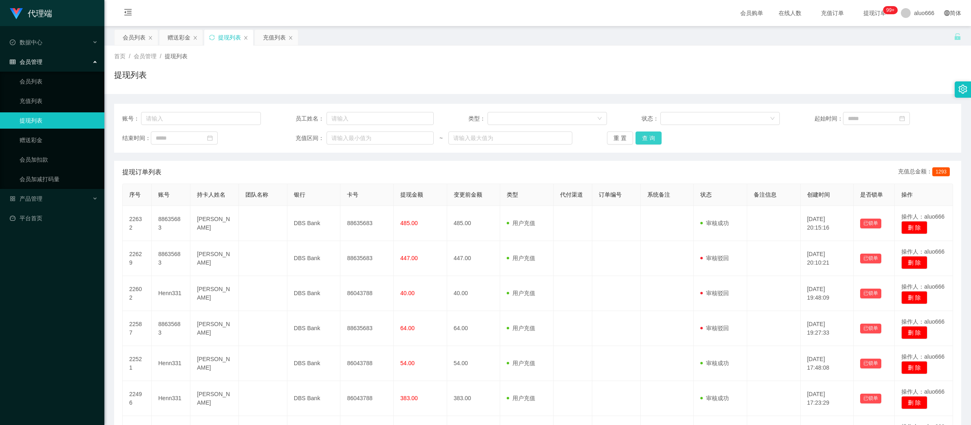
click at [645, 137] on button "查 询" at bounding box center [648, 138] width 26 height 13
click at [178, 34] on div "赠送彩金" at bounding box center [178, 37] width 23 height 15
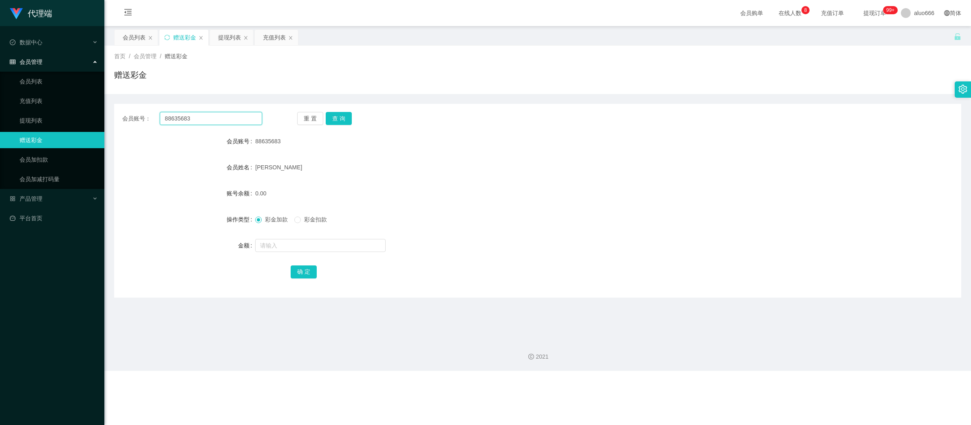
click at [208, 119] on input "88635683" at bounding box center [211, 118] width 102 height 13
paste input "Henn331"
type input "Henn331"
click at [338, 117] on button "查 询" at bounding box center [339, 118] width 26 height 13
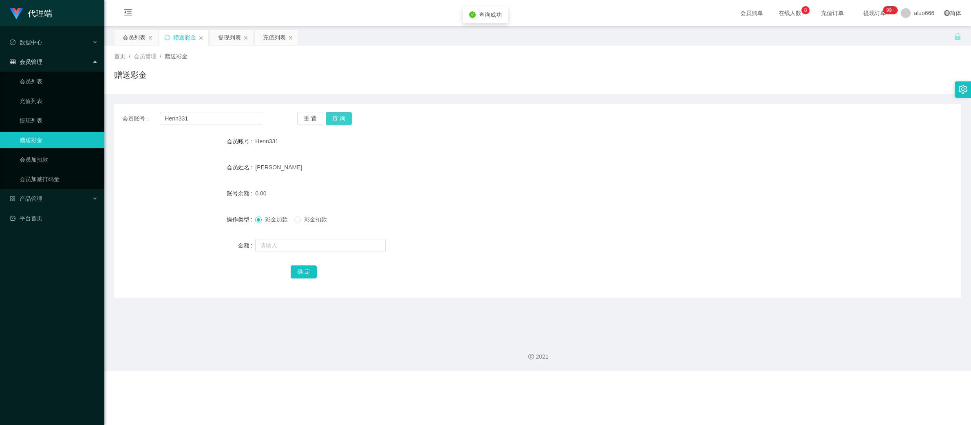
click at [338, 117] on button "查 询" at bounding box center [339, 118] width 26 height 13
click at [228, 38] on div "提现列表" at bounding box center [229, 37] width 23 height 15
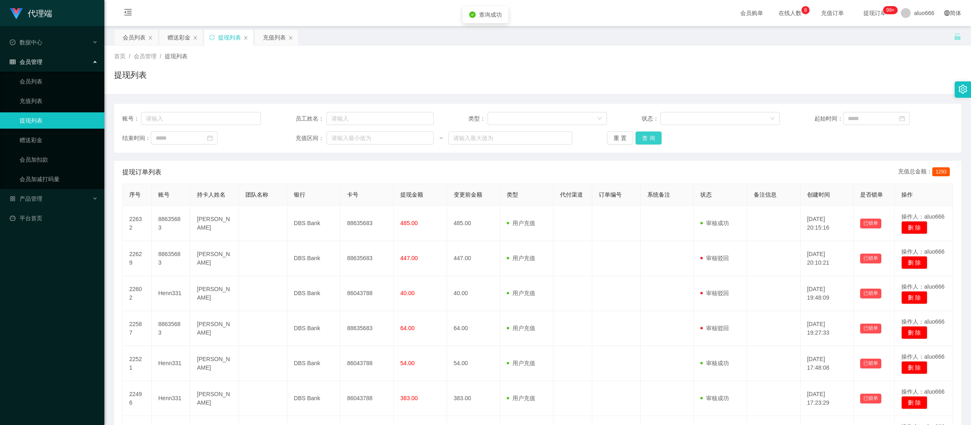
click at [643, 142] on button "查 询" at bounding box center [648, 138] width 26 height 13
click at [176, 117] on input "text" at bounding box center [201, 118] width 120 height 13
paste input "Henn331"
type input "Henn331"
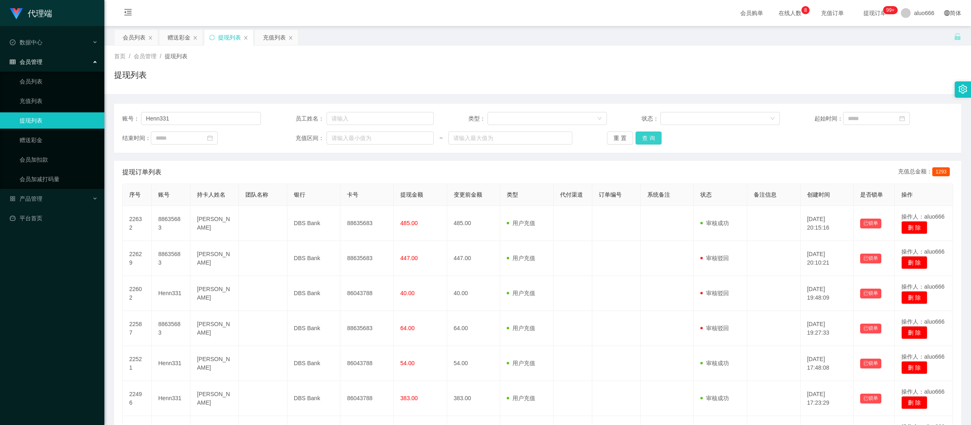
click at [642, 139] on button "查 询" at bounding box center [648, 138] width 26 height 13
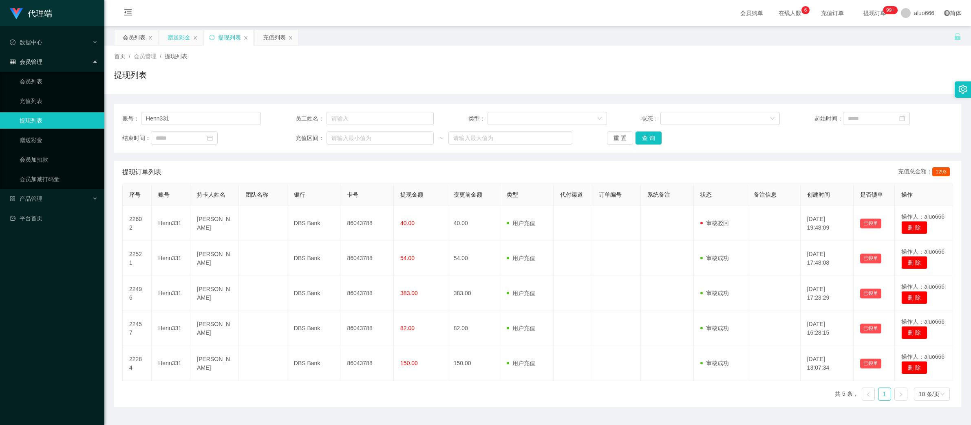
click at [182, 36] on div "赠送彩金" at bounding box center [178, 37] width 23 height 15
